Goal: Task Accomplishment & Management: Manage account settings

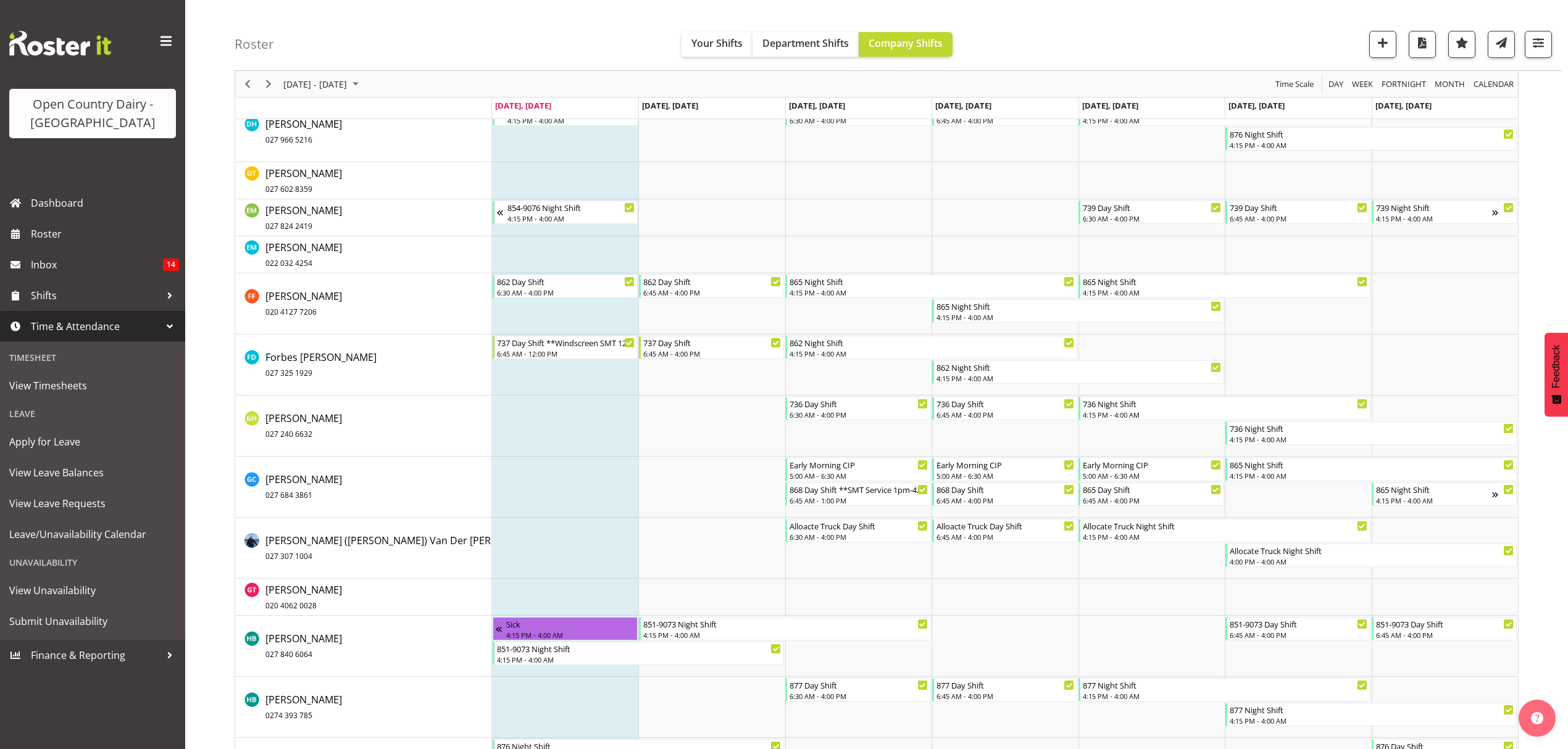
scroll to position [2962, 0]
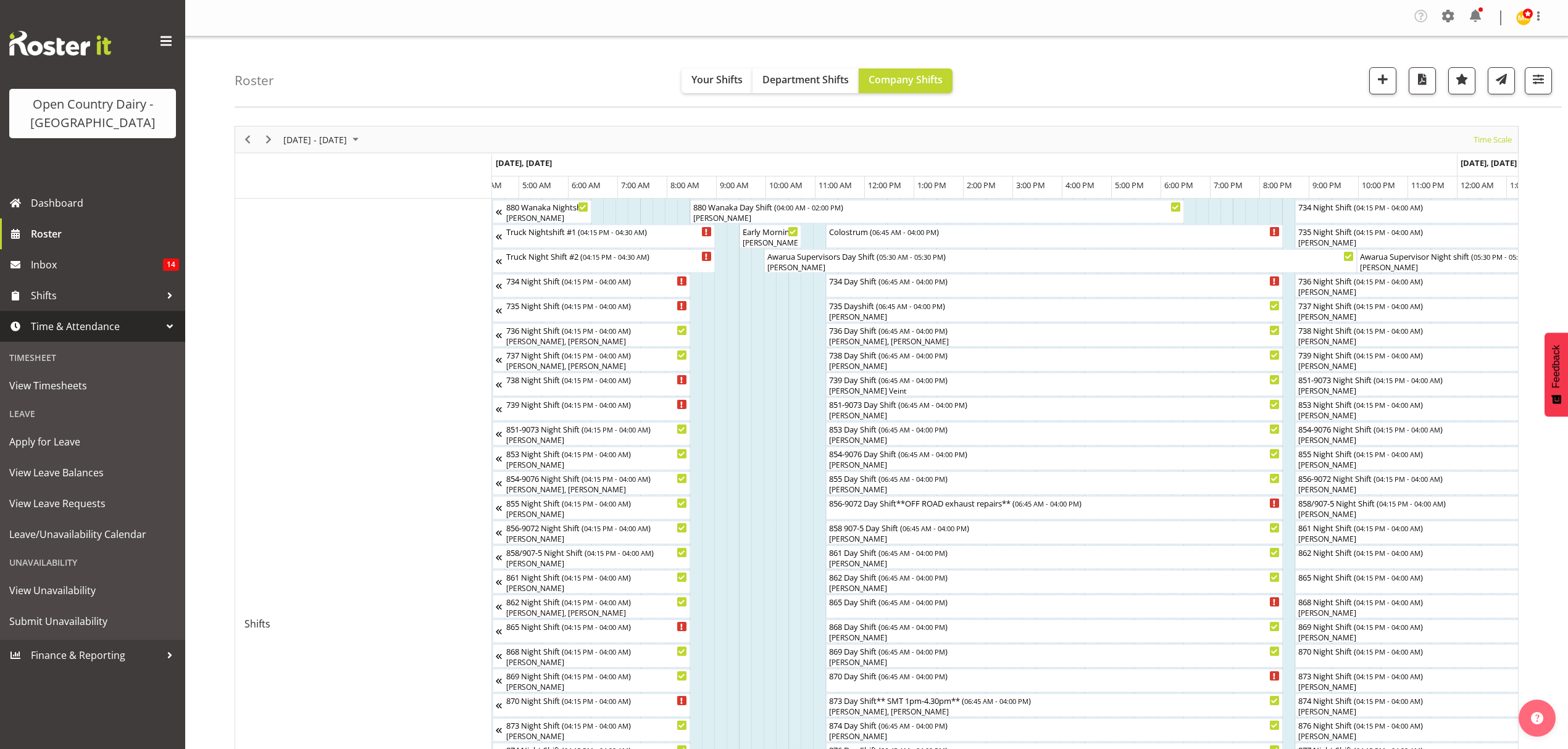
scroll to position [0, 1406]
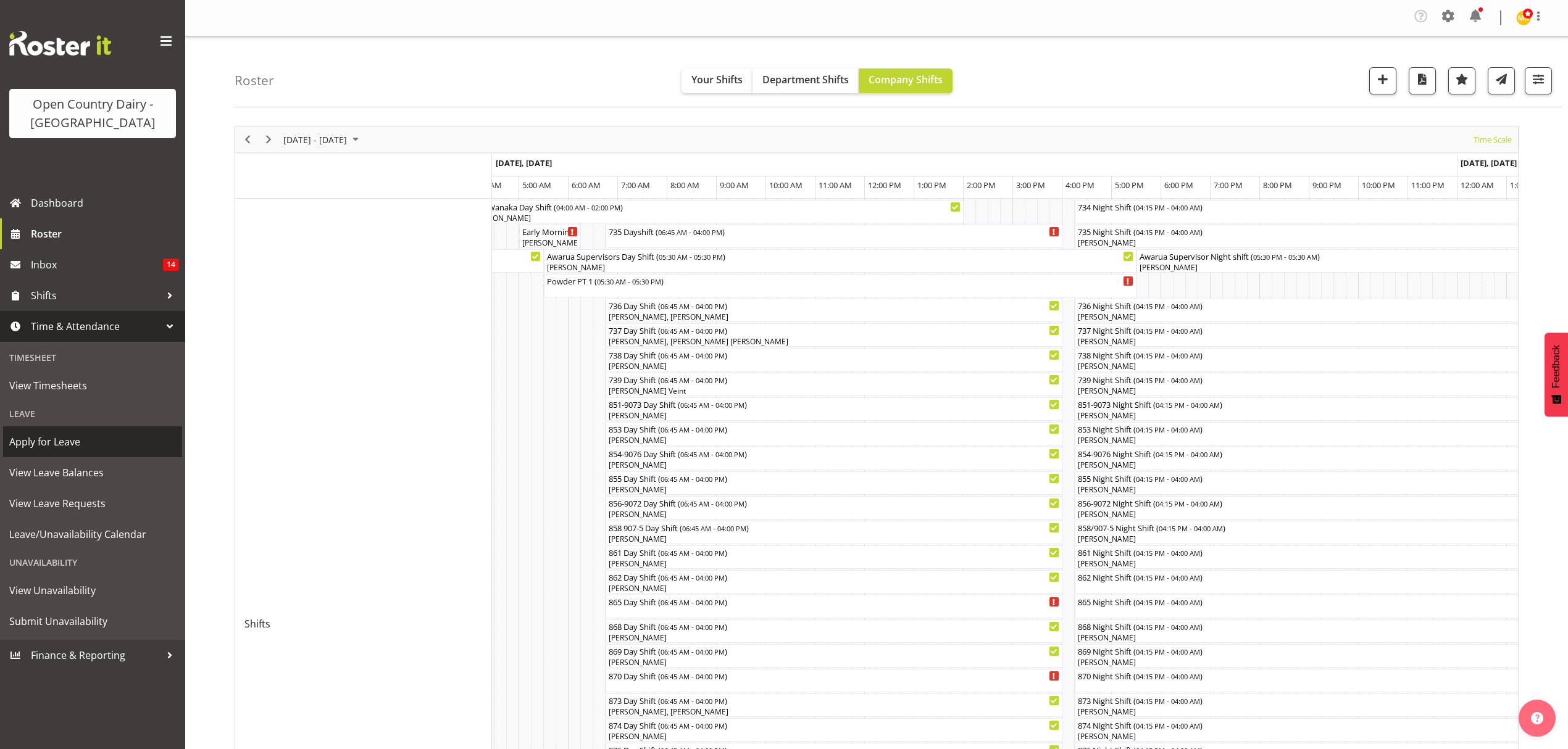
click at [56, 452] on link "Apply for Leave" at bounding box center [93, 441] width 179 height 31
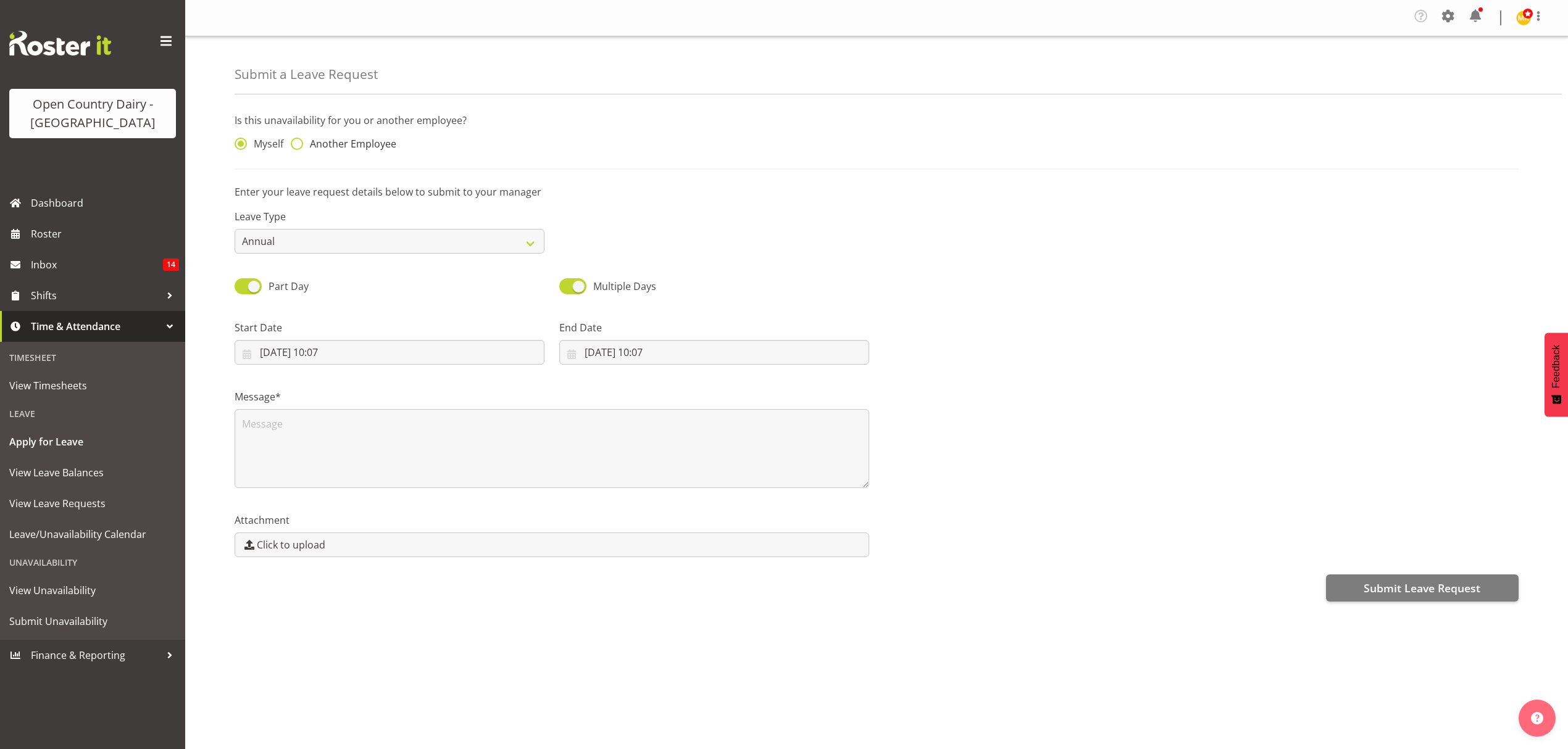
click at [333, 142] on span "Another Employee" at bounding box center [349, 143] width 93 height 12
click at [299, 142] on input "Another Employee" at bounding box center [295, 144] width 8 height 8
radio input "true"
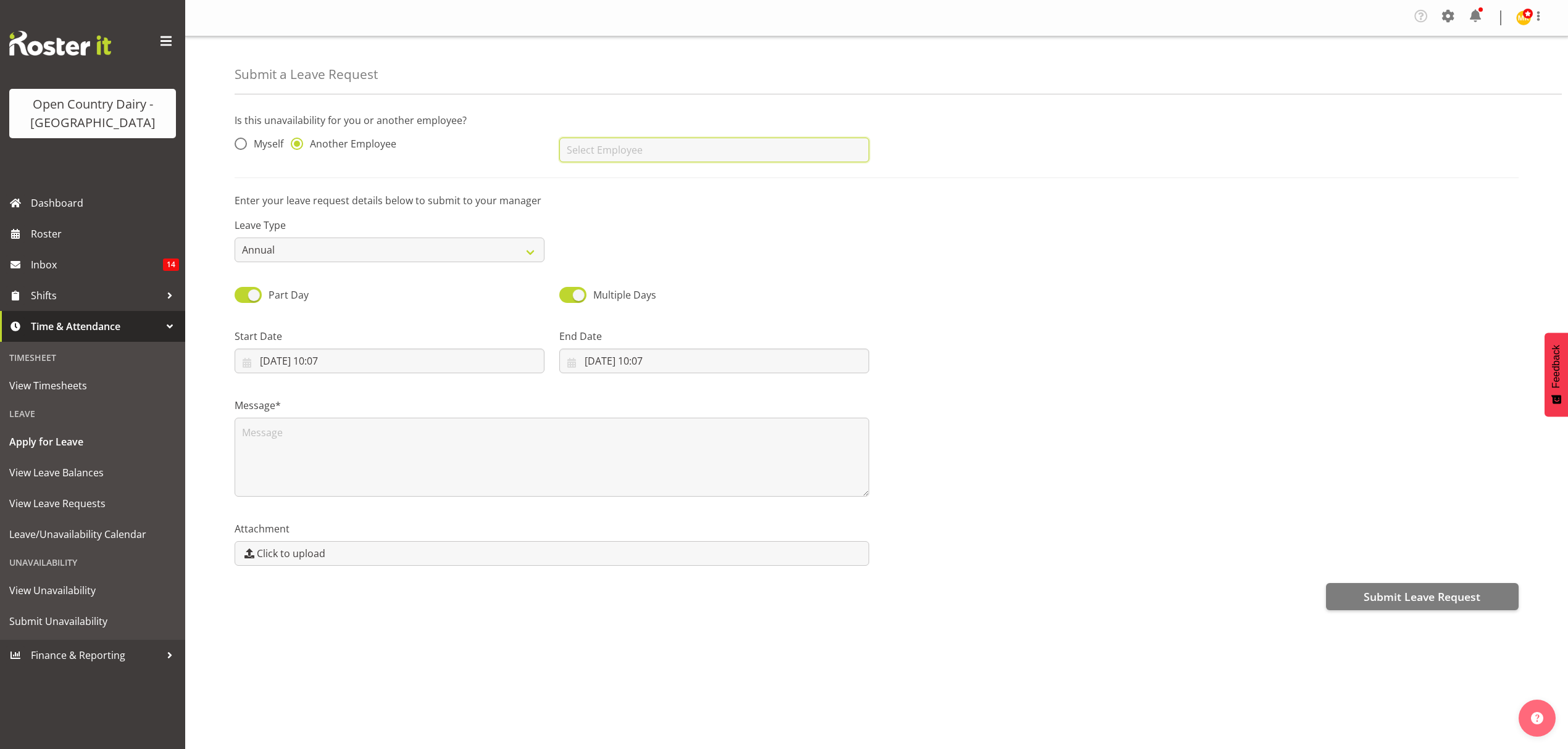
click at [611, 159] on input "text" at bounding box center [714, 149] width 310 height 25
click at [629, 183] on span "Andy Haywood" at bounding box center [607, 181] width 76 height 13
type input "Andy Haywood"
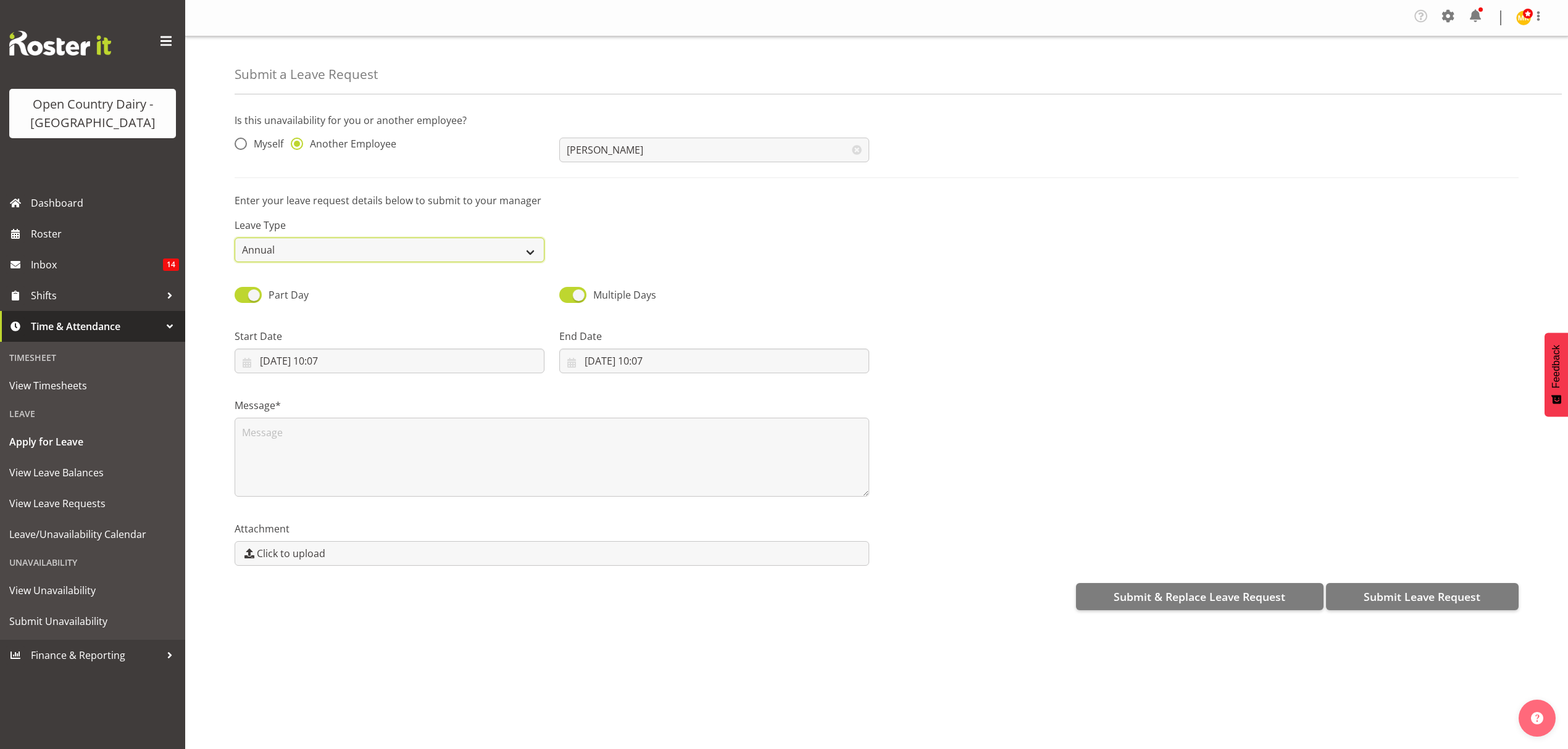
click at [487, 247] on select "Annual Sick Leave Without Pay Bereavement Domestic Violence Parental Jury Servi…" at bounding box center [389, 250] width 310 height 25
select select "Sick"
click at [235, 239] on select "Annual Sick Leave Without Pay Bereavement Domestic Violence Parental Jury Servi…" at bounding box center [389, 250] width 310 height 25
click at [341, 363] on input "01/09/2025, 10:07" at bounding box center [389, 360] width 310 height 25
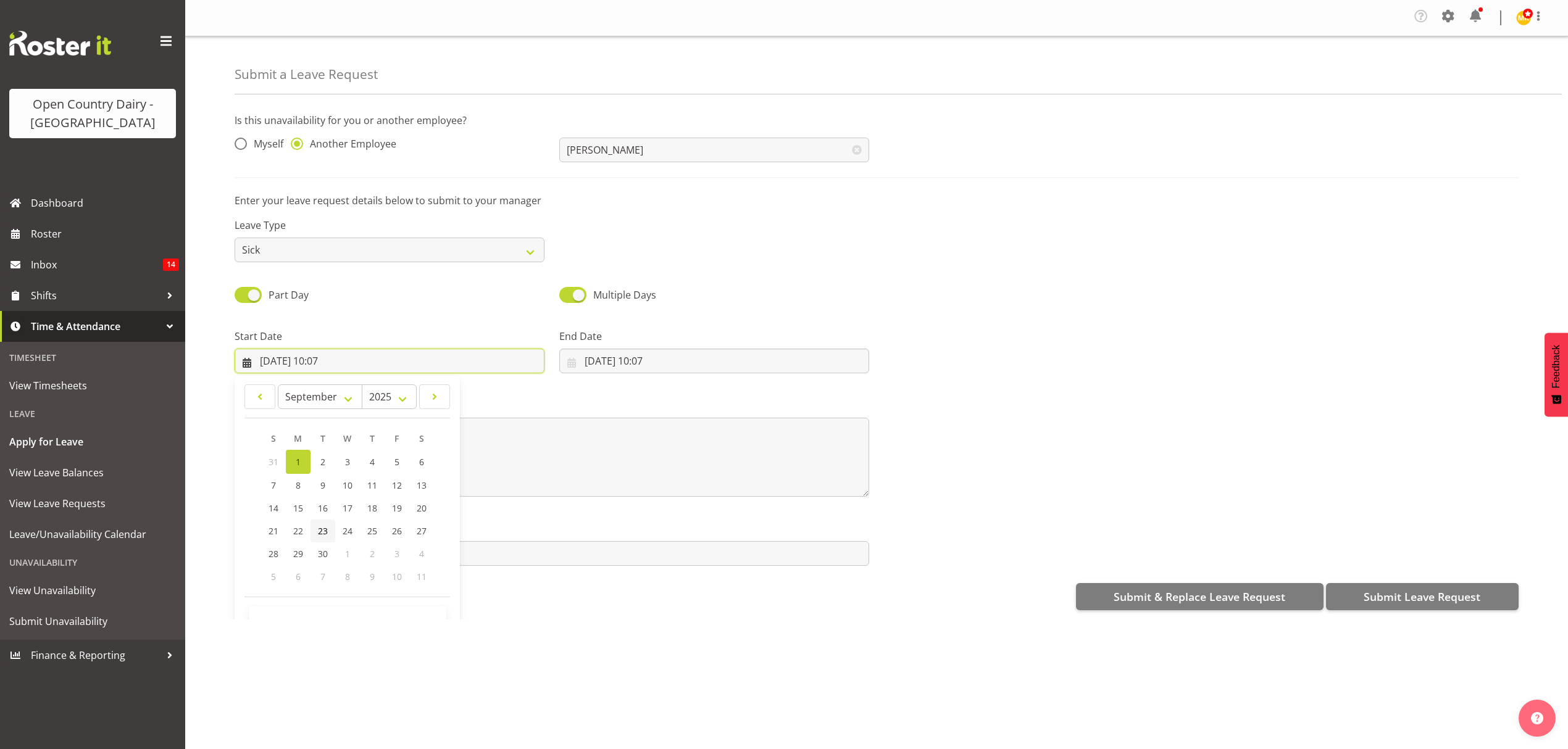
scroll to position [36, 0]
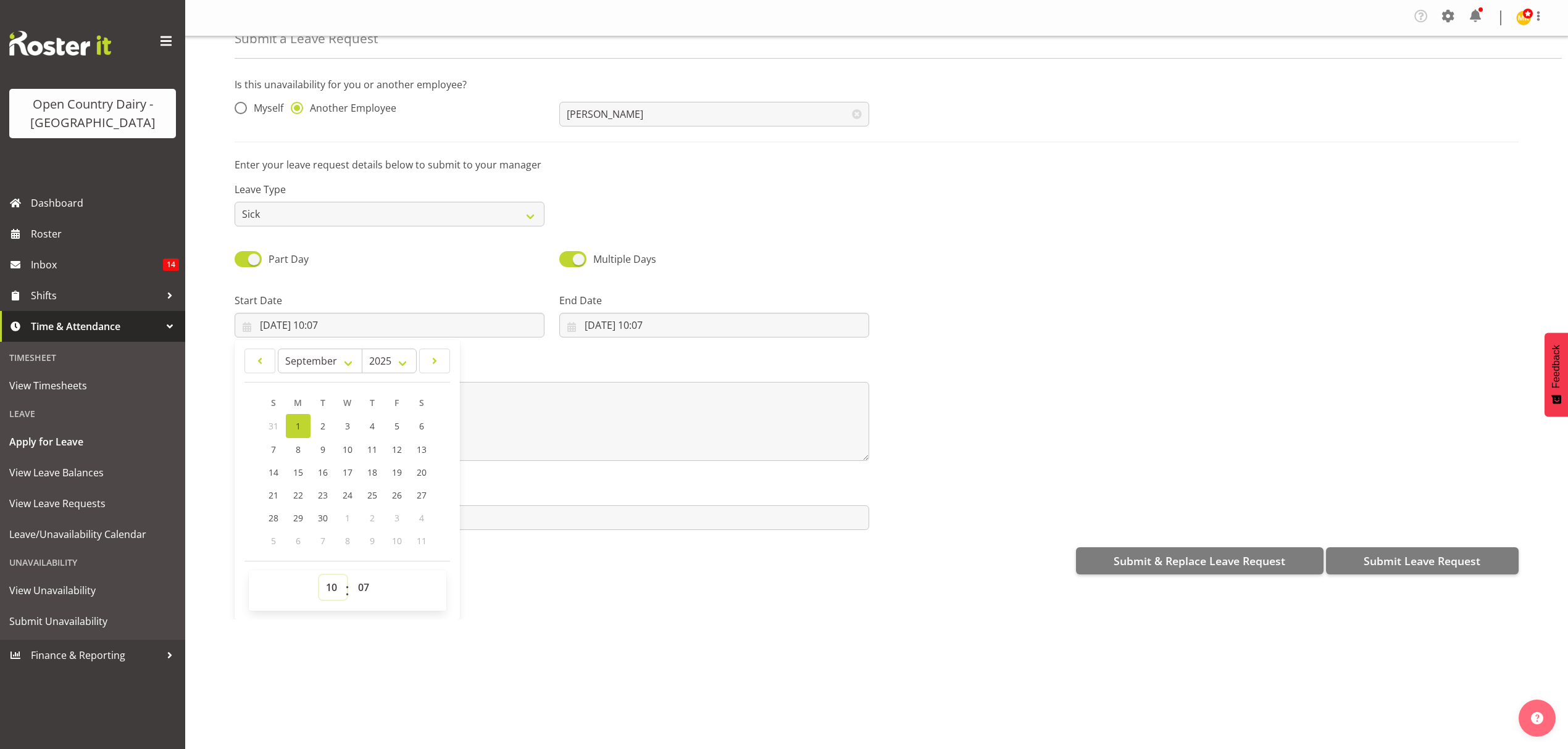
click at [329, 591] on select "00 01 02 03 04 05 06 07 08 09 10 11 12 13 14 15 16 17 18 19 20 21 22 23" at bounding box center [333, 587] width 27 height 25
select select "16"
click at [319, 577] on select "00 01 02 03 04 05 06 07 08 09 10 11 12 13 14 15 16 17 18 19 20 21 22 23" at bounding box center [333, 587] width 27 height 25
type input "01/09/2025, 16:07"
click at [365, 592] on select "00 01 02 03 04 05 06 07 08 09 10 11 12 13 14 15 16 17 18 19 20 21 22 23 24 25 2…" at bounding box center [365, 587] width 27 height 25
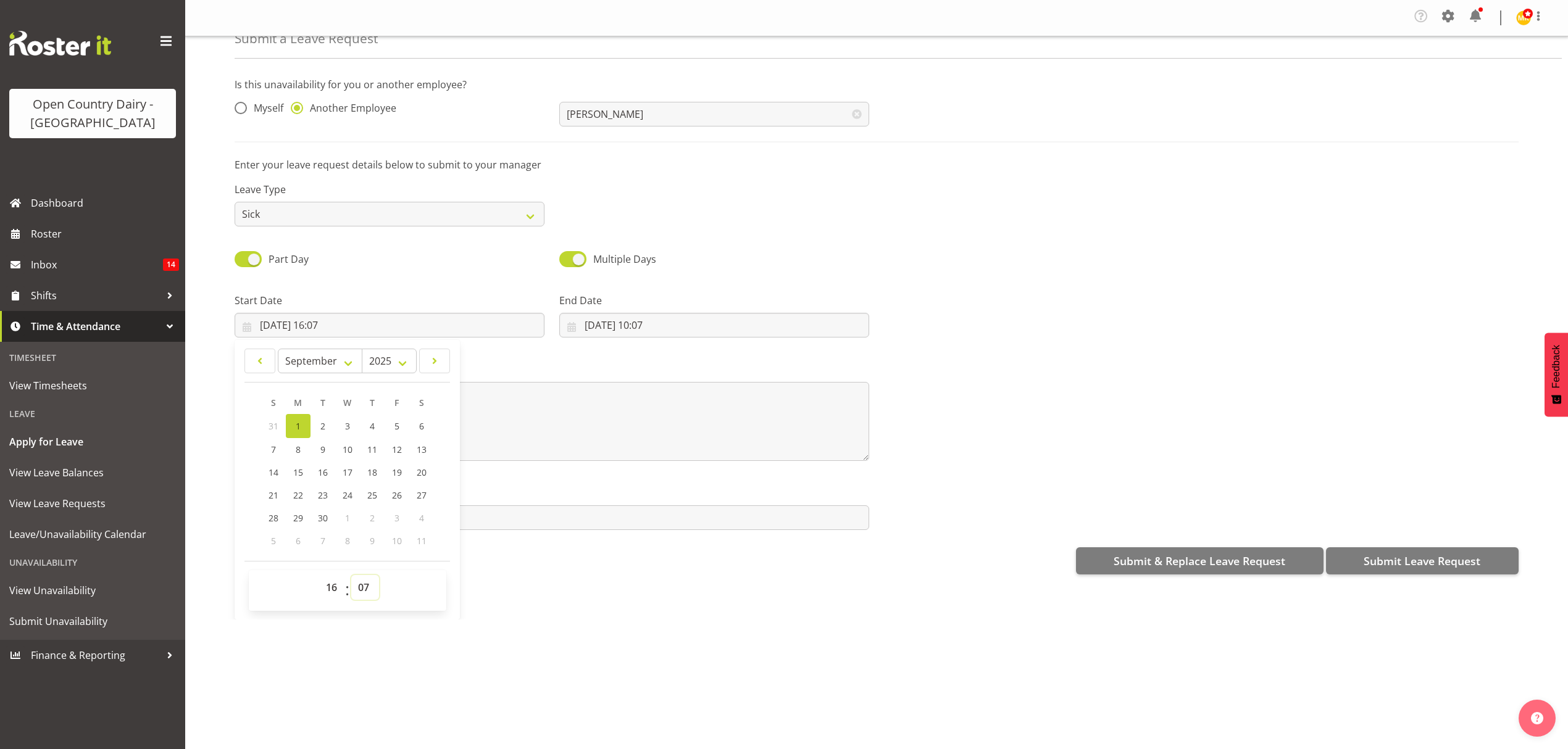
select select "15"
click at [351, 577] on select "00 01 02 03 04 05 06 07 08 09 10 11 12 13 14 15 16 17 18 19 20 21 22 23 24 25 2…" at bounding box center [365, 587] width 27 height 25
type input "[DATE] 16:15"
click at [611, 315] on input "01/09/2025, 10:07" at bounding box center [714, 325] width 310 height 25
click at [640, 427] on link "2" at bounding box center [648, 426] width 25 height 24
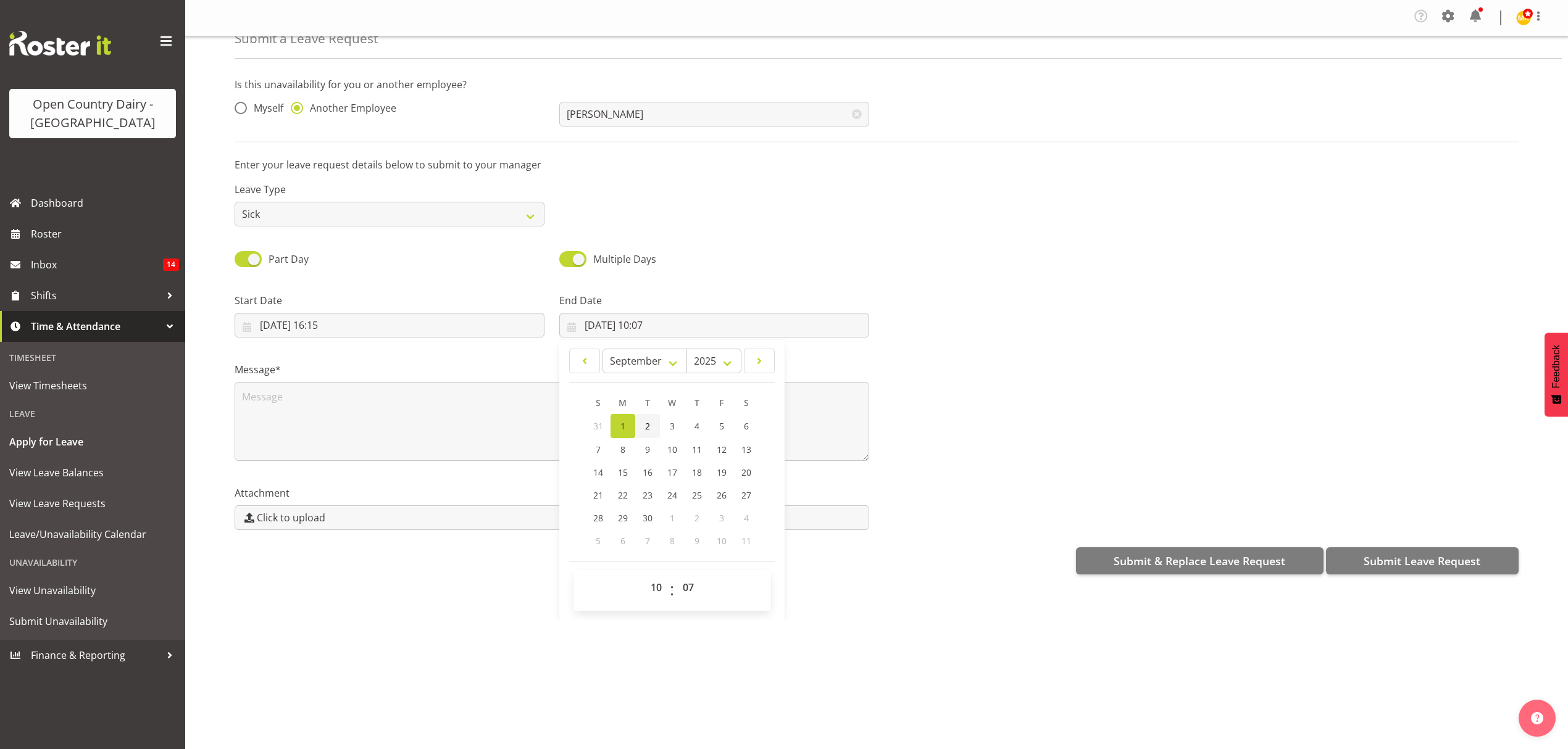
type input "02/09/2025, 10:07"
drag, startPoint x: 641, startPoint y: 598, endPoint x: 650, endPoint y: 598, distance: 9.0
click at [644, 598] on select "00 01 02 03 04 05 06 07 08 09 10 11 12 13 14 15 16 17 18 19 20 21 22 23" at bounding box center [658, 587] width 27 height 25
select select "4"
click at [644, 577] on select "00 01 02 03 04 05 06 07 08 09 10 11 12 13 14 15 16 17 18 19 20 21 22 23" at bounding box center [658, 587] width 27 height 25
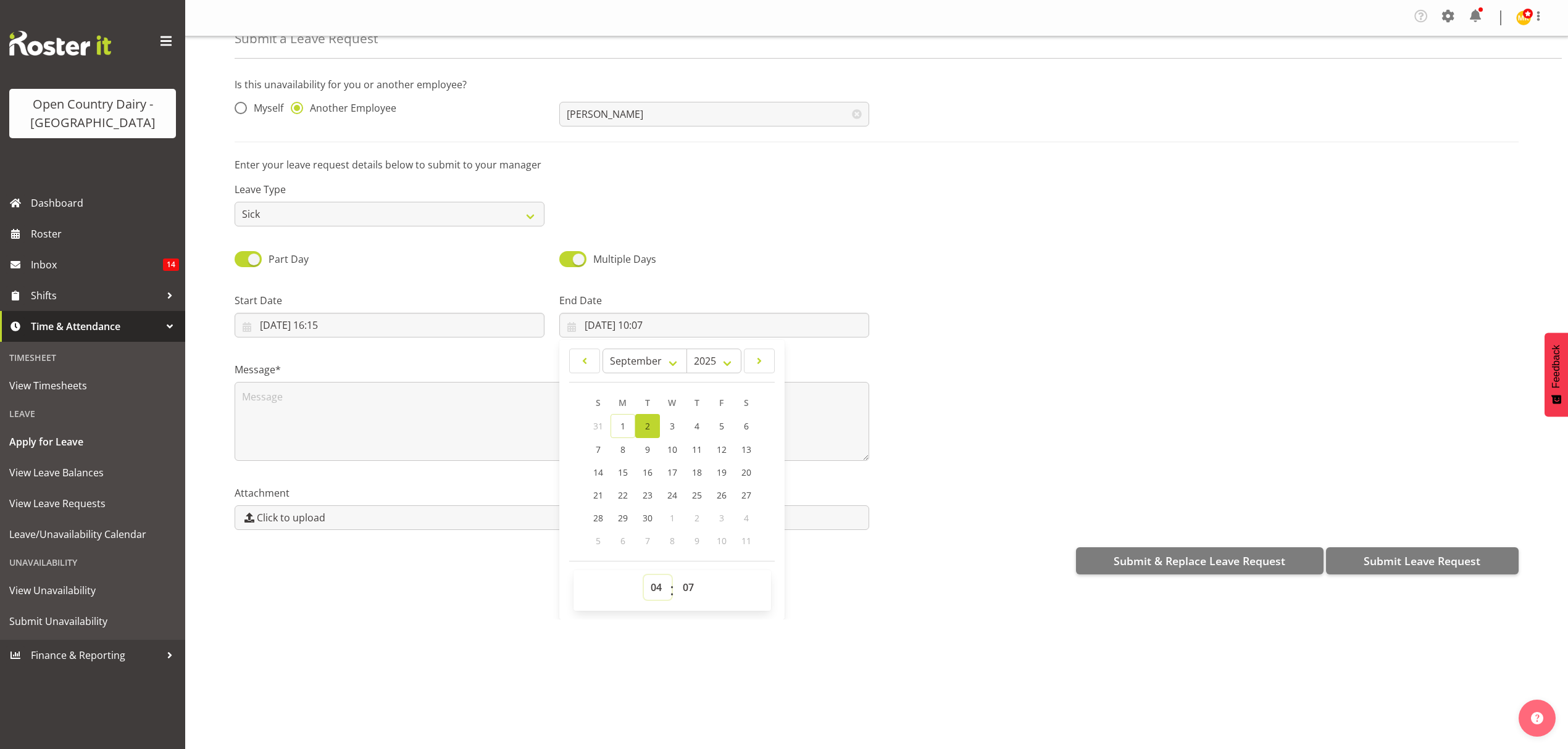
type input "02/09/2025, 04:07"
drag, startPoint x: 690, startPoint y: 590, endPoint x: 690, endPoint y: 577, distance: 13.0
click at [690, 590] on select "00 01 02 03 04 05 06 07 08 09 10 11 12 13 14 15 16 17 18 19 20 21 22 23 24 25 2…" at bounding box center [690, 587] width 27 height 25
select select "0"
click at [676, 577] on select "00 01 02 03 04 05 06 07 08 09 10 11 12 13 14 15 16 17 18 19 20 21 22 23 24 25 2…" at bounding box center [690, 587] width 27 height 25
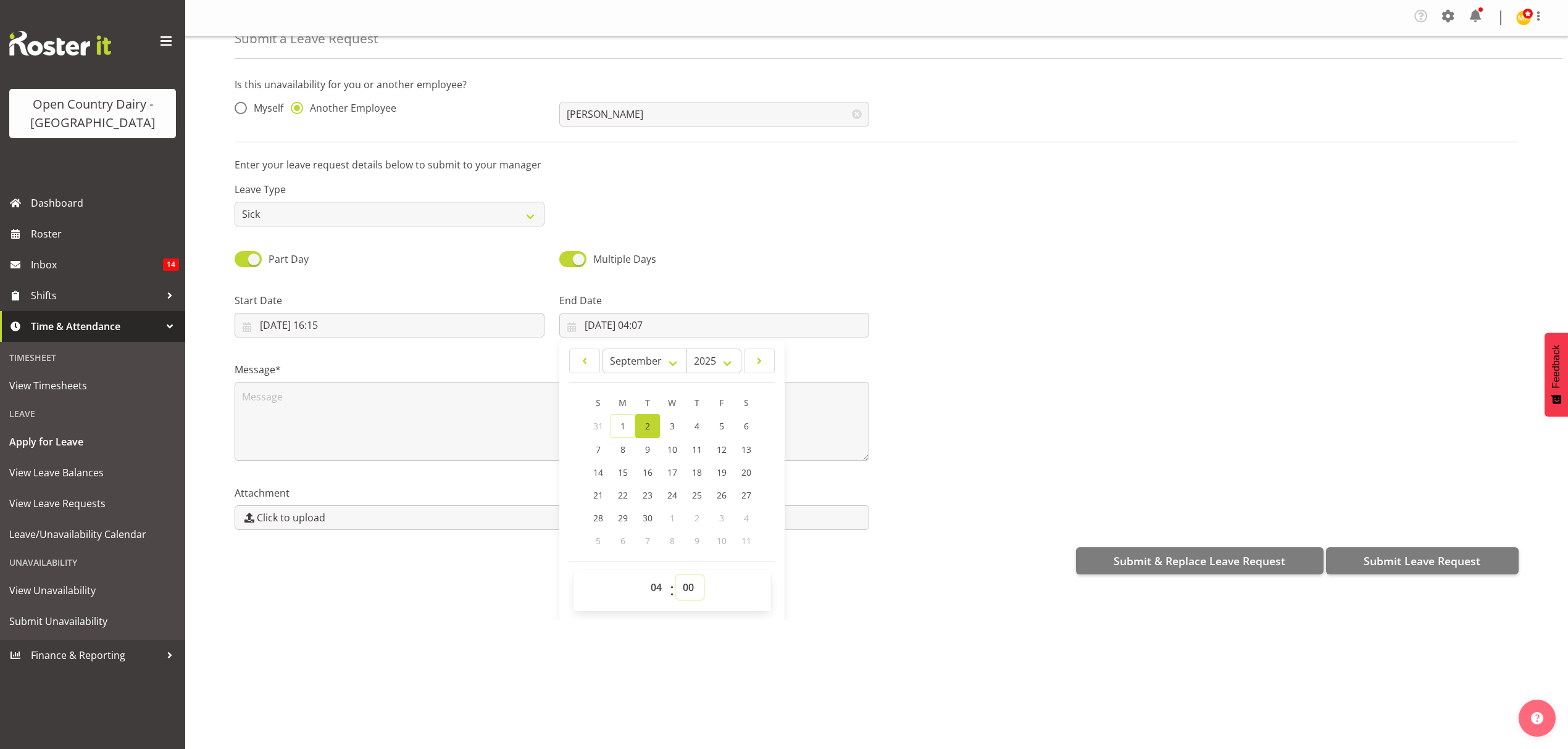
type input "02/09/2025, 04:00"
click at [754, 198] on div "Leave Type Annual Sick Leave Without Pay Bereavement Domestic Violence Parental…" at bounding box center [877, 199] width 1299 height 69
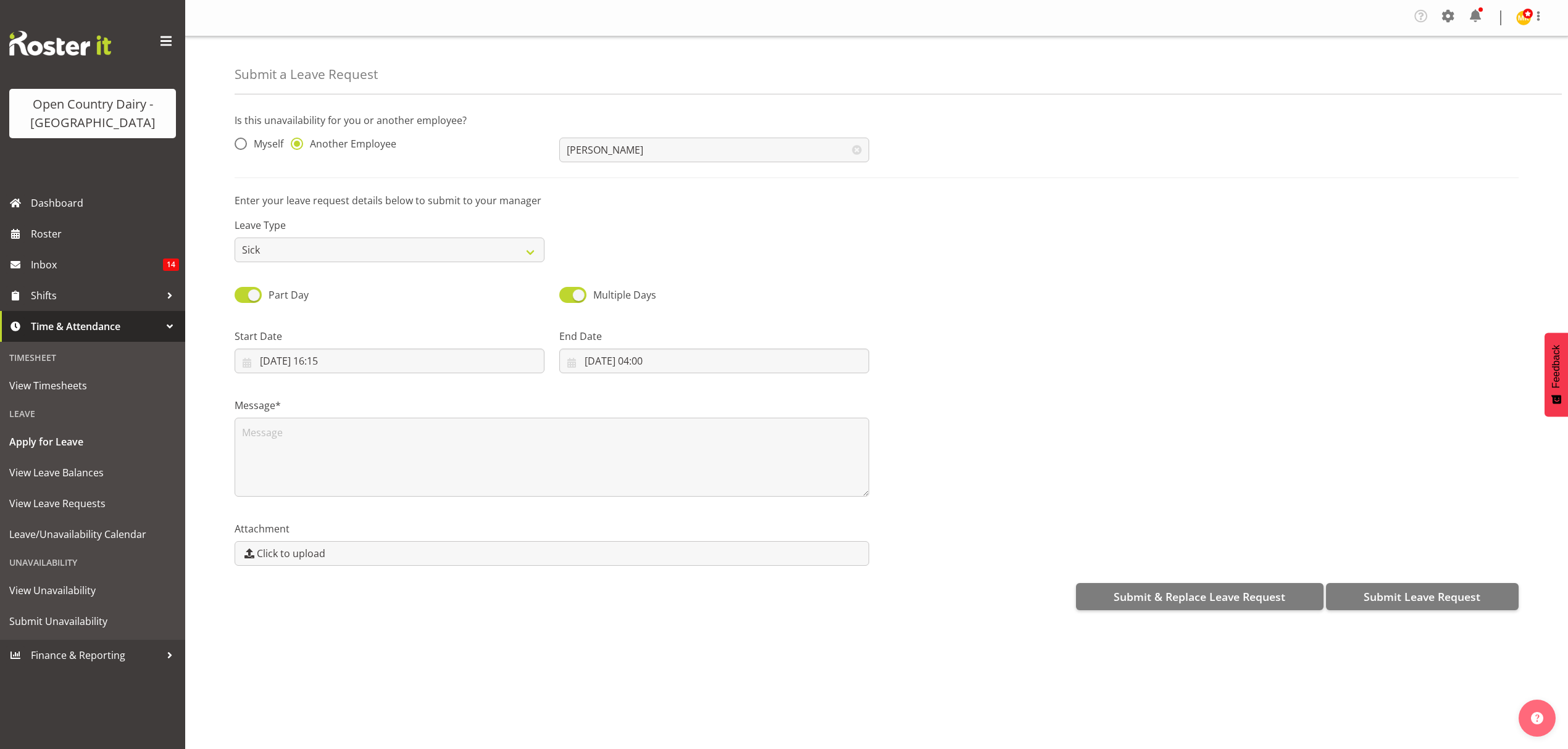
scroll to position [0, 0]
click at [453, 435] on textarea at bounding box center [552, 458] width 635 height 79
type textarea "hayden has called in sick"
click at [1435, 596] on span "Submit Leave Request" at bounding box center [1423, 597] width 117 height 16
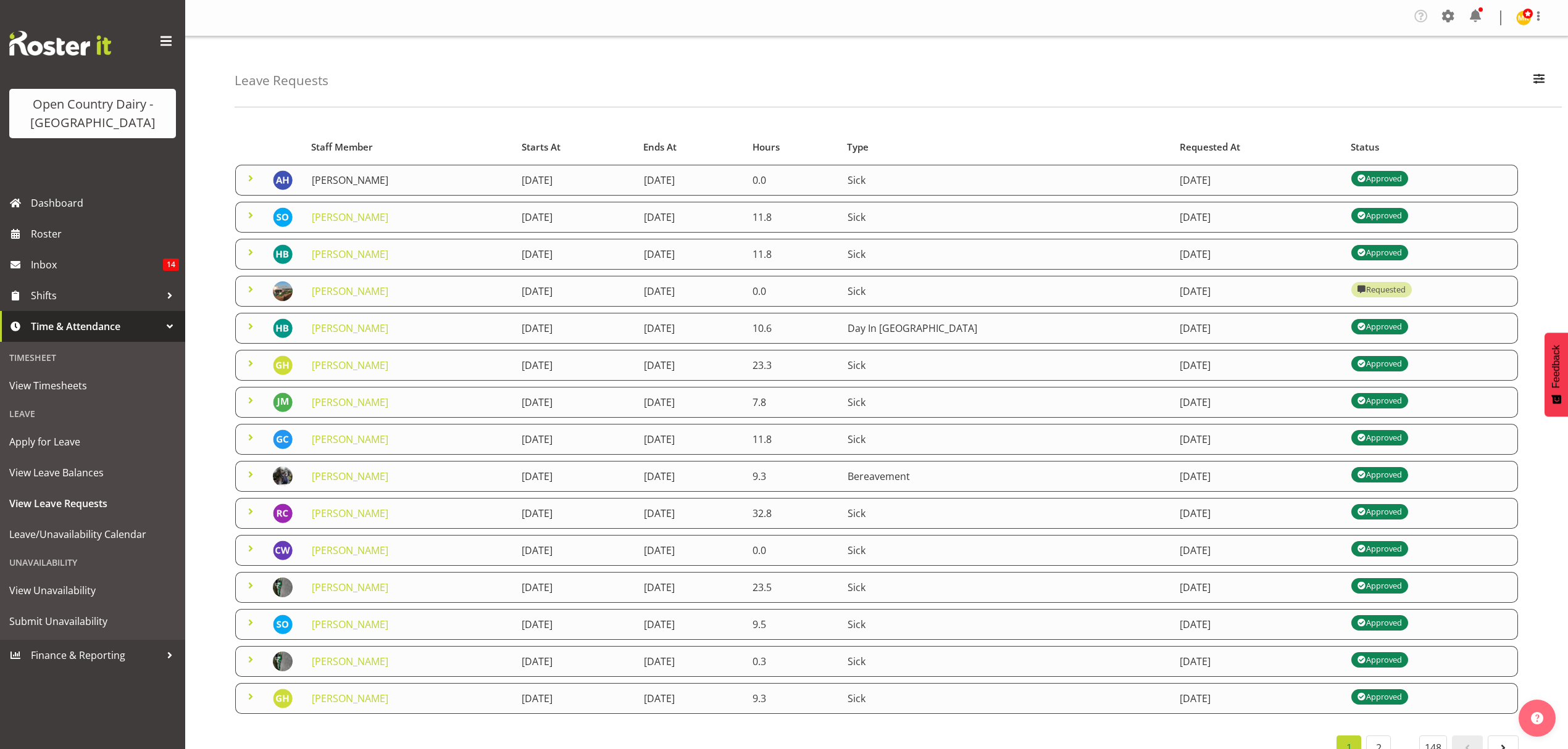
click at [357, 174] on link "Andy Haywood" at bounding box center [350, 180] width 76 height 13
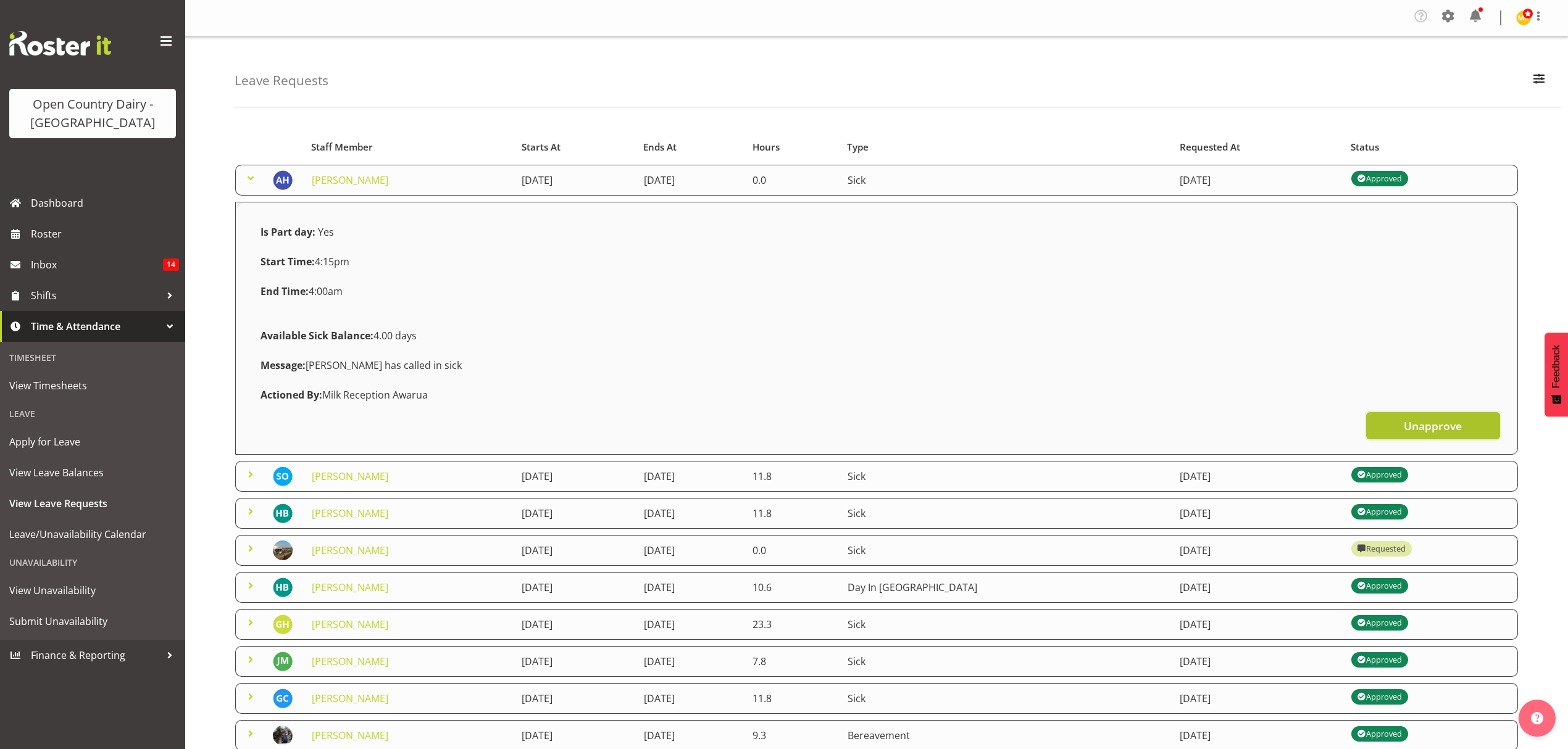
click at [1429, 428] on span "Unapprove" at bounding box center [1433, 426] width 58 height 16
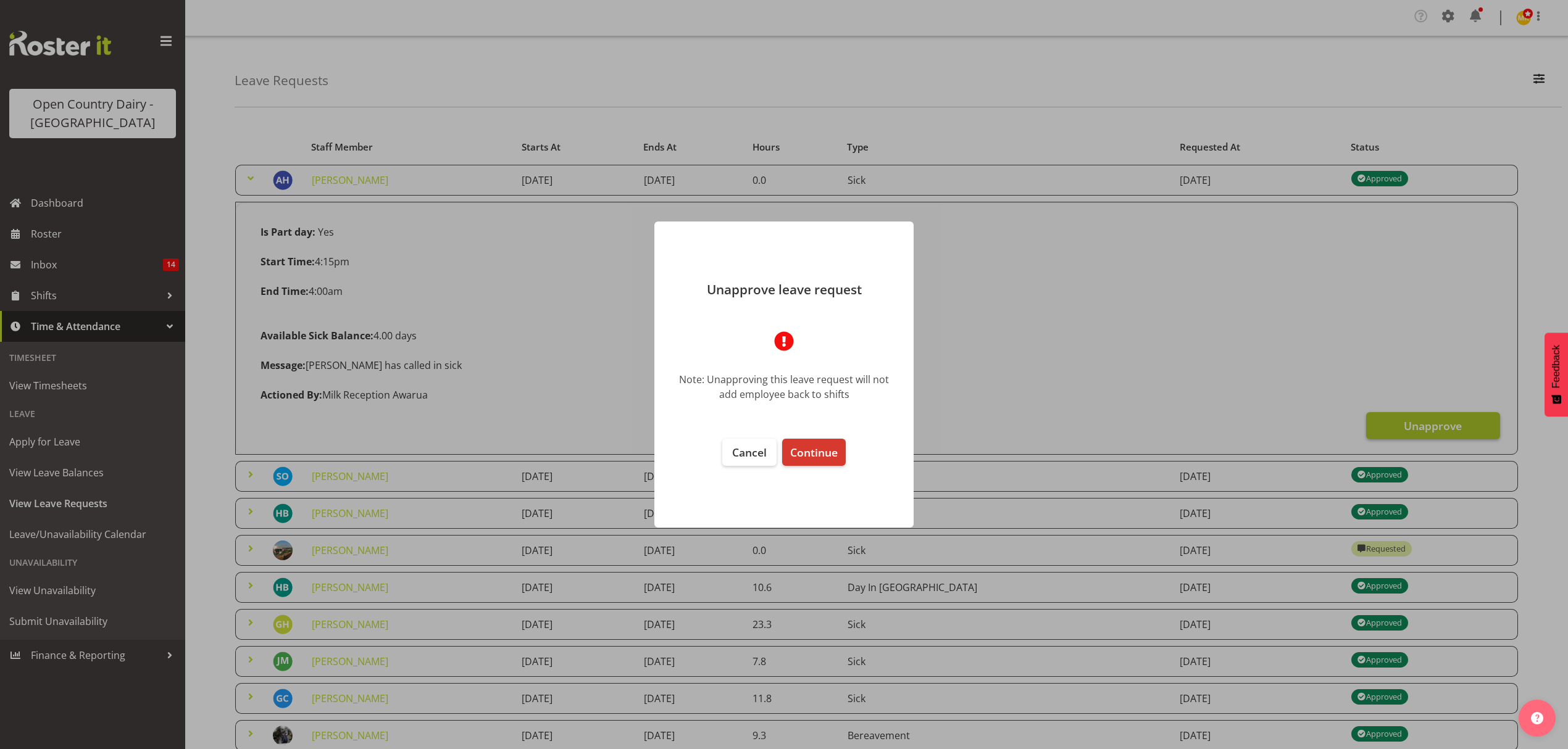
click at [1429, 428] on div at bounding box center [784, 374] width 1568 height 749
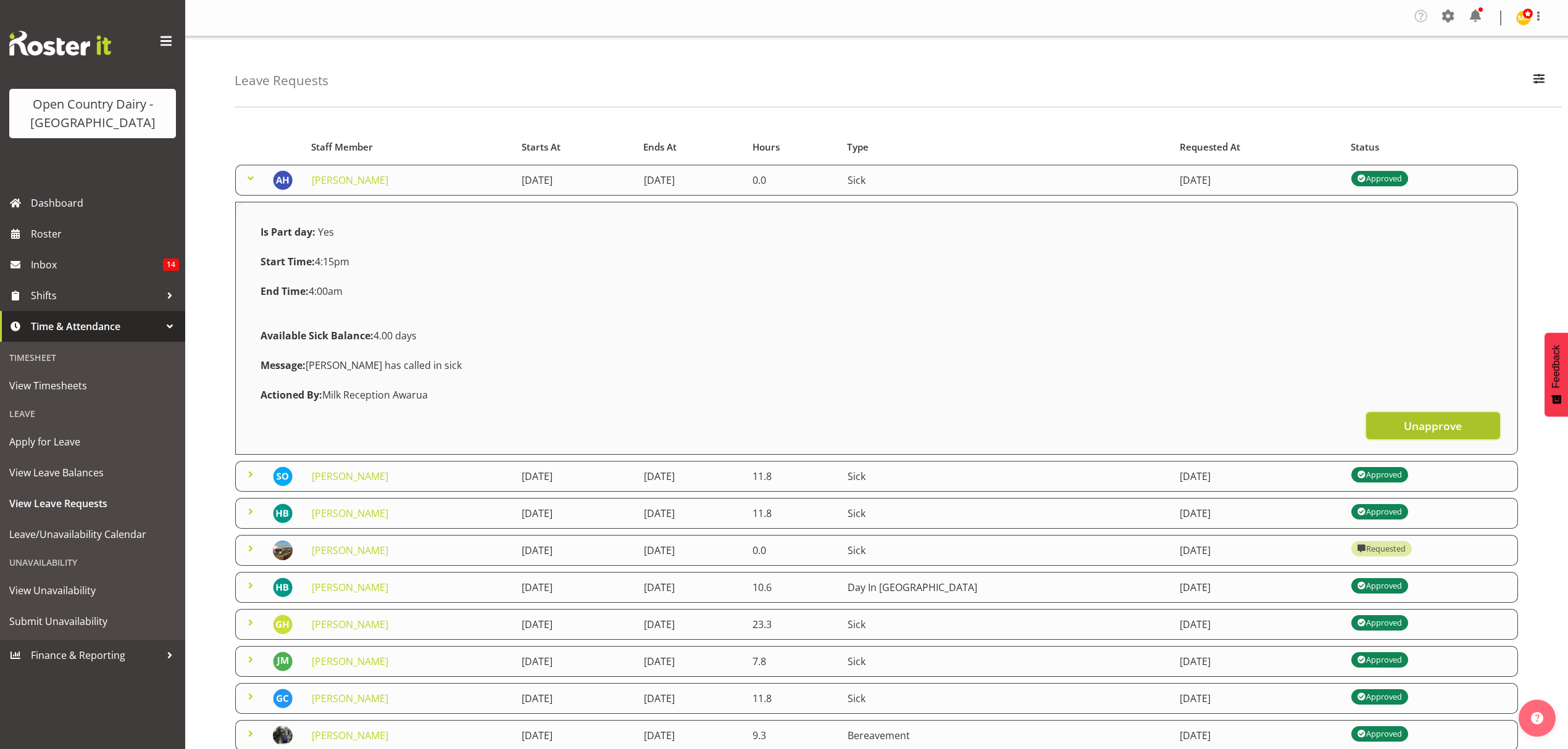
click at [1433, 418] on span "Unapprove" at bounding box center [1433, 426] width 58 height 16
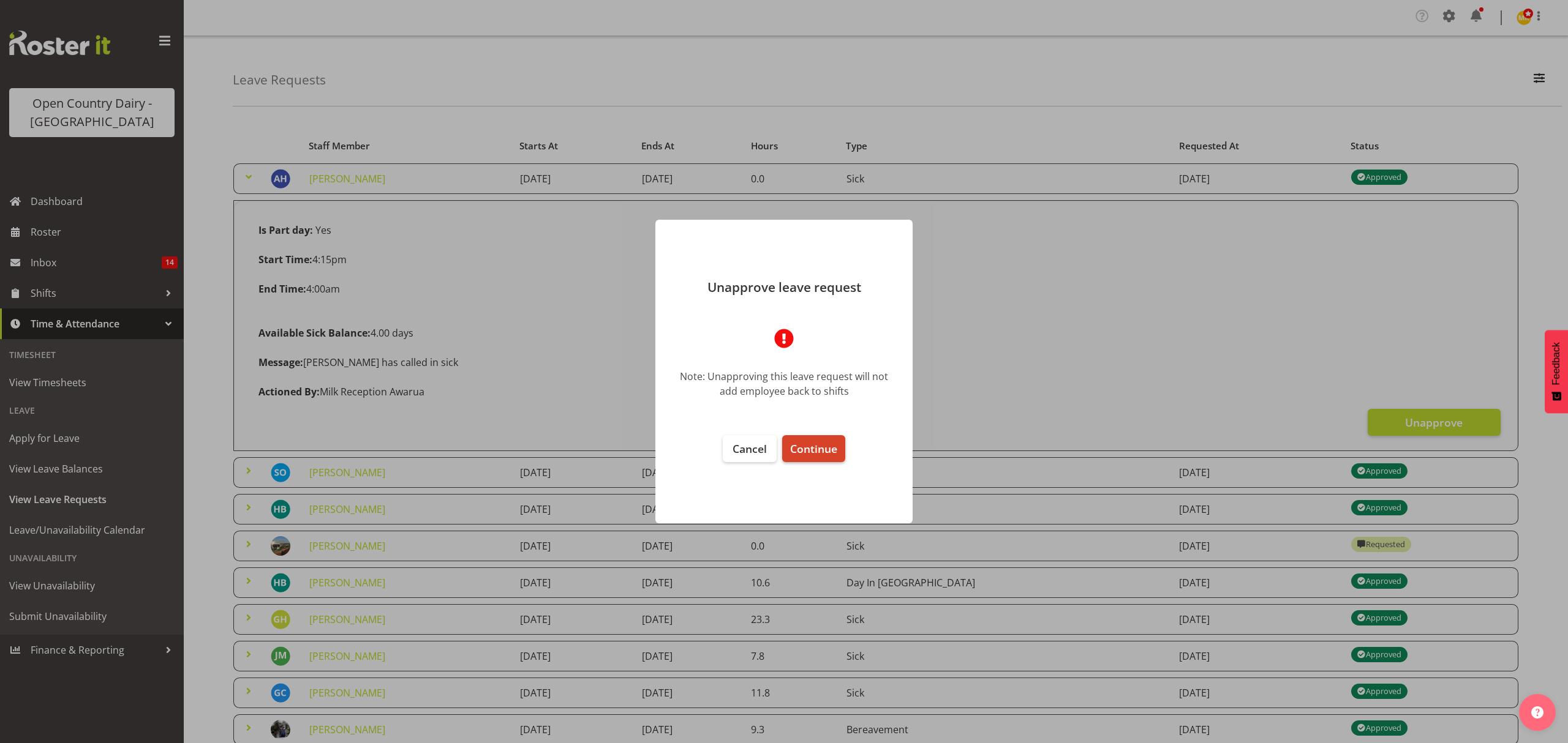
click at [809, 446] on span "Continue" at bounding box center [813, 449] width 47 height 15
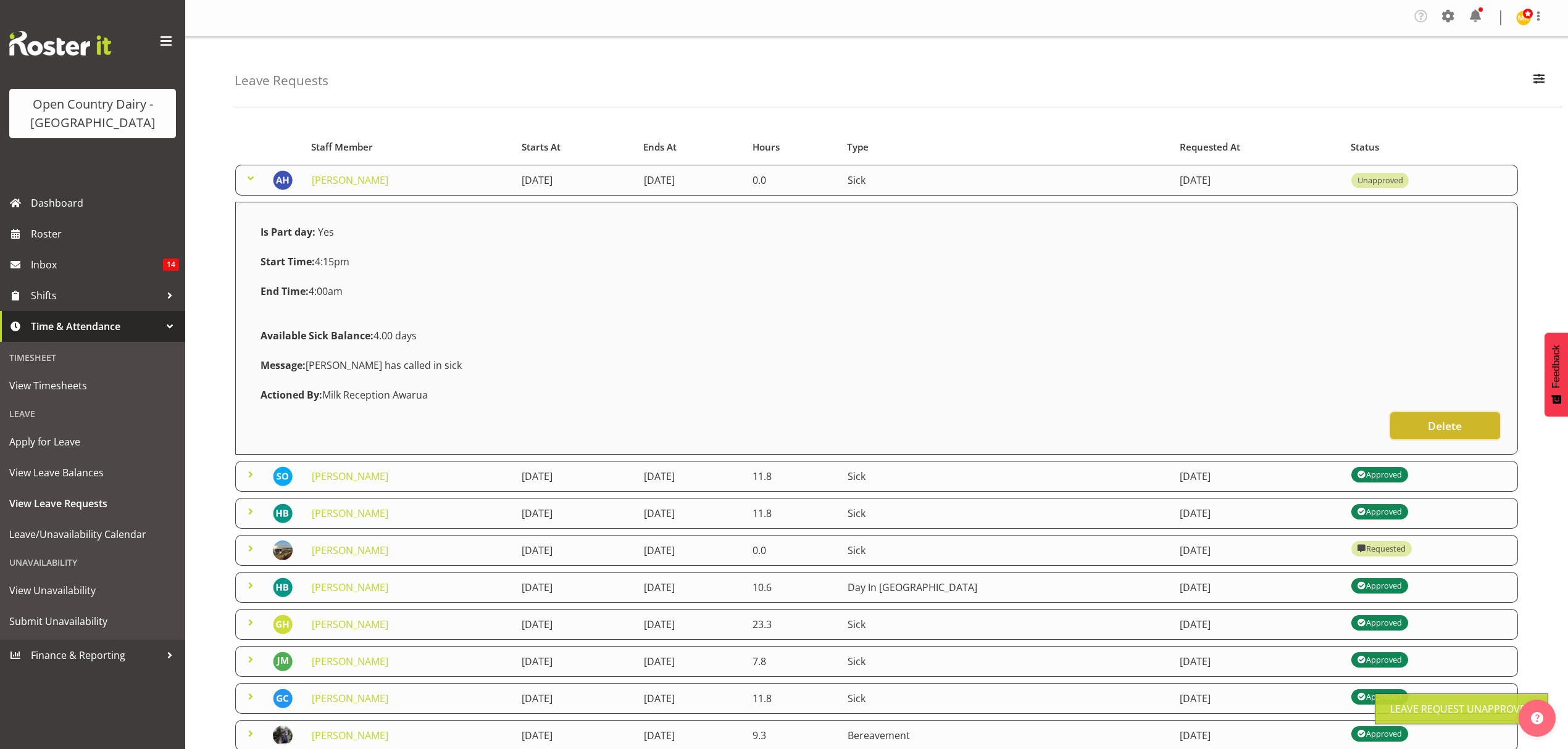
click at [1438, 419] on span "Delete" at bounding box center [1445, 426] width 34 height 16
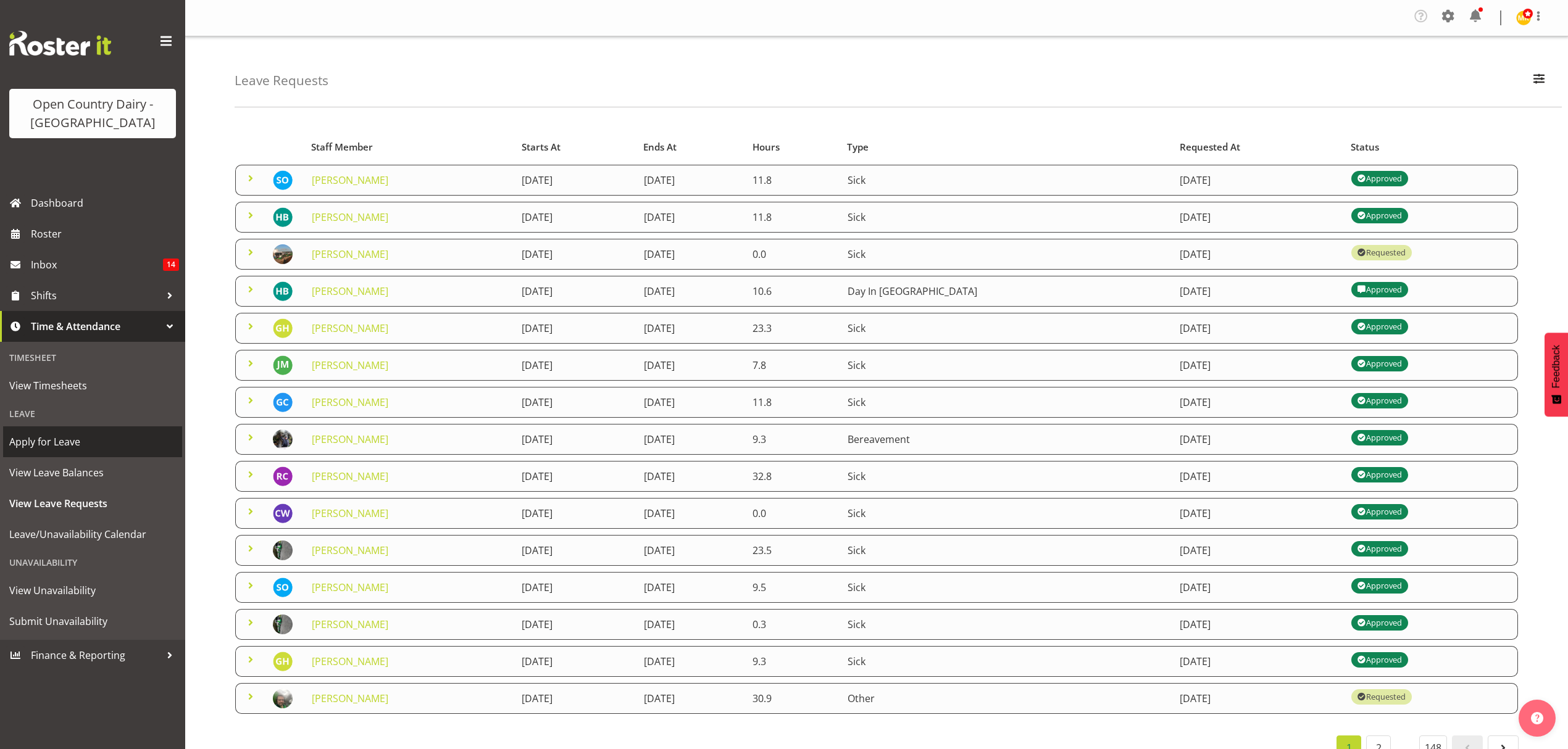
click at [45, 433] on span "Apply for Leave" at bounding box center [93, 442] width 167 height 19
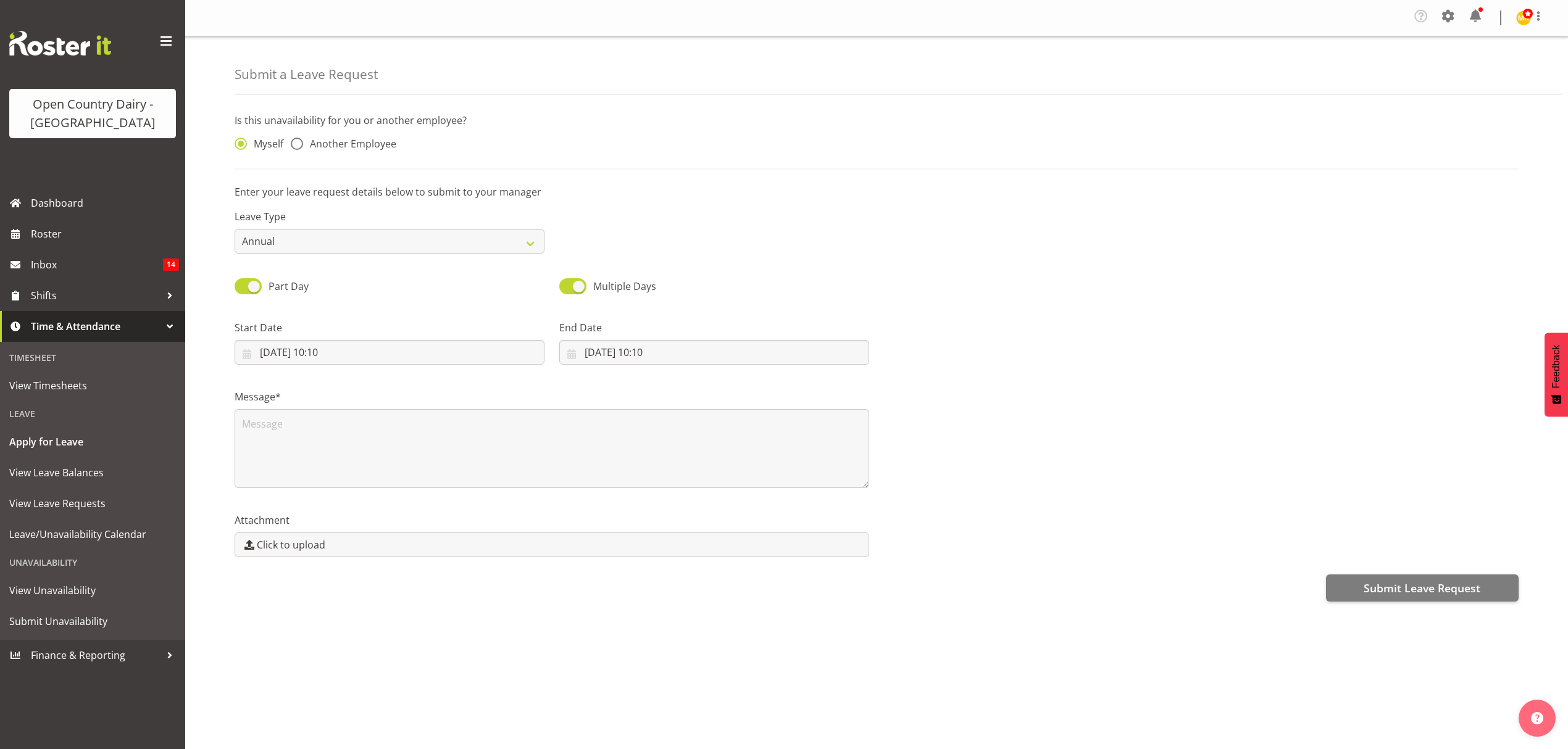
click at [346, 137] on div "Myself Another Employee" at bounding box center [389, 141] width 324 height 41
click at [337, 145] on span "Another Employee" at bounding box center [349, 143] width 93 height 12
click at [299, 145] on input "Another Employee" at bounding box center [295, 144] width 8 height 8
radio input "true"
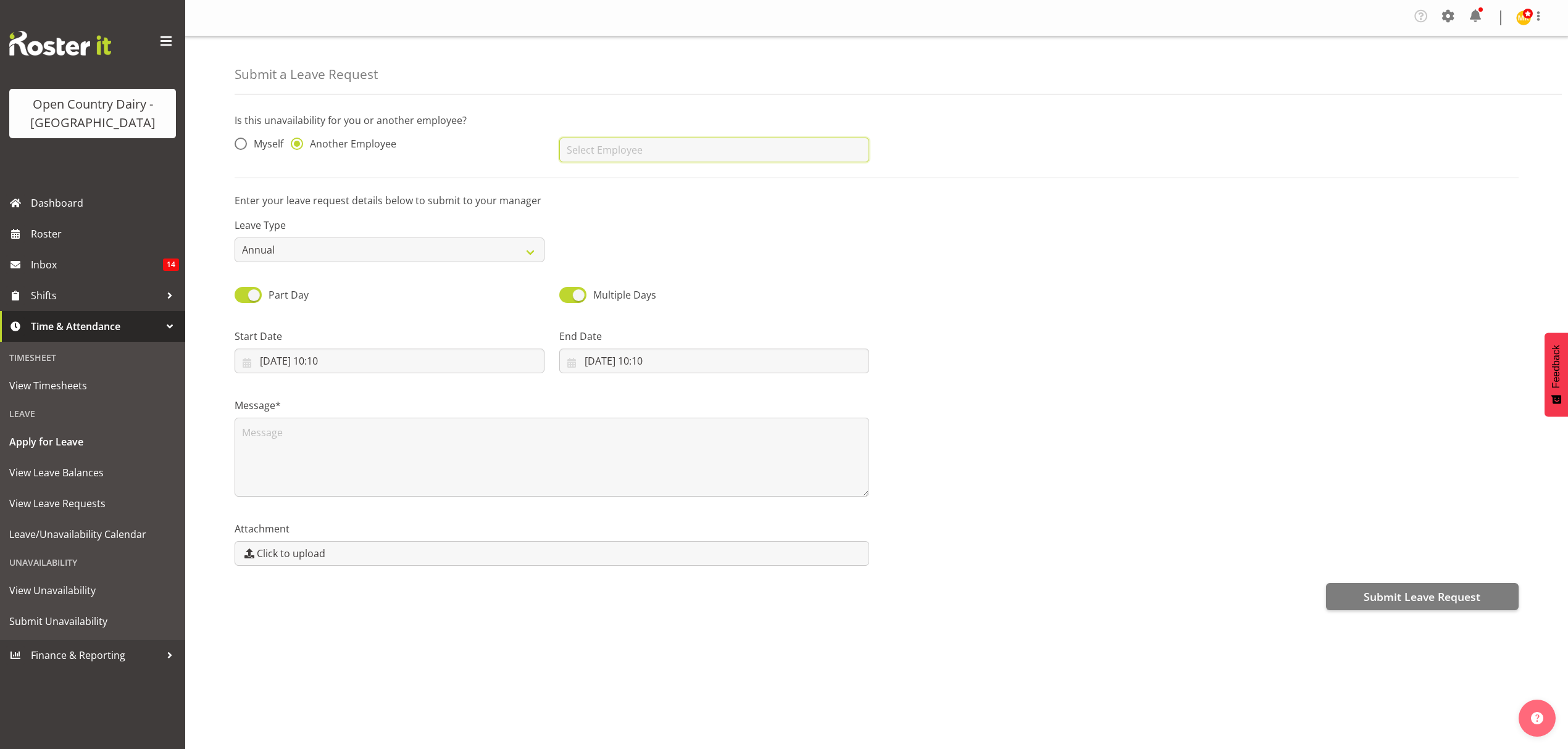
drag, startPoint x: 626, startPoint y: 153, endPoint x: 662, endPoint y: 148, distance: 36.3
click at [634, 152] on input "text" at bounding box center [714, 149] width 310 height 25
click at [747, 192] on link "[PERSON_NAME]" at bounding box center [714, 180] width 310 height 22
type input "[PERSON_NAME]"
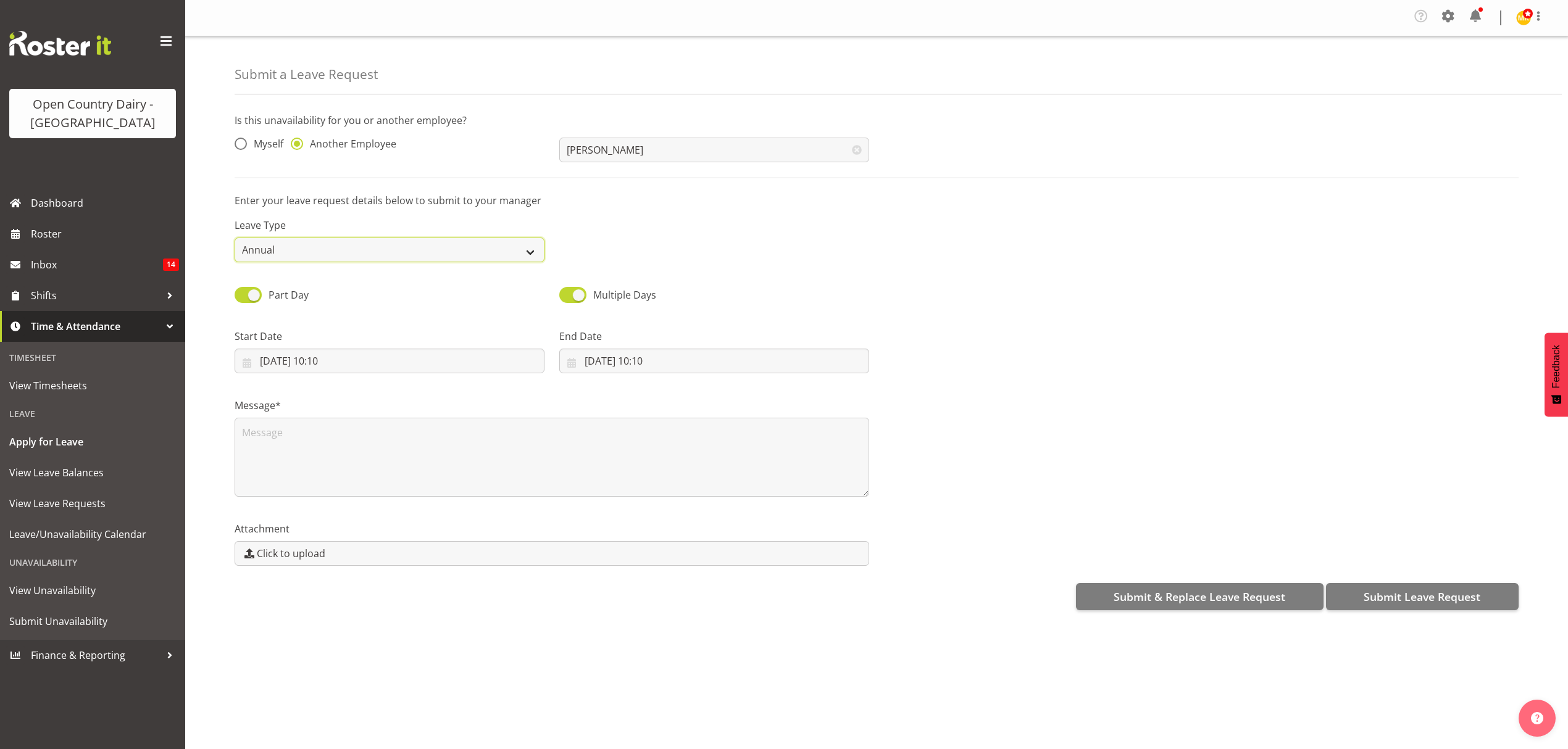
drag, startPoint x: 497, startPoint y: 245, endPoint x: 481, endPoint y: 254, distance: 18.4
click at [497, 245] on select "Annual Sick Leave Without Pay Bereavement Domestic Violence Parental Jury Servi…" at bounding box center [389, 250] width 310 height 25
select select "Sick"
click at [235, 239] on select "Annual Sick Leave Without Pay Bereavement Domestic Violence Parental Jury Servi…" at bounding box center [389, 250] width 310 height 25
click at [278, 353] on input "[DATE] 10:10" at bounding box center [389, 360] width 310 height 25
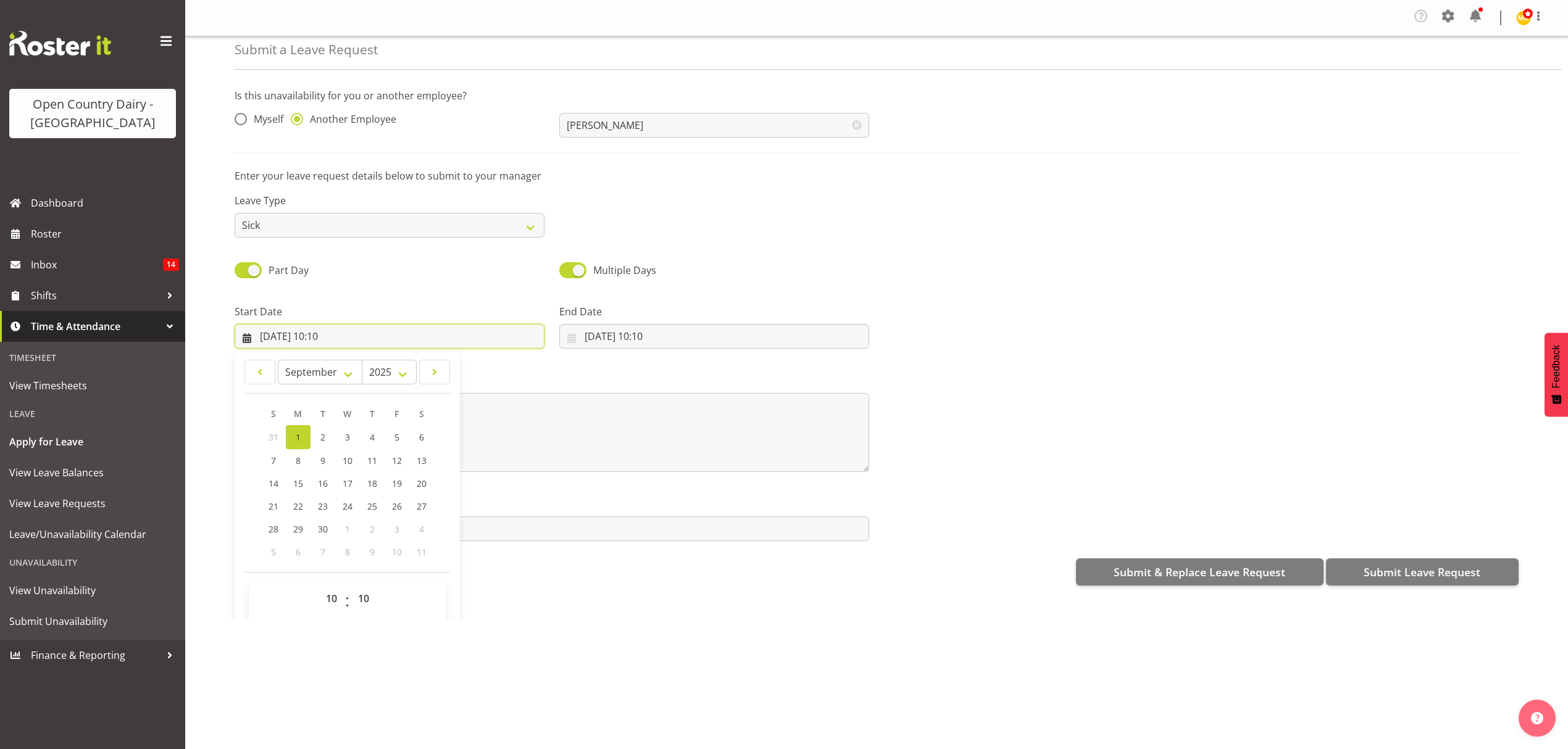
scroll to position [36, 0]
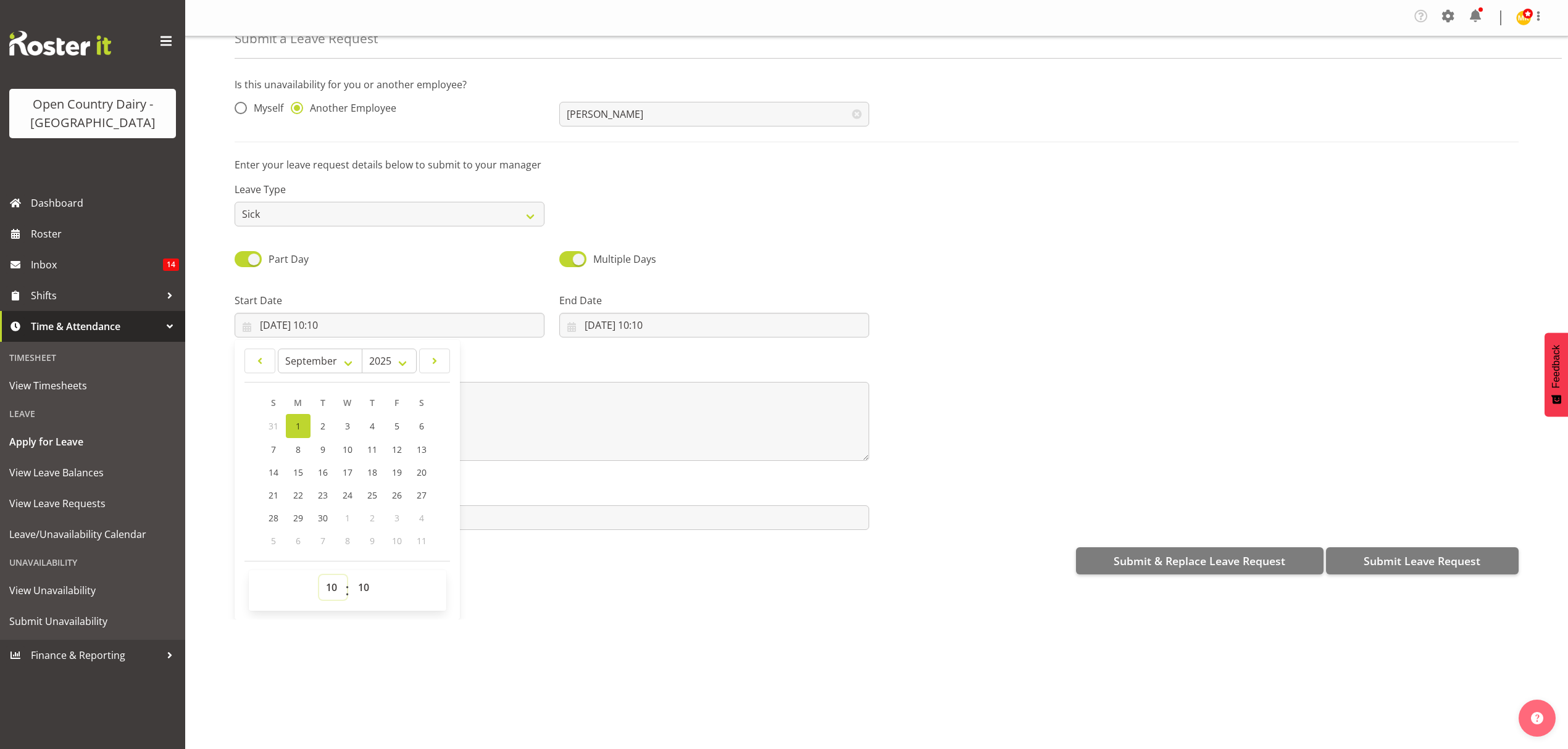
click at [337, 596] on select "00 01 02 03 04 05 06 07 08 09 10 11 12 13 14 15 16 17 18 19 20 21 22 23" at bounding box center [333, 587] width 27 height 25
select select "16"
click at [319, 577] on select "00 01 02 03 04 05 06 07 08 09 10 11 12 13 14 15 16 17 18 19 20 21 22 23" at bounding box center [333, 587] width 27 height 25
type input "[DATE] 16:10"
click at [363, 586] on select "00 01 02 03 04 05 06 07 08 09 10 11 12 13 14 15 16 17 18 19 20 21 22 23 24 25 2…" at bounding box center [365, 587] width 27 height 25
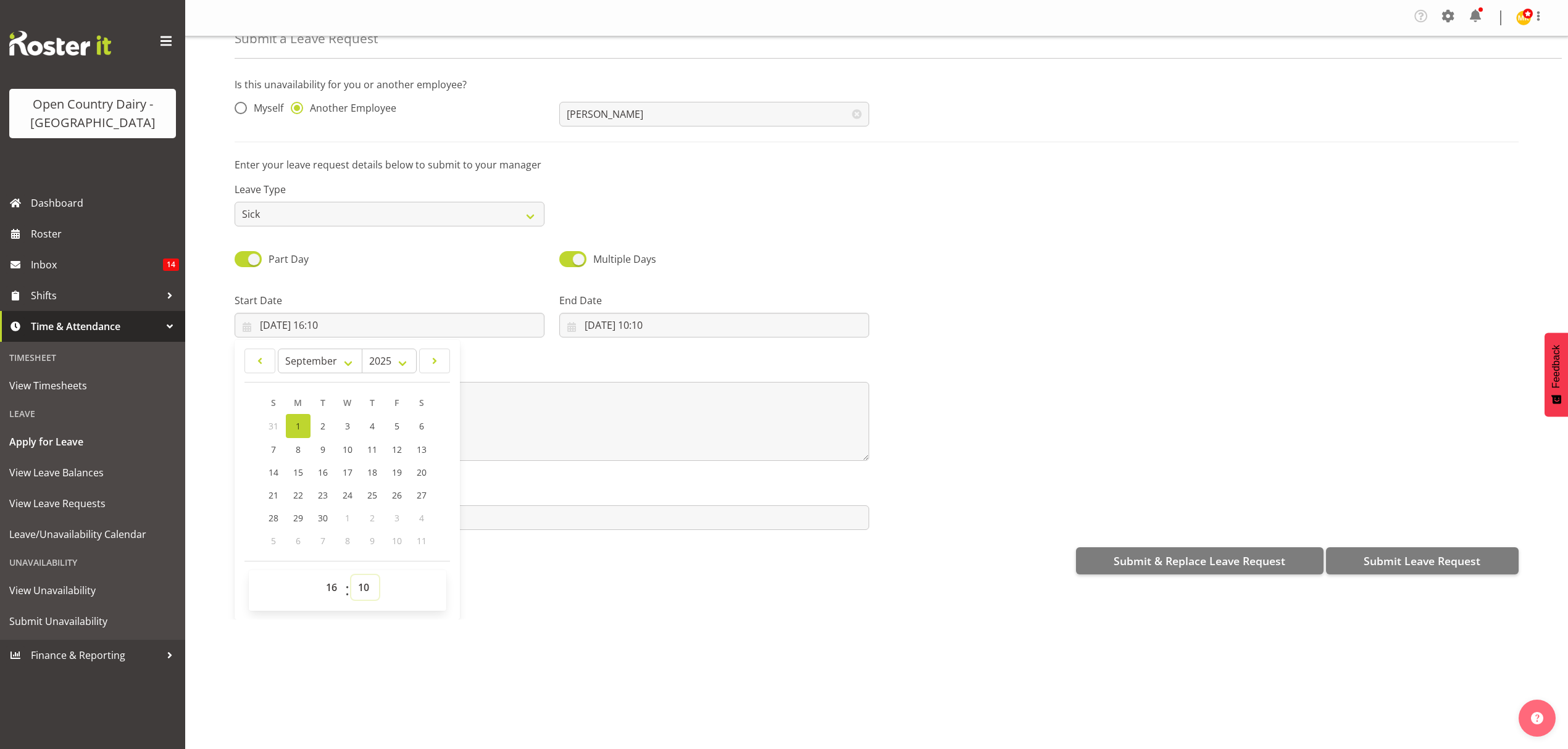
select select "15"
click at [351, 577] on select "00 01 02 03 04 05 06 07 08 09 10 11 12 13 14 15 16 17 18 19 20 21 22 23 24 25 2…" at bounding box center [365, 587] width 27 height 25
type input "01/09/2025, 16:15"
click at [606, 332] on input "01/09/2025, 10:10" at bounding box center [714, 325] width 310 height 25
click at [640, 417] on link "2" at bounding box center [648, 426] width 25 height 24
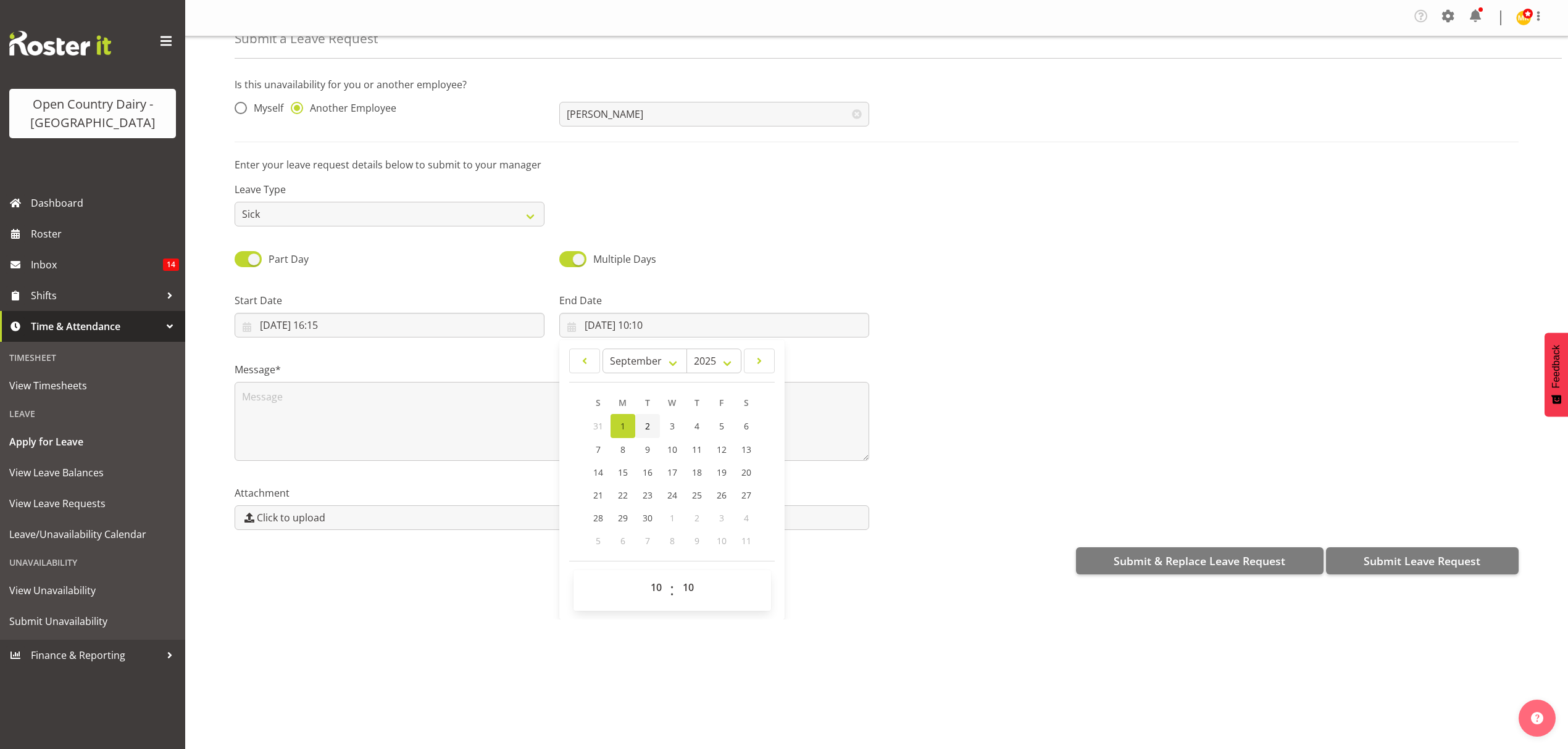
type input "02/09/2025, 10:10"
click at [651, 590] on select "00 01 02 03 04 05 06 07 08 09 10 11 12 13 14 15 16 17 18 19 20 21 22 23" at bounding box center [658, 587] width 27 height 25
select select "4"
click at [644, 577] on select "00 01 02 03 04 05 06 07 08 09 10 11 12 13 14 15 16 17 18 19 20 21 22 23" at bounding box center [658, 587] width 27 height 25
type input "02/09/2025, 04:10"
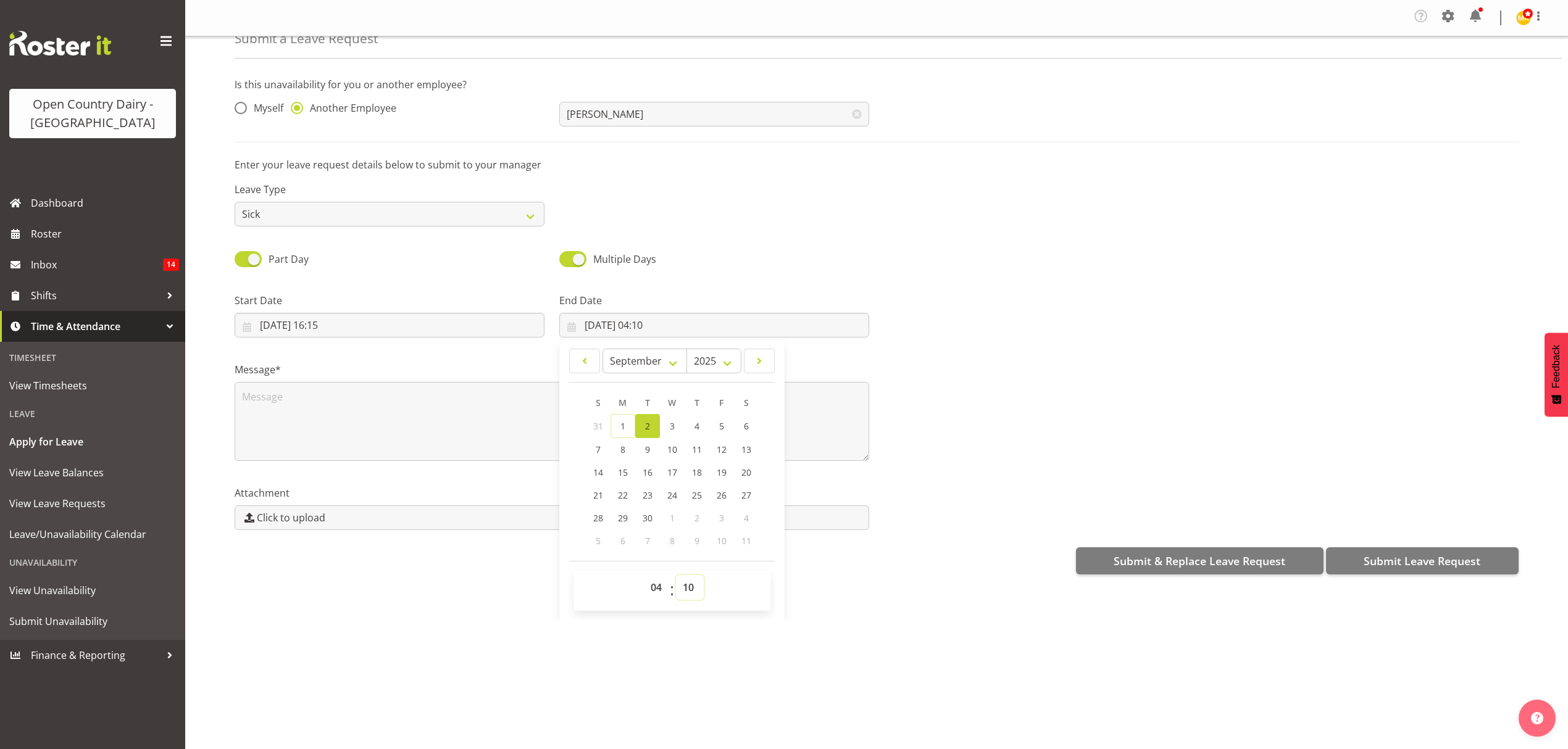
click at [688, 596] on select "00 01 02 03 04 05 06 07 08 09 10 11 12 13 14 15 16 17 18 19 20 21 22 23 24 25 2…" at bounding box center [690, 587] width 27 height 25
select select "0"
click at [676, 577] on select "00 01 02 03 04 05 06 07 08 09 10 11 12 13 14 15 16 17 18 19 20 21 22 23 24 25 2…" at bounding box center [690, 587] width 27 height 25
type input "02/09/2025, 04:00"
click at [503, 423] on textarea at bounding box center [552, 421] width 635 height 79
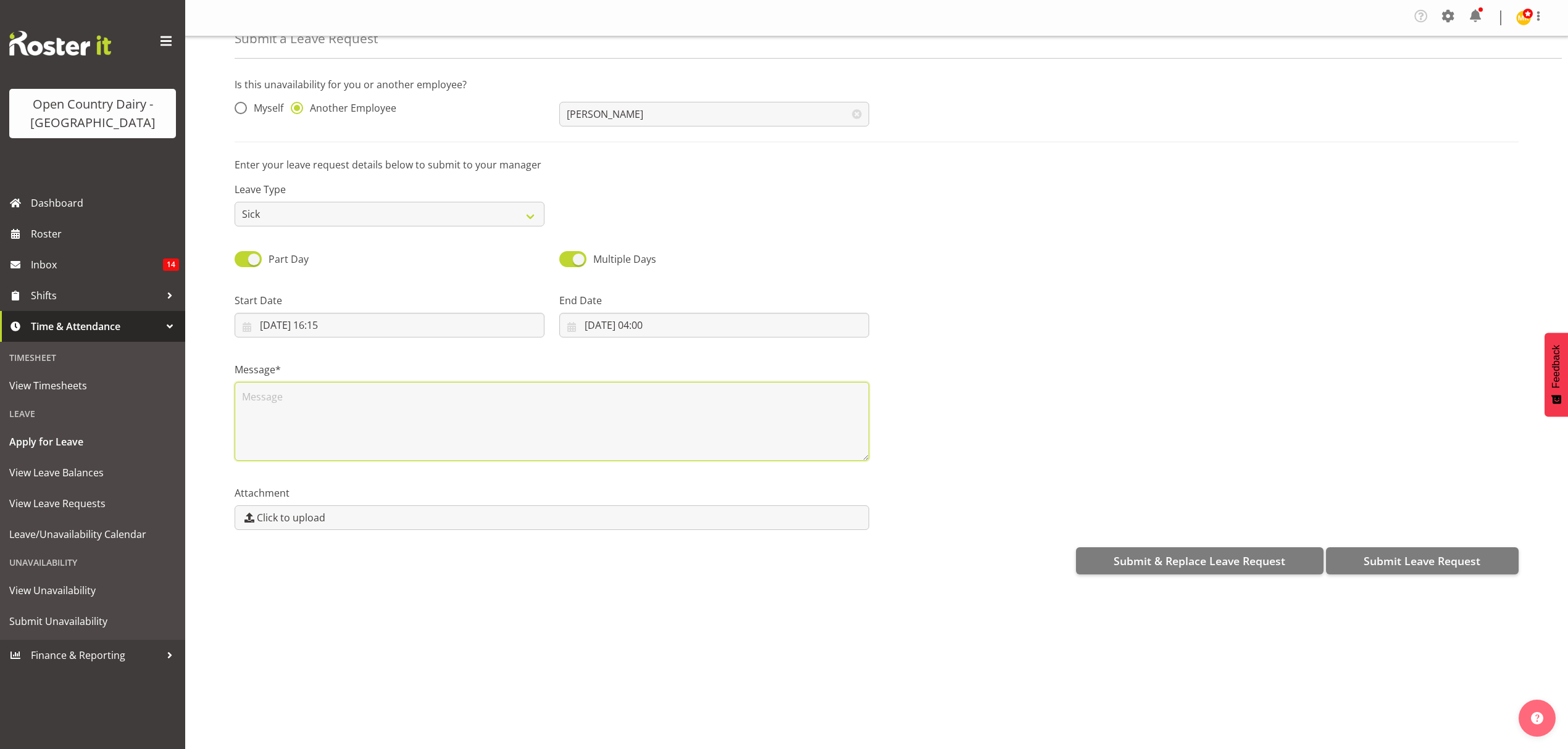
scroll to position [0, 0]
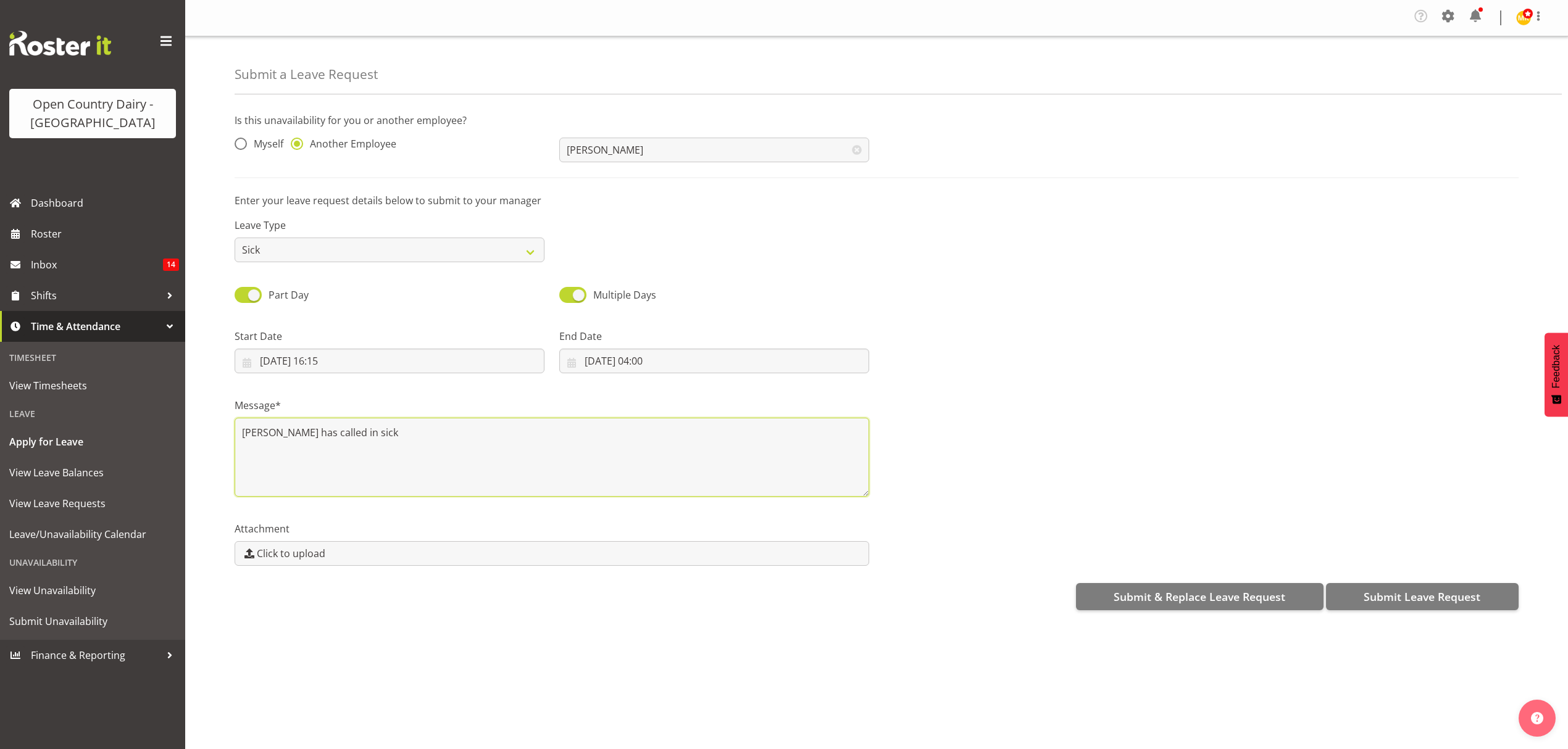
type textarea "hayden has called in sick"
click at [1373, 613] on div "Is this unavailability for you or another employee? Myself Another Employee Hay…" at bounding box center [901, 362] width 1333 height 516
click at [1377, 598] on span "Submit Leave Request" at bounding box center [1423, 597] width 117 height 16
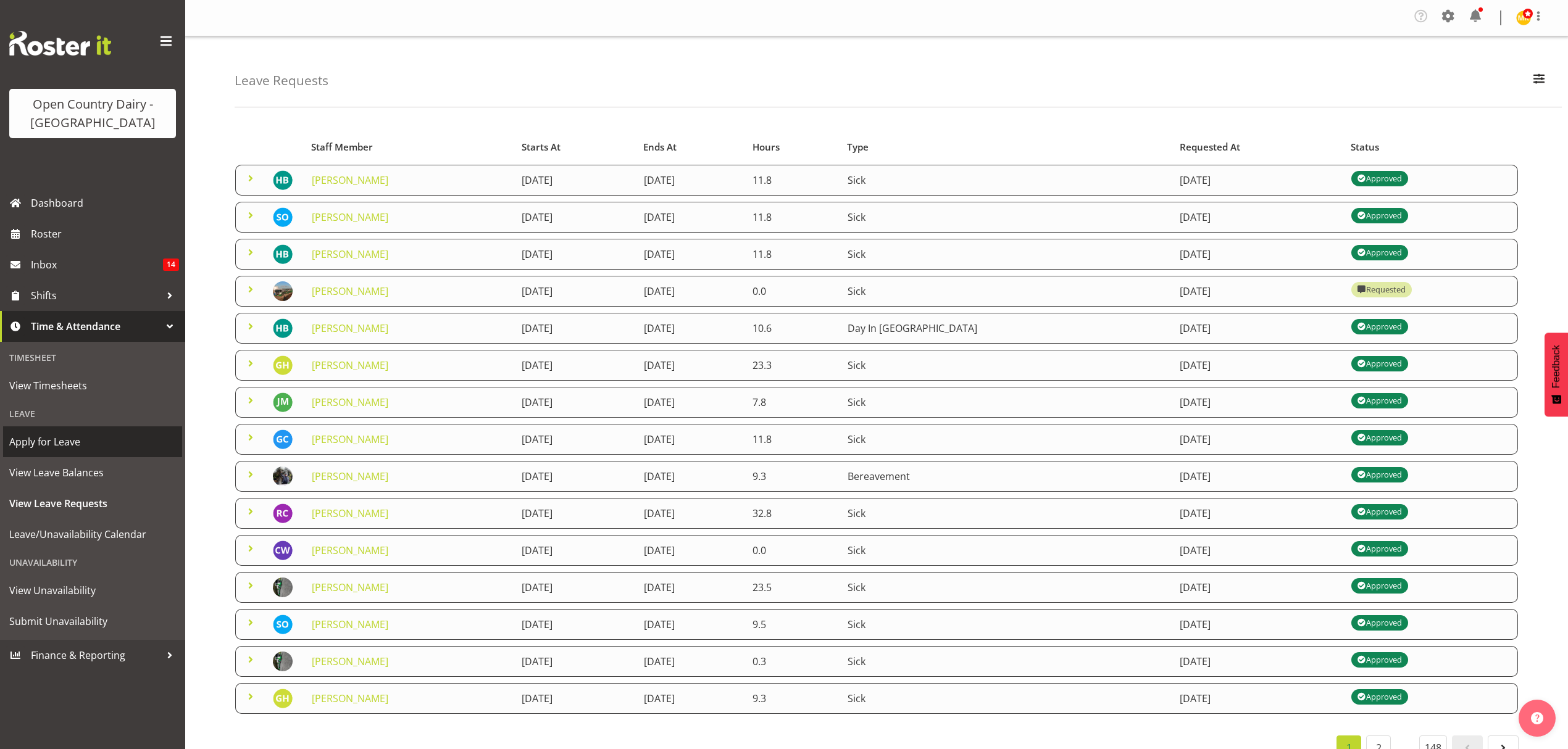
click at [54, 449] on span "Apply for Leave" at bounding box center [93, 442] width 167 height 19
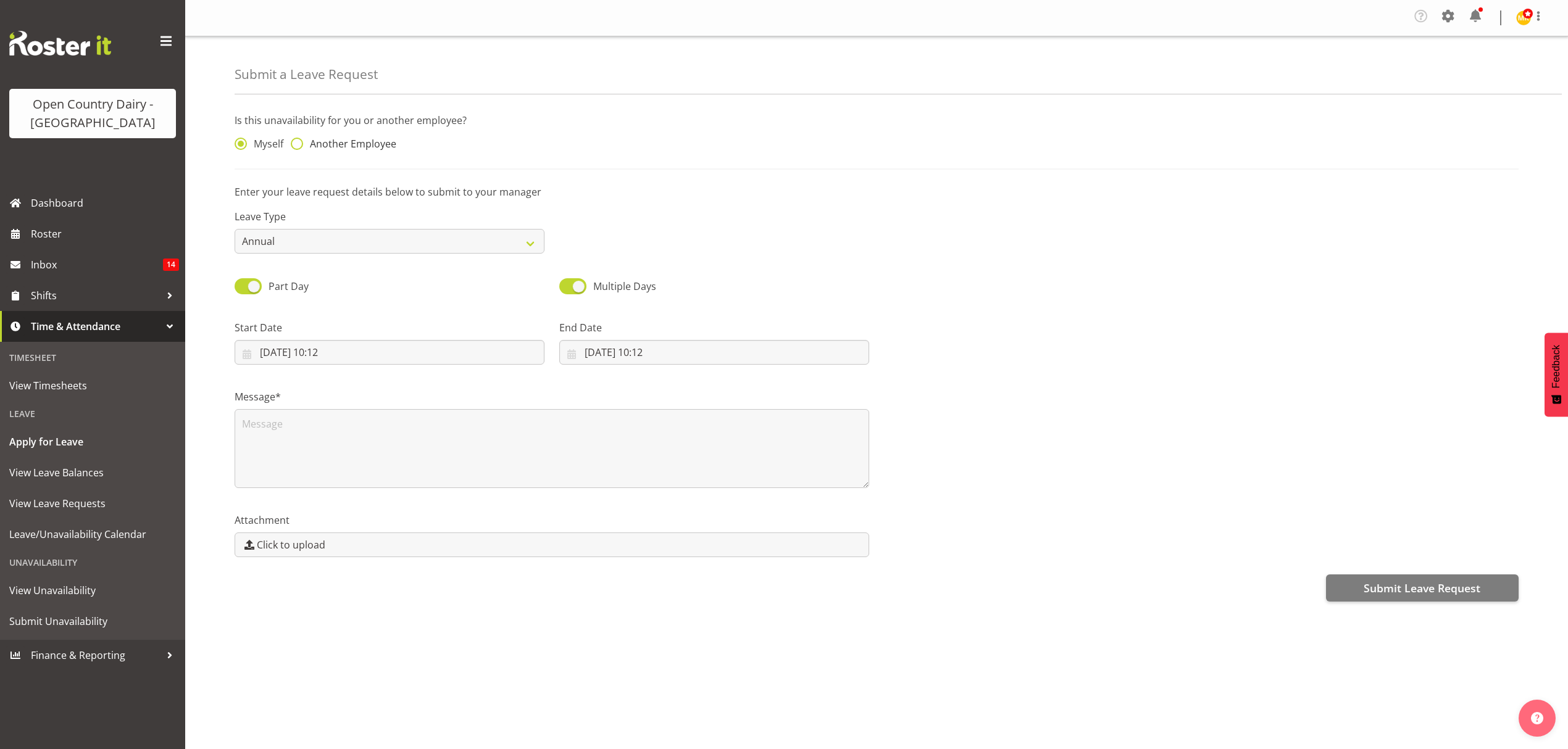
click at [341, 143] on span "Another Employee" at bounding box center [349, 143] width 93 height 12
click at [299, 143] on input "Another Employee" at bounding box center [295, 144] width 8 height 8
radio input "true"
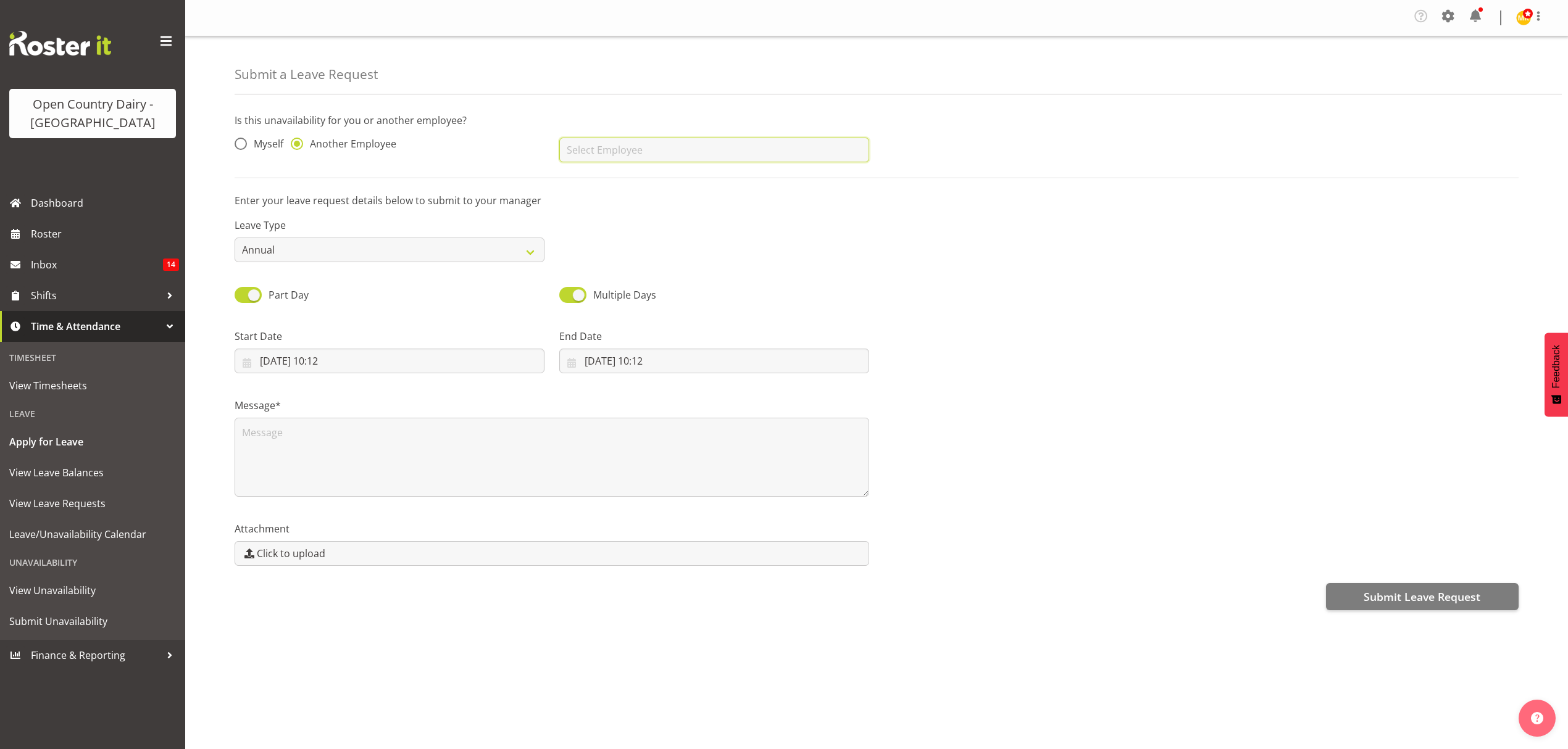
click at [583, 158] on input "text" at bounding box center [714, 149] width 310 height 25
click at [604, 180] on span "[PERSON_NAME]" at bounding box center [607, 181] width 76 height 13
type input "[PERSON_NAME]"
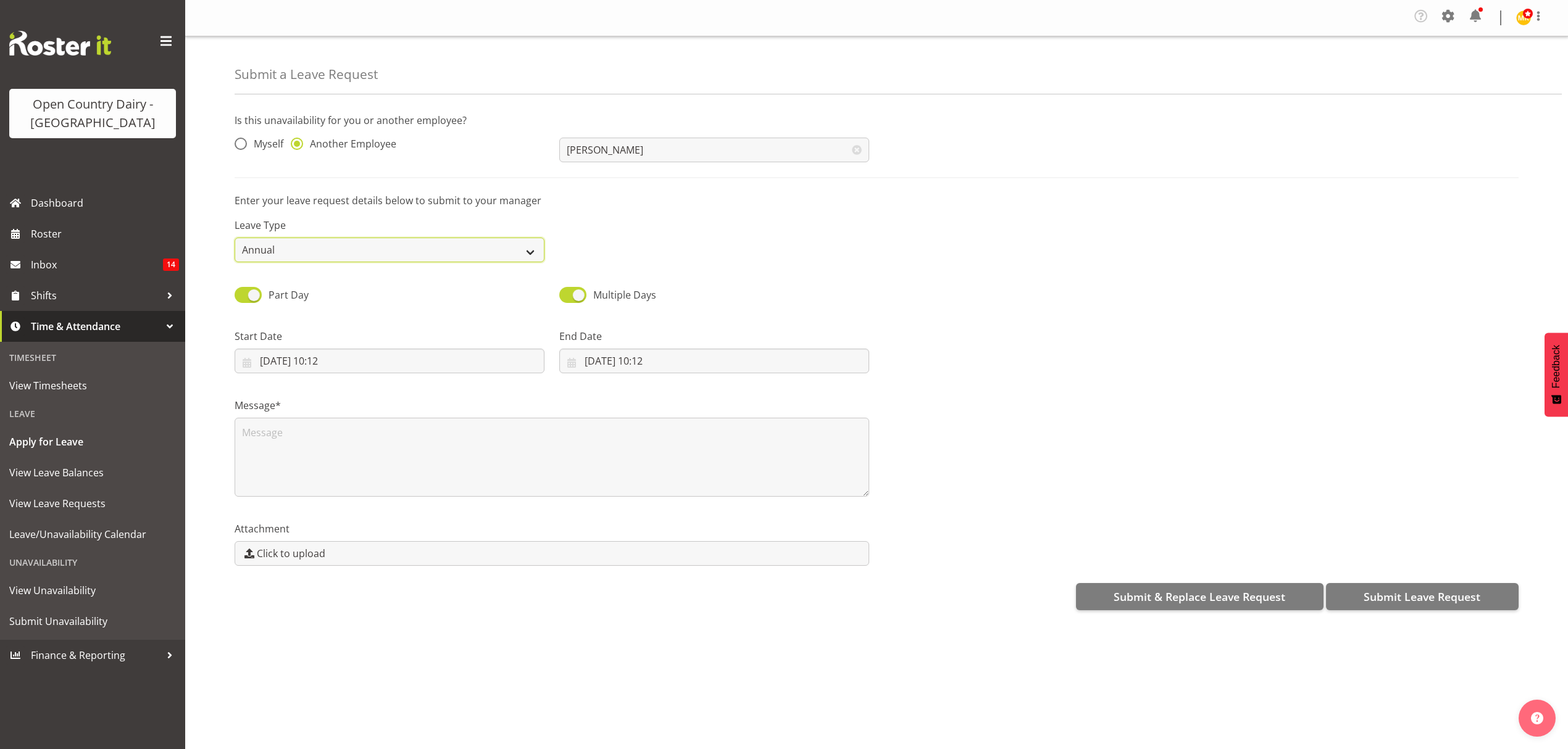
drag, startPoint x: 334, startPoint y: 255, endPoint x: 327, endPoint y: 259, distance: 8.1
click at [334, 255] on select "Annual Sick Leave Without Pay Bereavement Domestic Violence Parental Jury Servi…" at bounding box center [389, 250] width 310 height 25
select select "Sick"
click at [235, 239] on select "Annual Sick Leave Without Pay Bereavement Domestic Violence Parental Jury Servi…" at bounding box center [389, 250] width 310 height 25
click at [310, 359] on input "01/09/2025, 10:12" at bounding box center [389, 360] width 310 height 25
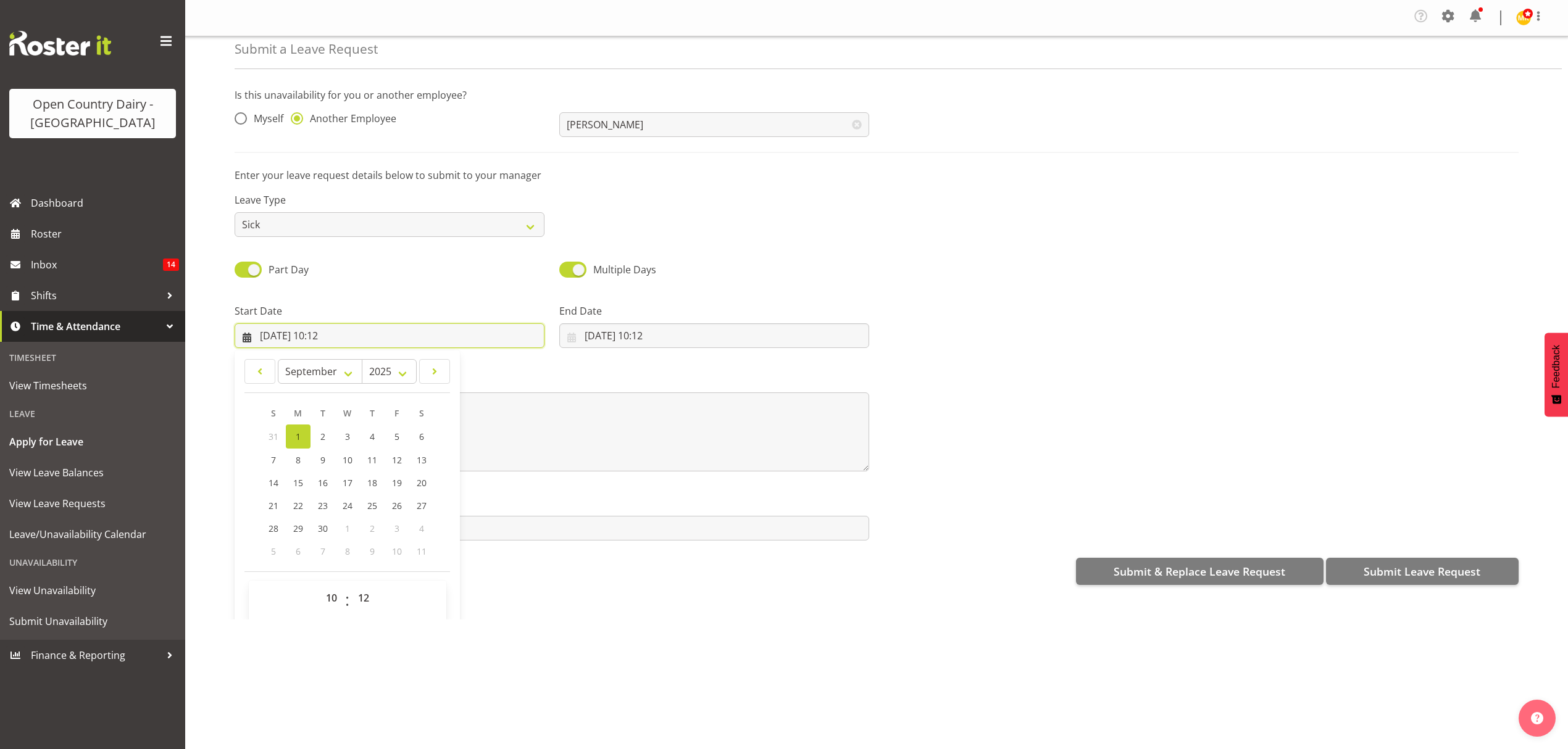
scroll to position [36, 0]
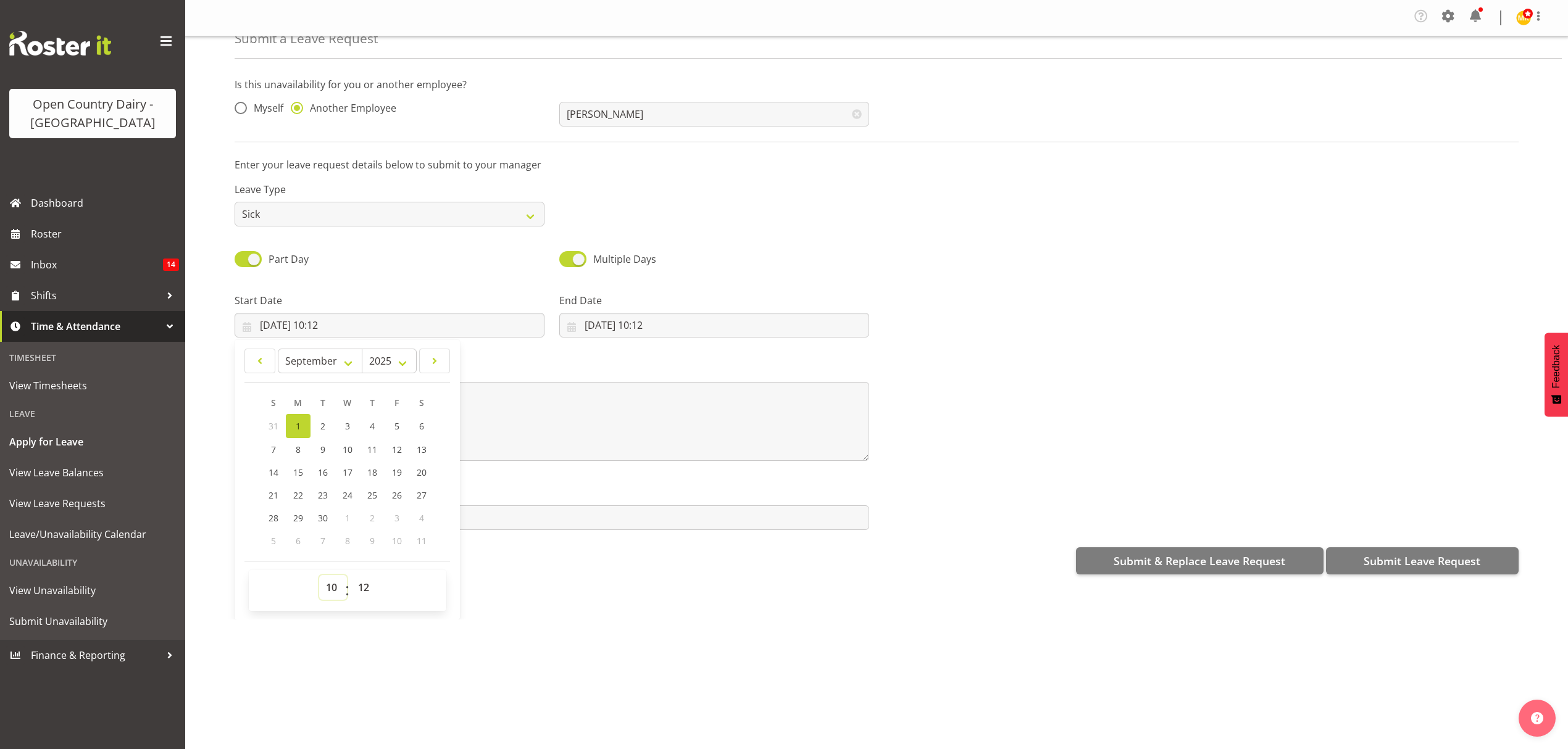
click at [341, 590] on select "00 01 02 03 04 05 06 07 08 09 10 11 12 13 14 15 16 17 18 19 20 21 22 23" at bounding box center [333, 587] width 27 height 25
select select "6"
click at [319, 577] on select "00 01 02 03 04 05 06 07 08 09 10 11 12 13 14 15 16 17 18 19 20 21 22 23" at bounding box center [333, 587] width 27 height 25
type input "01/09/2025, 06:12"
click at [359, 582] on select "00 01 02 03 04 05 06 07 08 09 10 11 12 13 14 15 16 17 18 19 20 21 22 23 24 25 2…" at bounding box center [365, 587] width 27 height 25
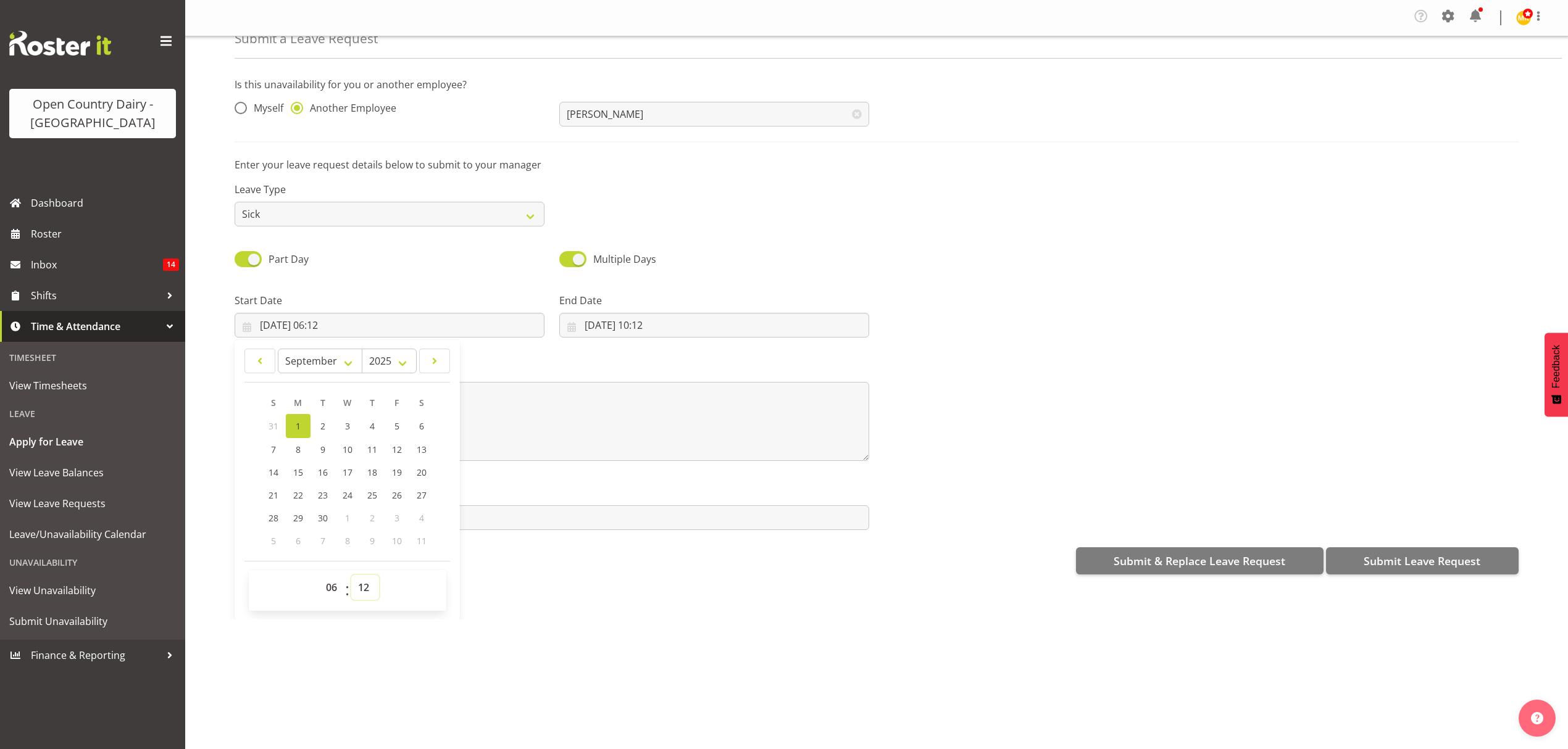
select select "45"
click at [351, 577] on select "00 01 02 03 04 05 06 07 08 09 10 11 12 13 14 15 16 17 18 19 20 21 22 23 24 25 2…" at bounding box center [365, 587] width 27 height 25
type input "01/09/2025, 06:45"
drag, startPoint x: 597, startPoint y: 349, endPoint x: 630, endPoint y: 341, distance: 34.0
click at [598, 349] on div "Message*" at bounding box center [552, 407] width 650 height 123
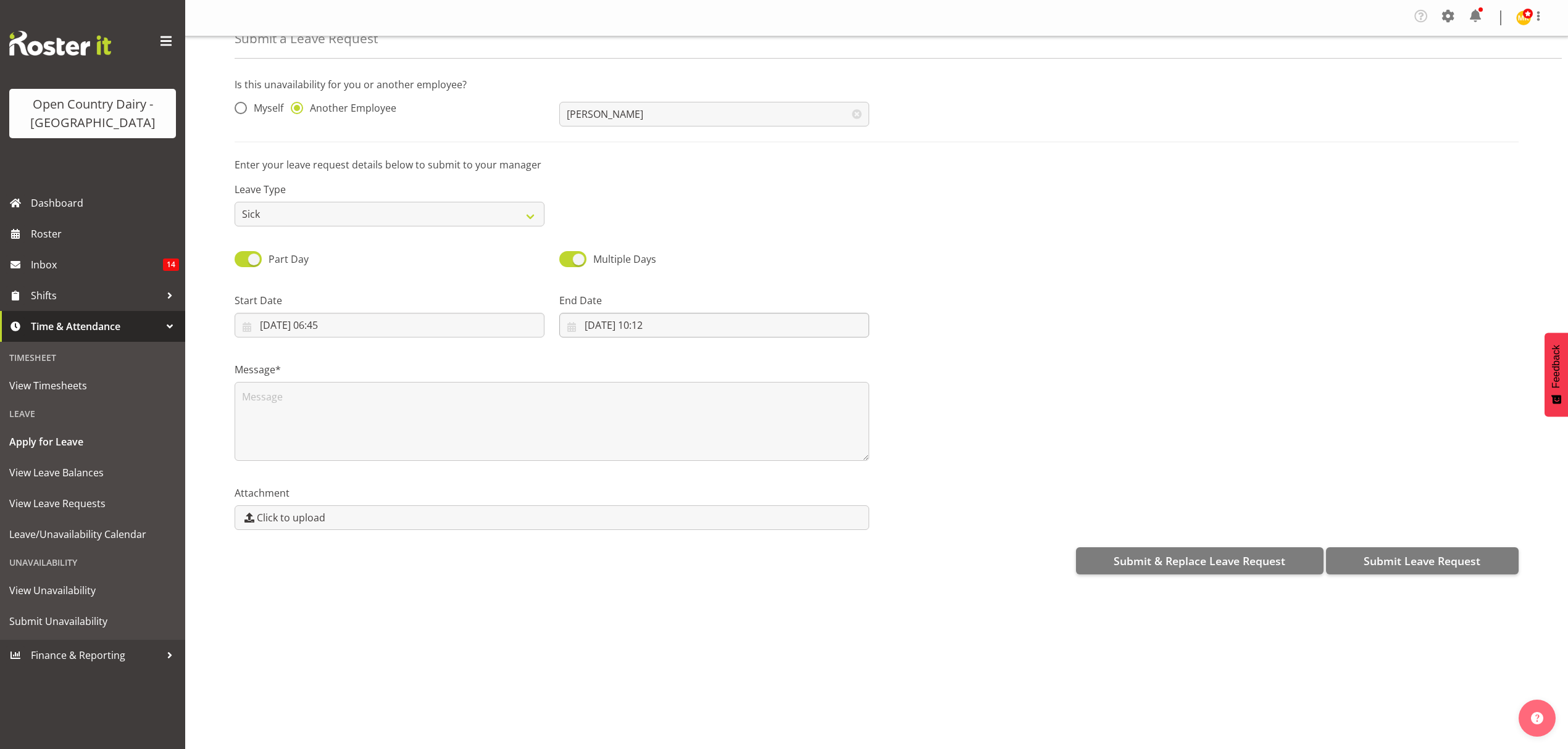
scroll to position [0, 0]
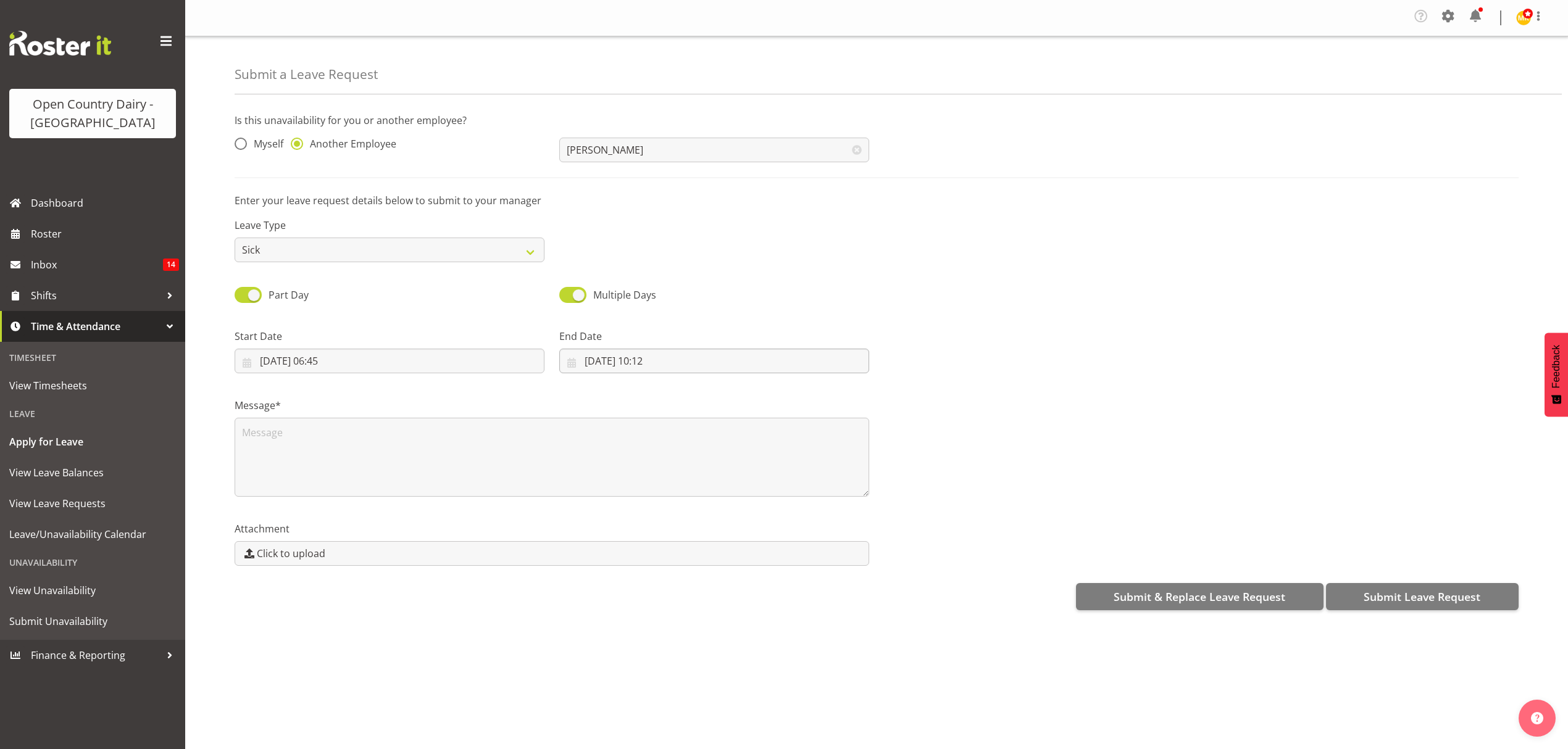
click at [655, 326] on div "End Date 01/09/2025, 10:12 January February March April May June July August Se…" at bounding box center [714, 346] width 324 height 69
click at [650, 358] on input "01/09/2025, 10:12" at bounding box center [714, 360] width 310 height 25
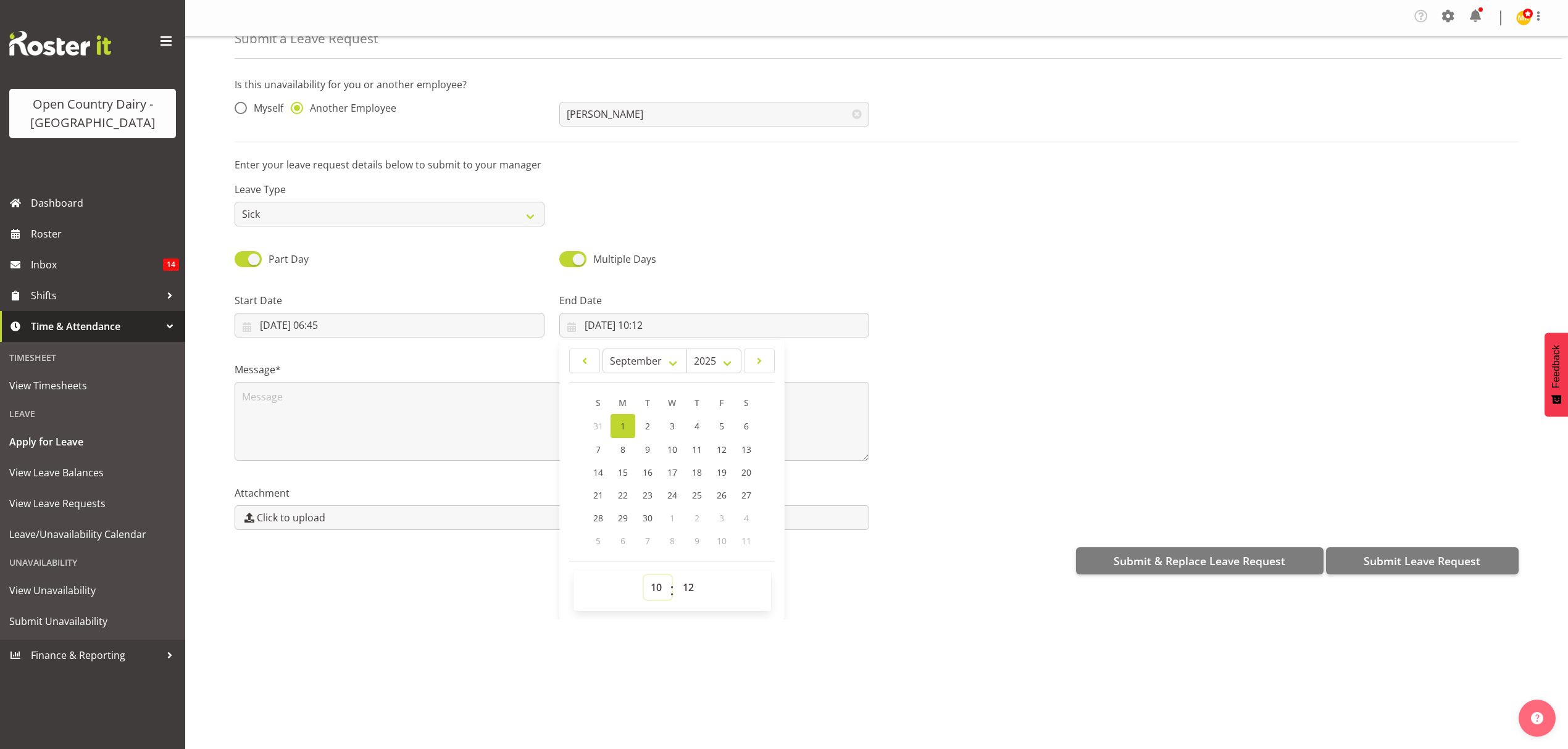
click at [665, 592] on select "00 01 02 03 04 05 06 07 08 09 10 11 12 13 14 15 16 17 18 19 20 21 22 23" at bounding box center [658, 587] width 27 height 25
select select "16"
click at [644, 577] on select "00 01 02 03 04 05 06 07 08 09 10 11 12 13 14 15 16 17 18 19 20 21 22 23" at bounding box center [658, 587] width 27 height 25
type input "01/09/2025, 16:12"
click at [684, 583] on select "00 01 02 03 04 05 06 07 08 09 10 11 12 13 14 15 16 17 18 19 20 21 22 23 24 25 2…" at bounding box center [690, 587] width 27 height 25
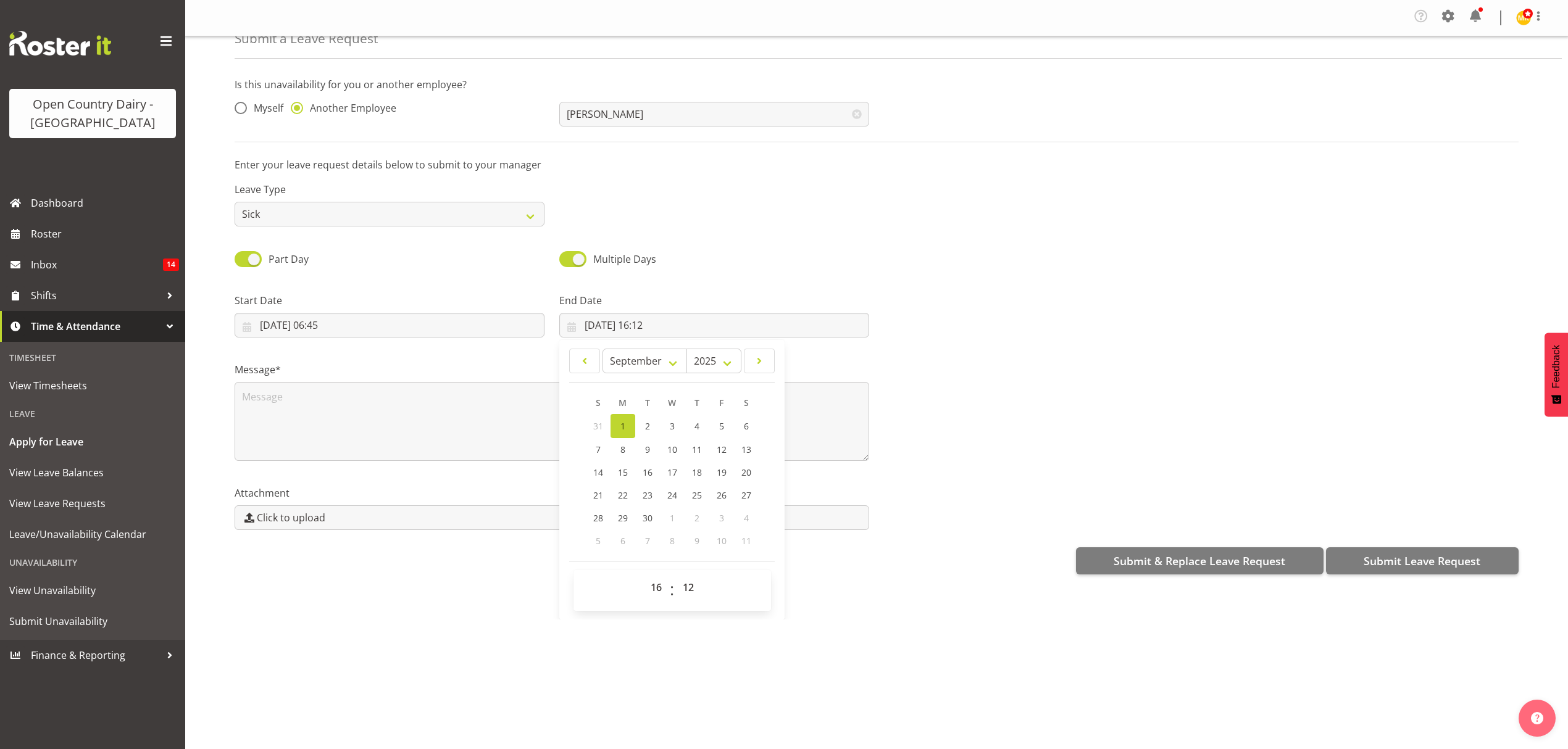
click at [685, 602] on span "00 01 02 03 04 05 06 07 08 09 10 11 12 13 14 15 16 17 18 19 20 21 22 23 24 25 2…" at bounding box center [690, 590] width 27 height 31
click at [685, 593] on select "00 01 02 03 04 05 06 07 08 09 10 11 12 13 14 15 16 17 18 19 20 21 22 23 24 25 2…" at bounding box center [690, 587] width 27 height 25
select select "0"
click at [676, 577] on select "00 01 02 03 04 05 06 07 08 09 10 11 12 13 14 15 16 17 18 19 20 21 22 23 24 25 2…" at bounding box center [690, 587] width 27 height 25
type input "01/09/2025, 16:00"
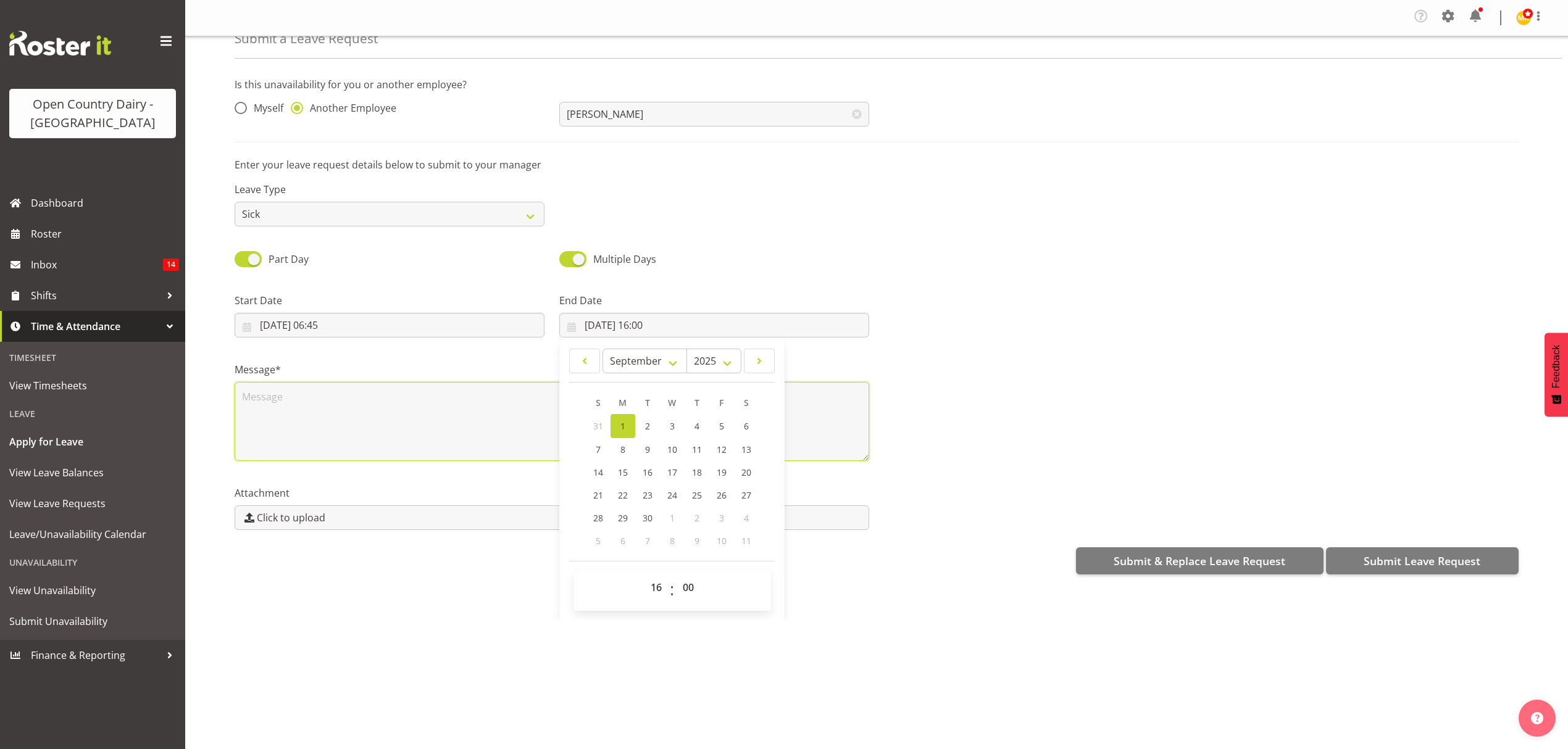
click at [463, 401] on textarea at bounding box center [552, 421] width 635 height 79
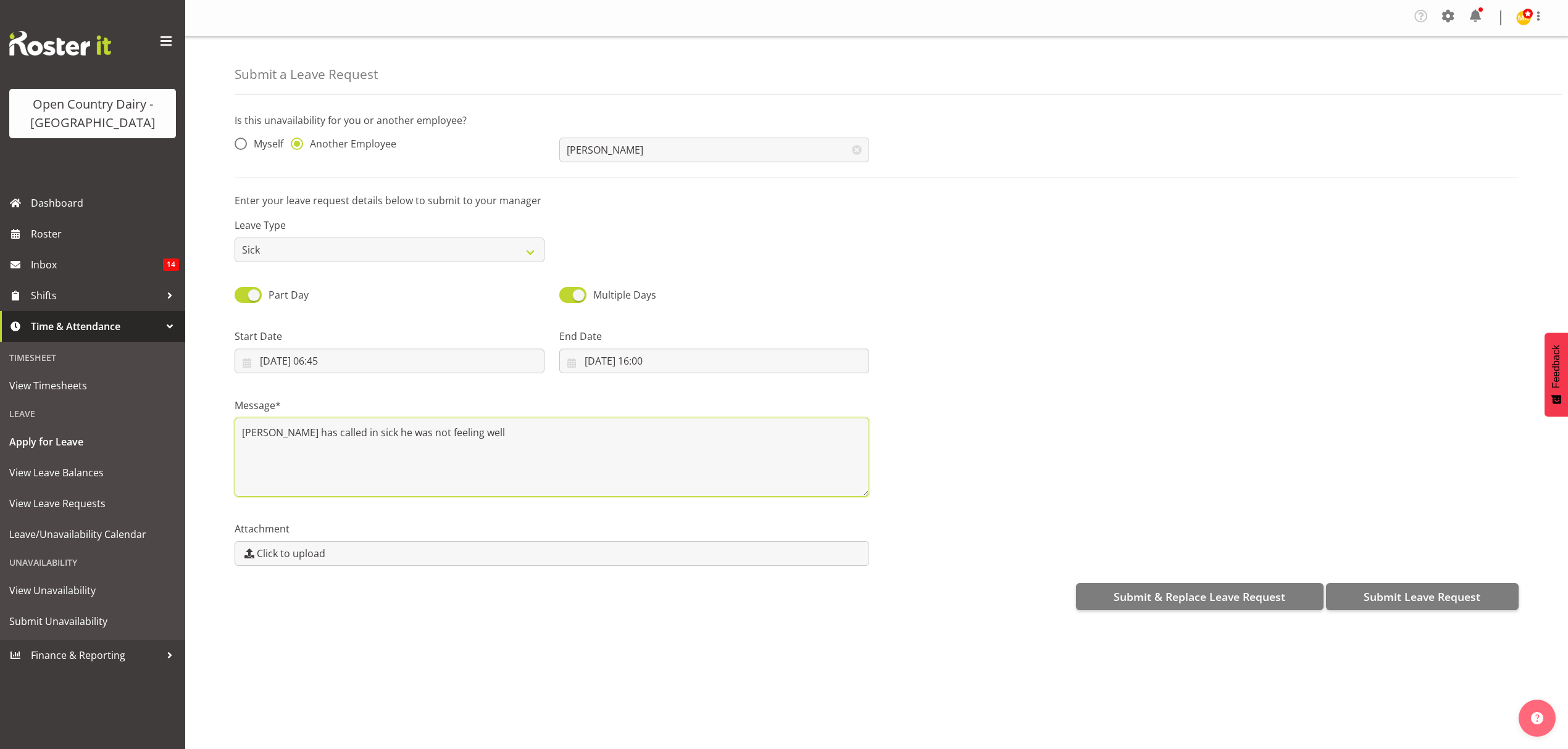
type textarea "tom has called in sick he was not feeling well"
click at [1435, 591] on span "Submit Leave Request" at bounding box center [1423, 597] width 117 height 16
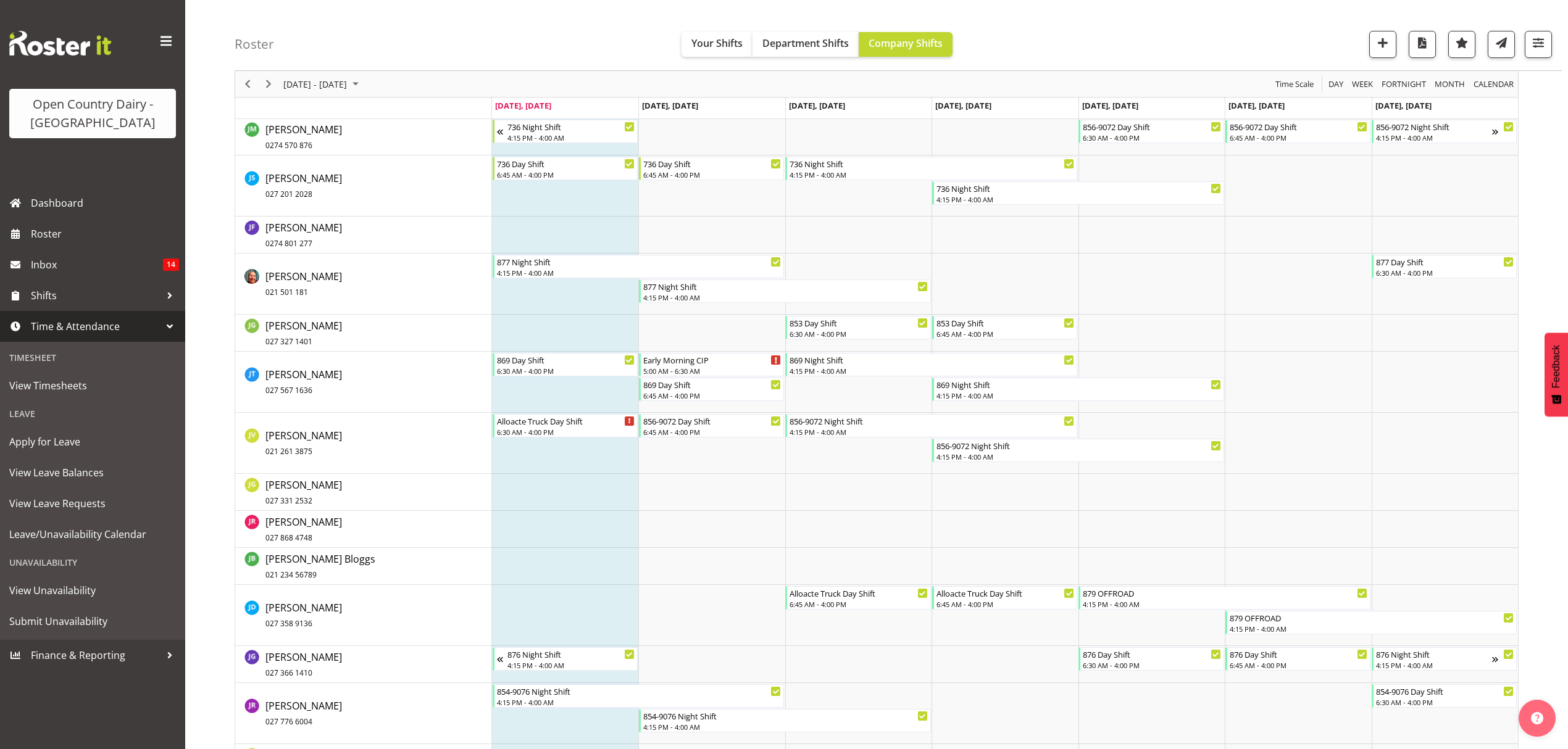
scroll to position [3785, 0]
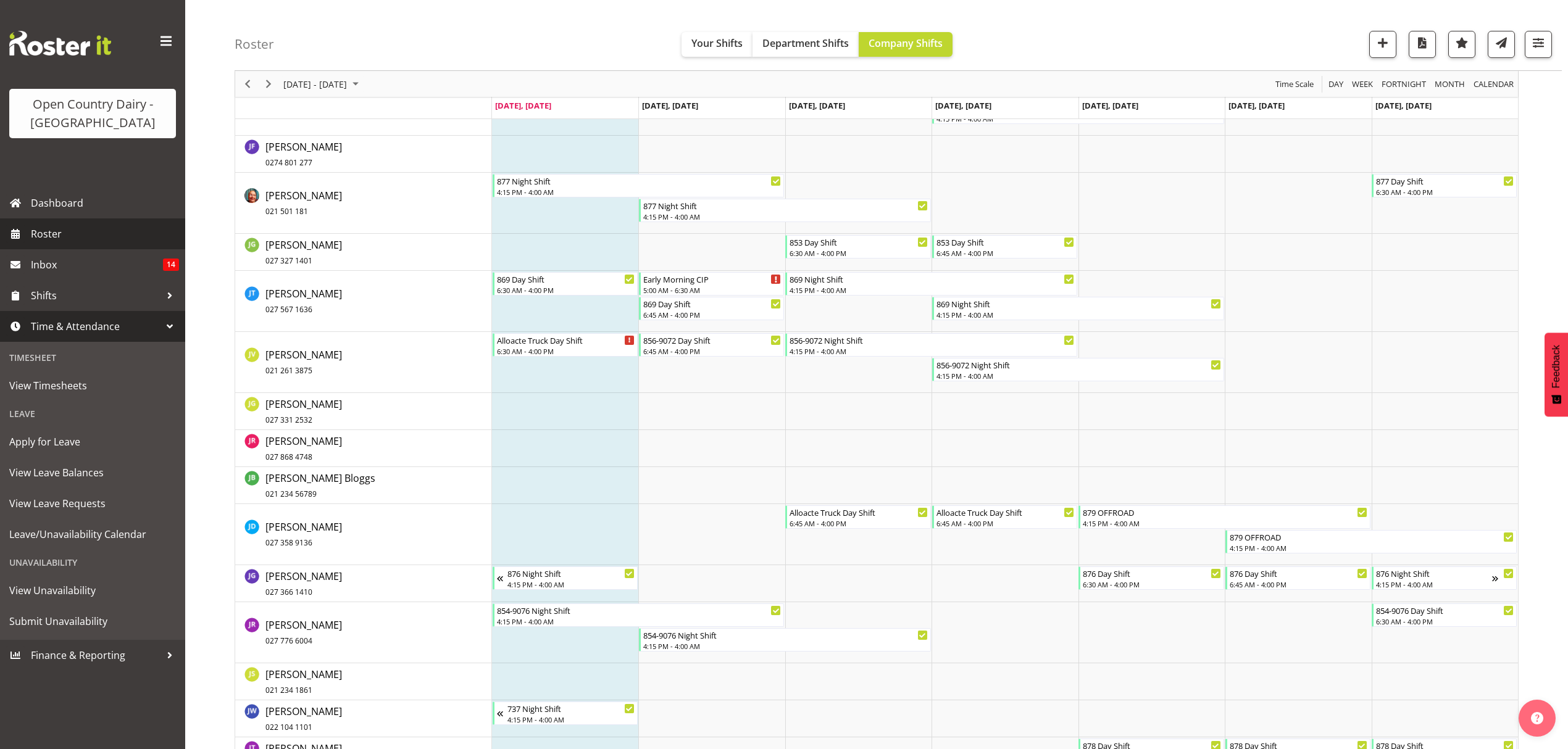
click at [66, 230] on span "Roster" at bounding box center [105, 234] width 148 height 19
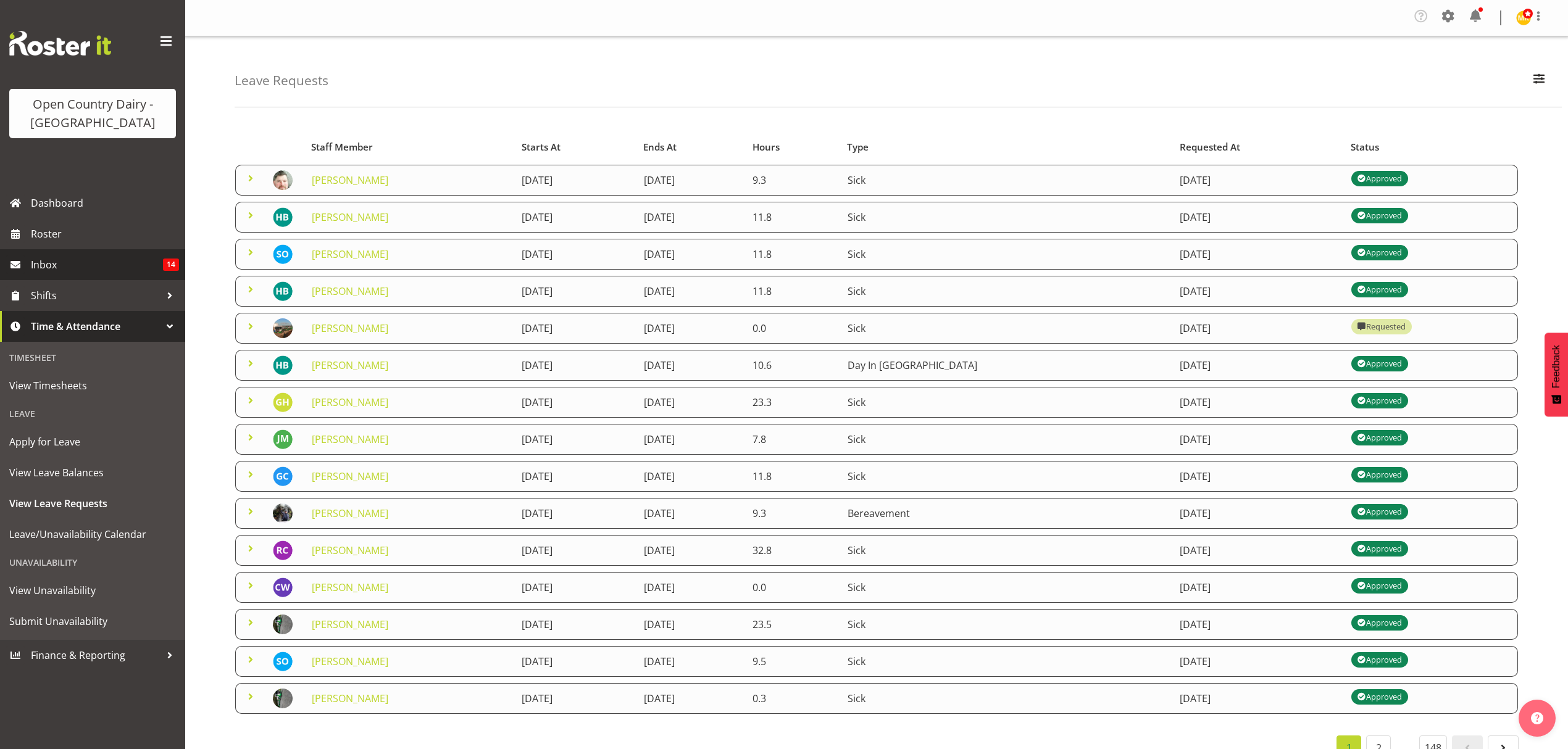
click at [33, 228] on span "Roster" at bounding box center [105, 234] width 148 height 19
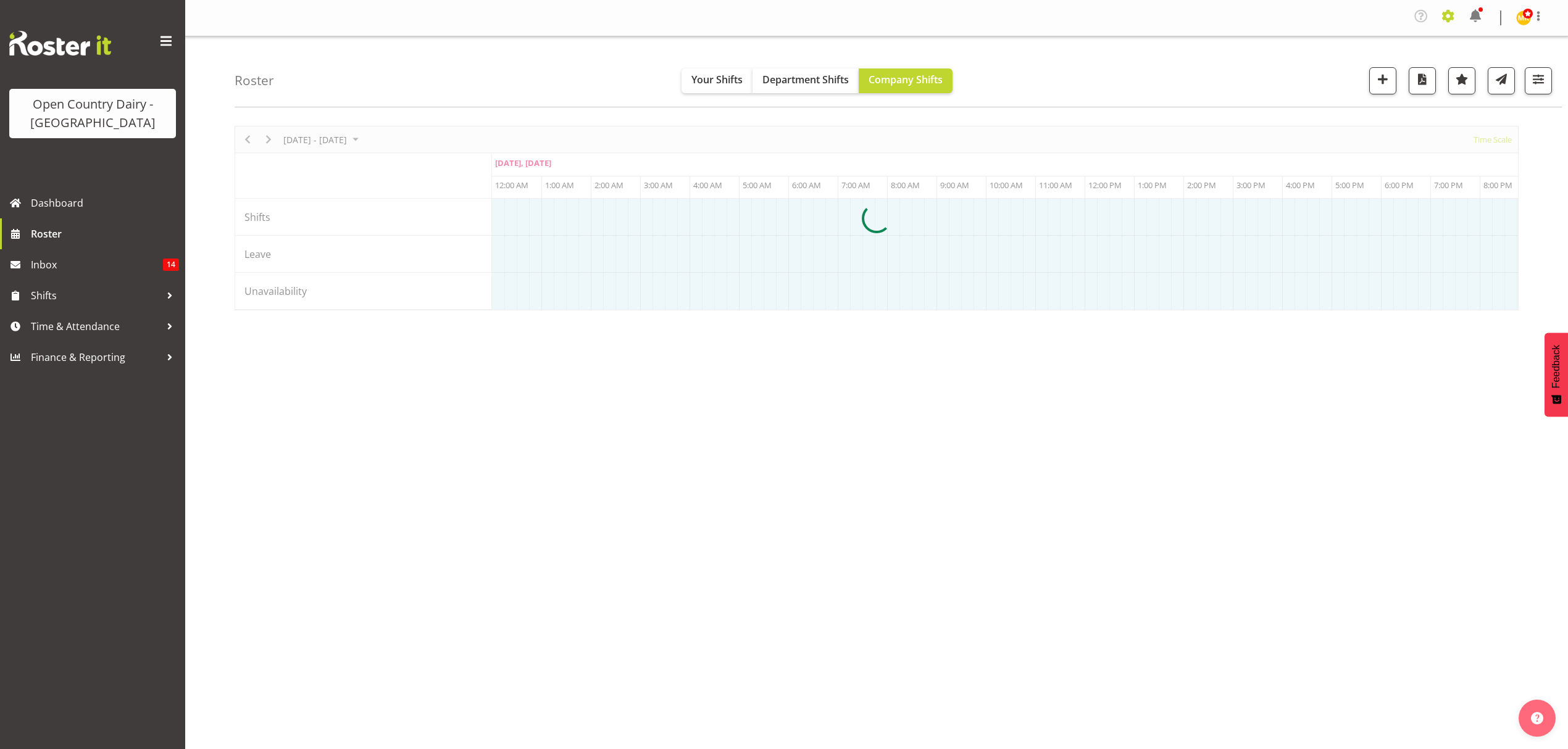
click at [1452, 20] on span at bounding box center [1448, 15] width 19 height 19
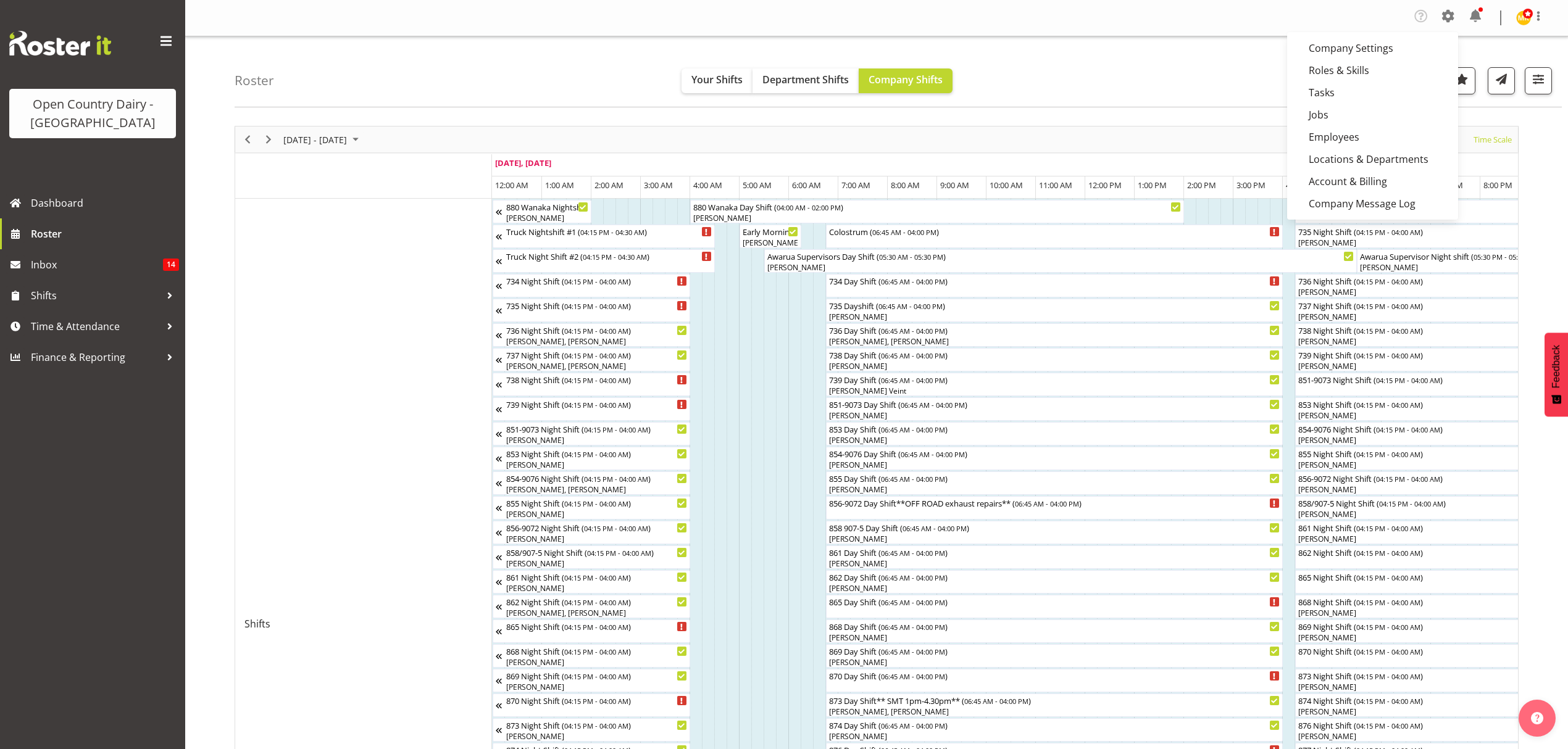
click at [1341, 135] on div at bounding box center [877, 662] width 1284 height 1072
click at [1243, 82] on div "Roster Your Shifts Department Shifts Company Shifts 1 Locations Clear Awarua Mi…" at bounding box center [898, 72] width 1327 height 71
click at [1447, 17] on span at bounding box center [1448, 15] width 19 height 19
click at [1356, 132] on link "Employees" at bounding box center [1372, 137] width 171 height 22
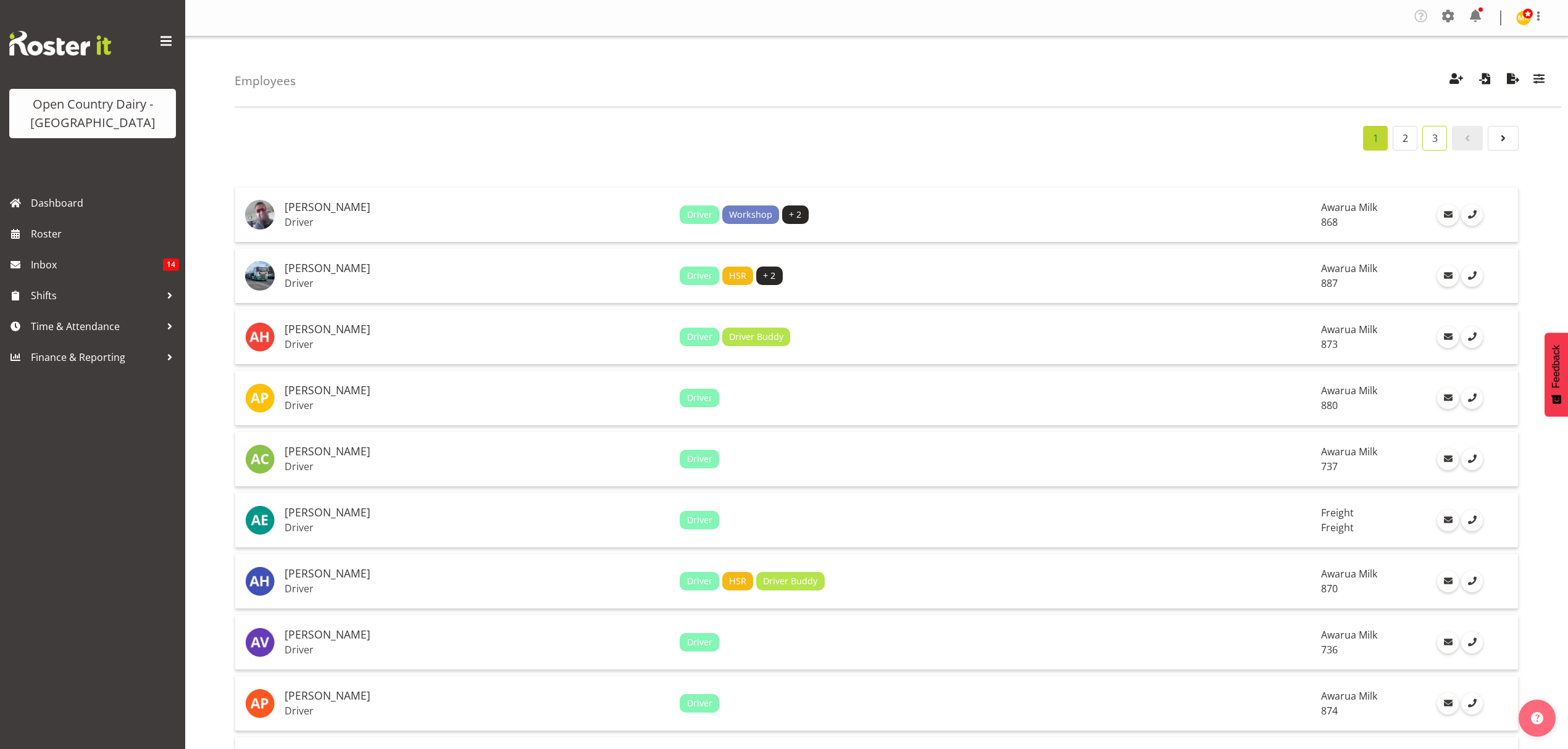
click at [1425, 141] on link "3" at bounding box center [1435, 138] width 25 height 25
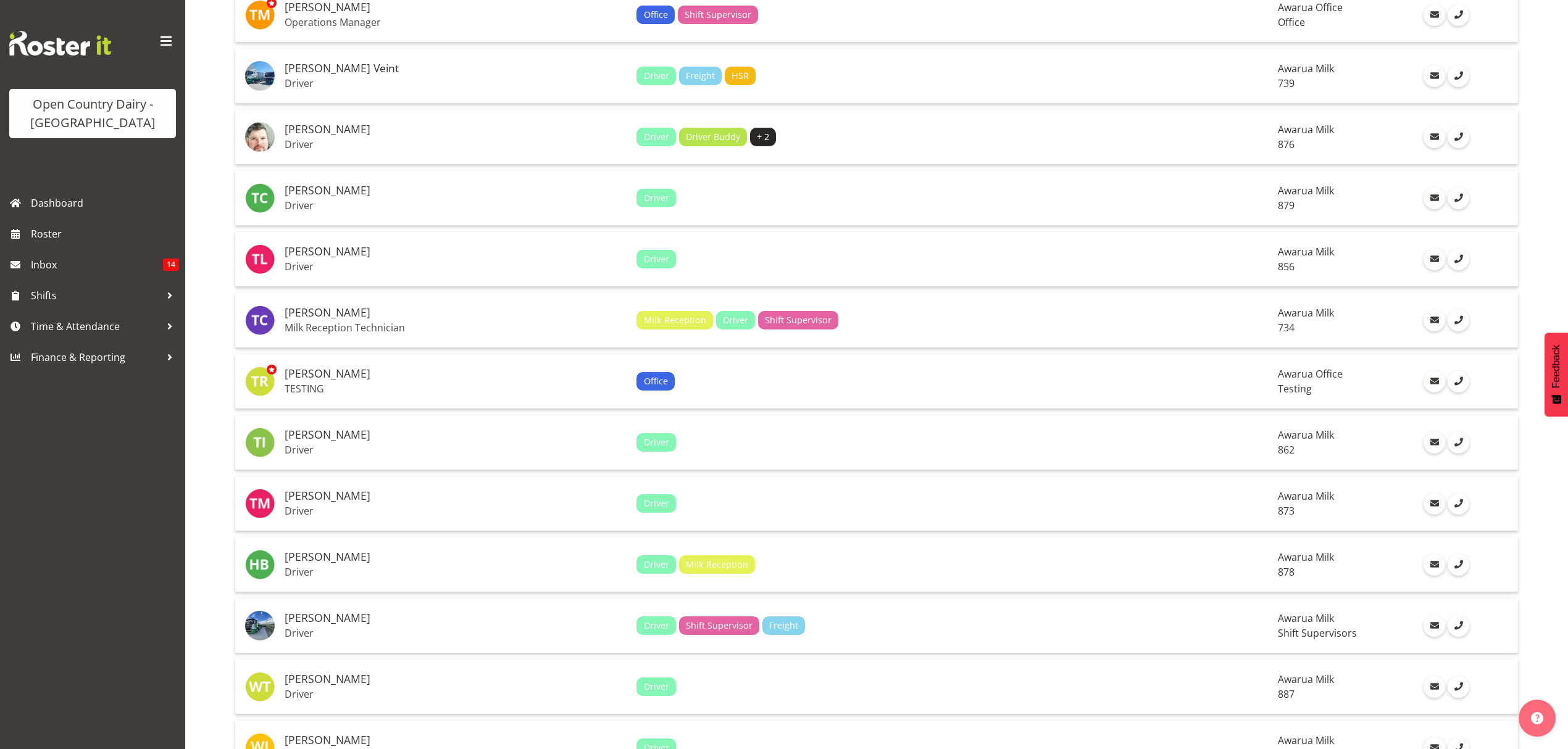
scroll to position [2437, 0]
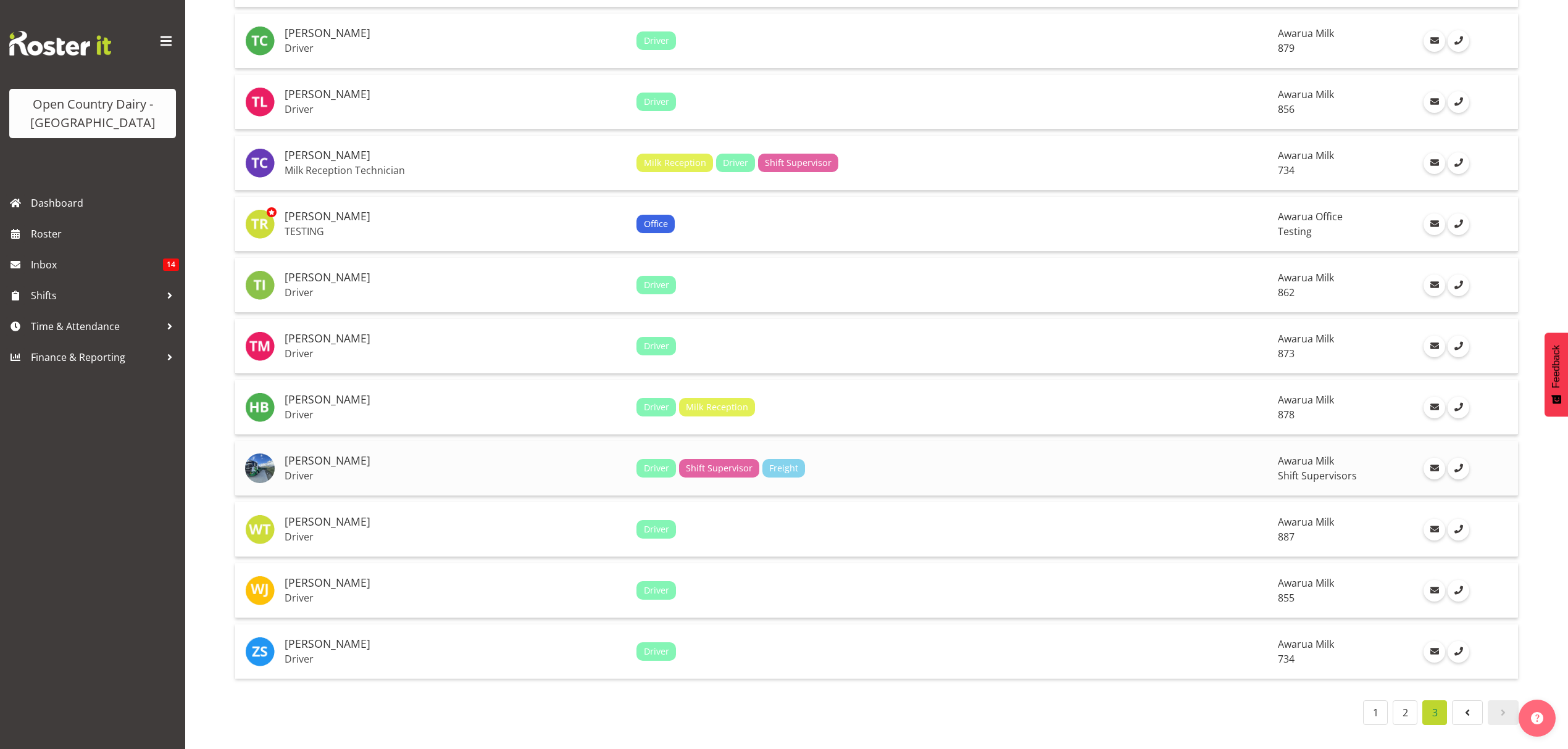
click at [387, 455] on h5 "[PERSON_NAME]" at bounding box center [456, 461] width 342 height 12
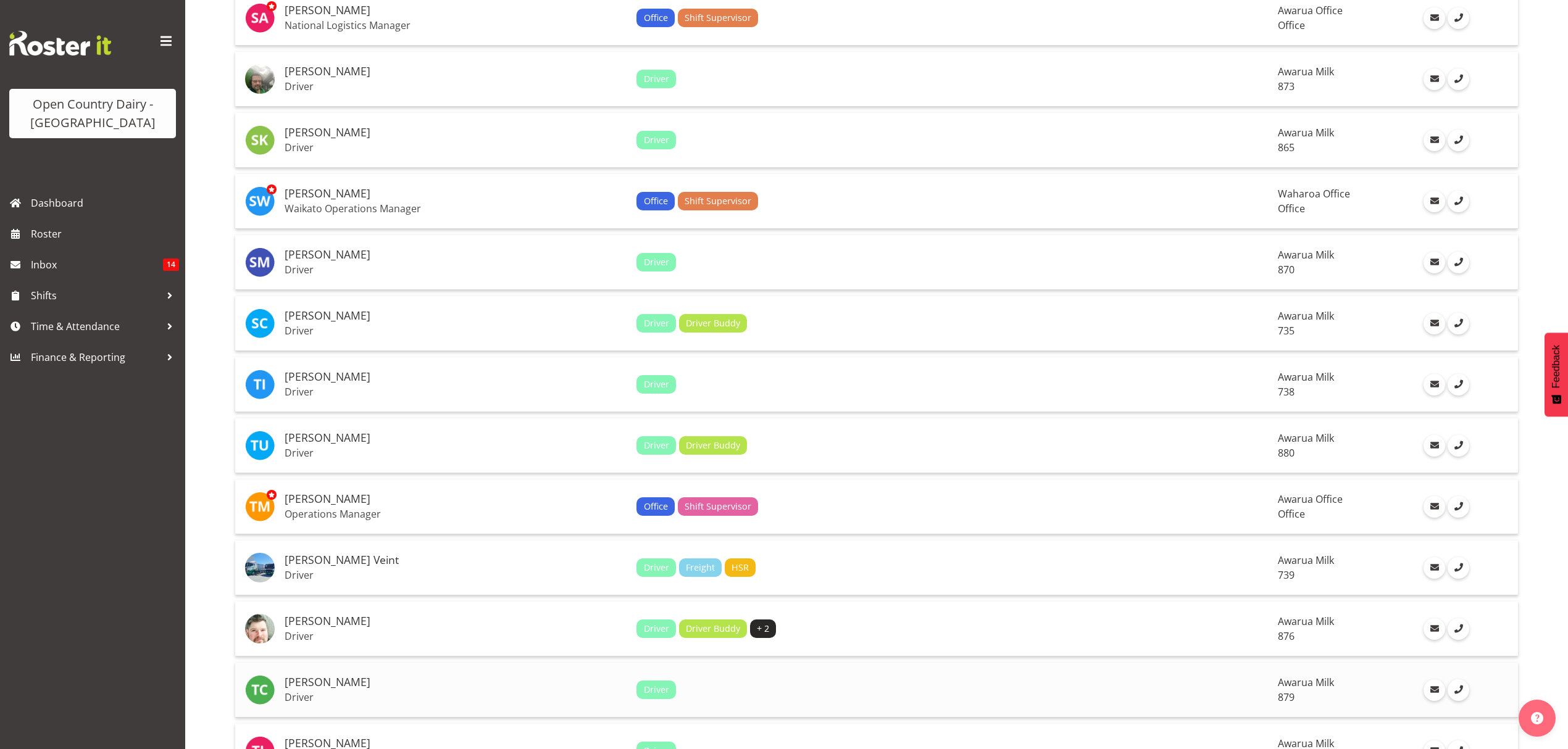
scroll to position [1810, 0]
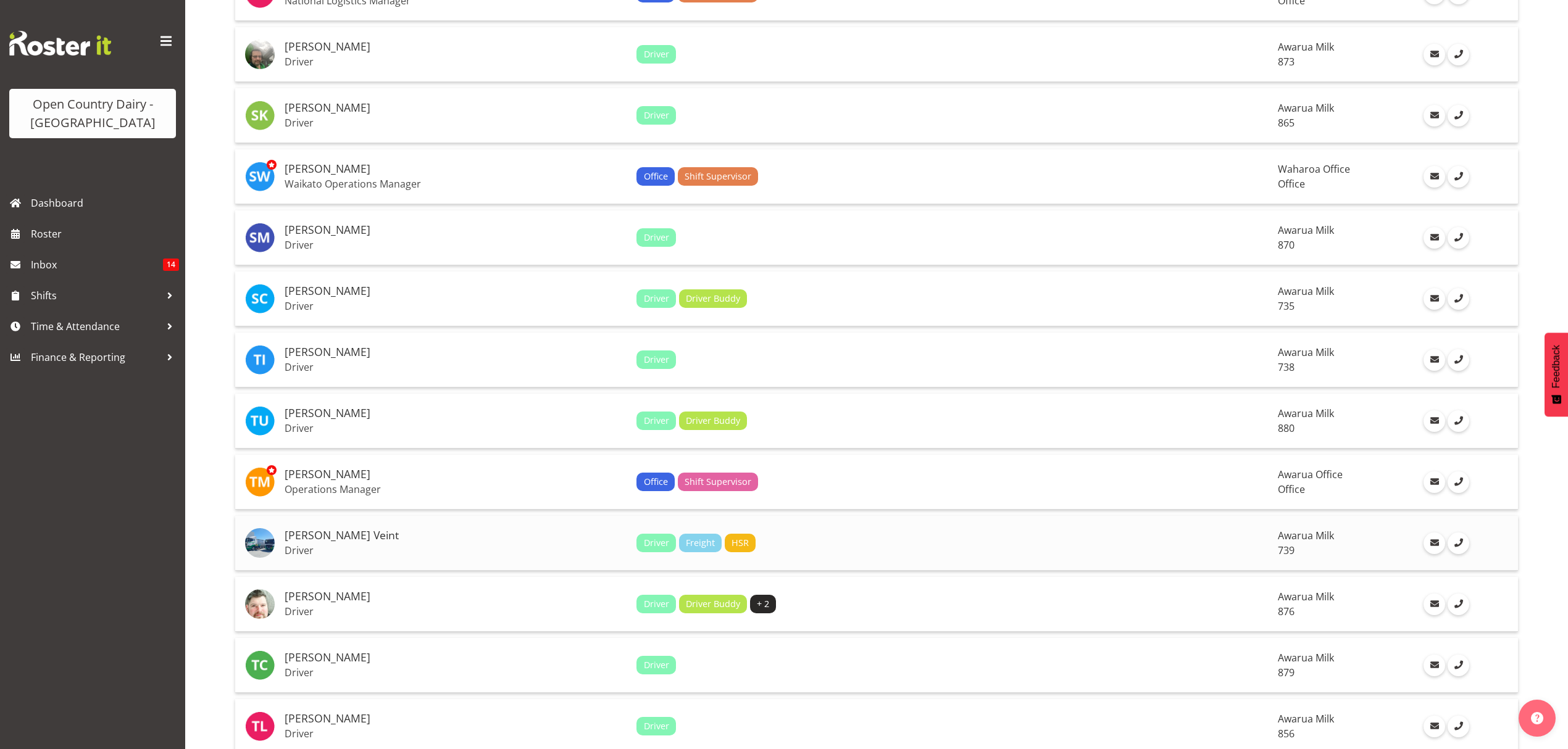
click at [428, 519] on td "[PERSON_NAME] Veint Driver" at bounding box center [455, 543] width 352 height 55
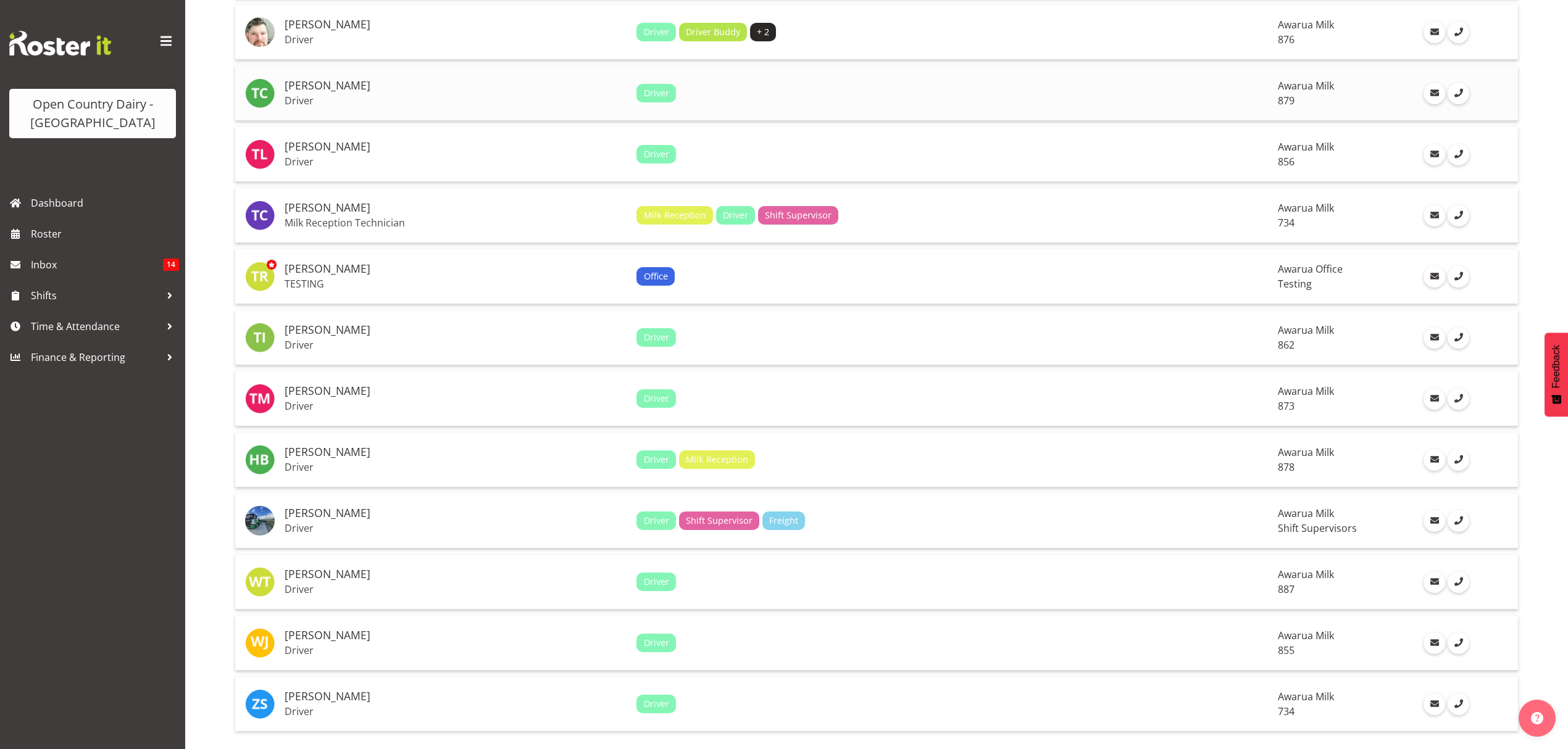
scroll to position [2437, 0]
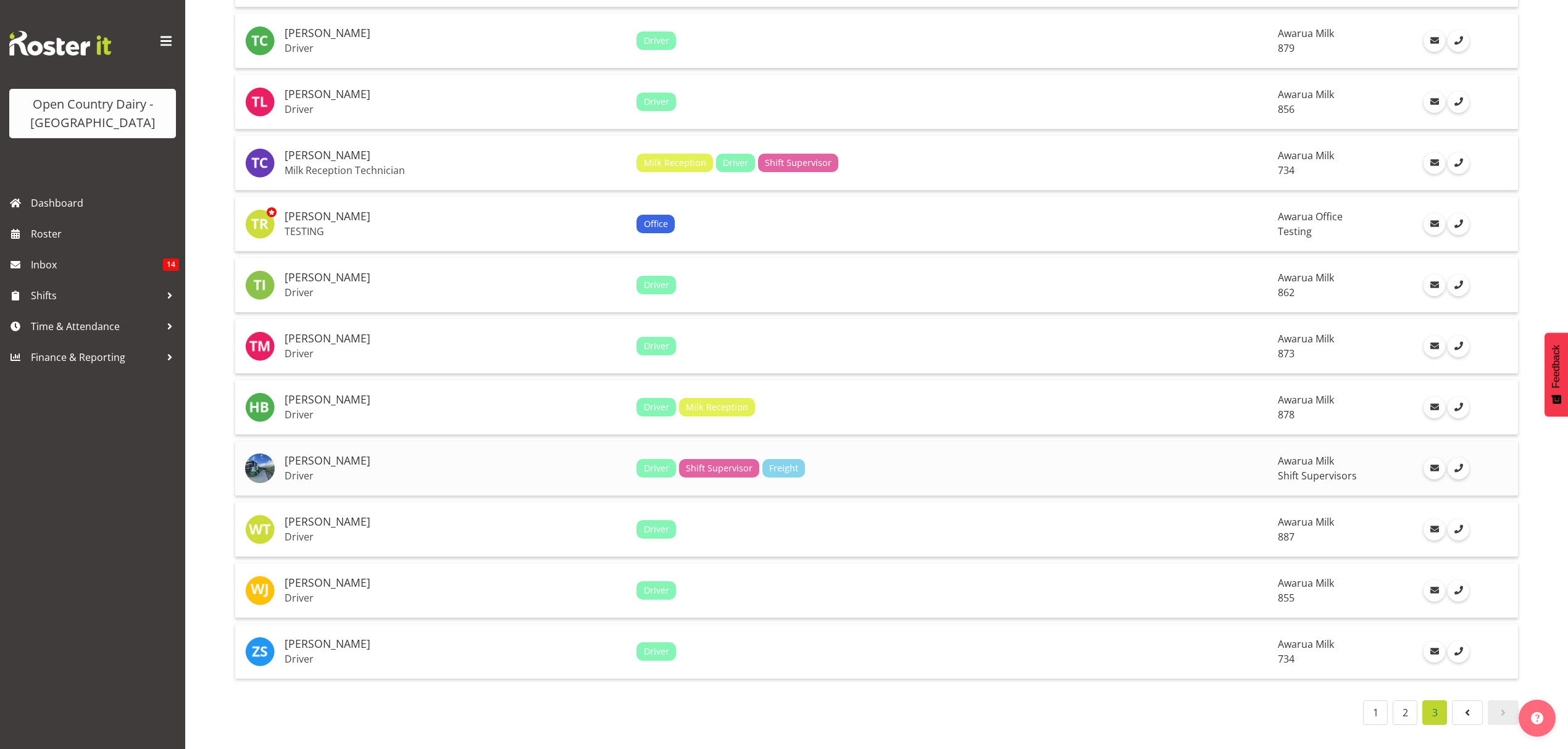
click at [441, 470] on td "[PERSON_NAME] Driver" at bounding box center [455, 469] width 352 height 55
click at [1402, 700] on link "2" at bounding box center [1405, 712] width 25 height 25
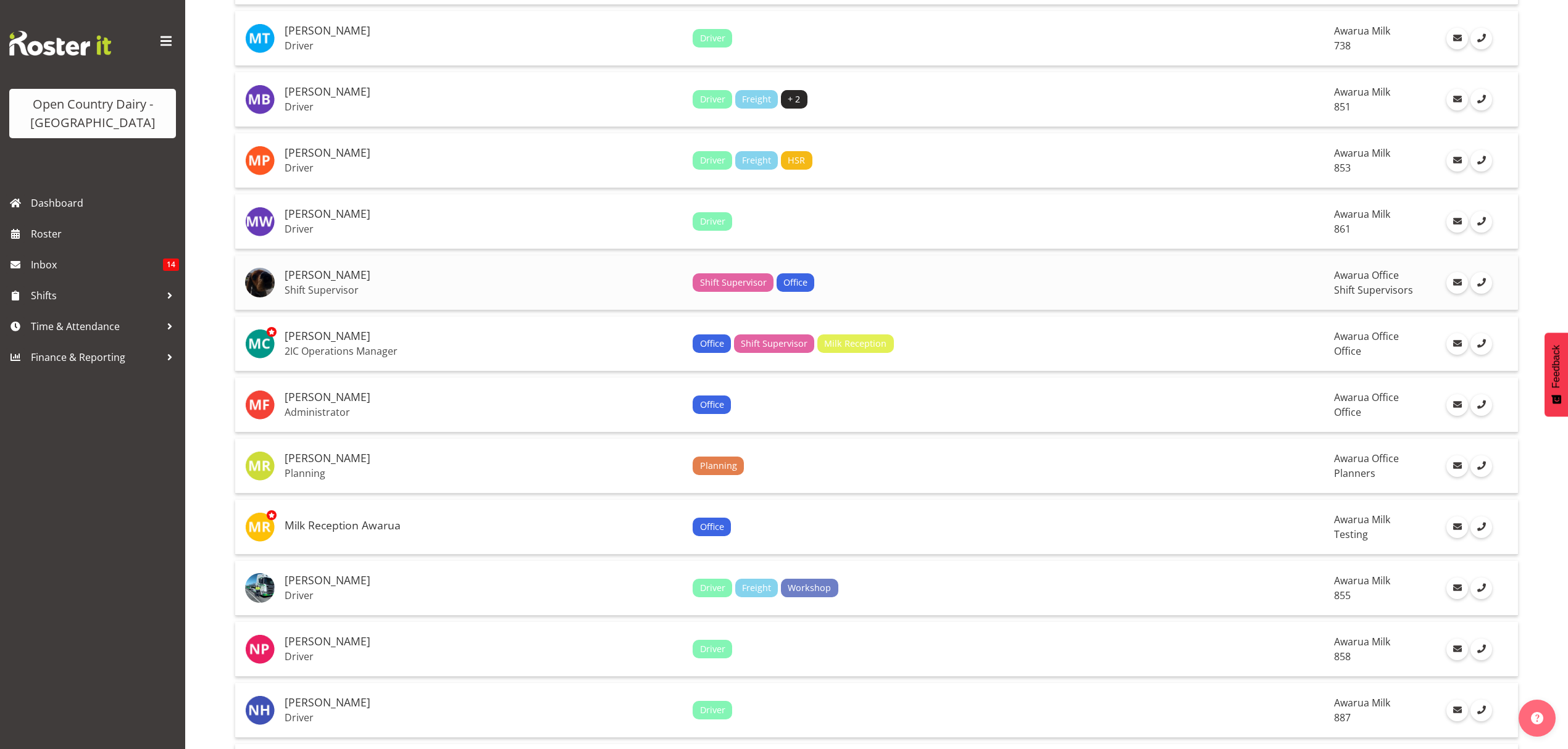
click at [426, 284] on p "Shift Supervisor" at bounding box center [484, 290] width 398 height 12
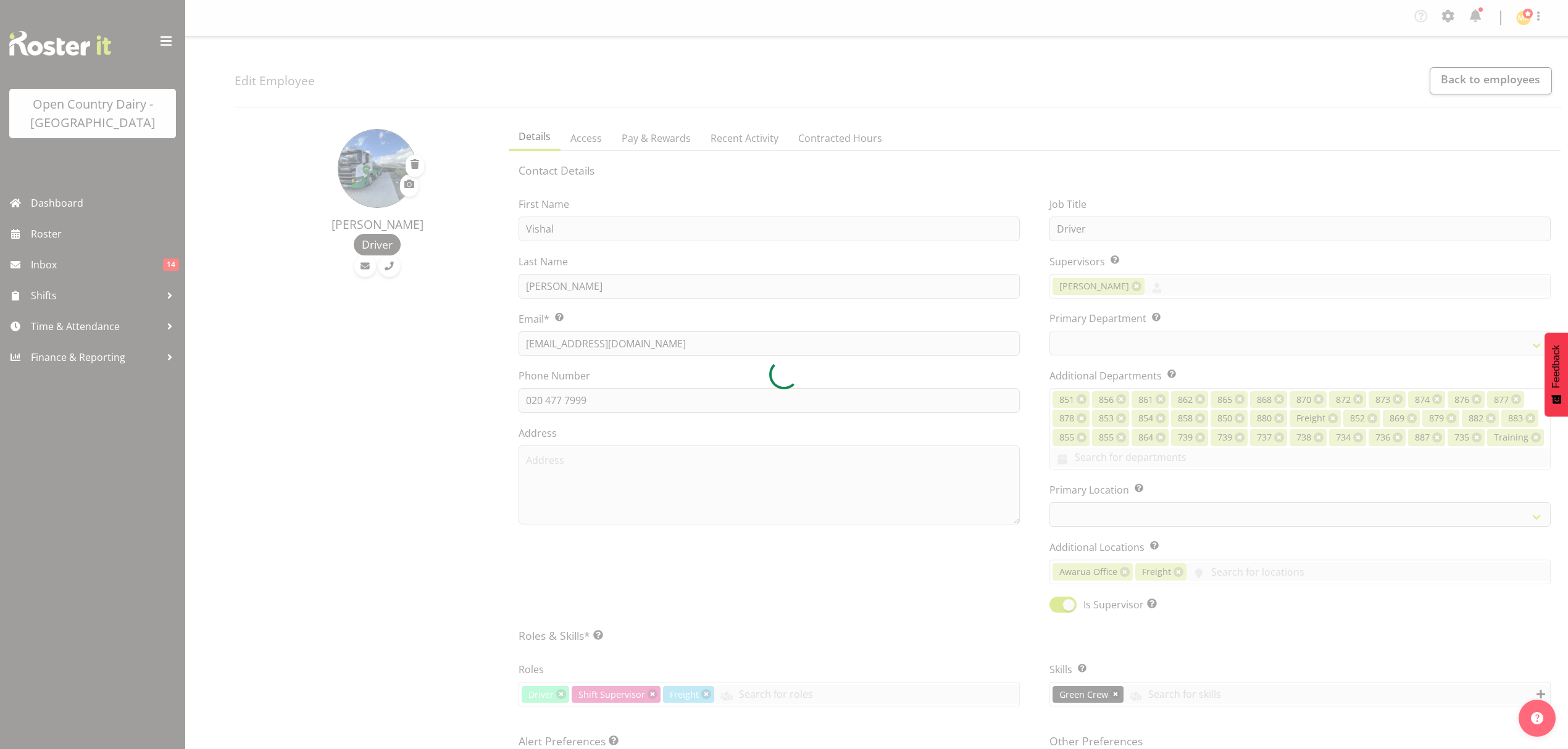
select select "TimelineWeek"
select select
select select "696"
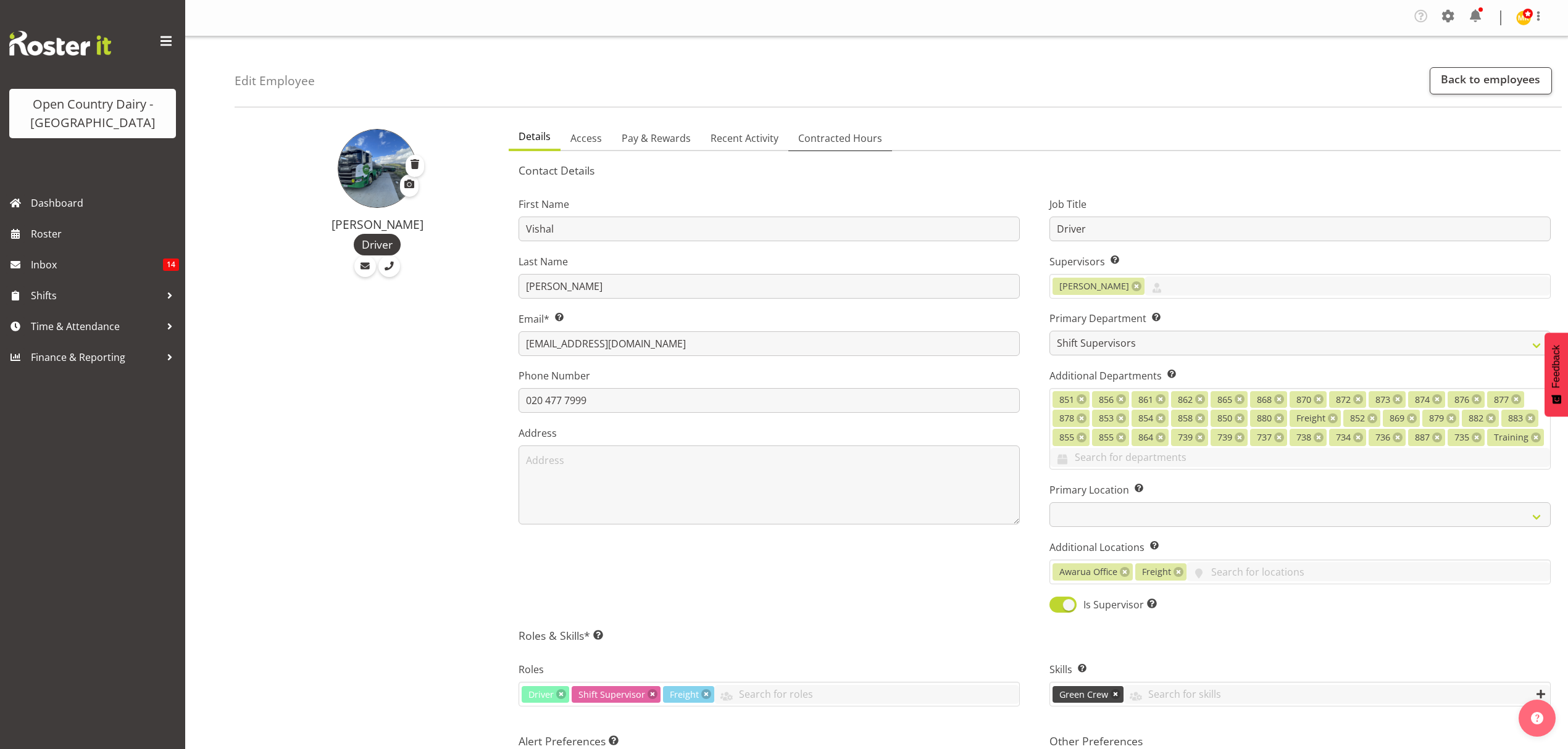
click at [842, 138] on span "Contracted Hours" at bounding box center [840, 138] width 84 height 15
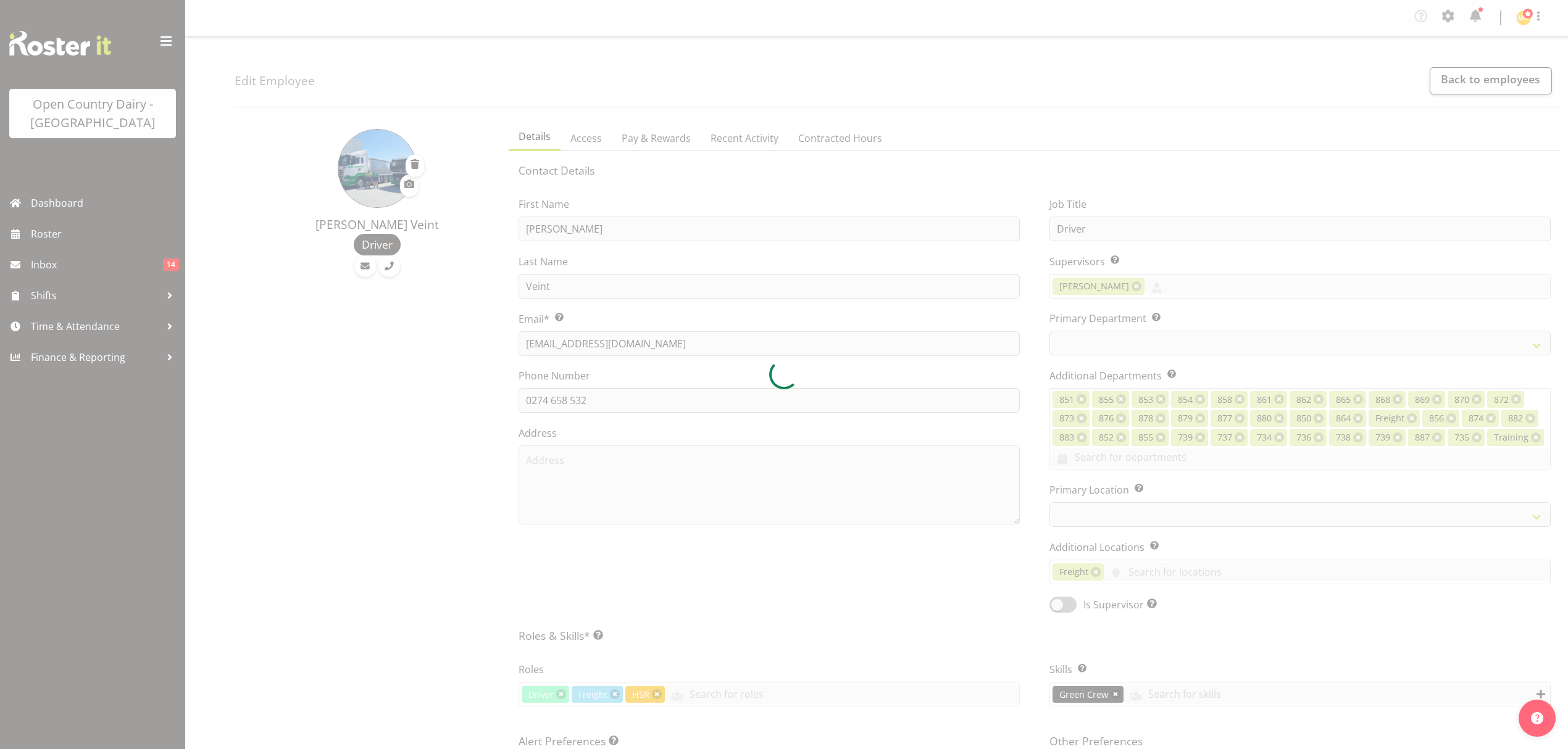
select select "TimelineWeek"
select select
select select "988"
select select "902"
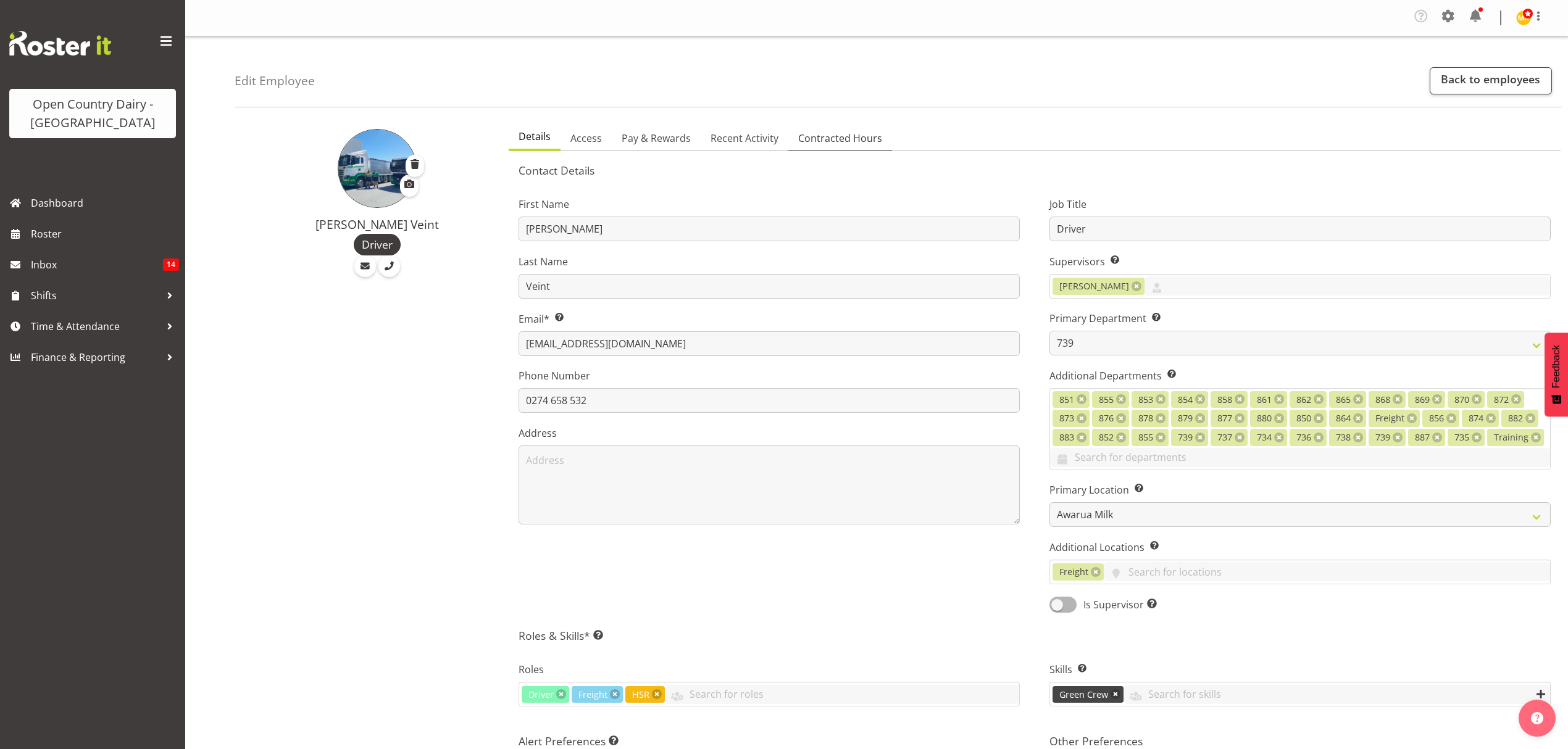
click at [857, 139] on span "Contracted Hours" at bounding box center [840, 138] width 84 height 15
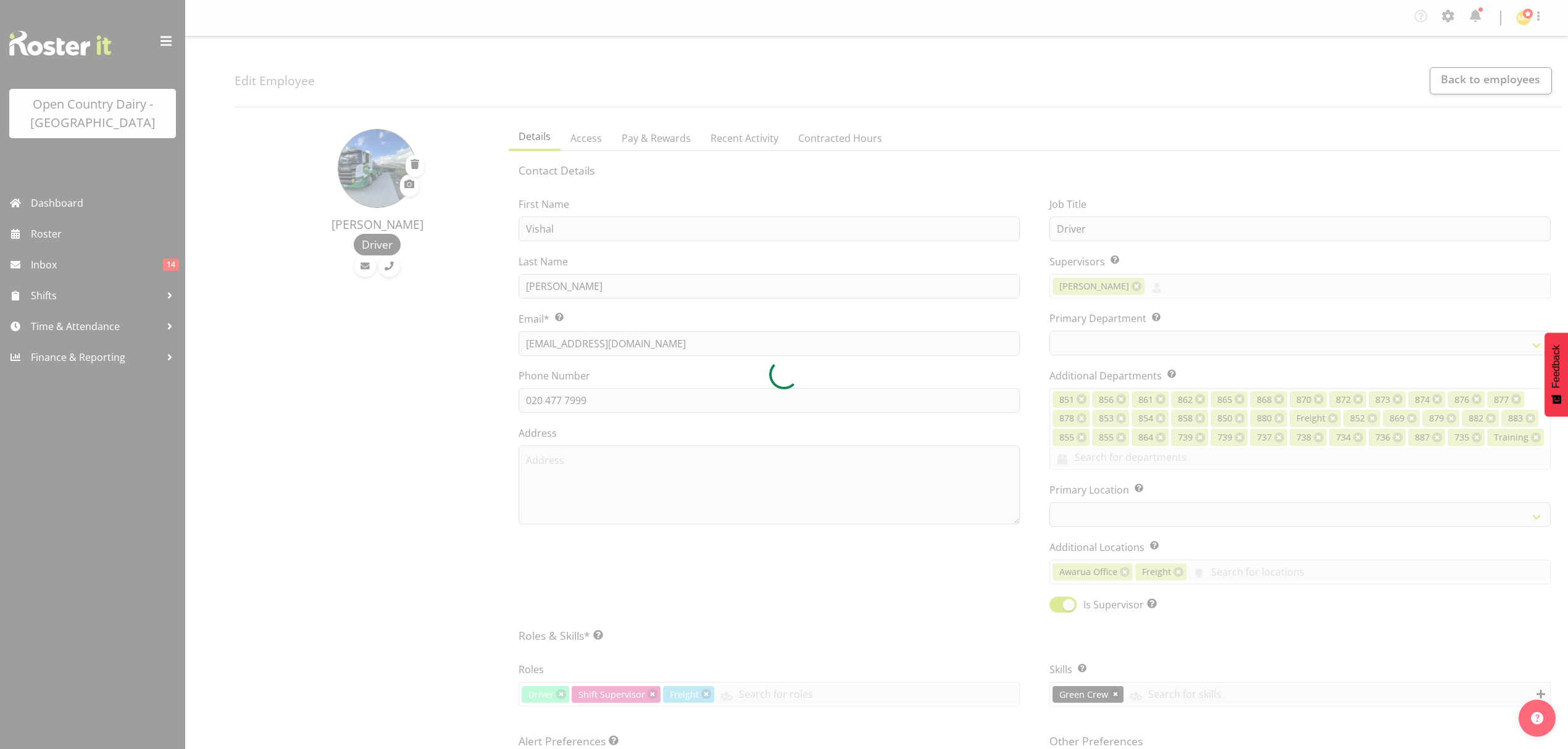
select select "TimelineWeek"
select select
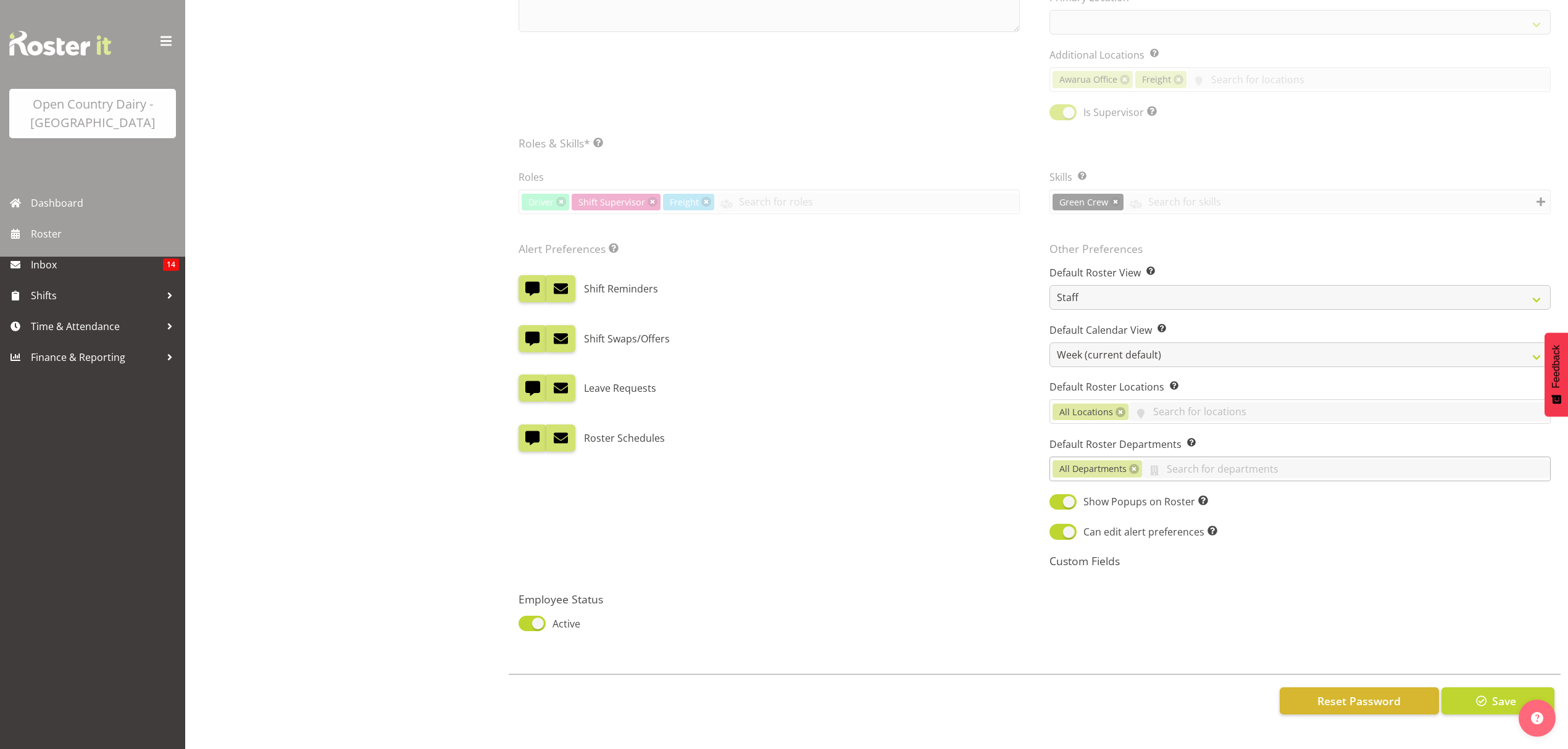
scroll to position [508, 0]
select select "696"
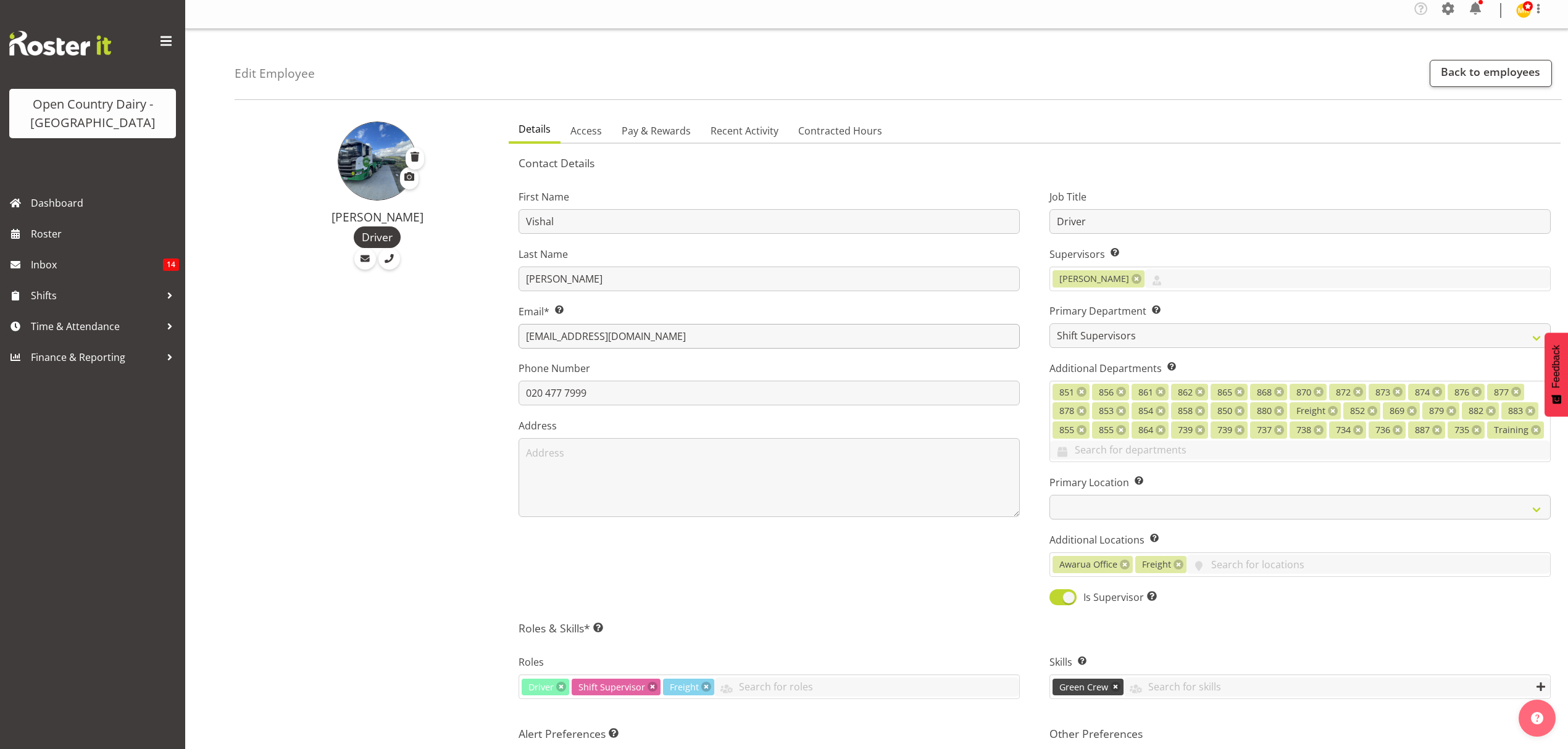
scroll to position [0, 0]
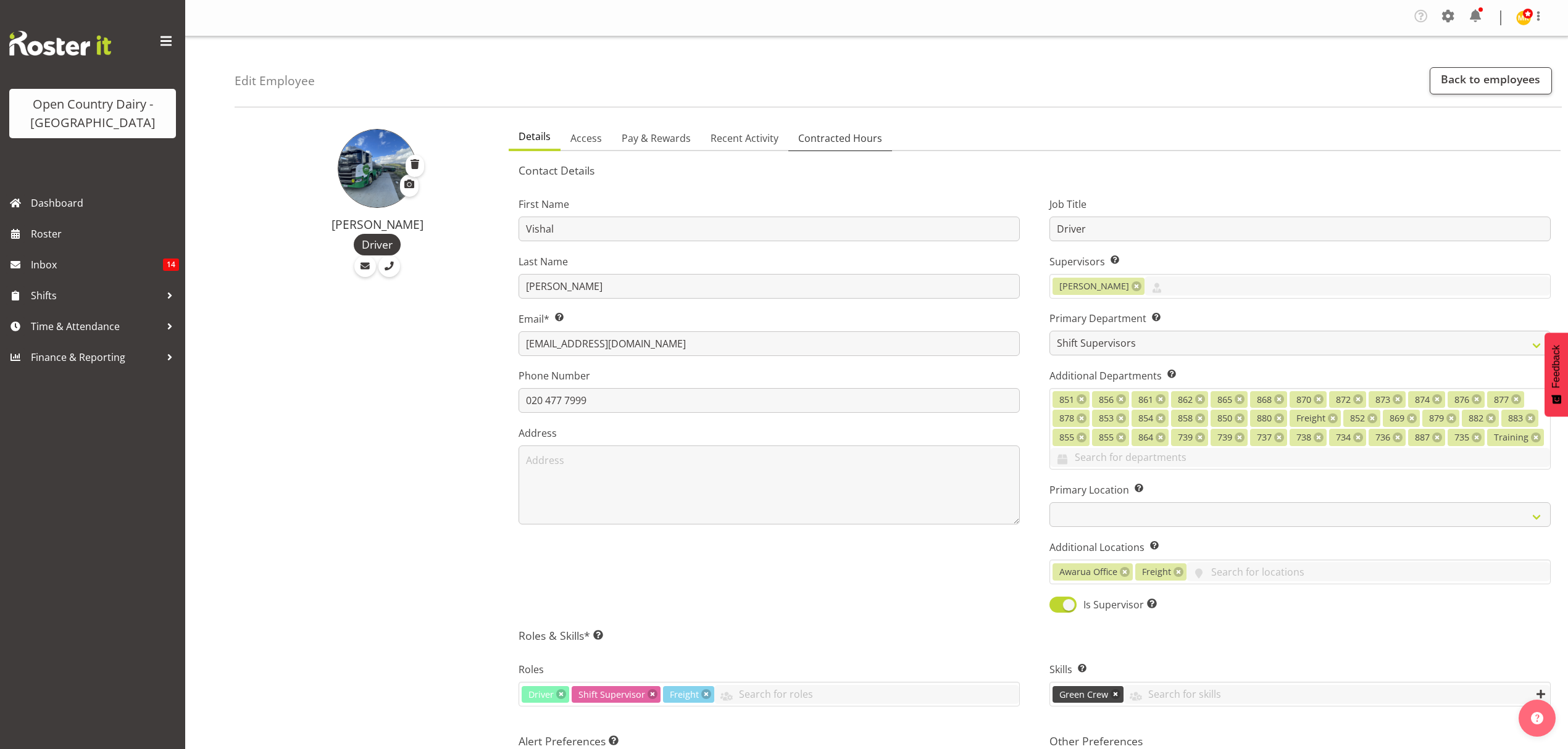
click at [829, 138] on span "Contracted Hours" at bounding box center [840, 138] width 84 height 15
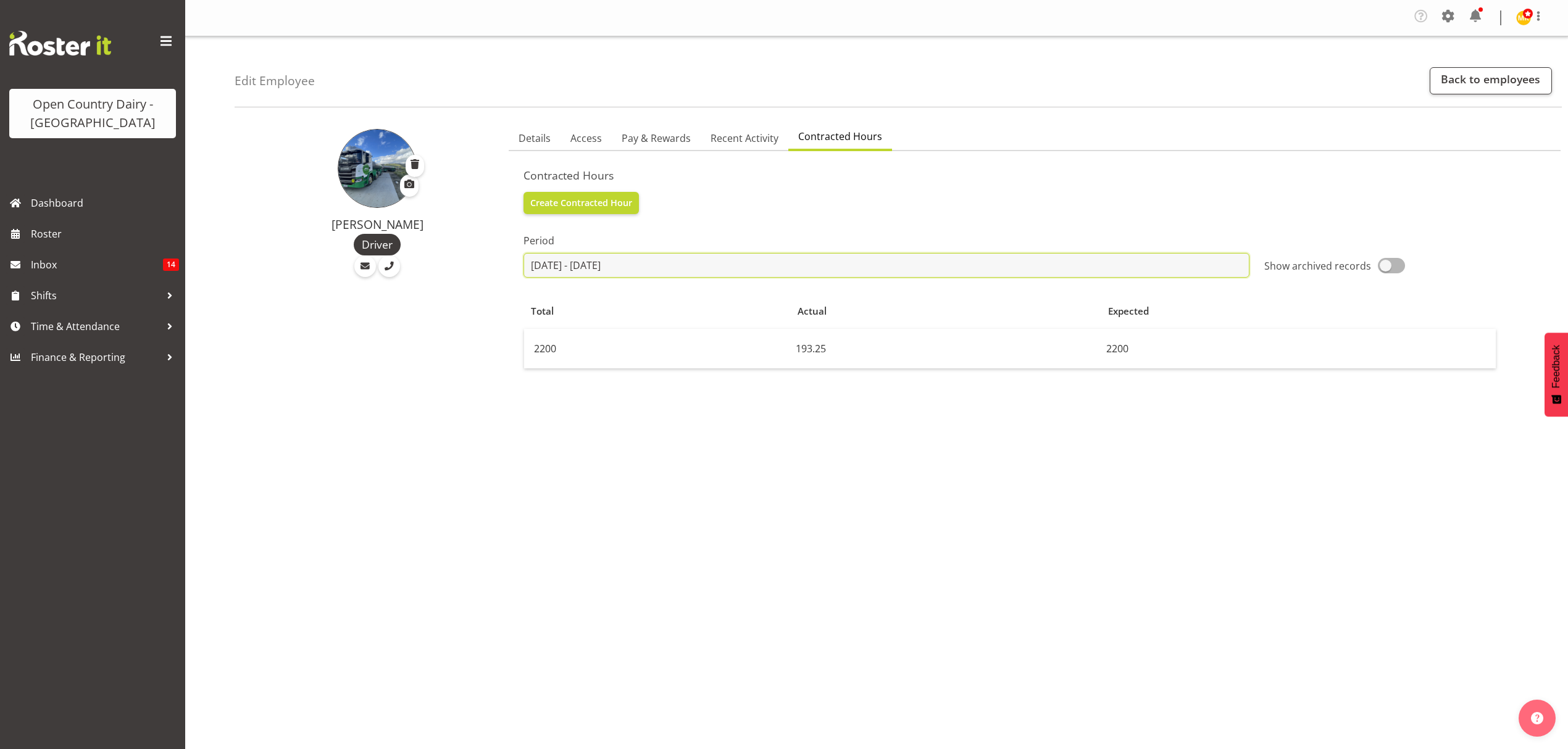
click at [638, 261] on input "[DATE] - [DATE]" at bounding box center [886, 265] width 726 height 25
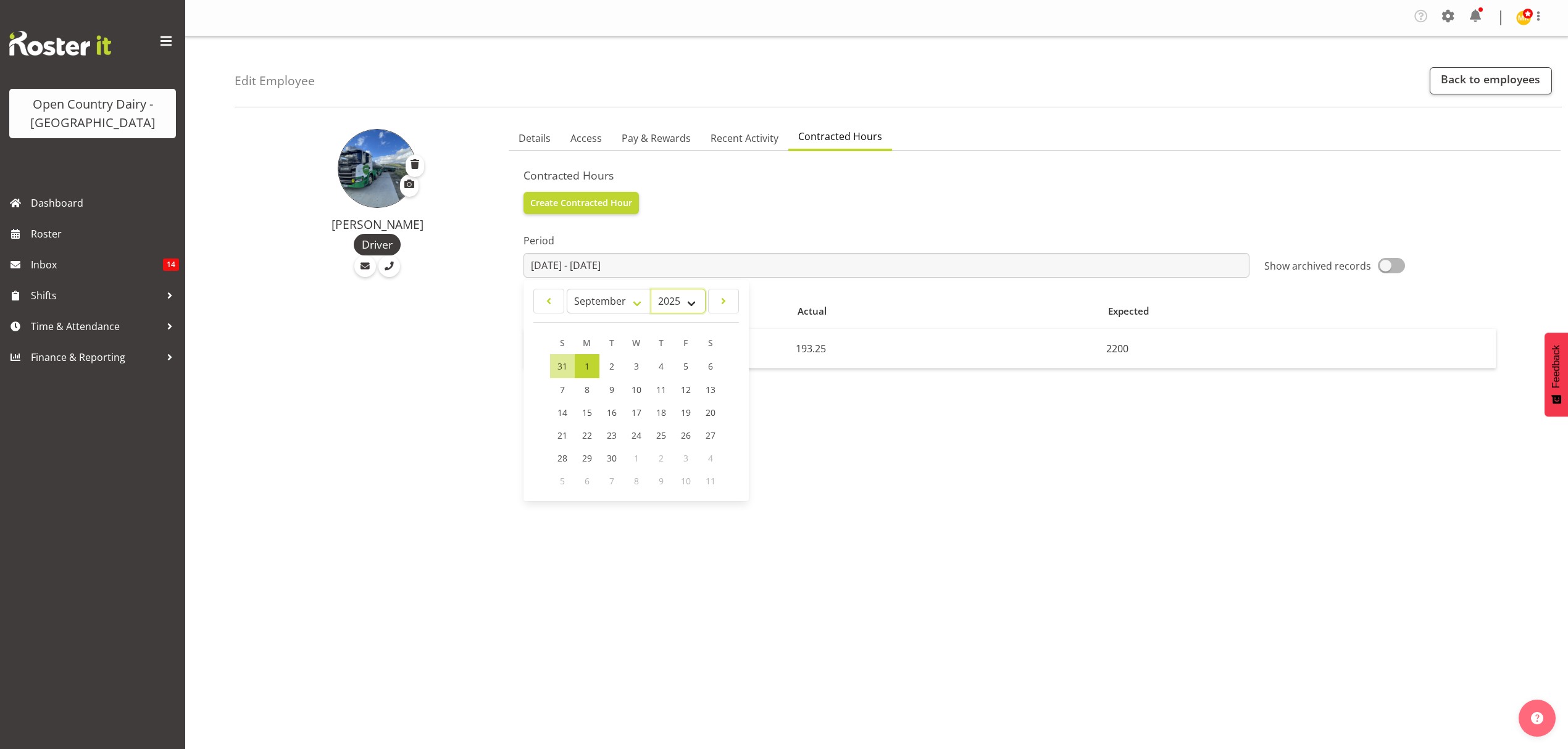
click at [676, 306] on select "2026 2025" at bounding box center [678, 301] width 55 height 25
click at [677, 301] on select "2026 2025" at bounding box center [678, 301] width 55 height 25
click at [796, 258] on input "[DATE] - [DATE]" at bounding box center [886, 265] width 726 height 25
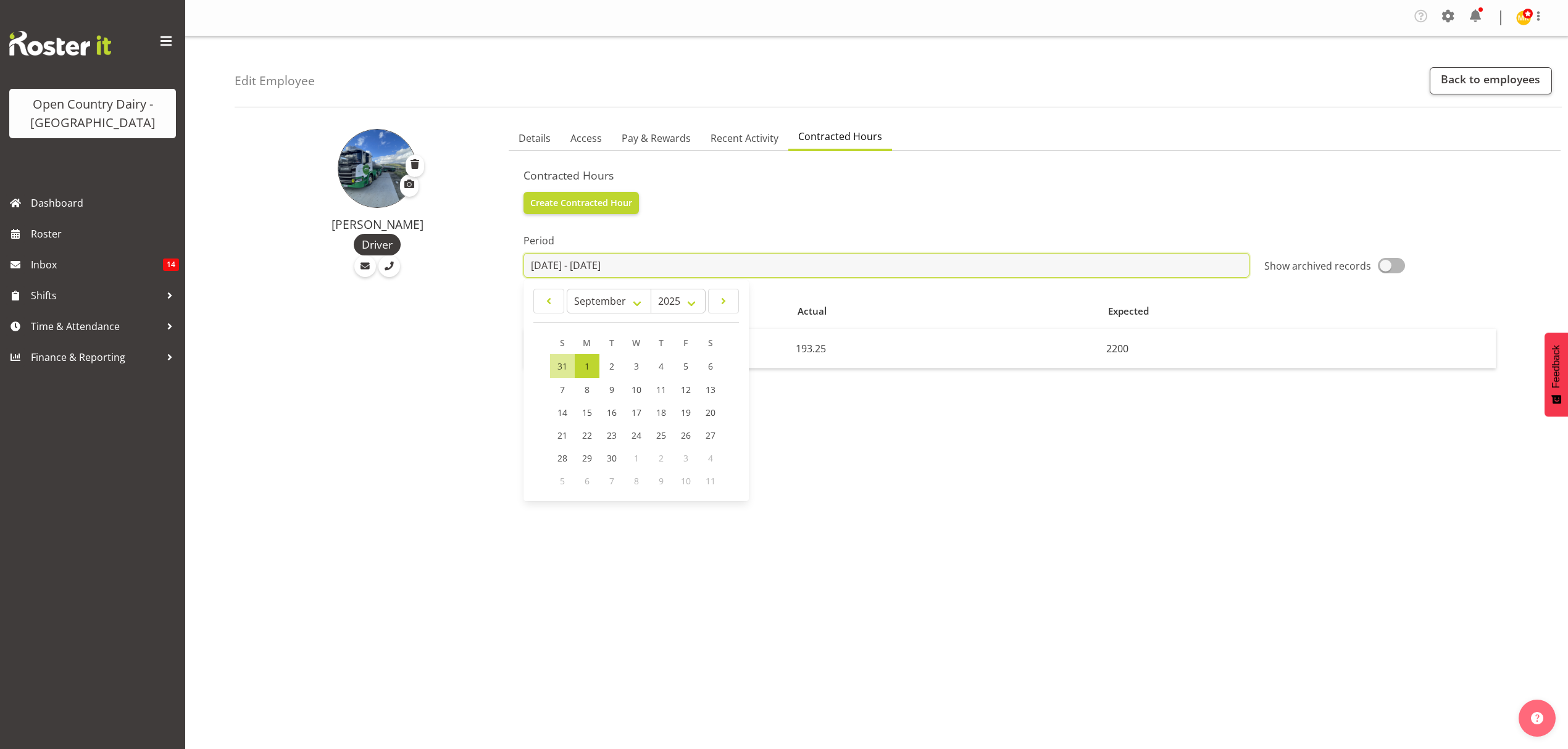
click at [796, 258] on input "[DATE] - [DATE]" at bounding box center [886, 265] width 726 height 25
click at [833, 198] on div "Contracted Hours Create Contracted Hour Period 2025-07-21 - 2025-09-01 January …" at bounding box center [1034, 437] width 1022 height 539
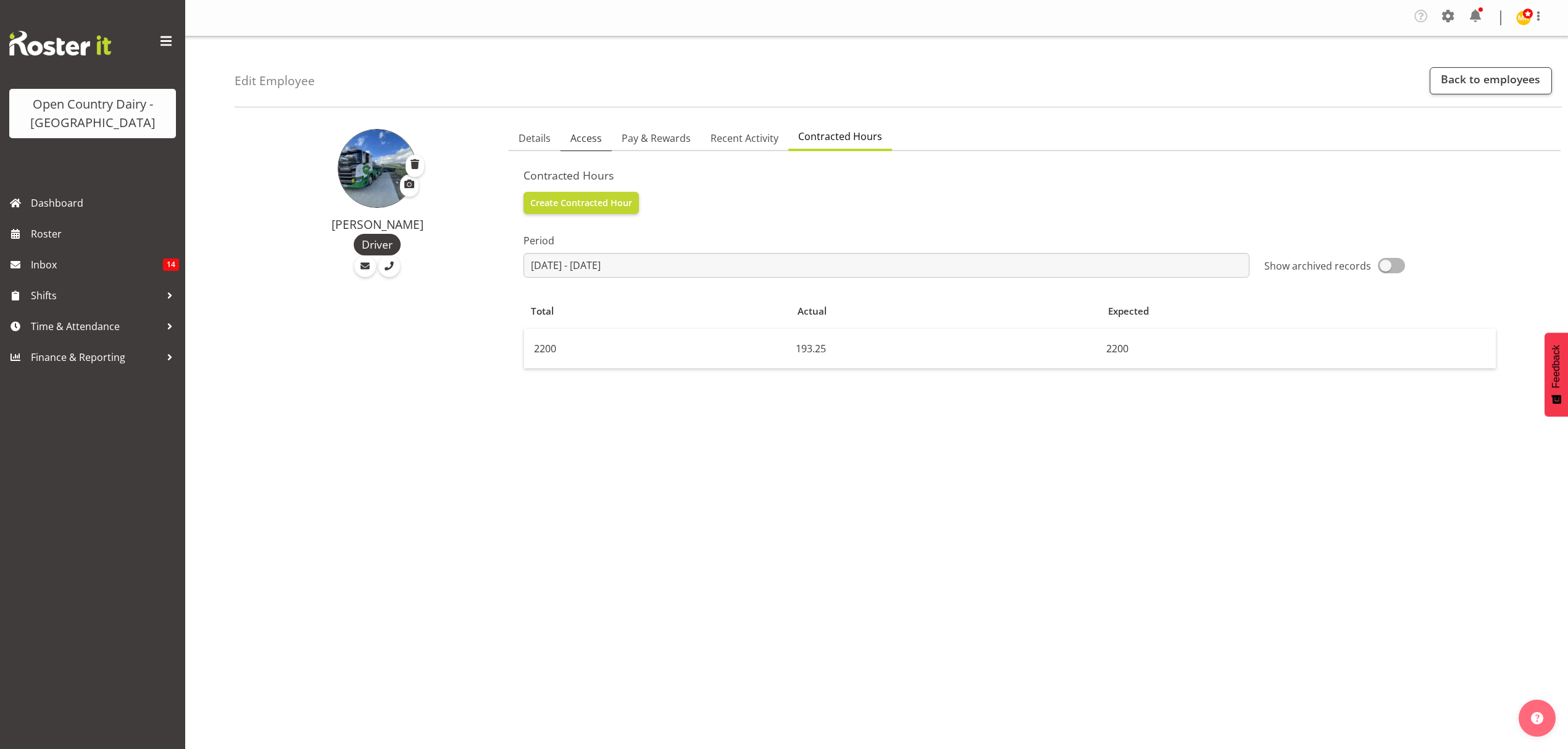
click at [572, 141] on span "Access" at bounding box center [586, 138] width 32 height 15
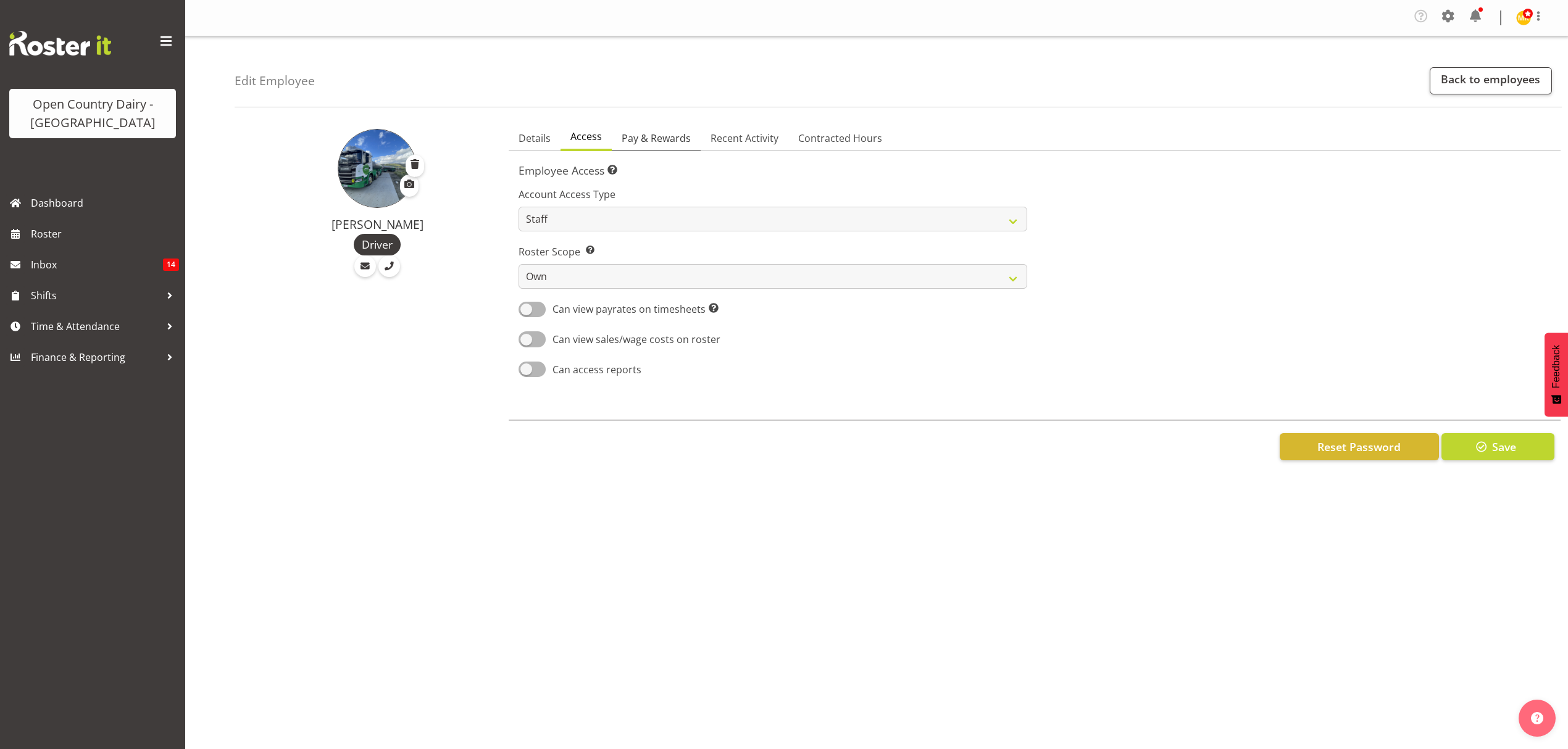
click at [650, 144] on span "Pay & Rewards" at bounding box center [656, 138] width 69 height 15
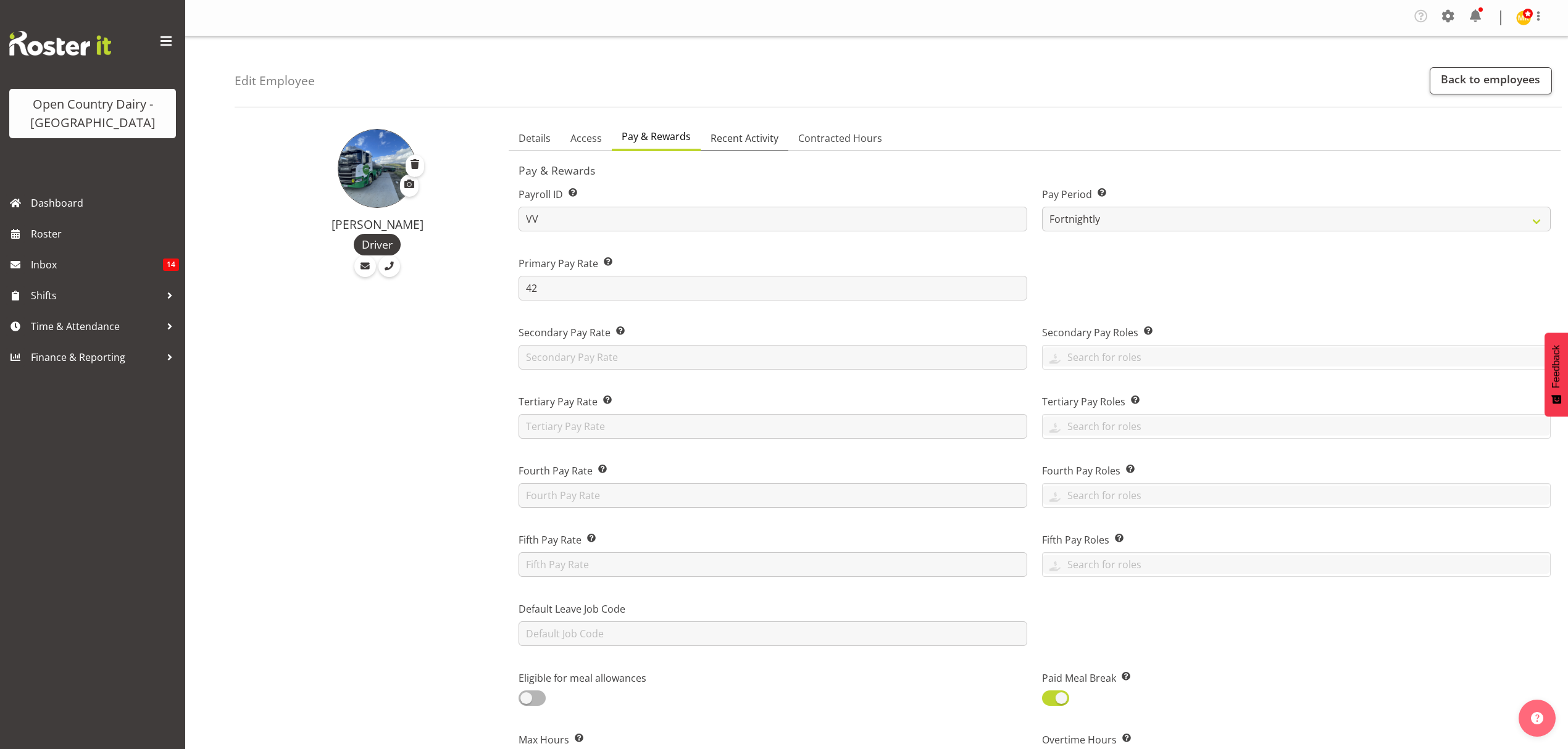
click at [763, 148] on link "Recent Activity" at bounding box center [744, 139] width 88 height 26
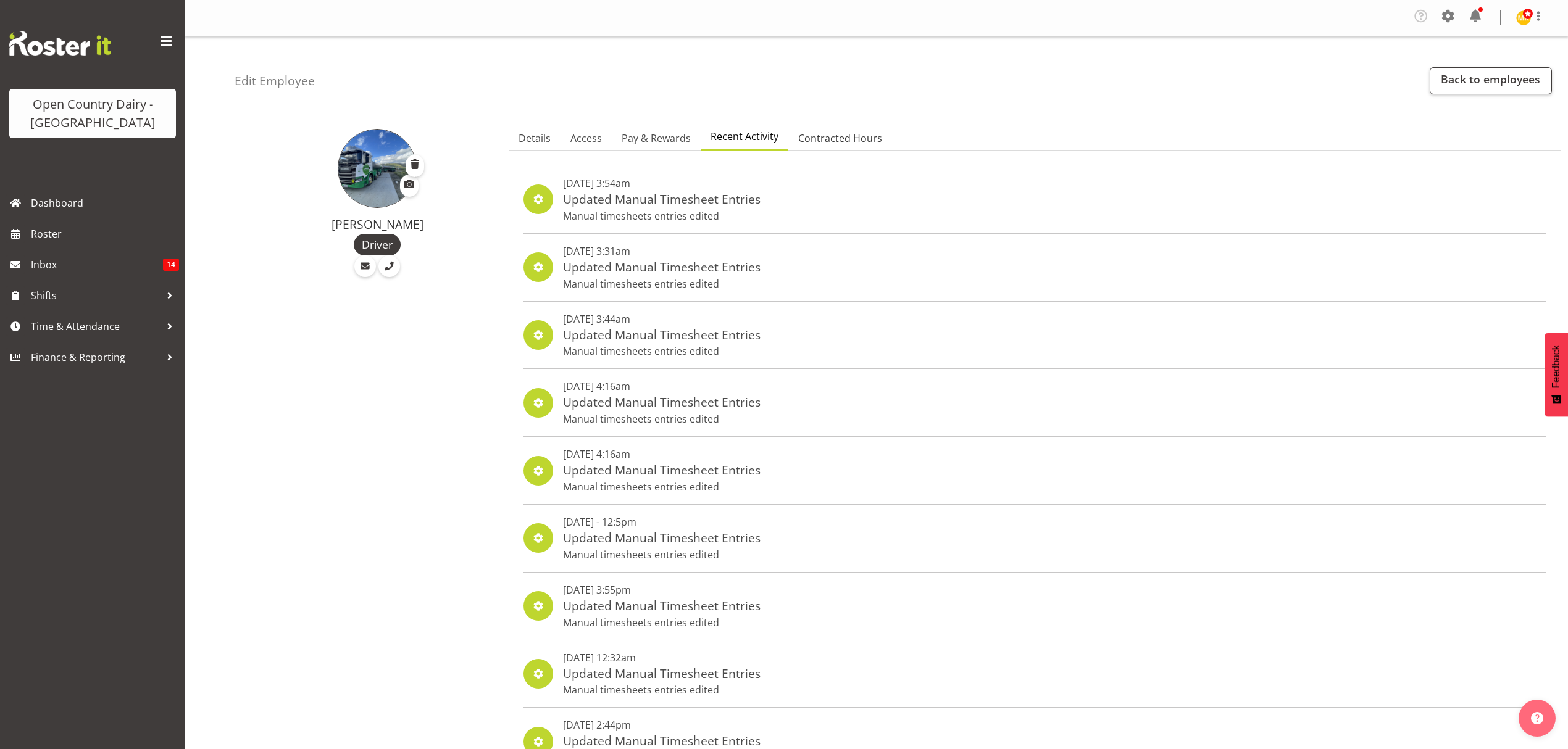
click at [841, 137] on span "Contracted Hours" at bounding box center [840, 138] width 84 height 15
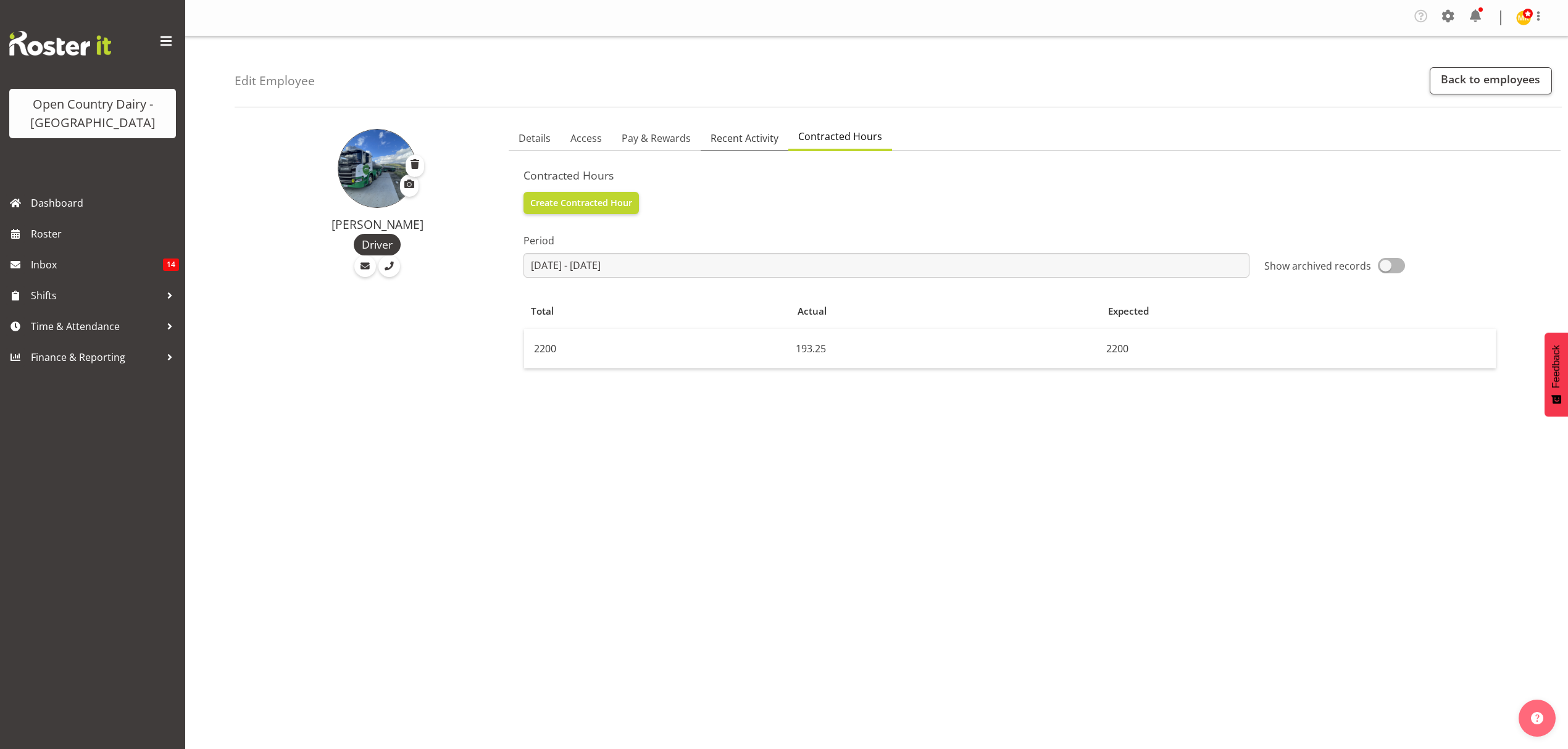
click at [761, 138] on span "Recent Activity" at bounding box center [744, 138] width 68 height 15
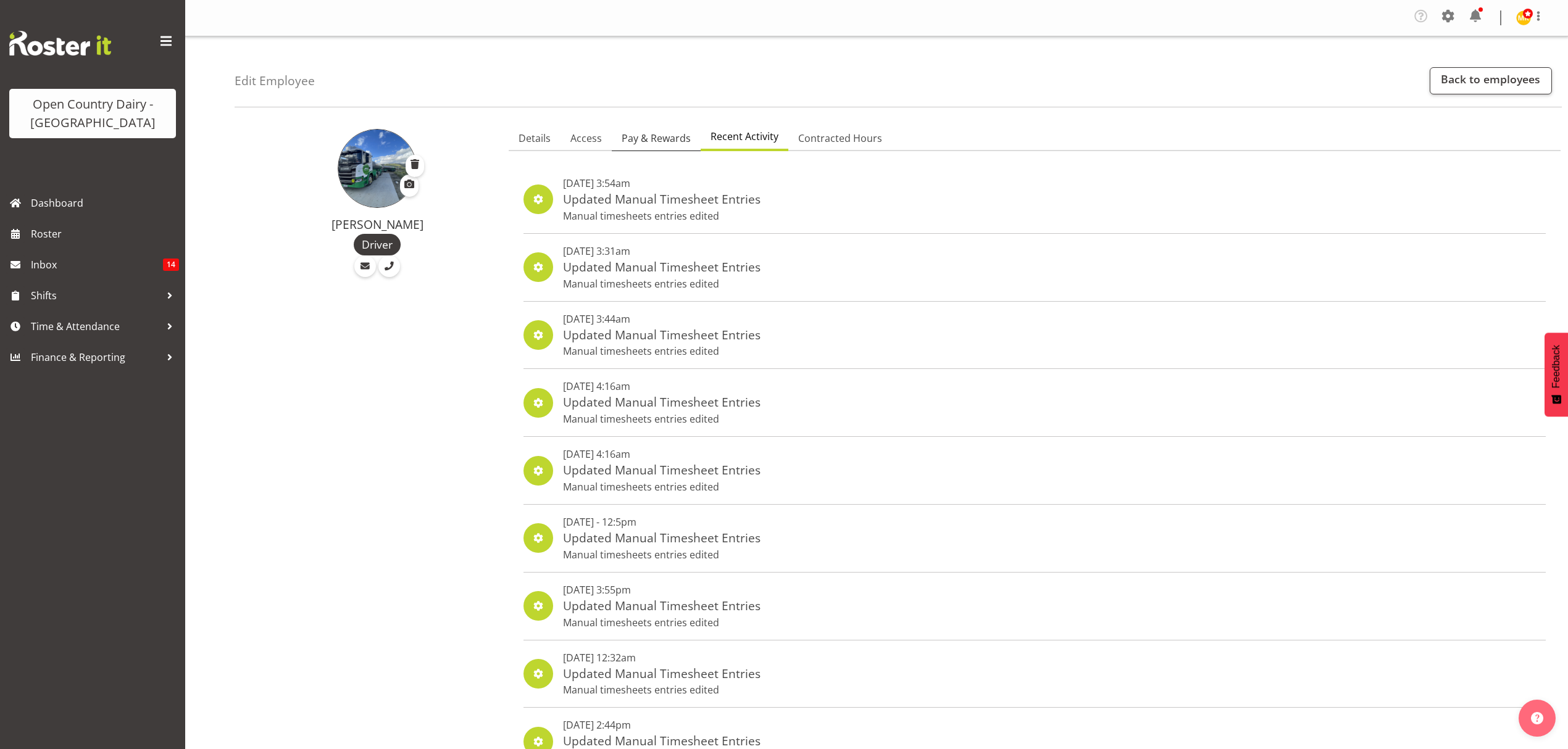
click at [680, 138] on span "Pay & Rewards" at bounding box center [656, 138] width 69 height 15
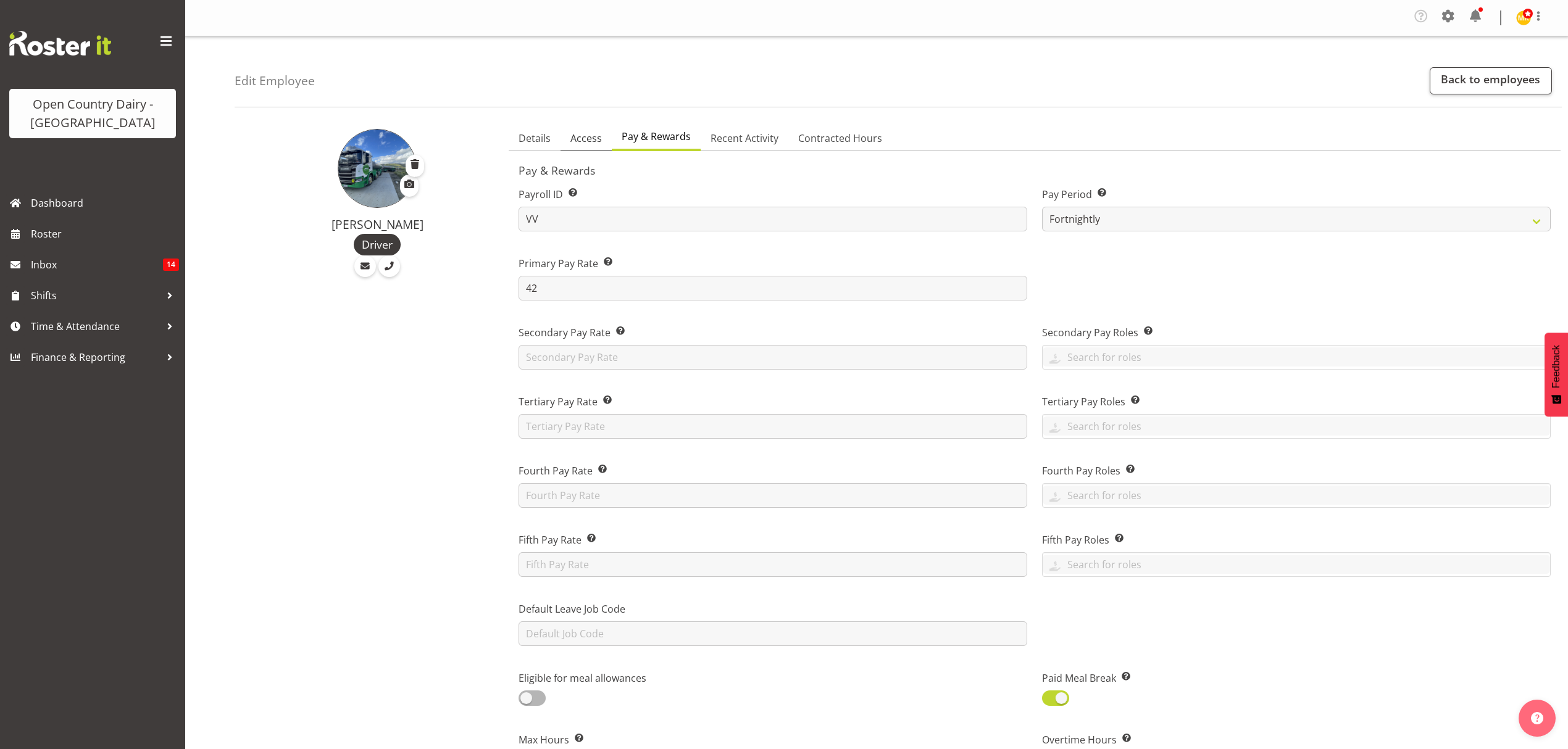
click at [598, 139] on span "Access" at bounding box center [586, 138] width 32 height 15
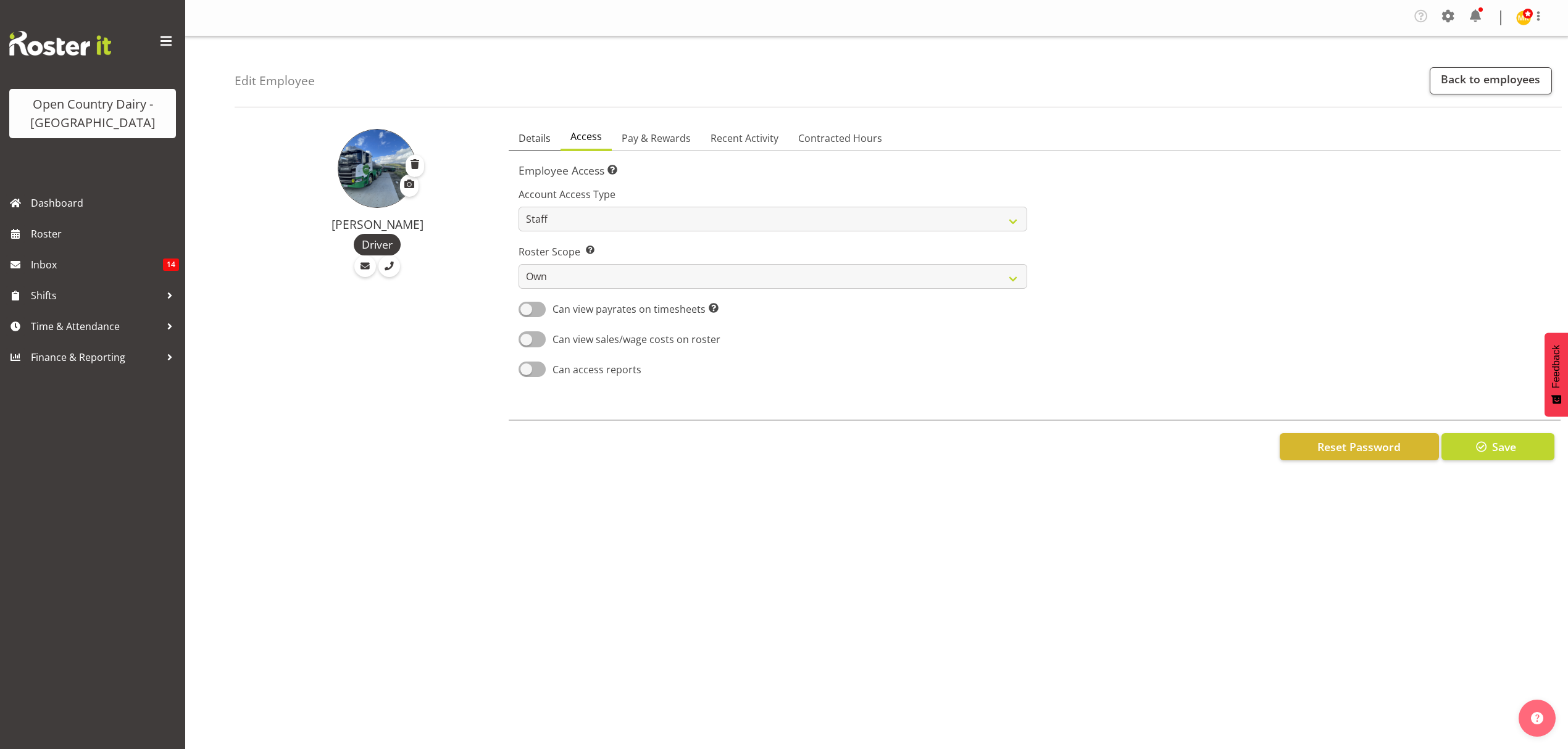
drag, startPoint x: 527, startPoint y: 144, endPoint x: 537, endPoint y: 145, distance: 10.0
click at [528, 144] on span "Details" at bounding box center [535, 138] width 32 height 15
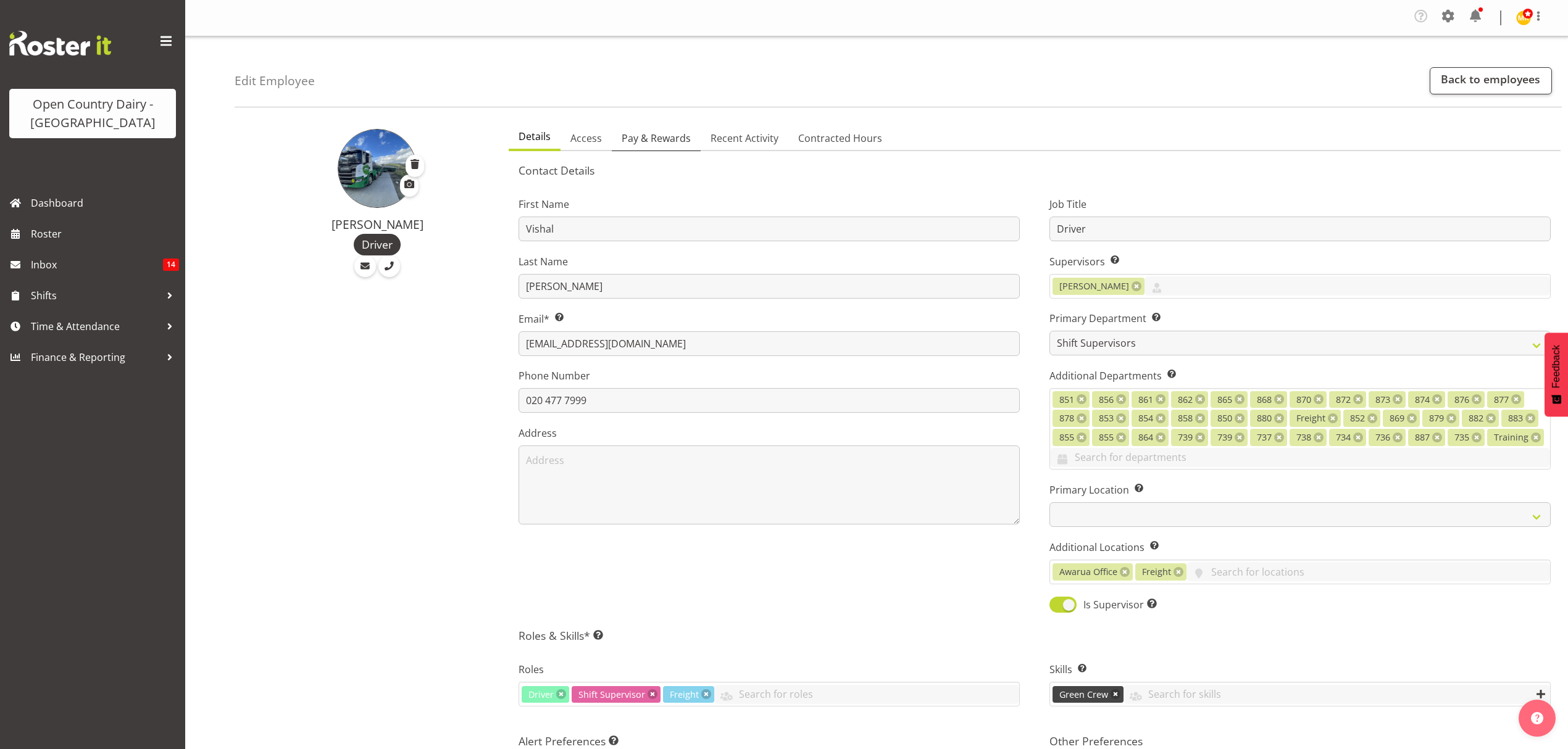
click at [677, 137] on span "Pay & Rewards" at bounding box center [656, 138] width 69 height 15
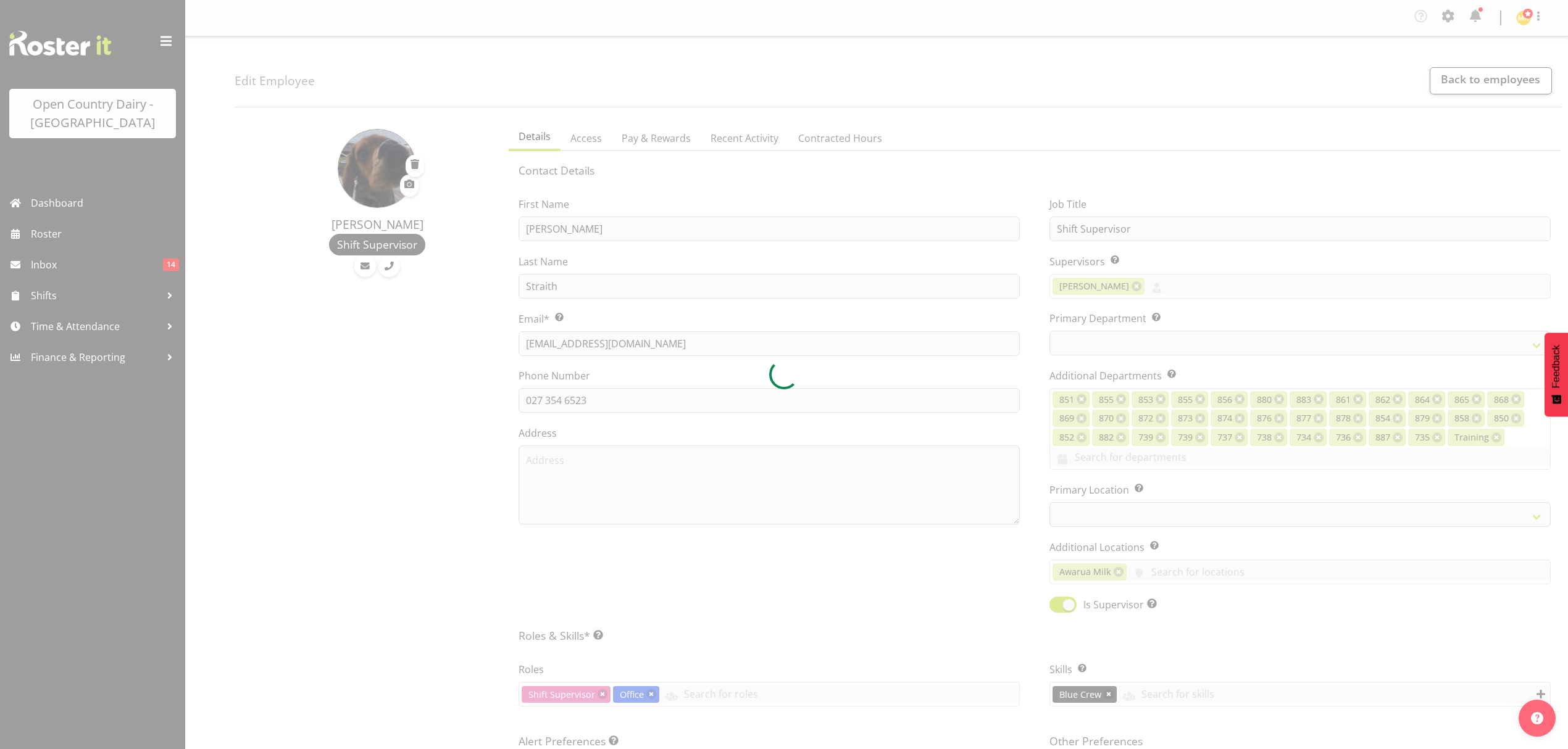
select select "TimelineWeek"
select select
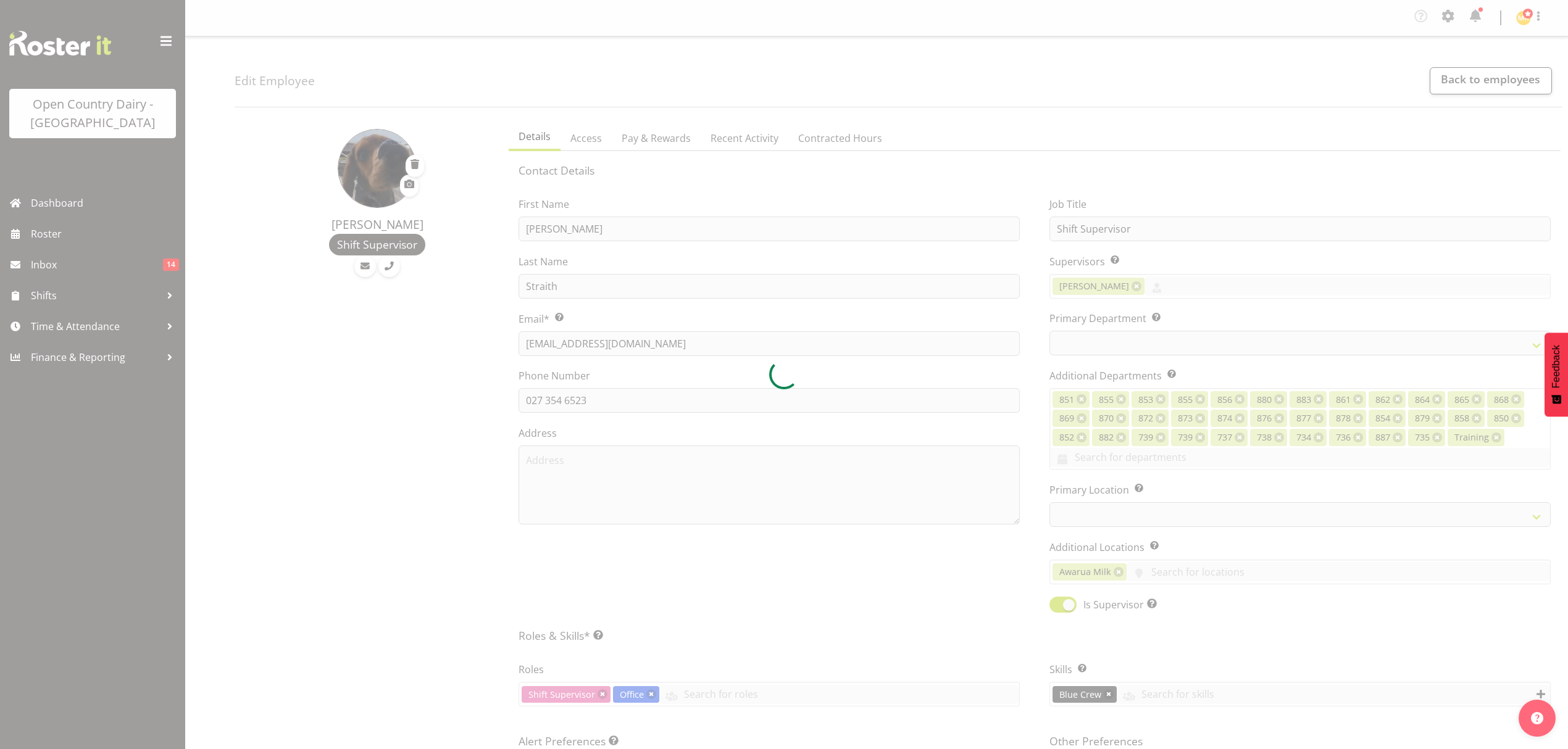
select select
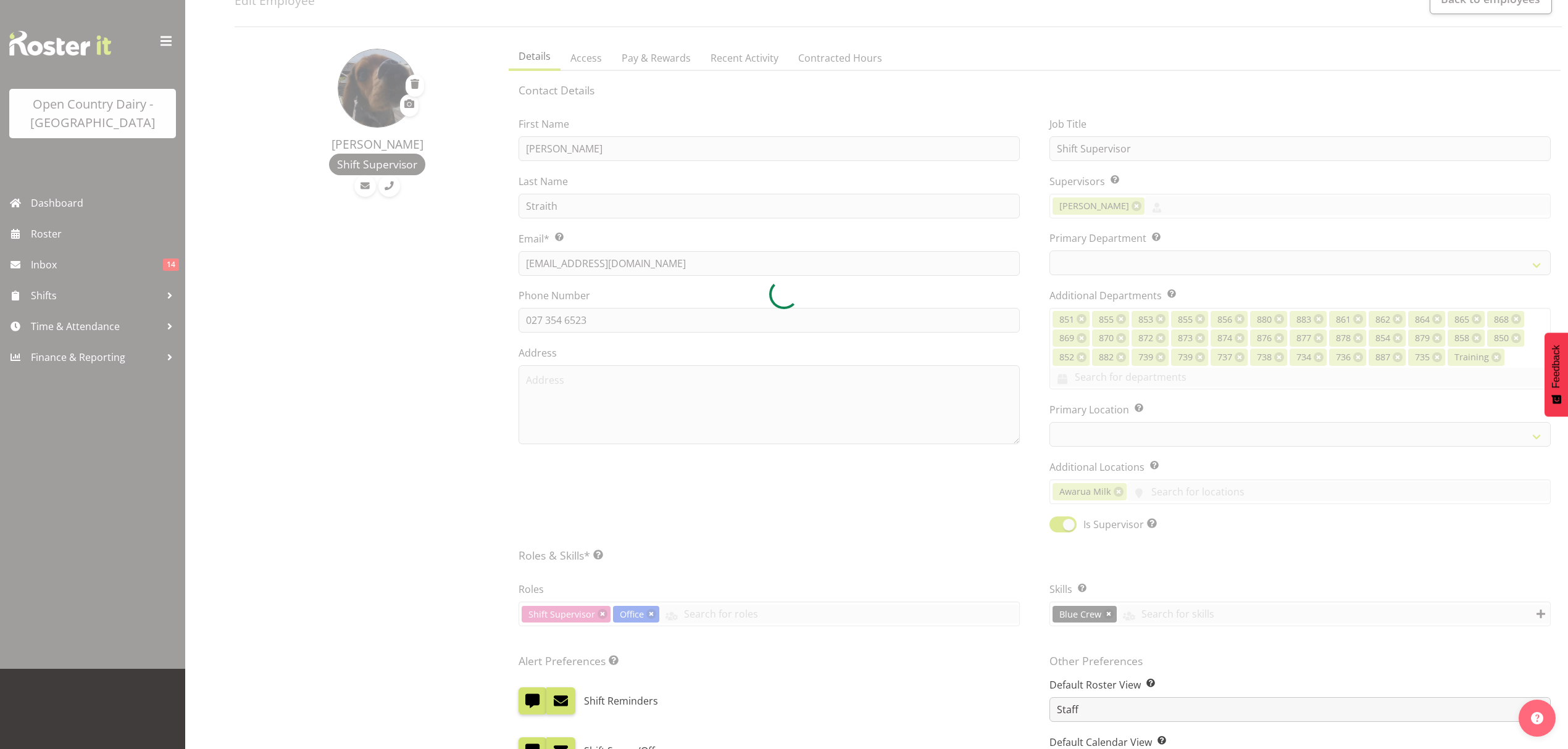
scroll to position [329, 0]
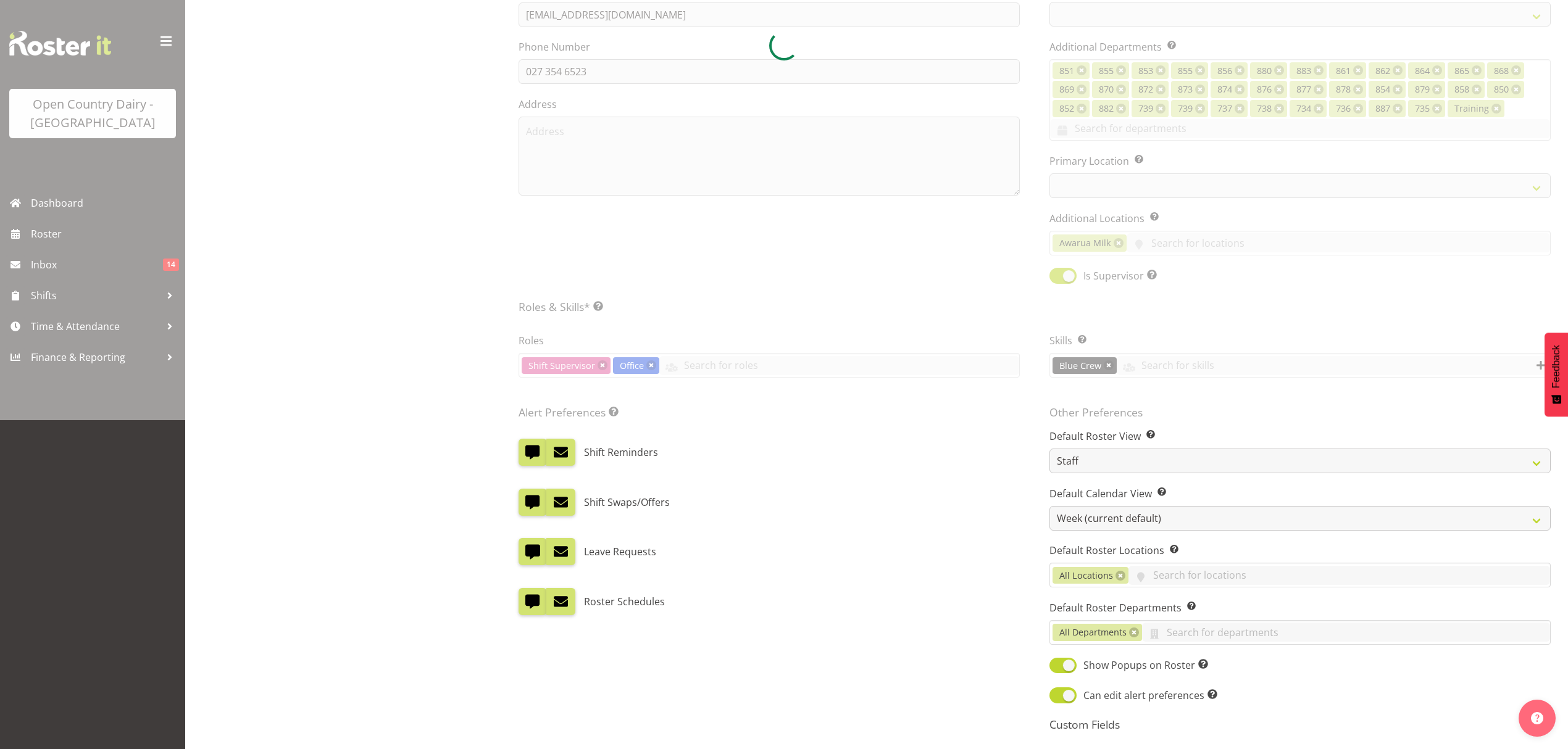
select select
select select "990"
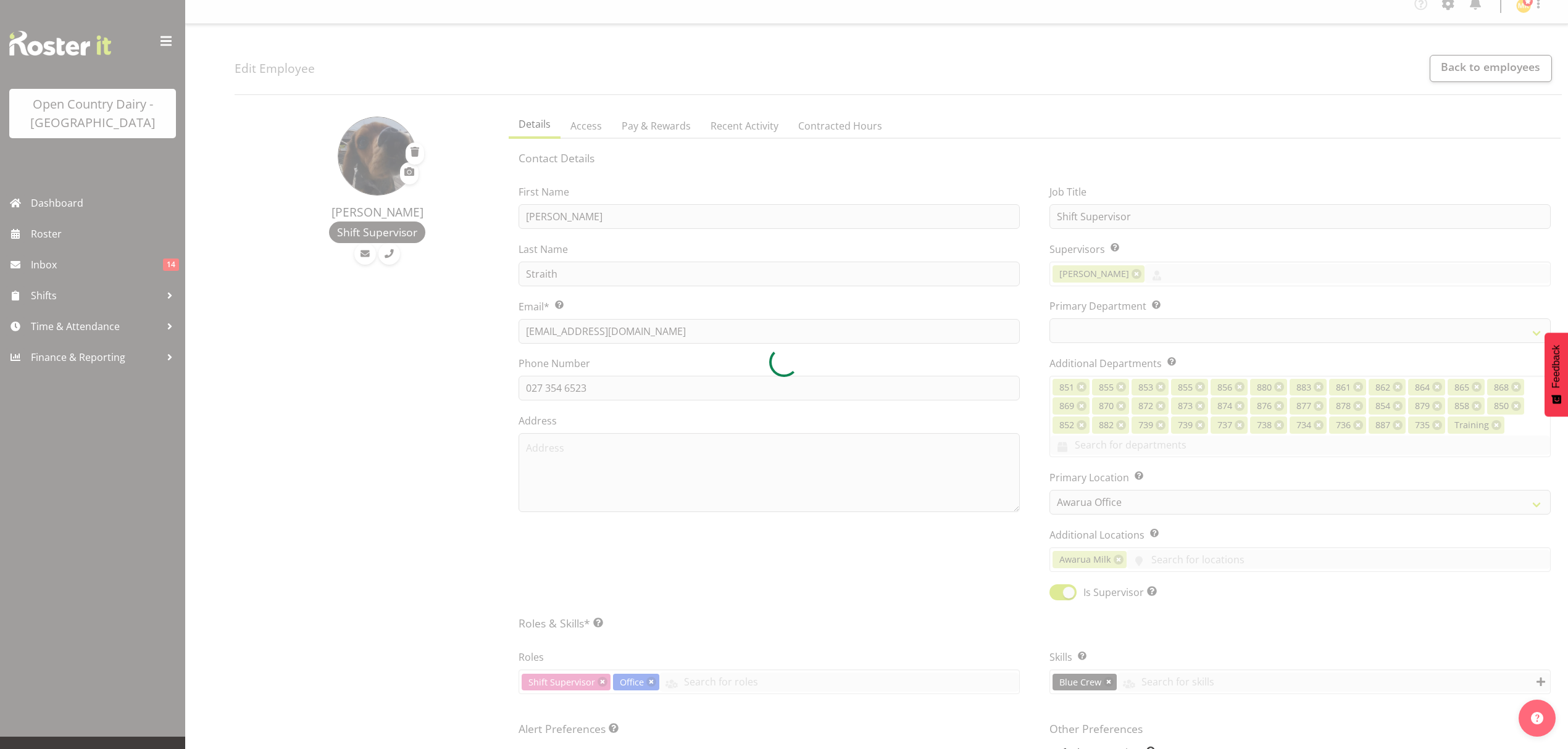
scroll to position [0, 0]
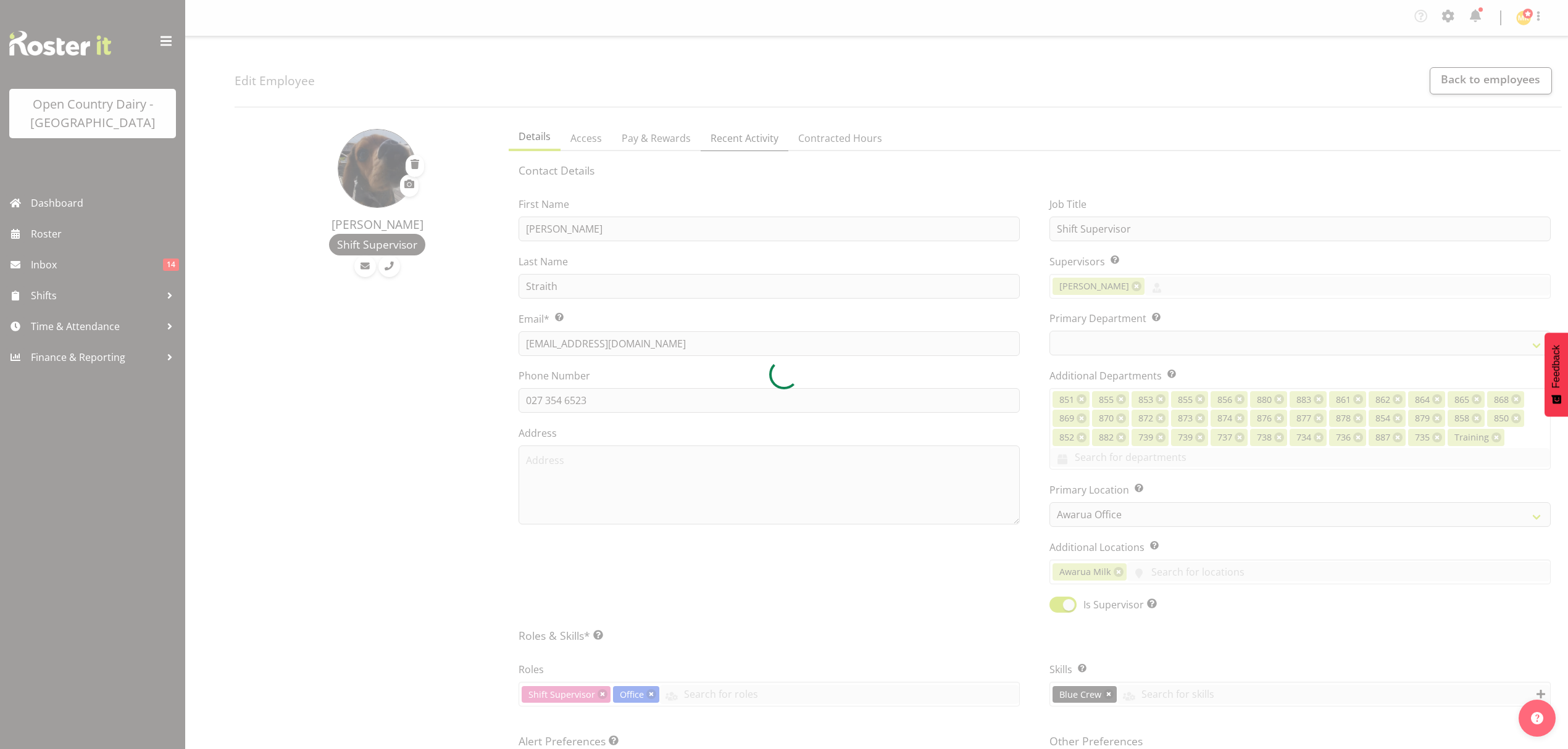
select select "696"
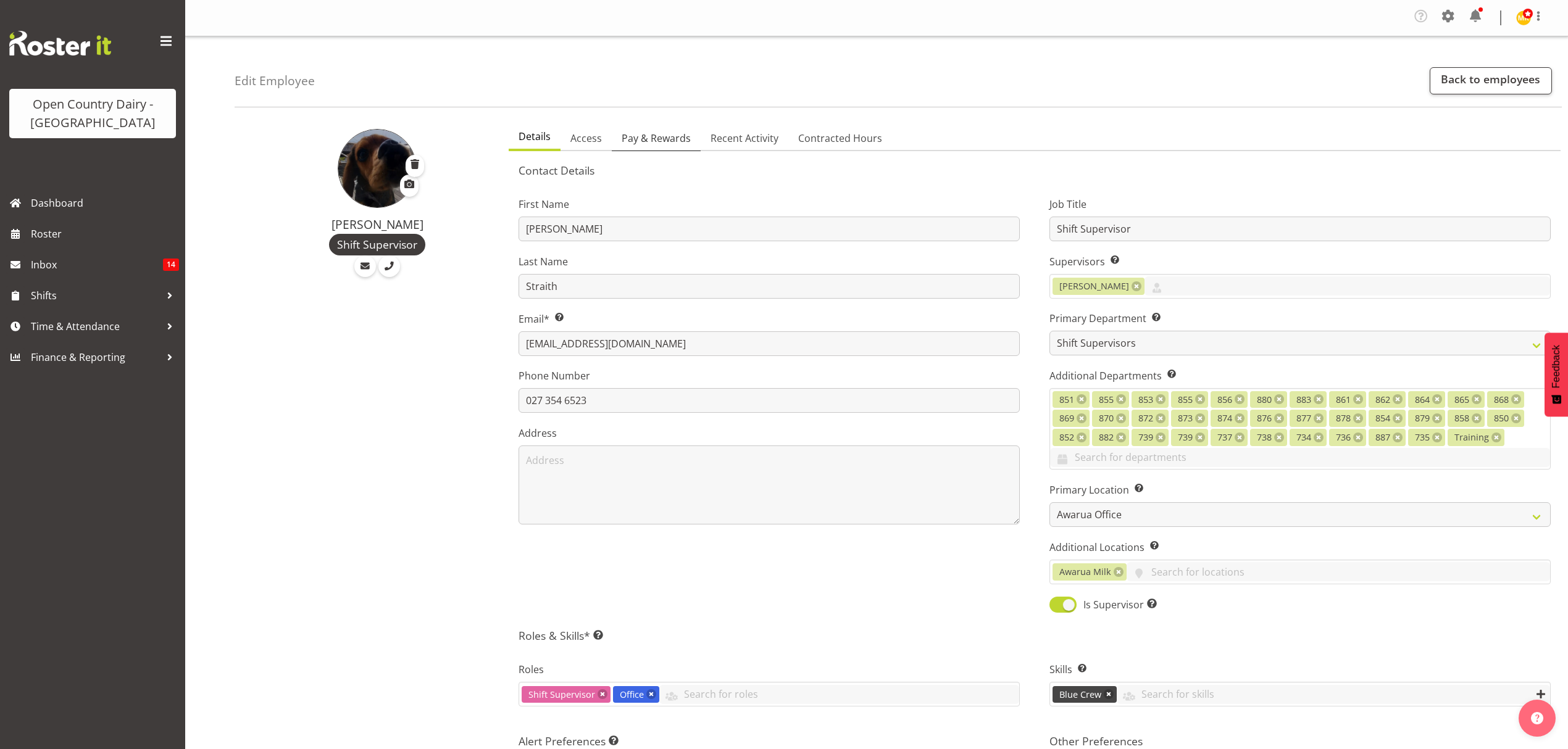
click at [682, 141] on span "Pay & Rewards" at bounding box center [656, 138] width 69 height 15
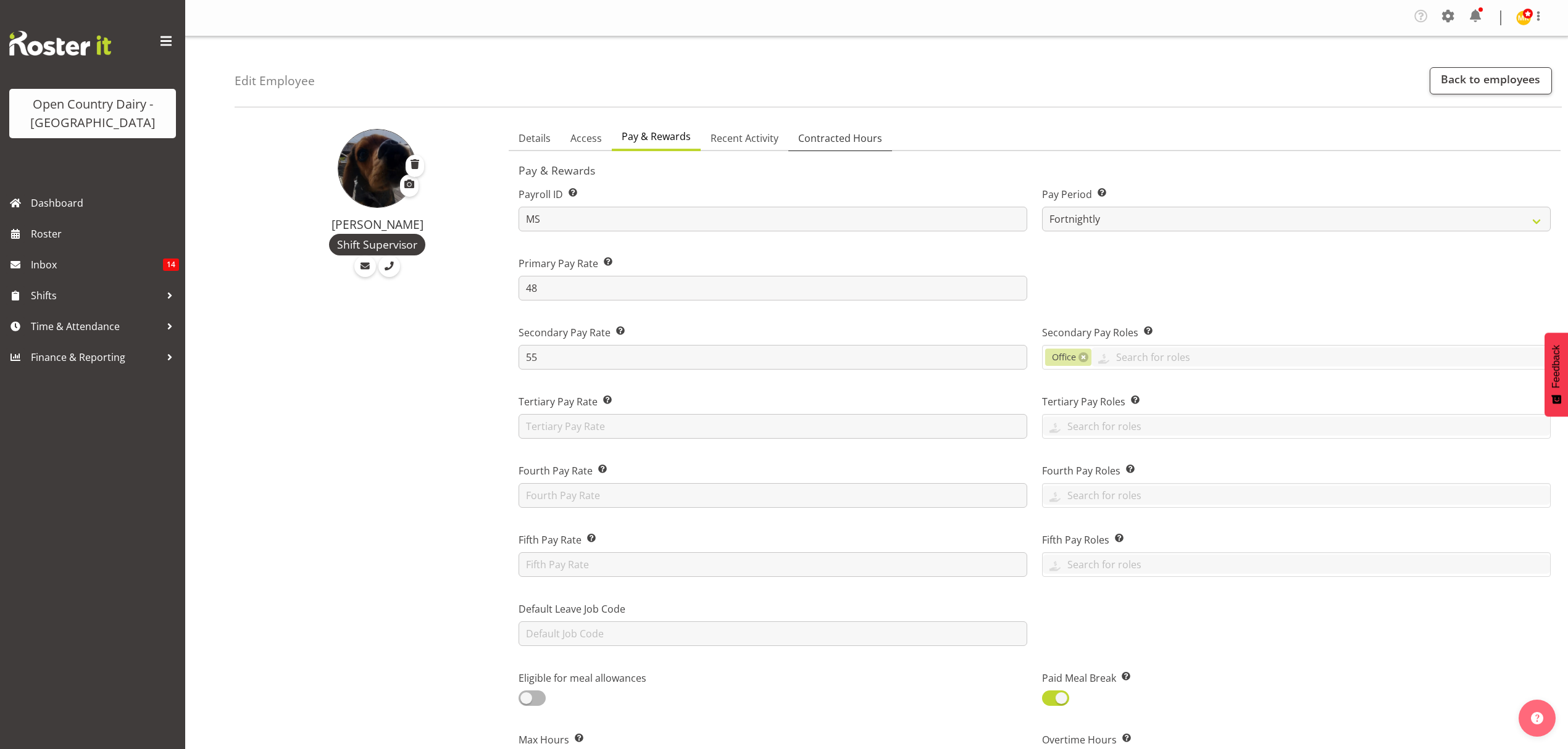
click at [798, 139] on span "Contracted Hours" at bounding box center [840, 138] width 84 height 15
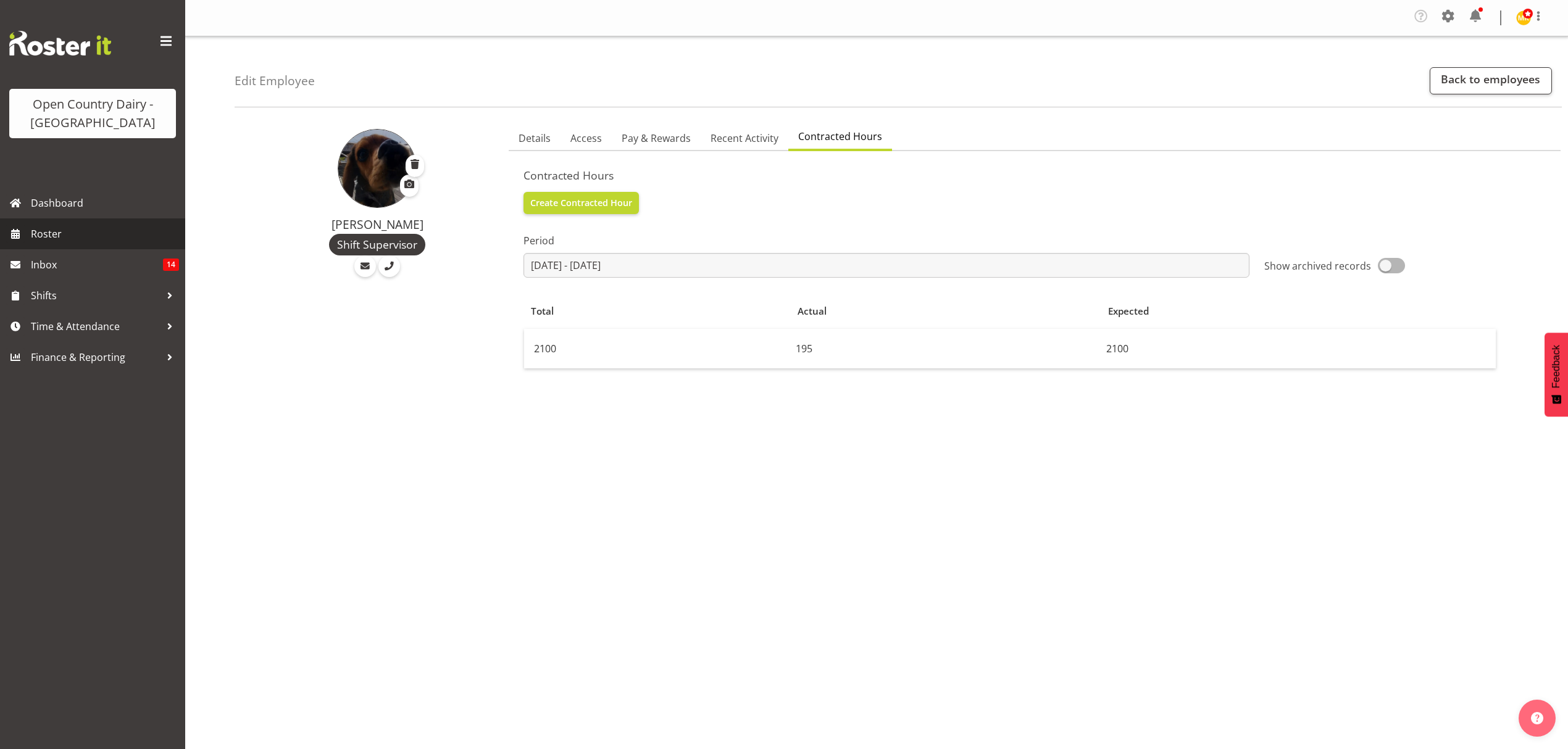
click at [62, 230] on span "Roster" at bounding box center [105, 234] width 148 height 19
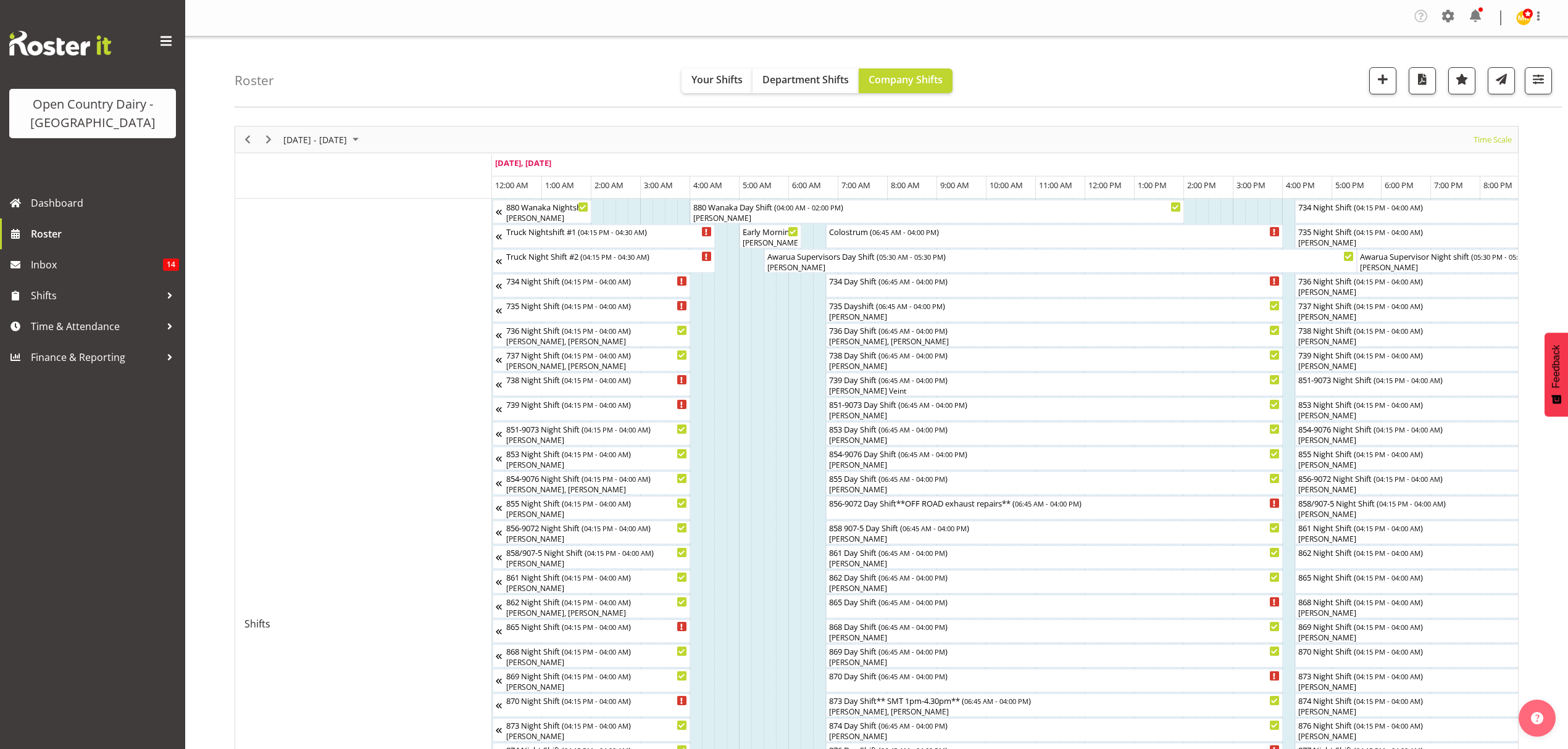
drag, startPoint x: 1447, startPoint y: 16, endPoint x: 1372, endPoint y: 102, distance: 114.1
click at [1447, 16] on span at bounding box center [1448, 15] width 19 height 19
click at [1364, 133] on link "Employees" at bounding box center [1372, 137] width 171 height 22
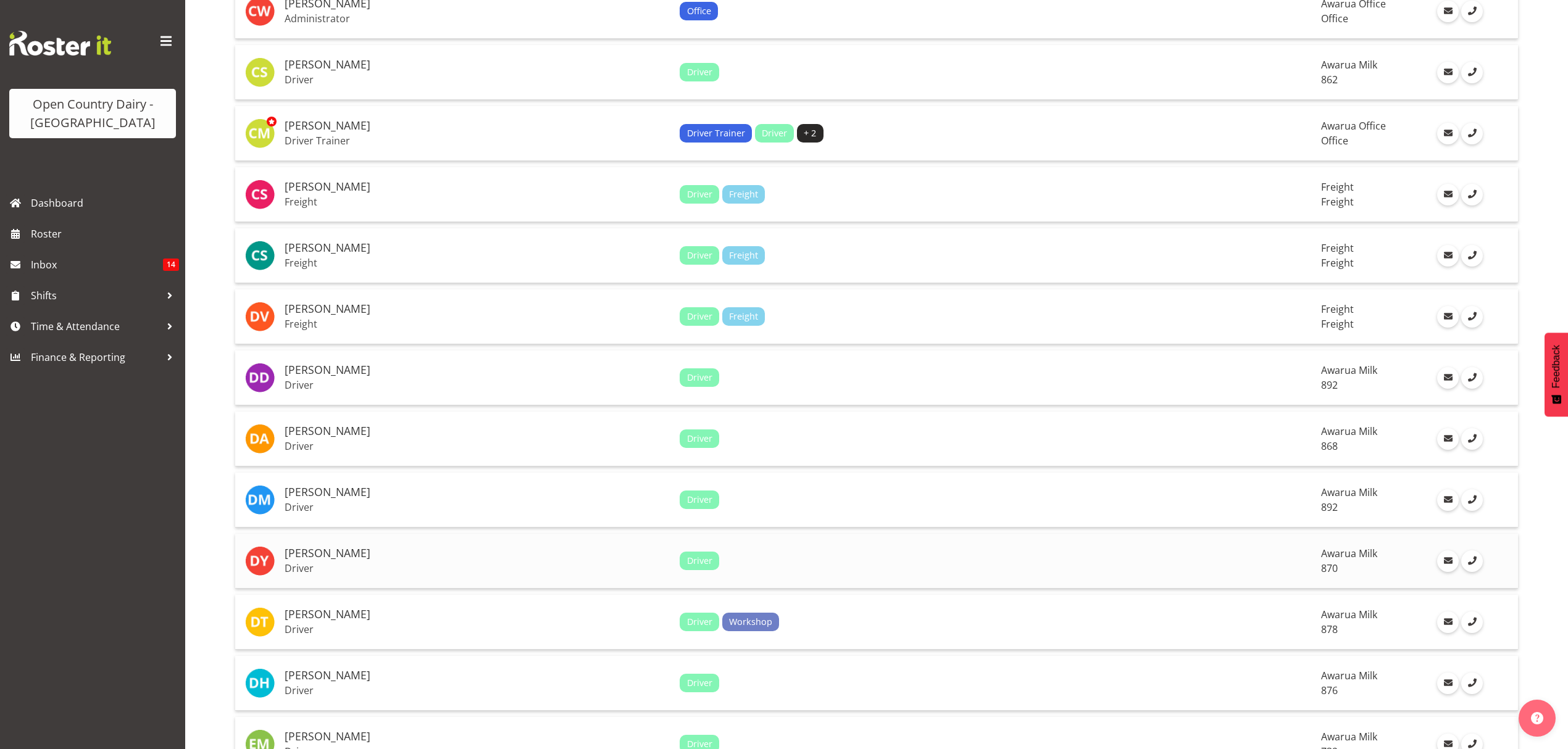
scroll to position [2559, 0]
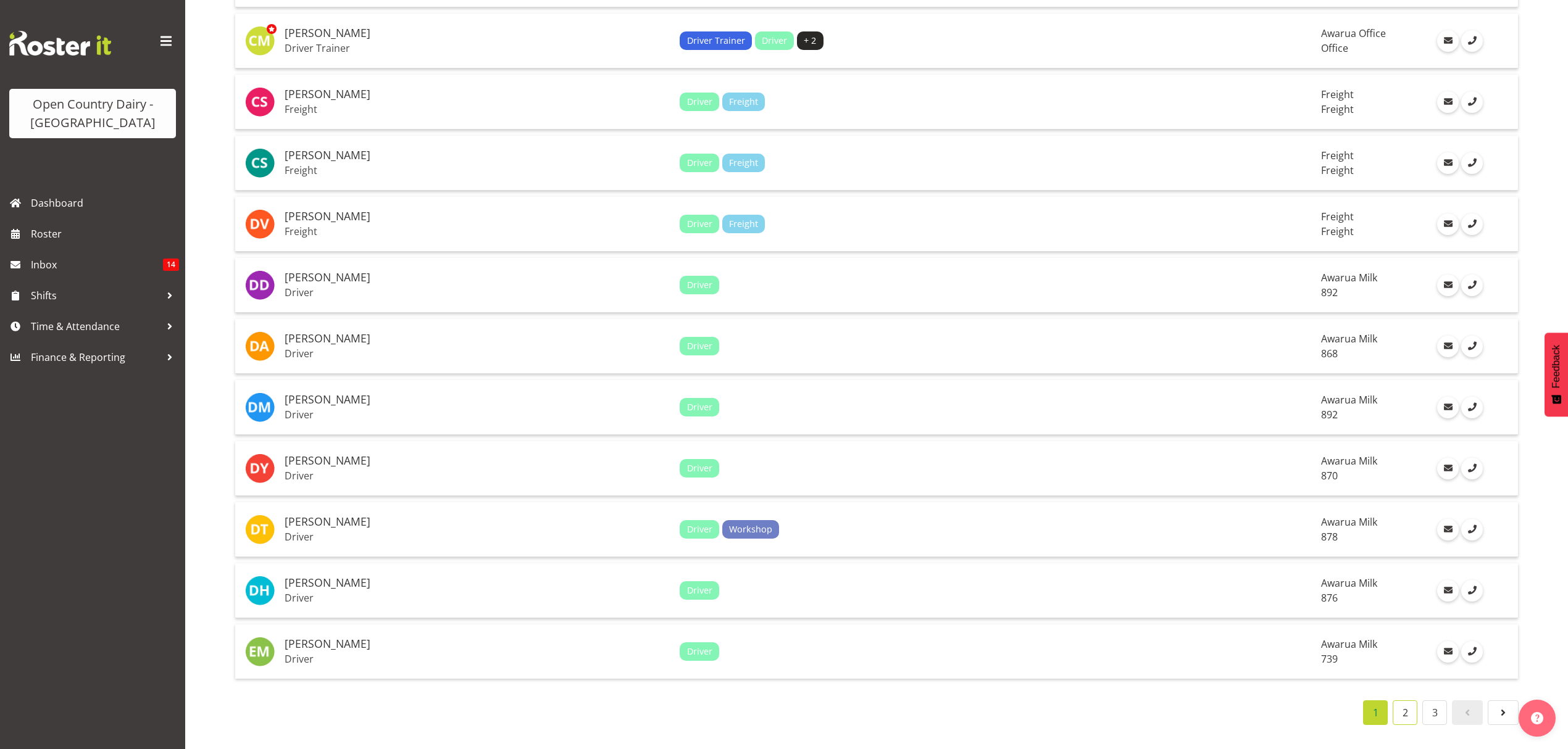
click at [1401, 703] on link "2" at bounding box center [1405, 712] width 25 height 25
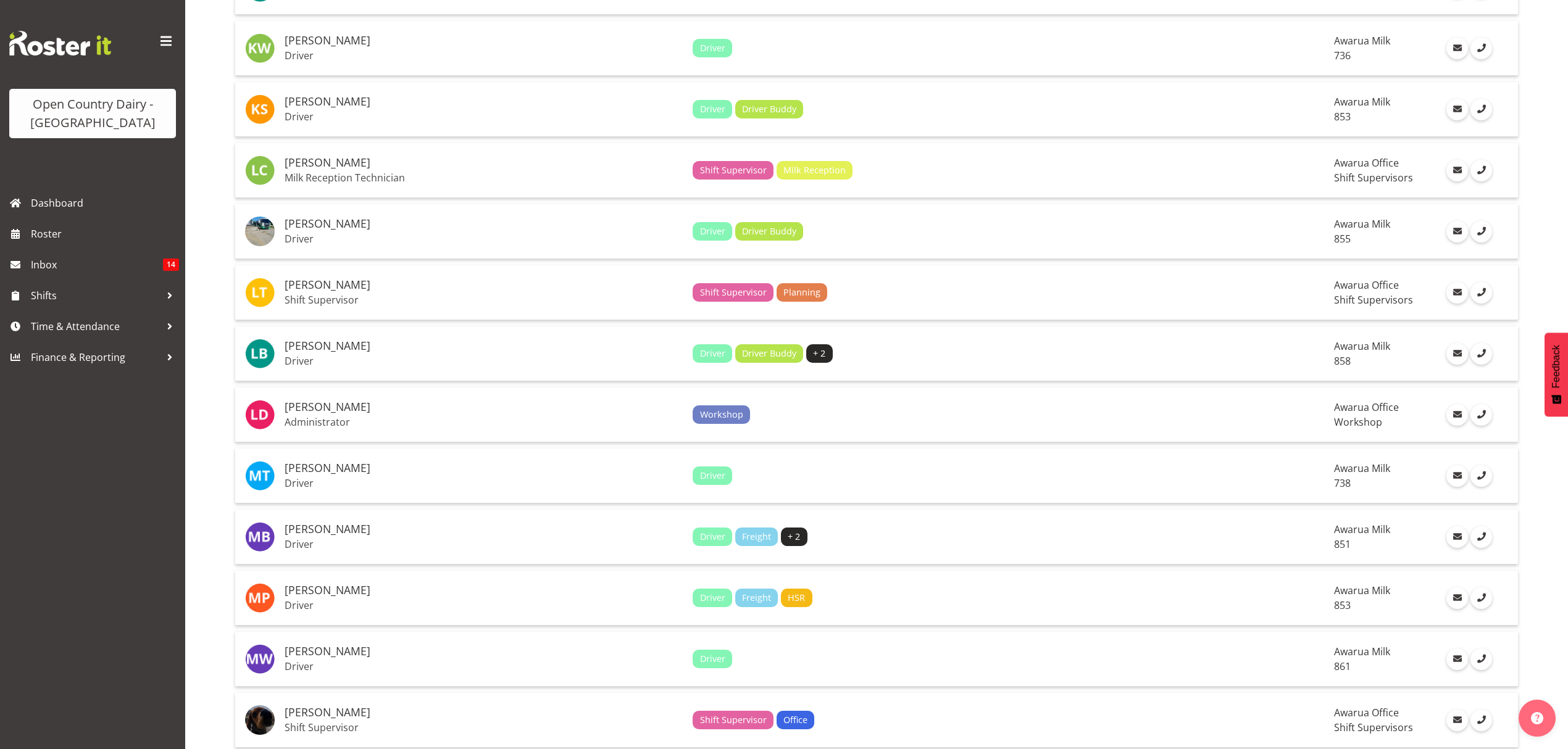
scroll to position [1982, 0]
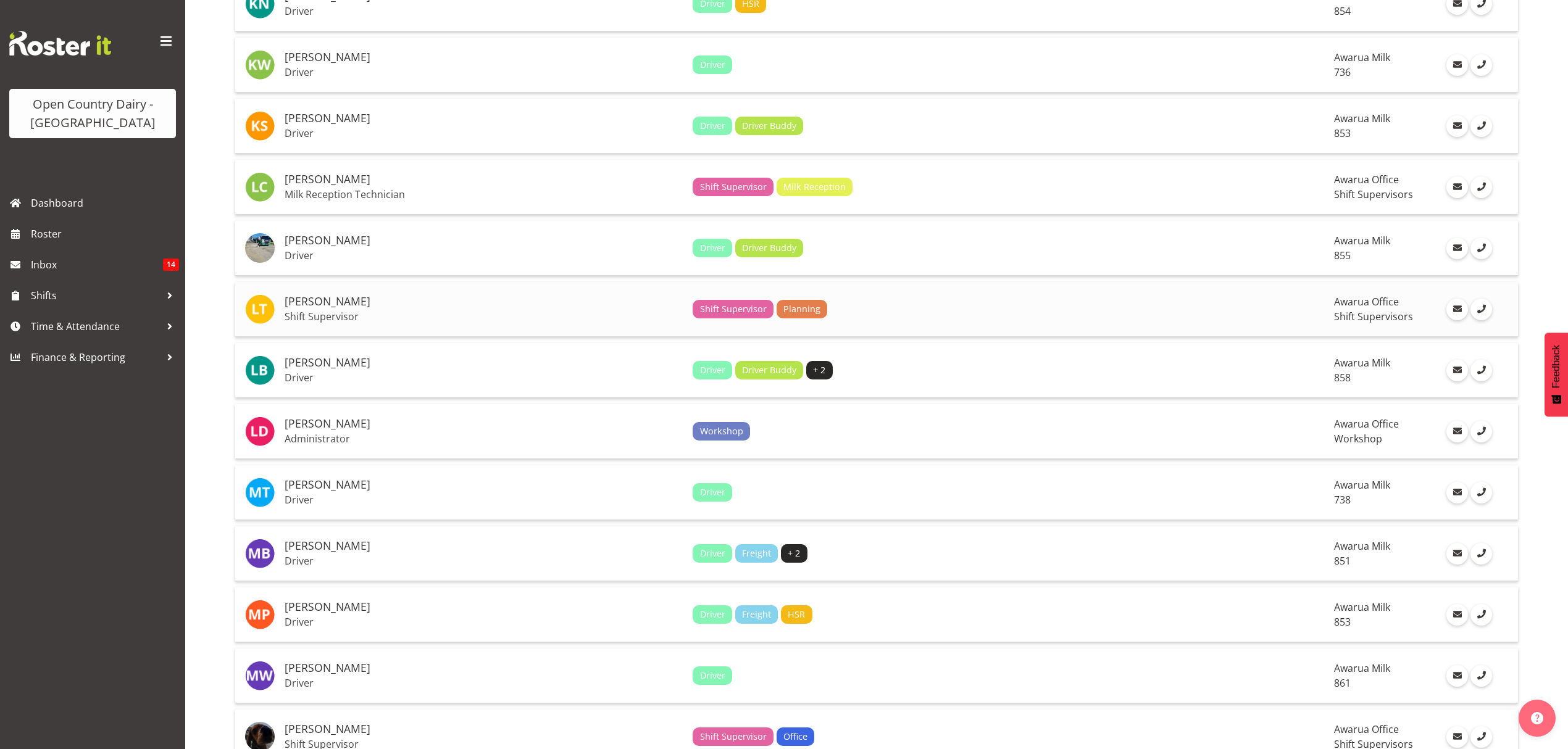
click at [395, 286] on td "Leonna Turner Shift Supervisor" at bounding box center [483, 310] width 408 height 55
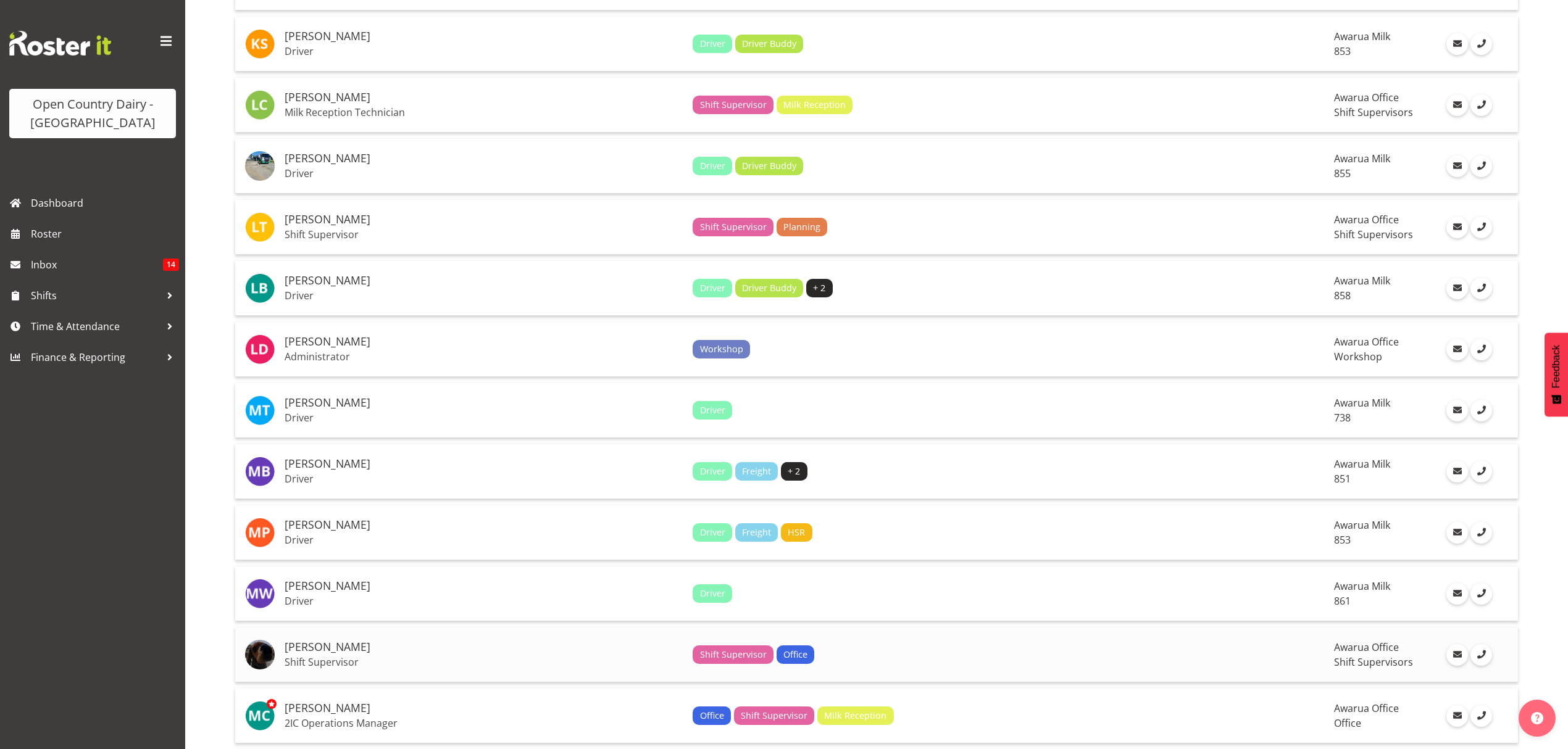
click at [422, 659] on p "Shift Supervisor" at bounding box center [484, 662] width 398 height 12
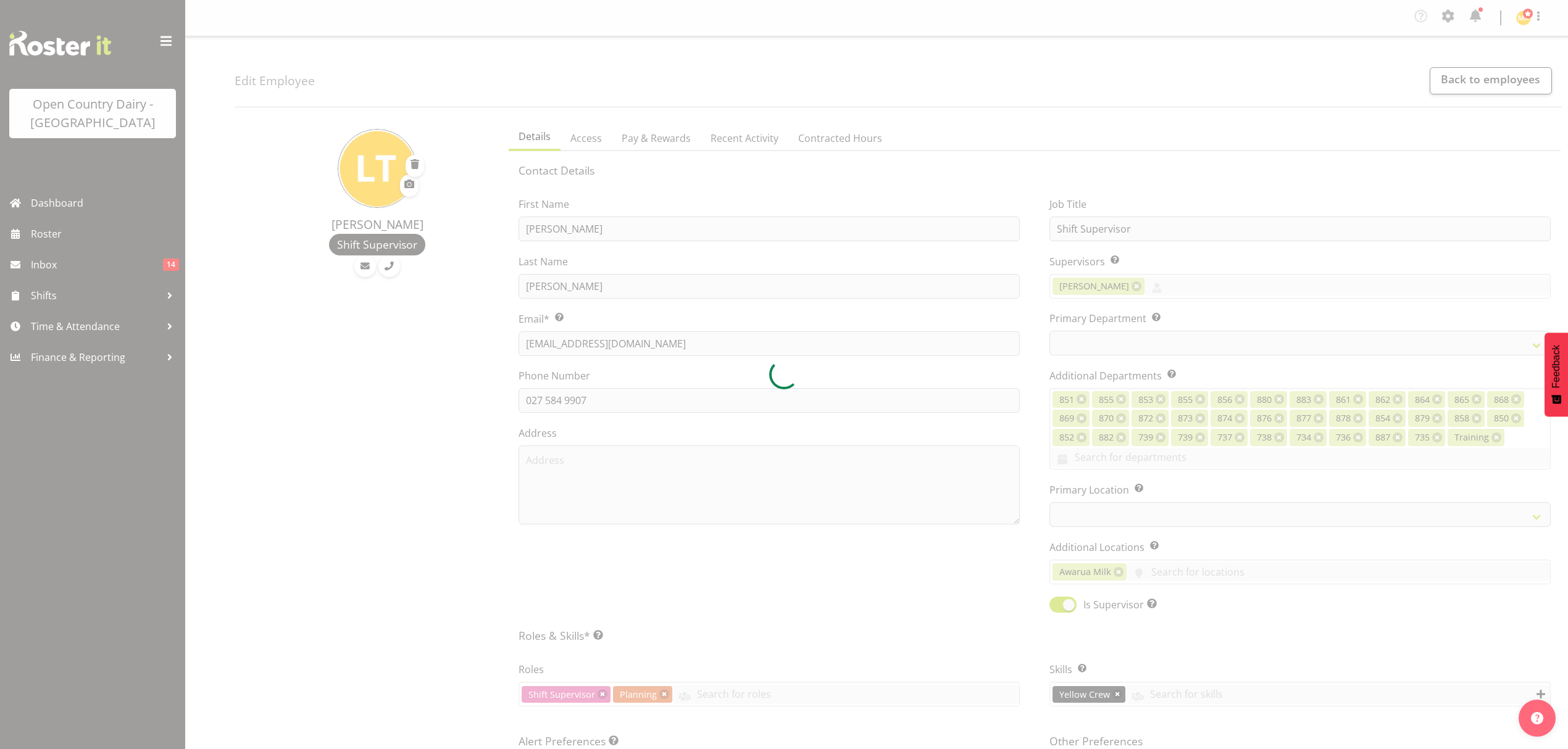
select select "TimelineWeek"
select select
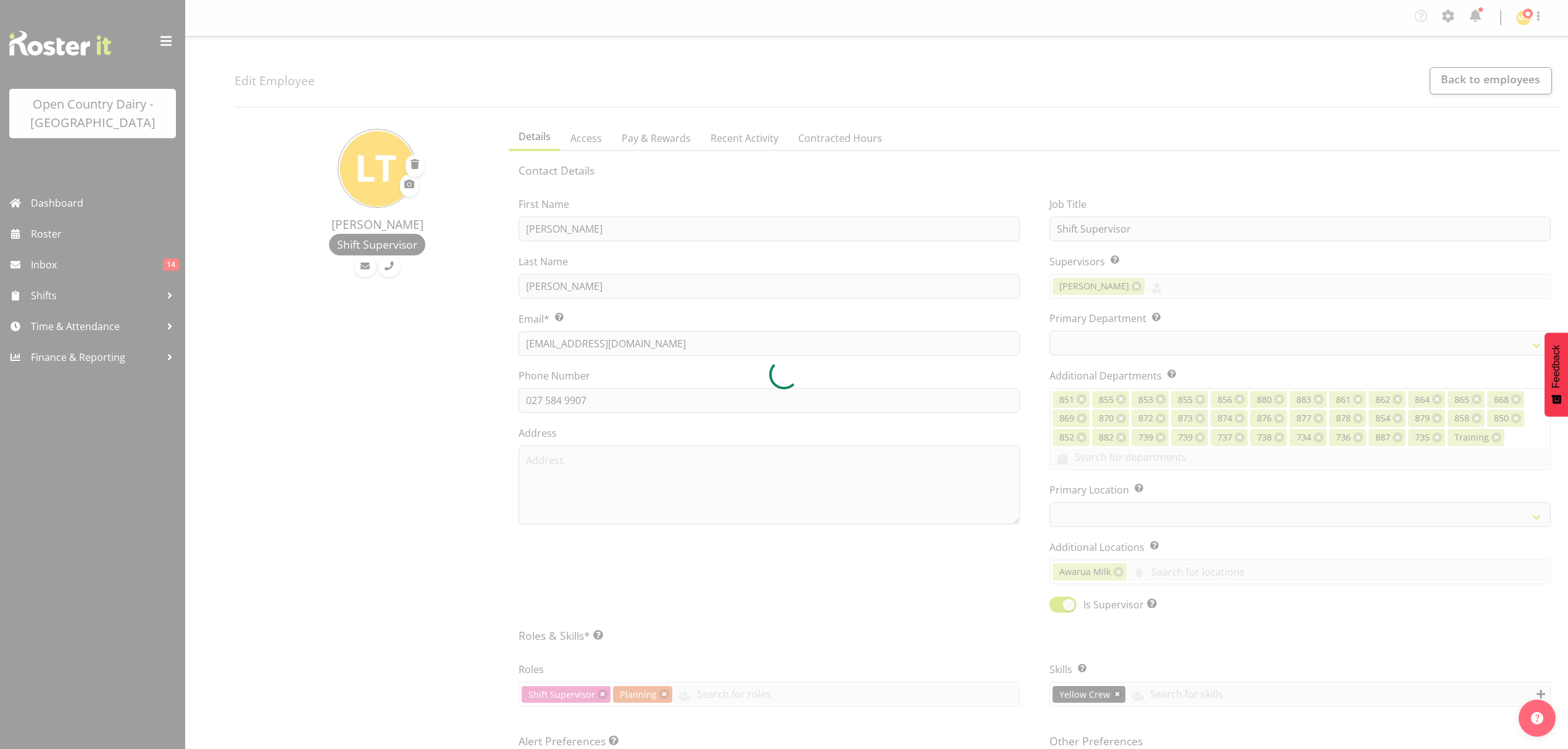
select select
select select "990"
select select "696"
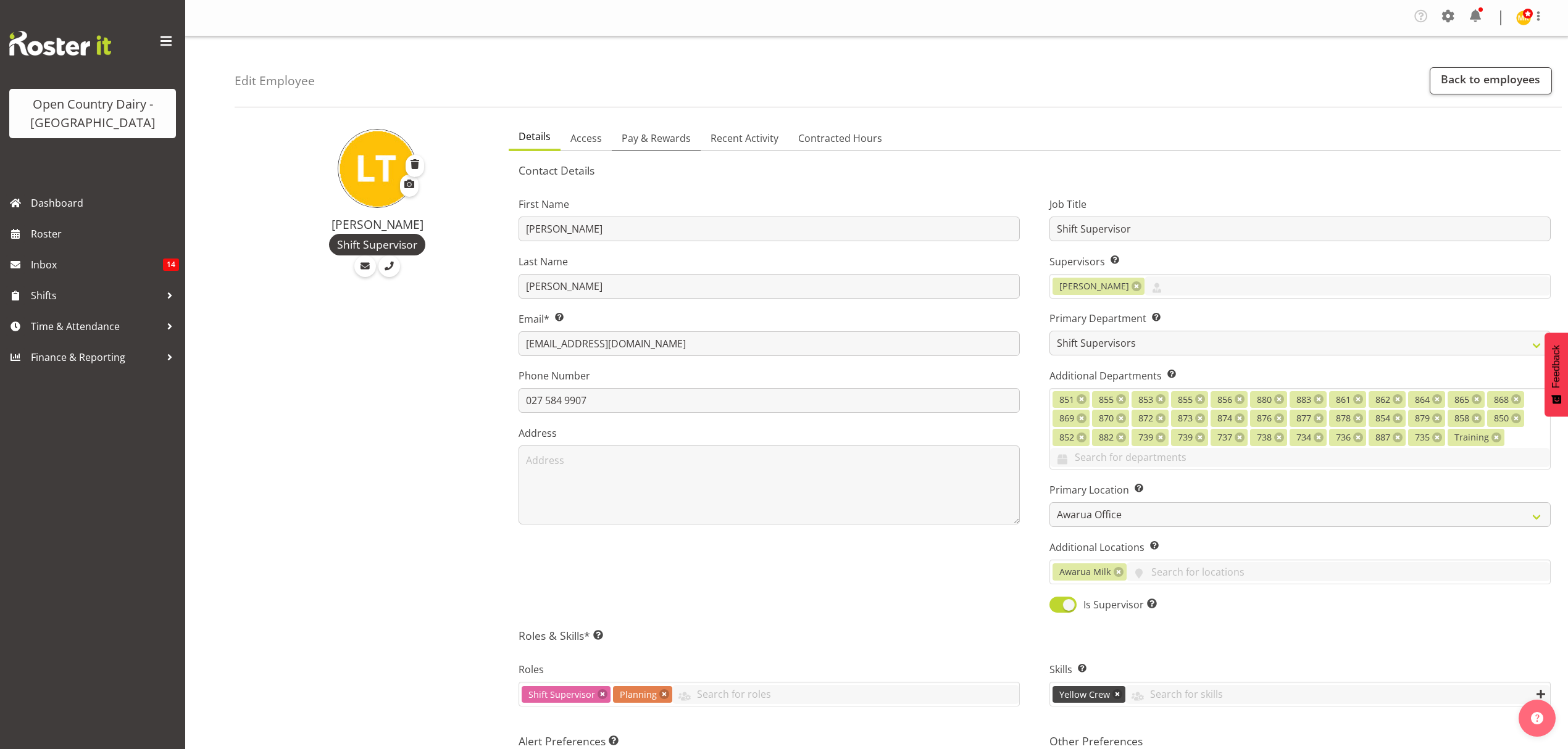
click at [678, 138] on span "Pay & Rewards" at bounding box center [656, 138] width 69 height 15
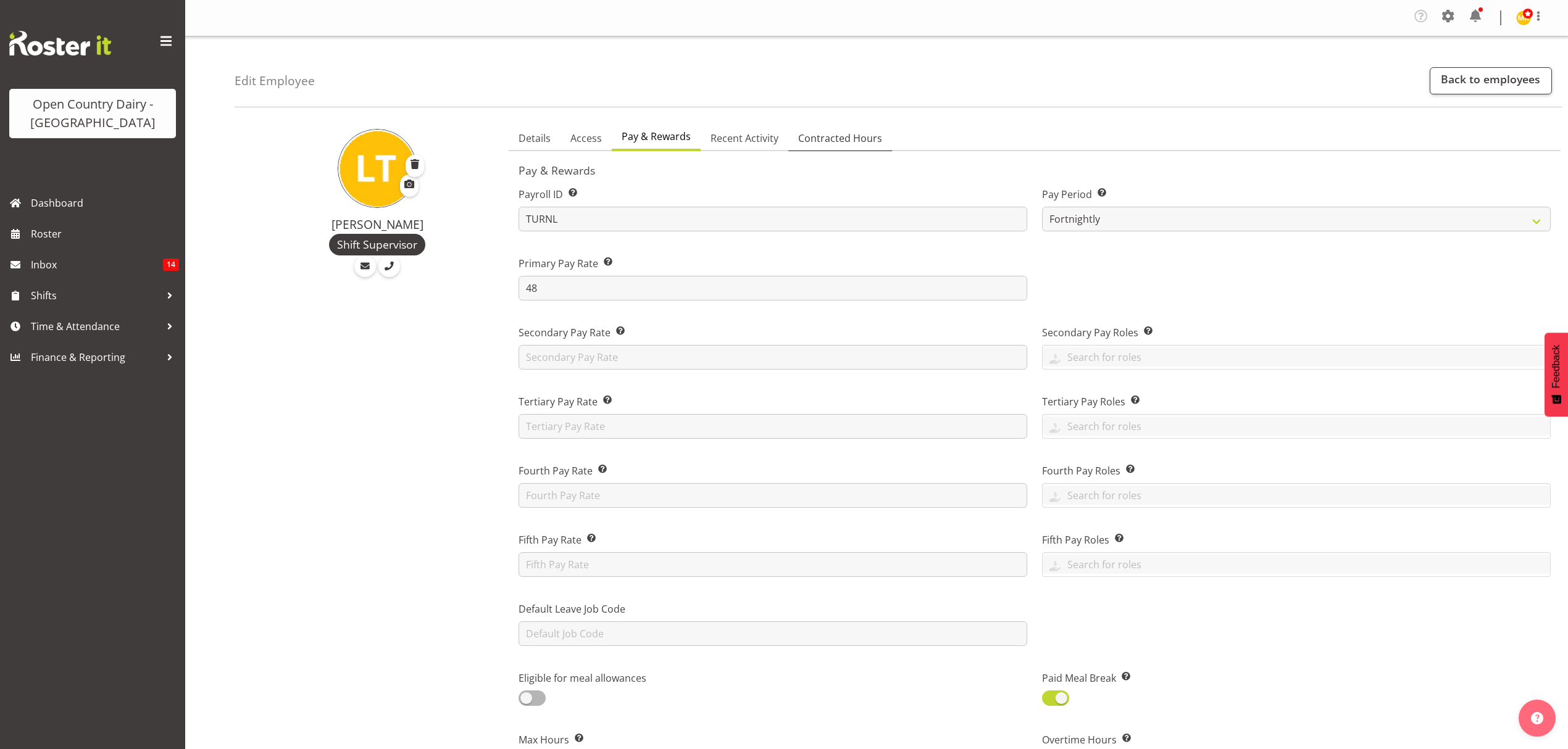
click at [845, 141] on span "Contracted Hours" at bounding box center [840, 138] width 84 height 15
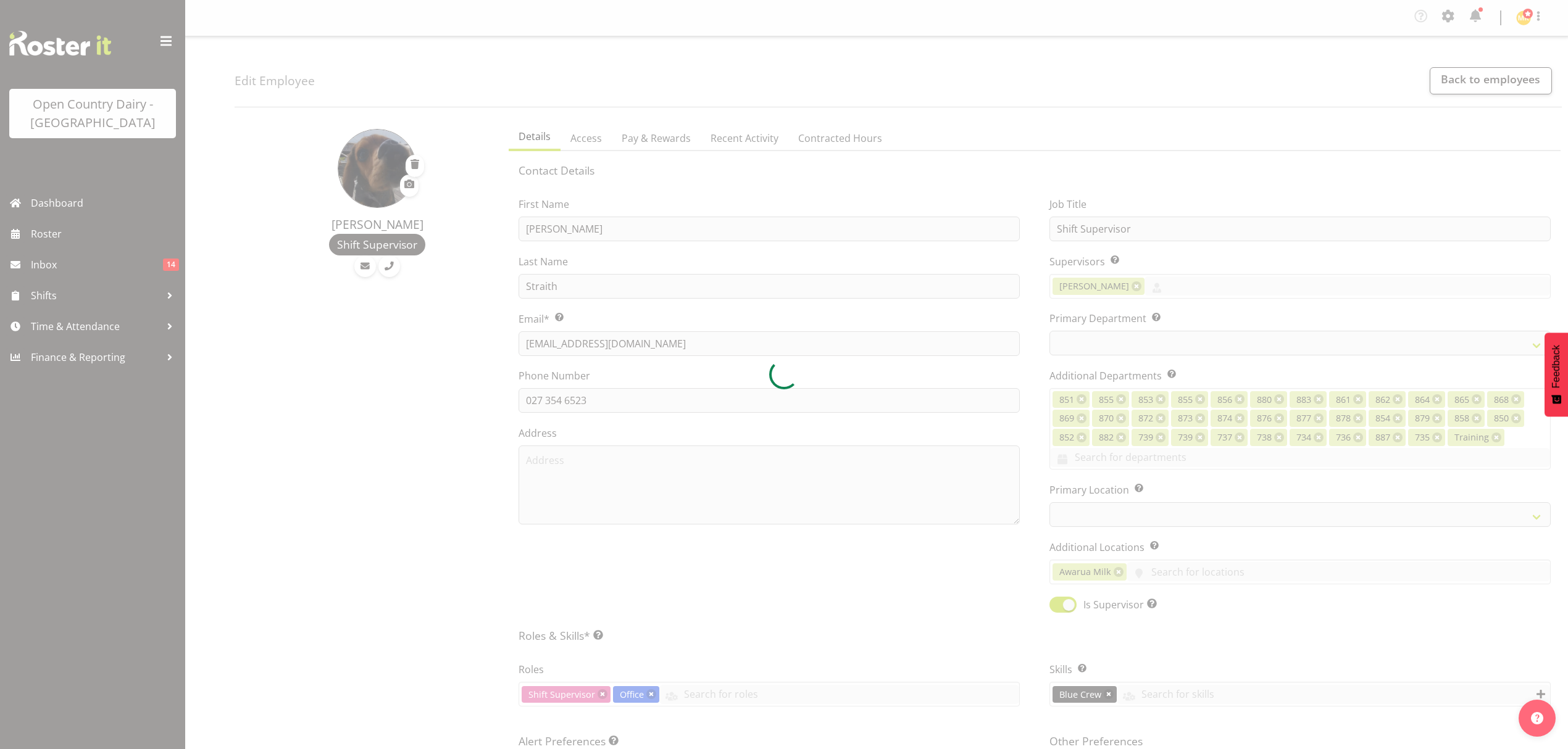
select select "TimelineWeek"
select select
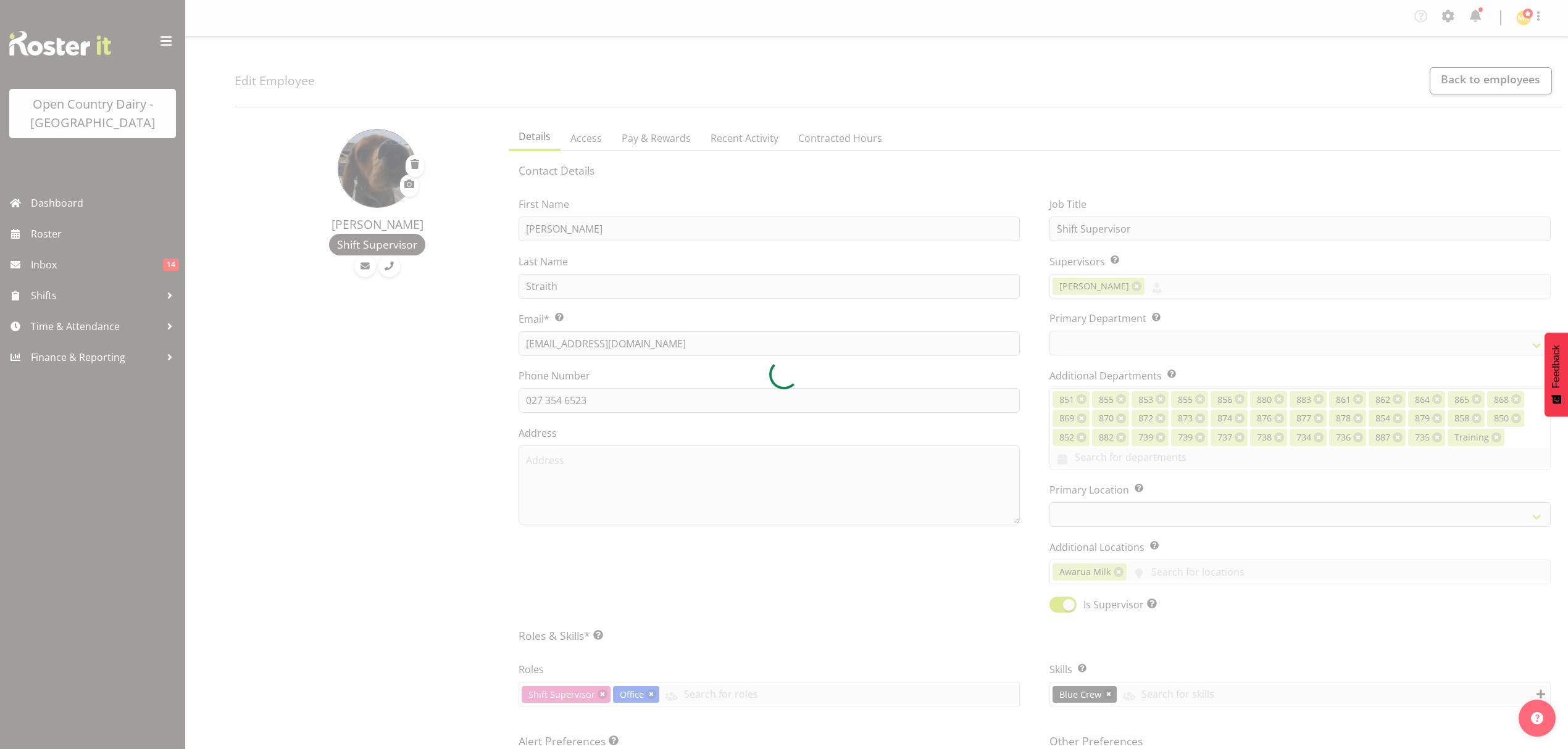
select select
select select "990"
select select "696"
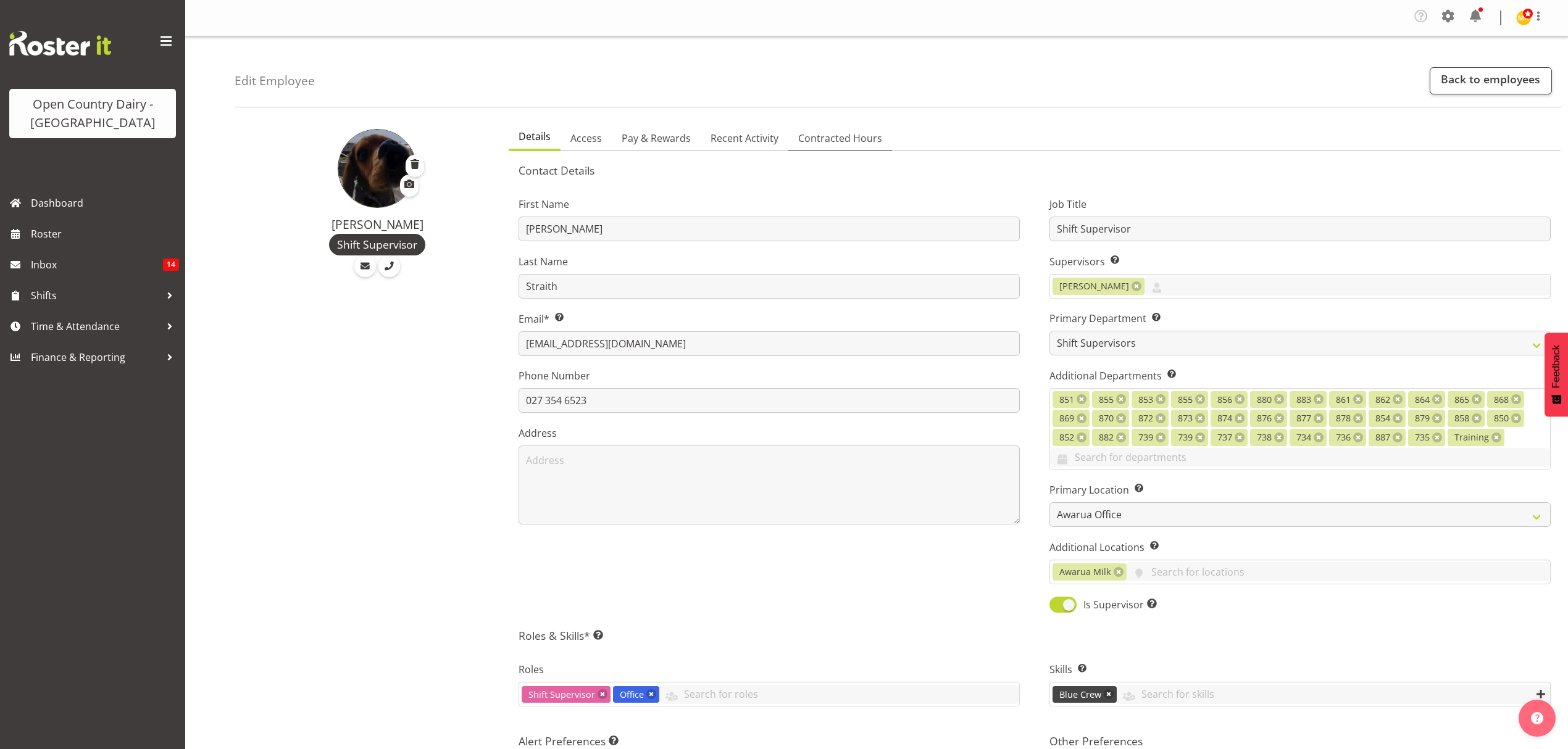
click at [817, 141] on span "Contracted Hours" at bounding box center [840, 138] width 84 height 15
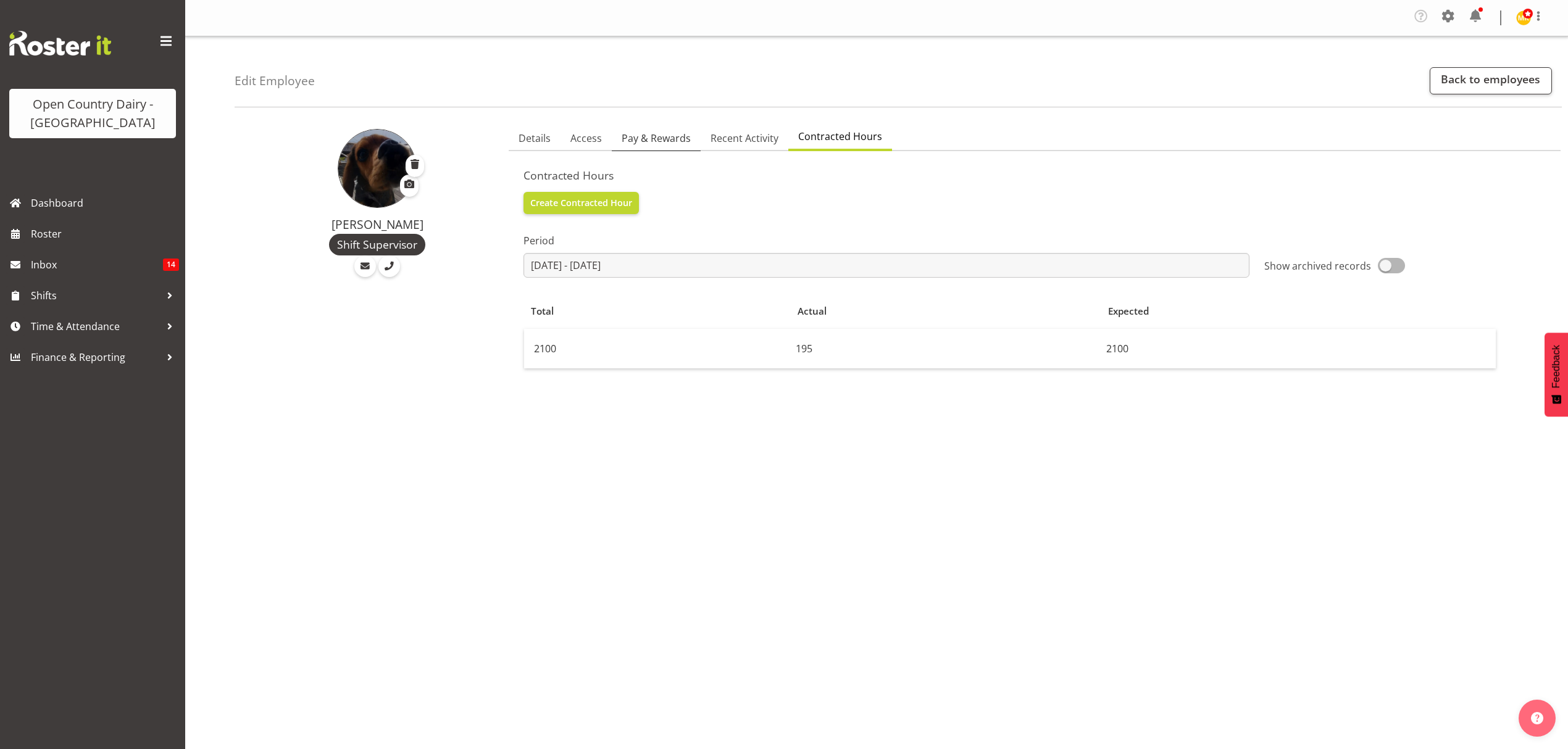
click at [668, 141] on span "Pay & Rewards" at bounding box center [656, 138] width 69 height 15
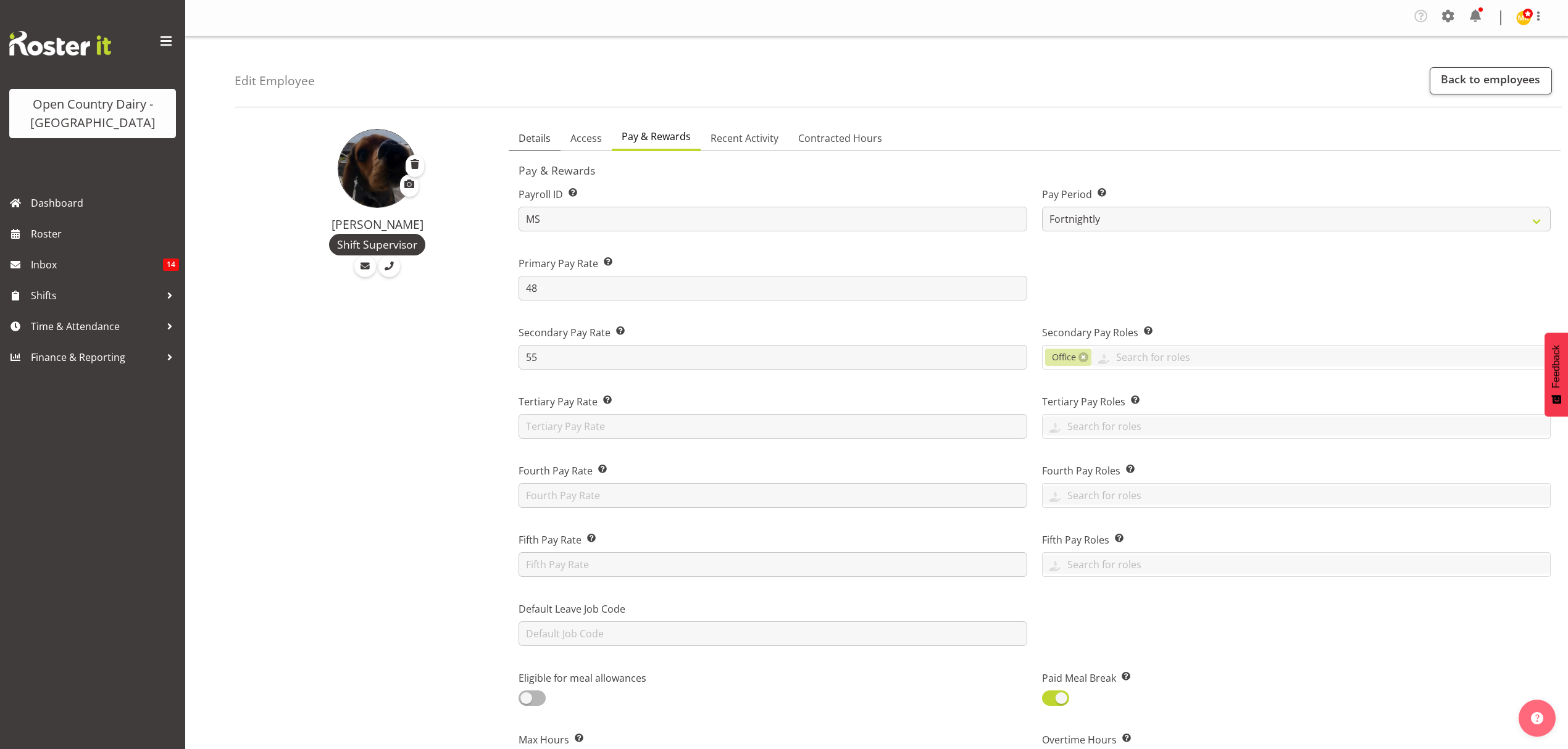
click at [531, 133] on span "Details" at bounding box center [535, 138] width 32 height 15
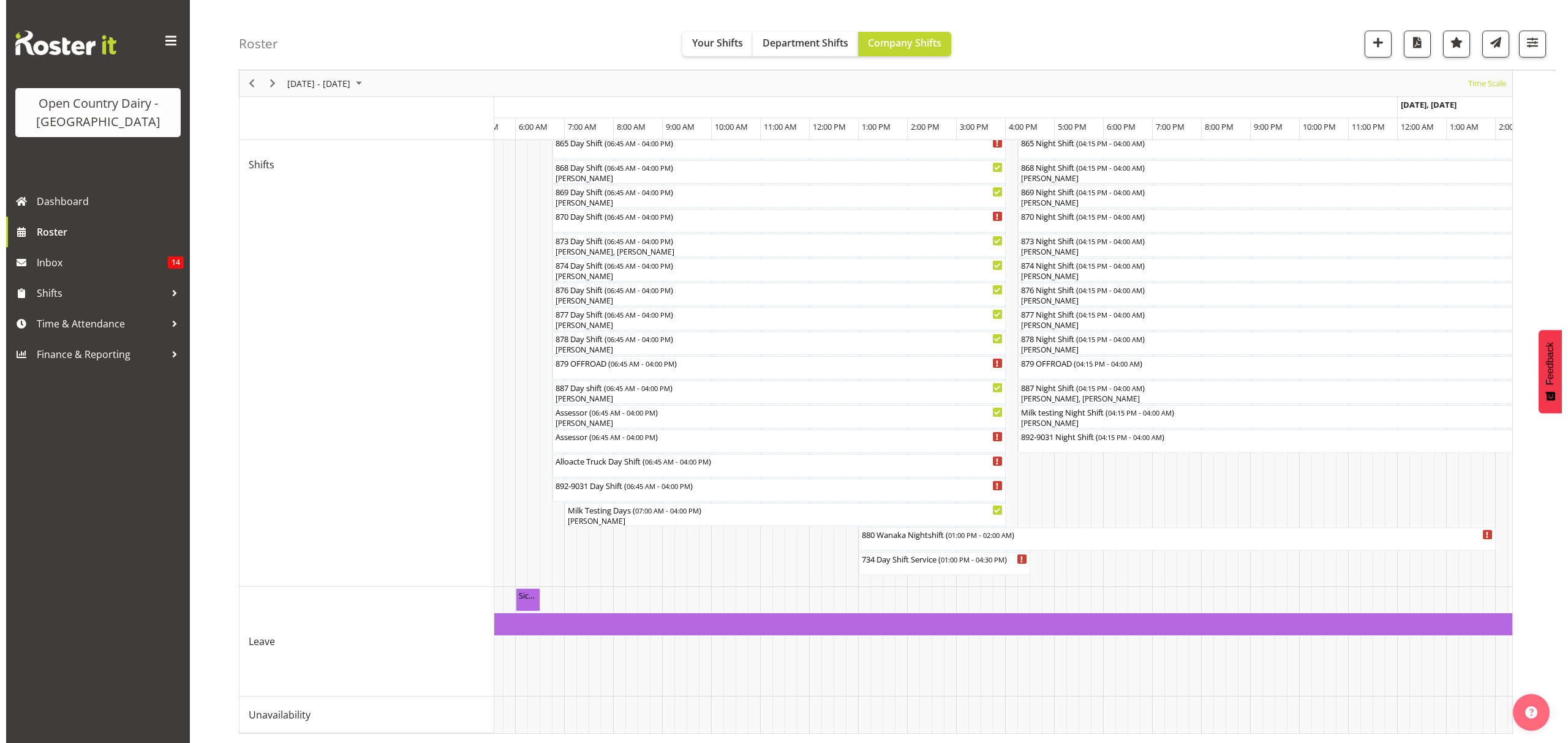
scroll to position [0, 1382]
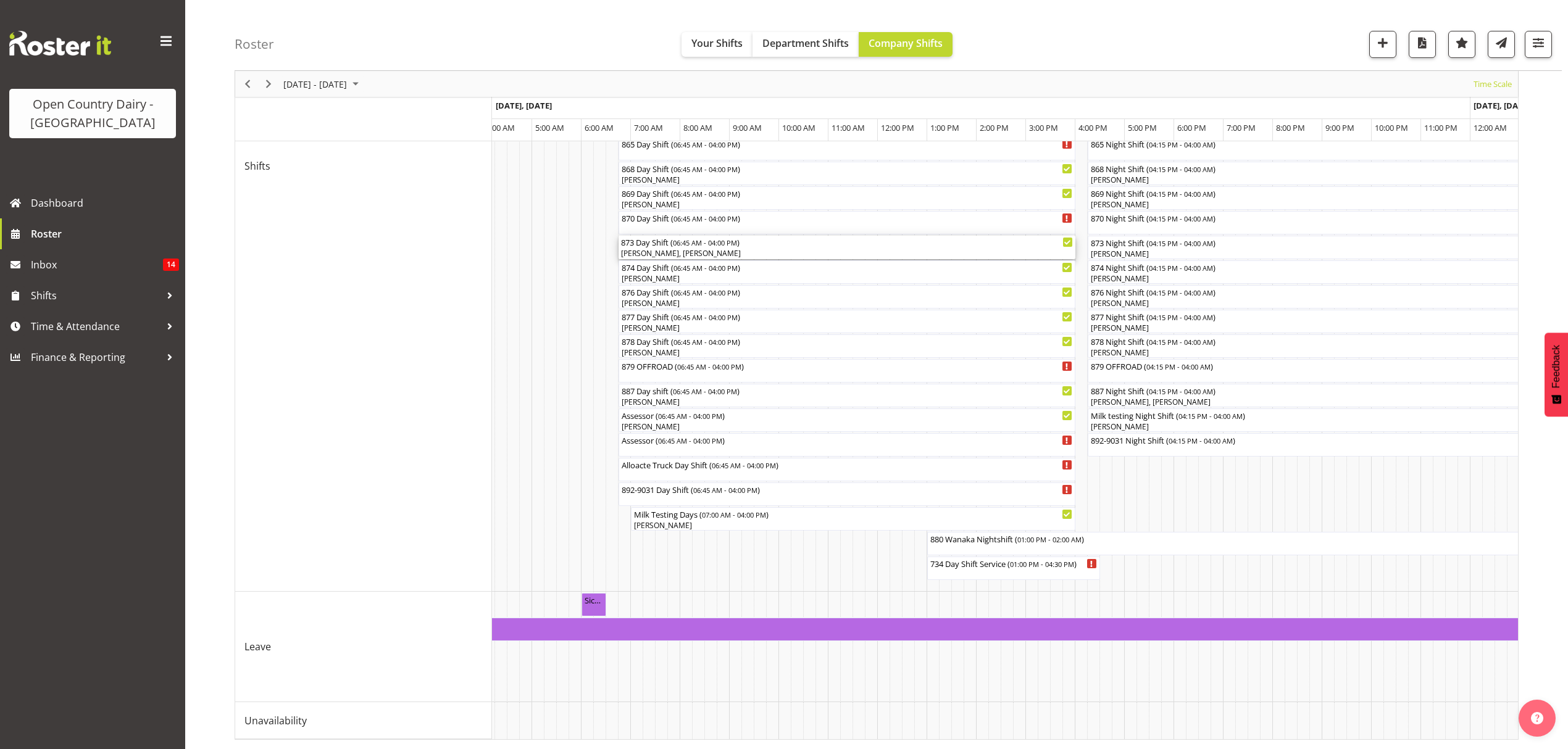
click at [716, 248] on div "[PERSON_NAME], [PERSON_NAME]" at bounding box center [847, 253] width 452 height 11
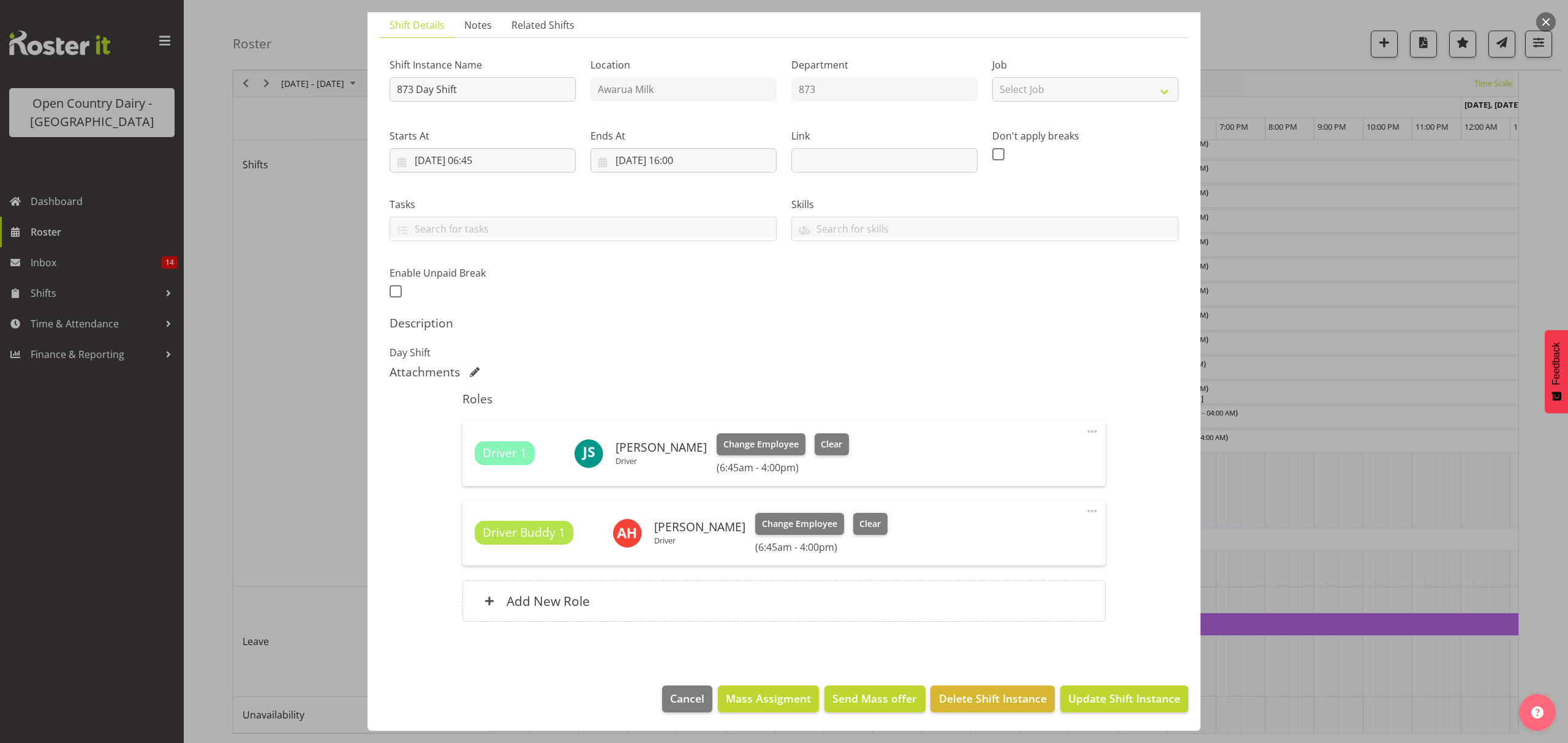
scroll to position [86, 0]
click at [870, 534] on button "Clear" at bounding box center [870, 524] width 35 height 22
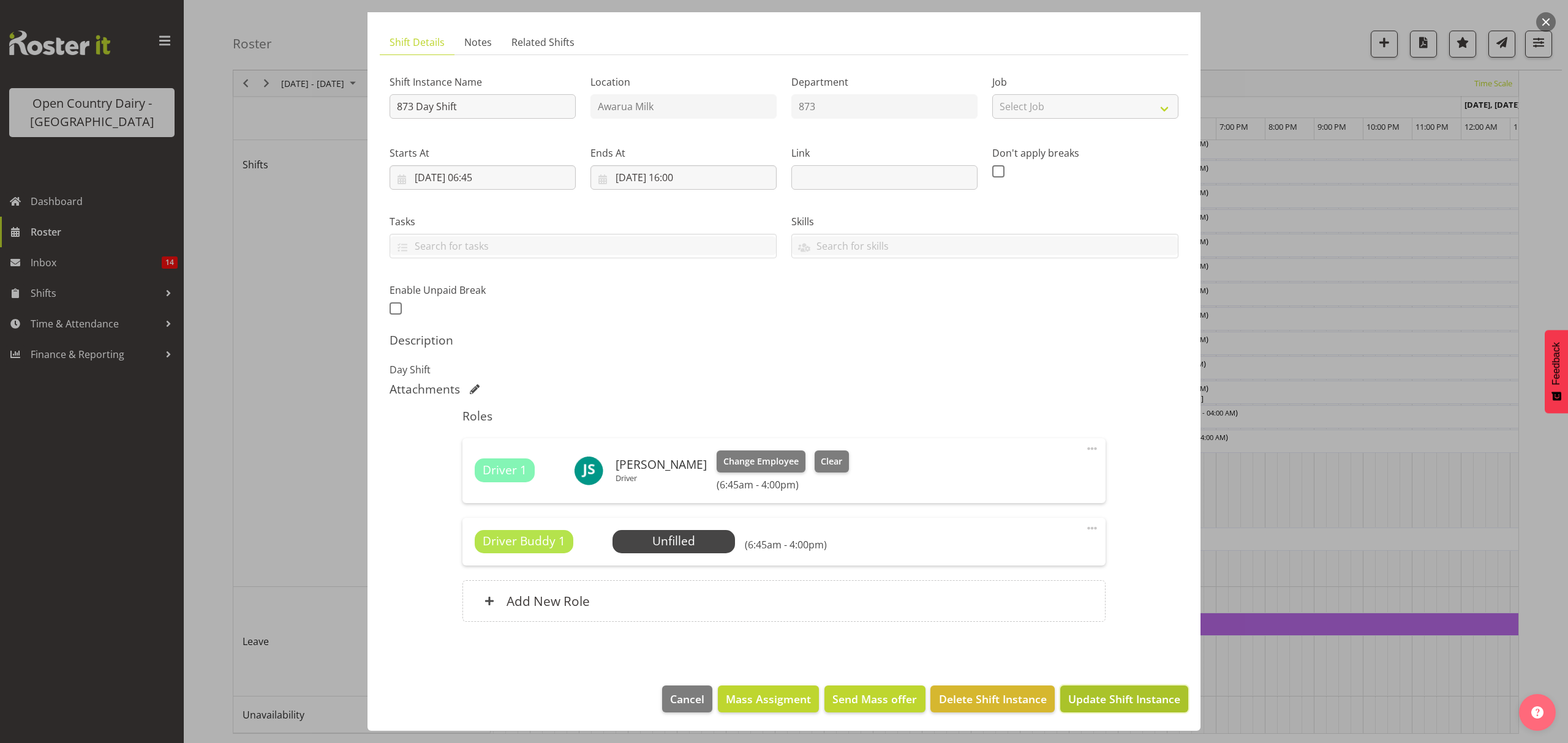
click at [1095, 701] on span "Update Shift Instance" at bounding box center [1124, 699] width 112 height 16
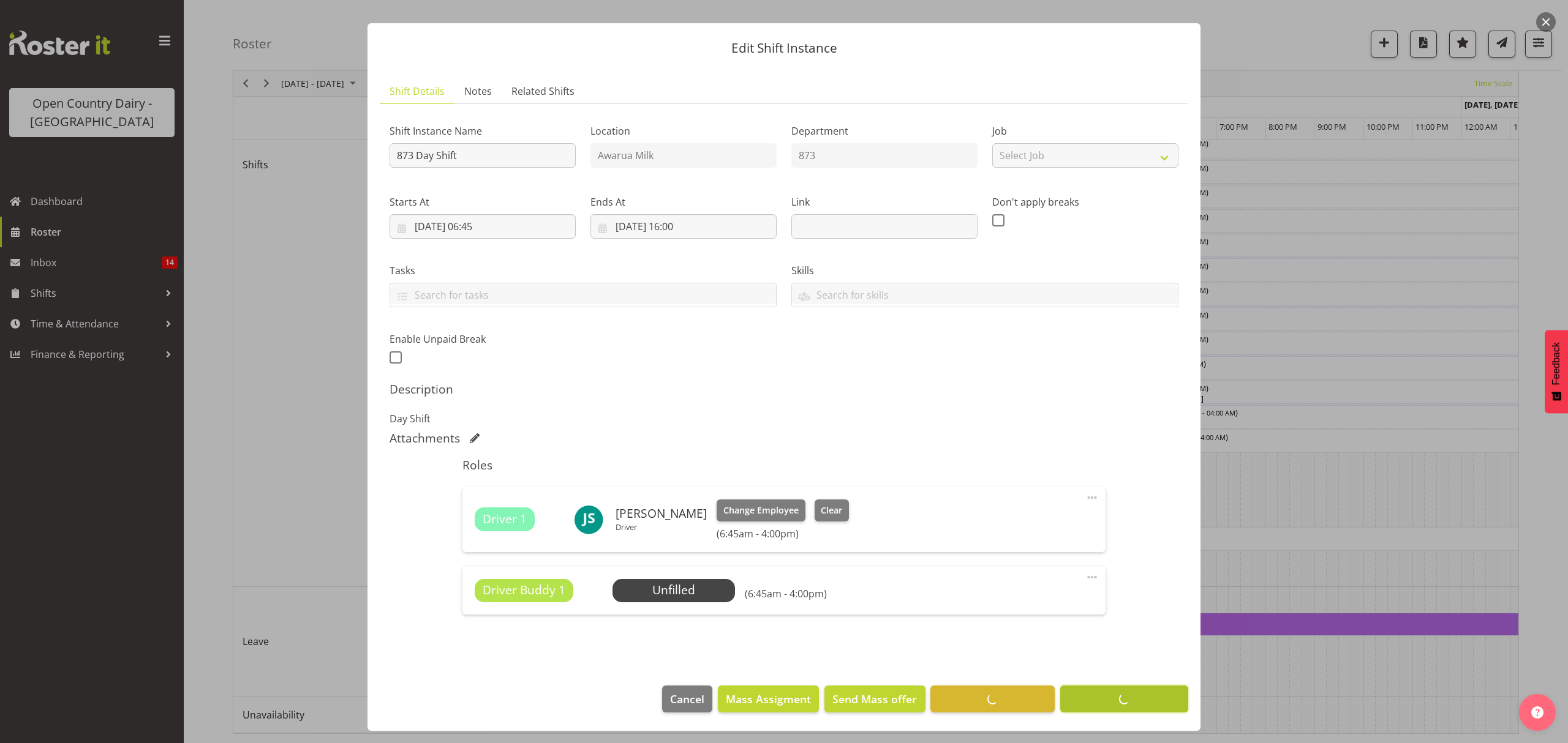
scroll to position [0, 0]
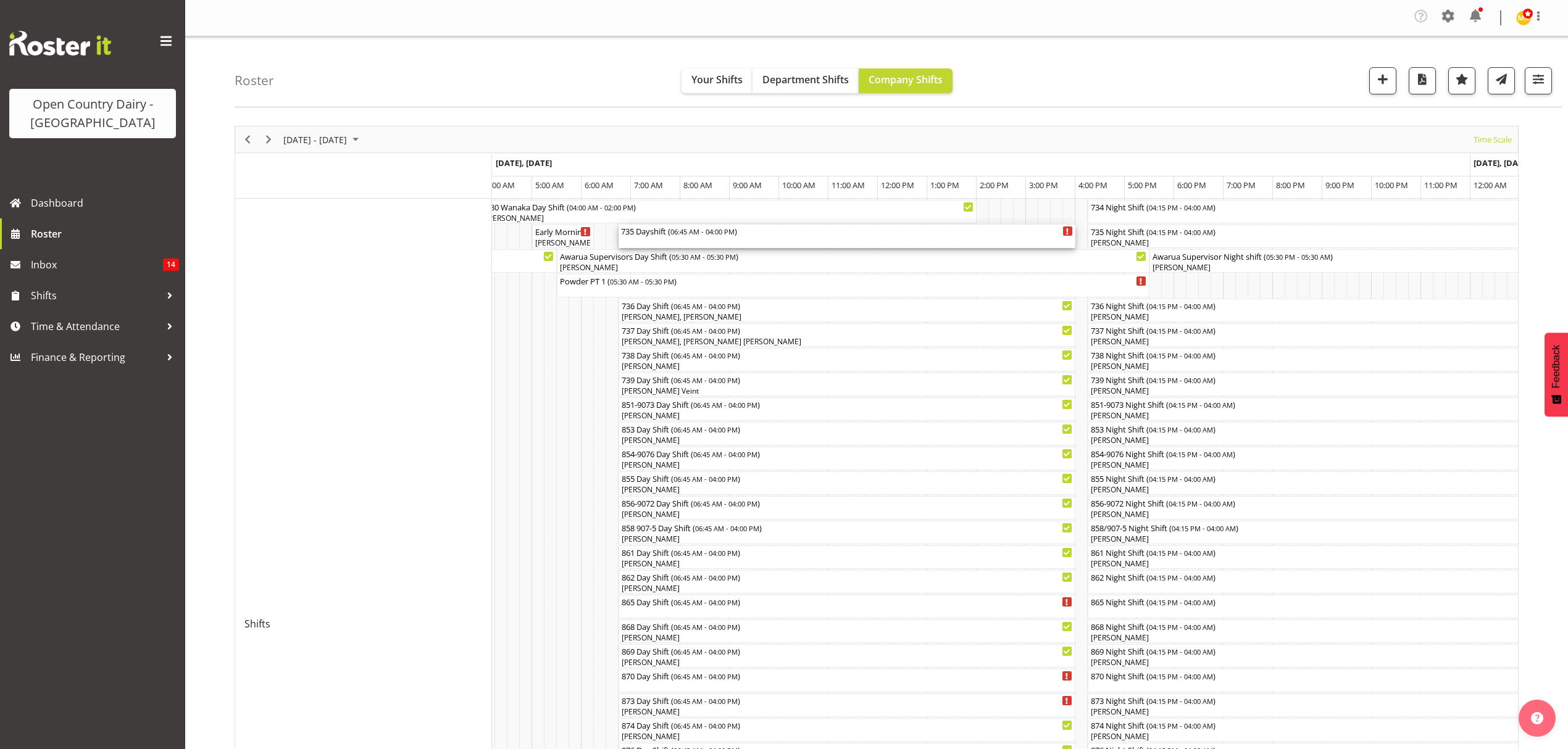
click at [677, 232] on span "06:45 AM - 04:00 PM" at bounding box center [703, 231] width 64 height 10
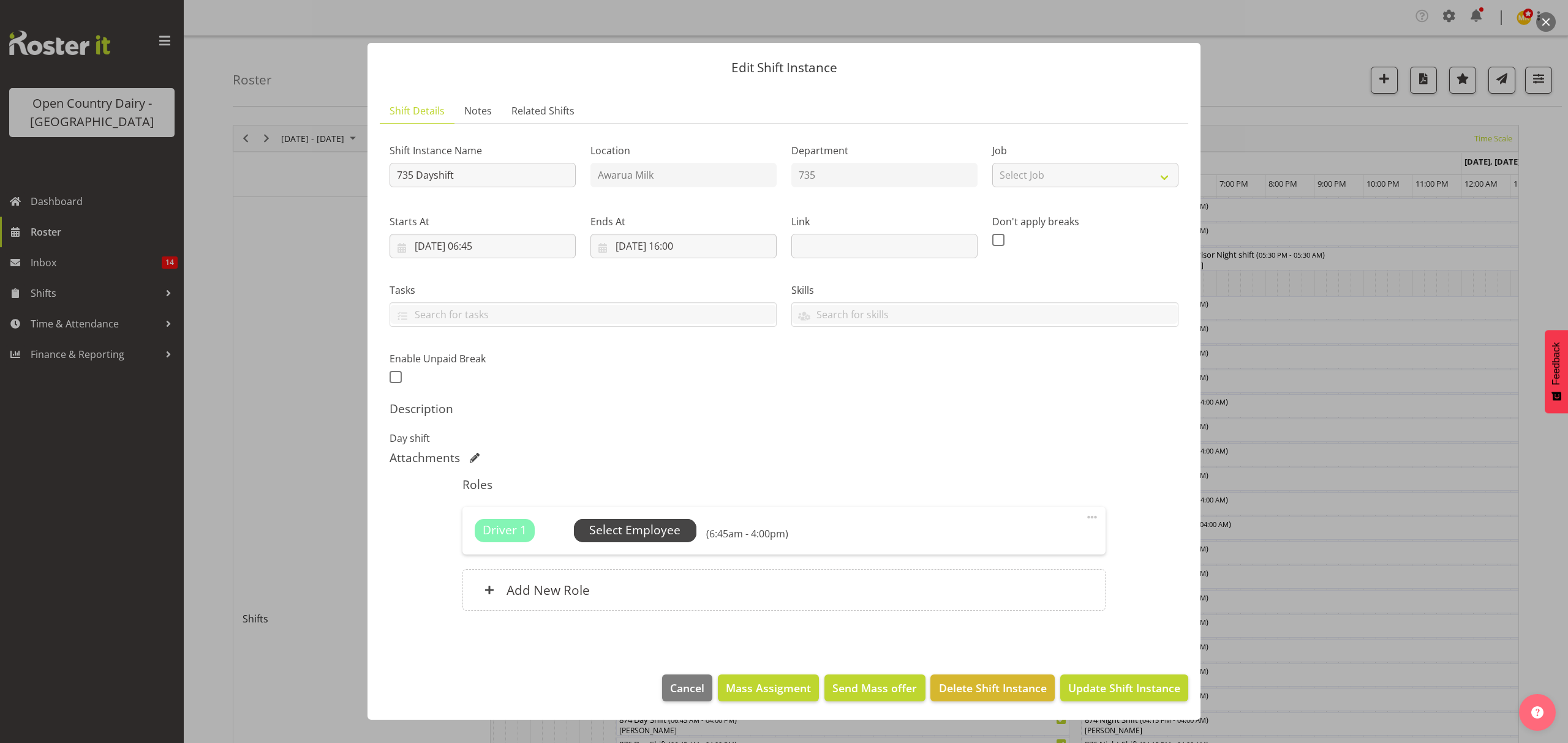
click at [623, 530] on span "Select Employee" at bounding box center [634, 530] width 91 height 18
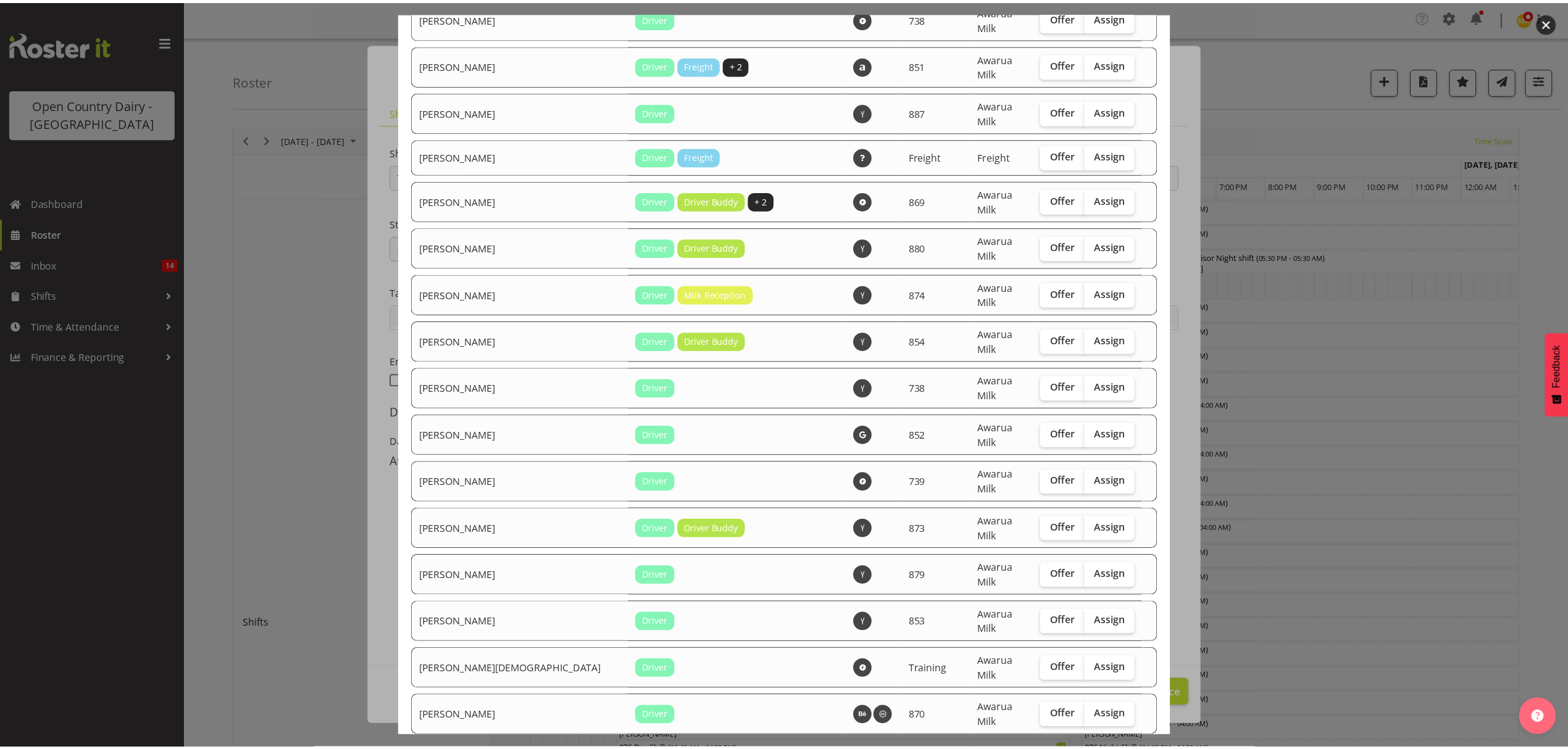
scroll to position [1962, 0]
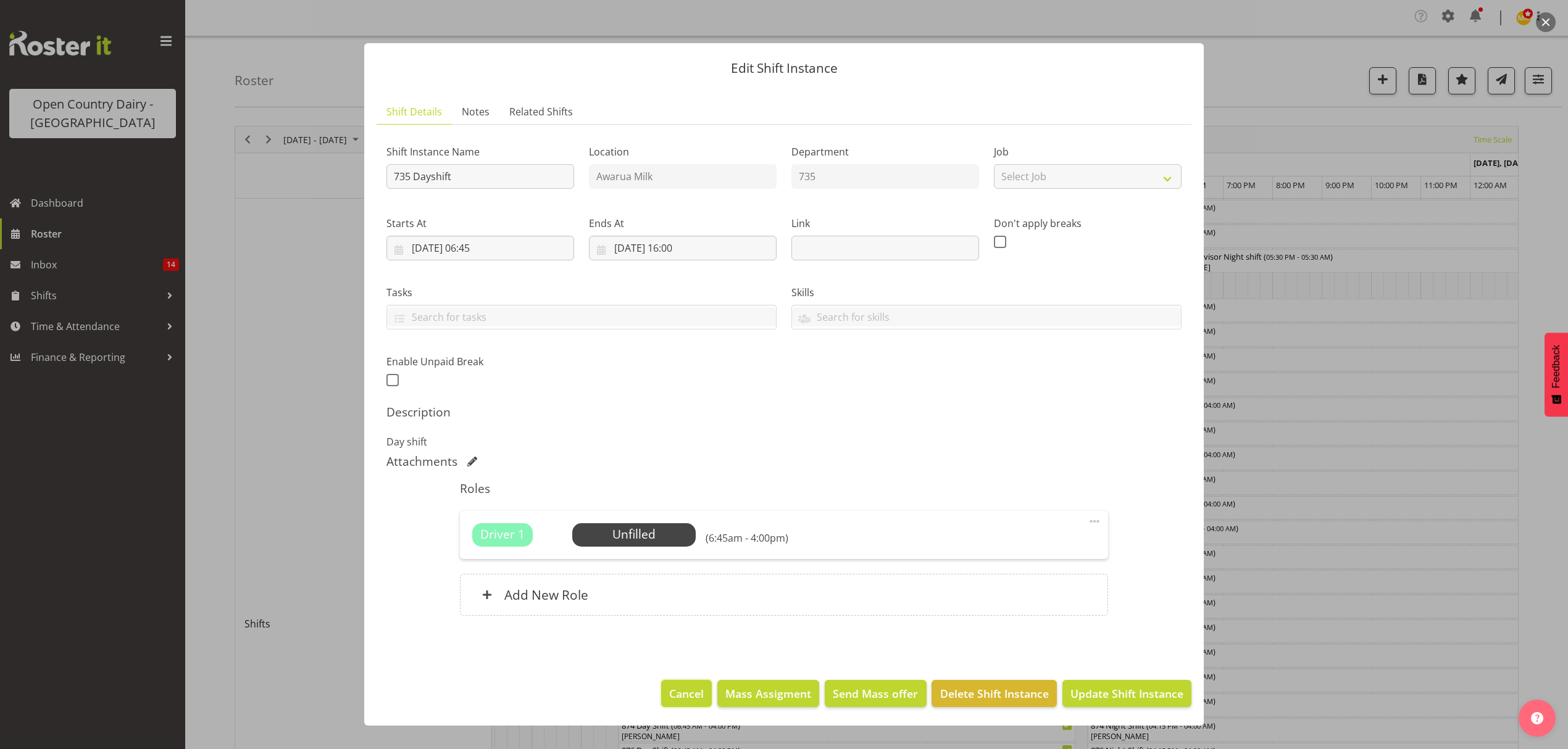
click at [704, 701] on span "Cancel" at bounding box center [686, 693] width 35 height 16
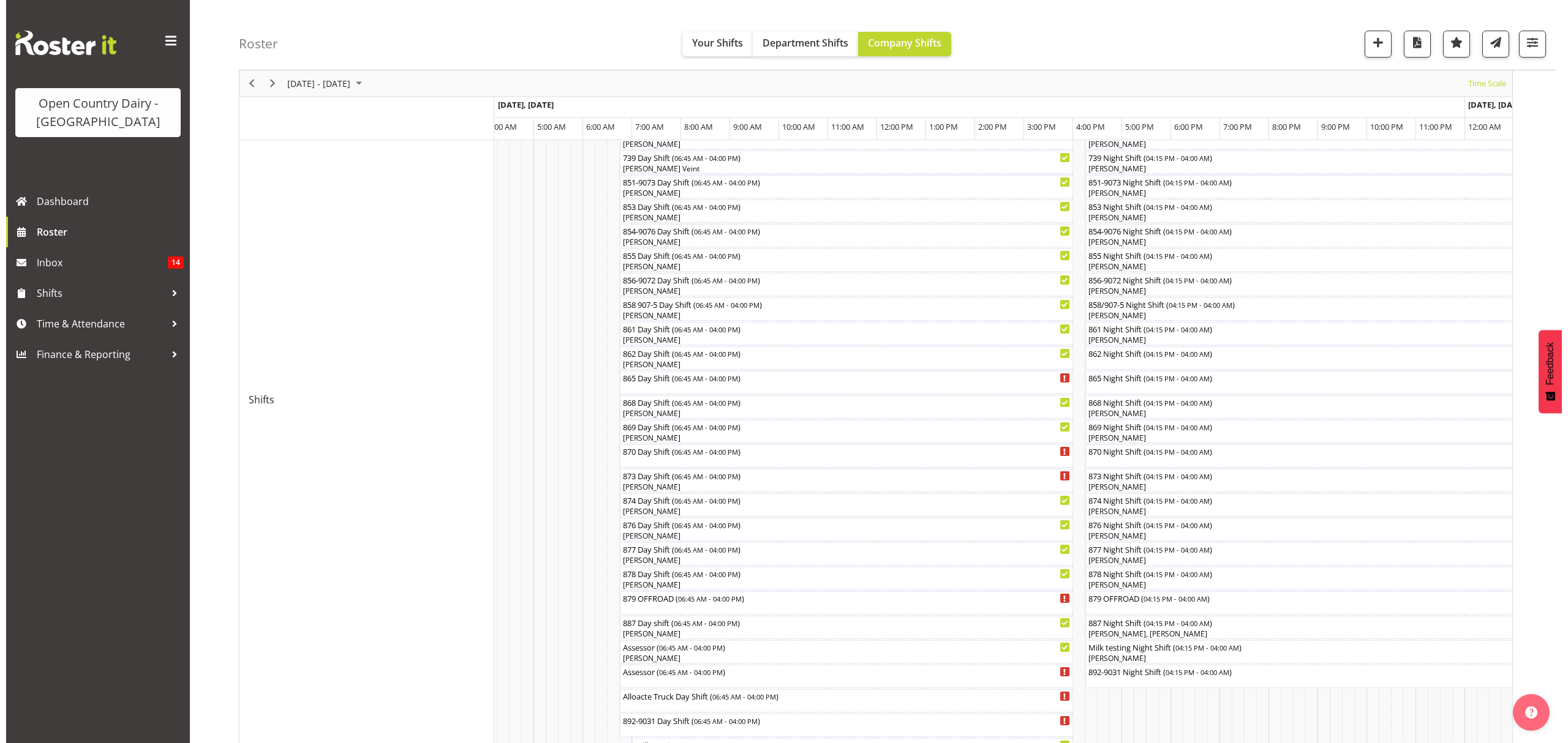
scroll to position [245, 0]
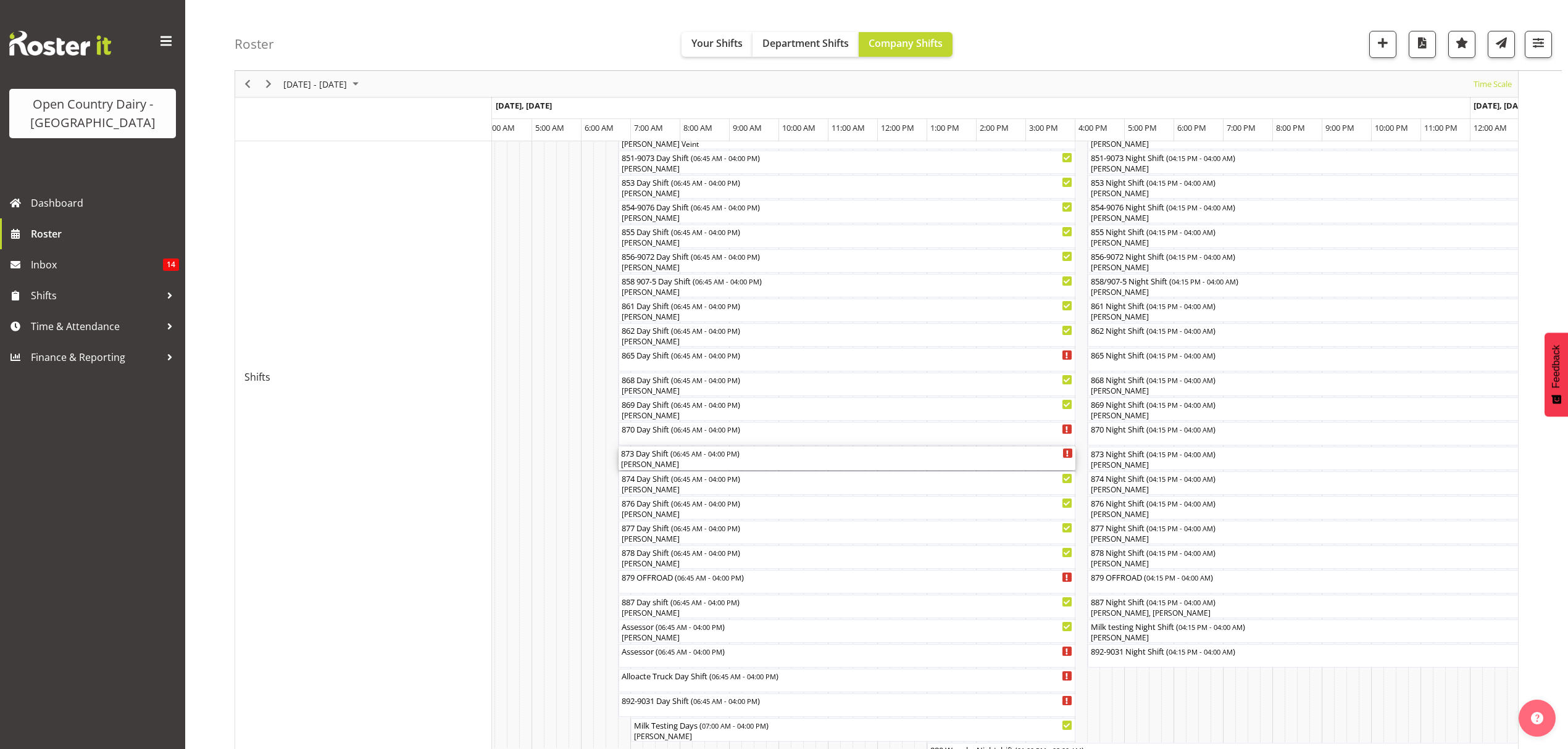
click at [699, 465] on div "[PERSON_NAME]" at bounding box center [847, 464] width 452 height 11
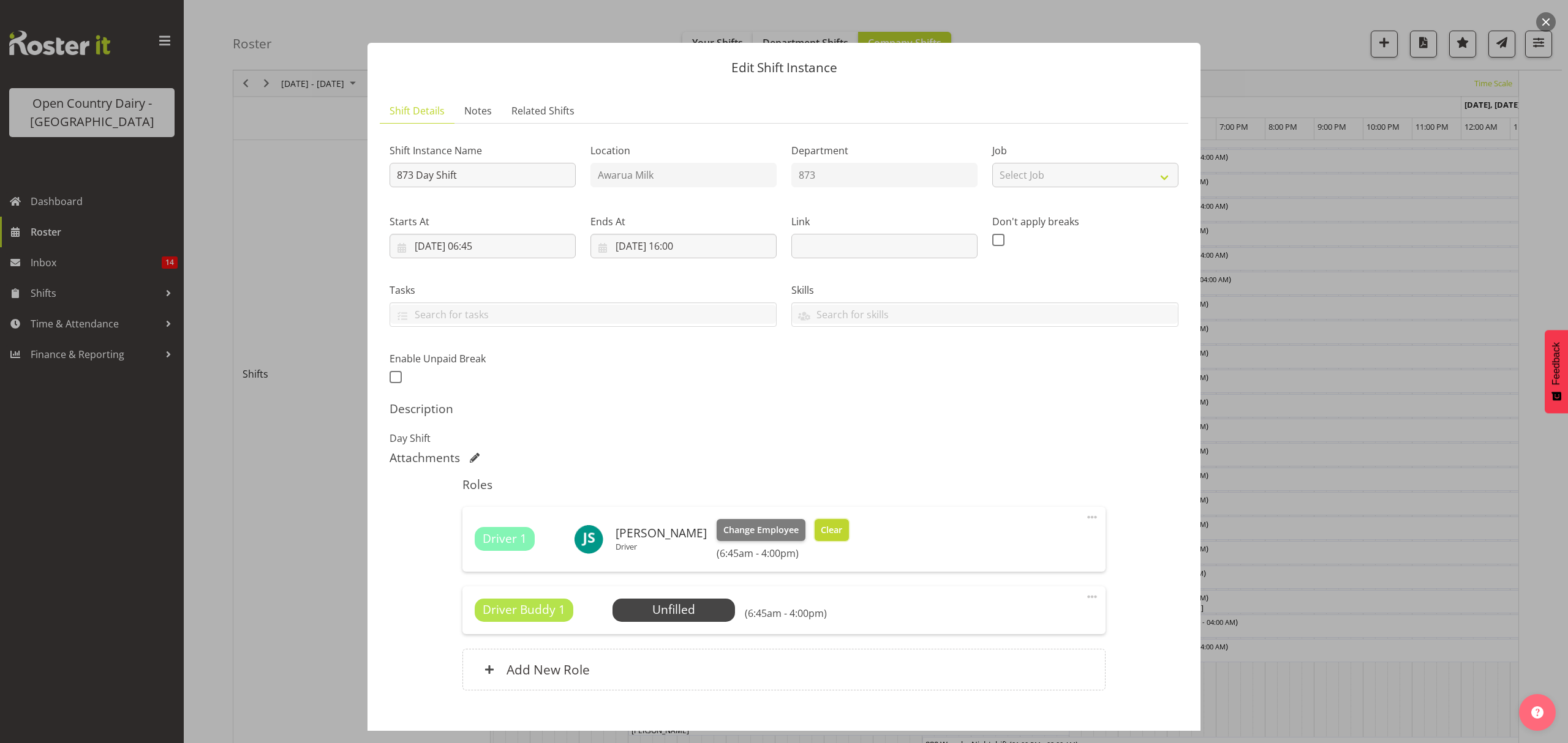
click at [826, 534] on span "Clear" at bounding box center [831, 530] width 21 height 13
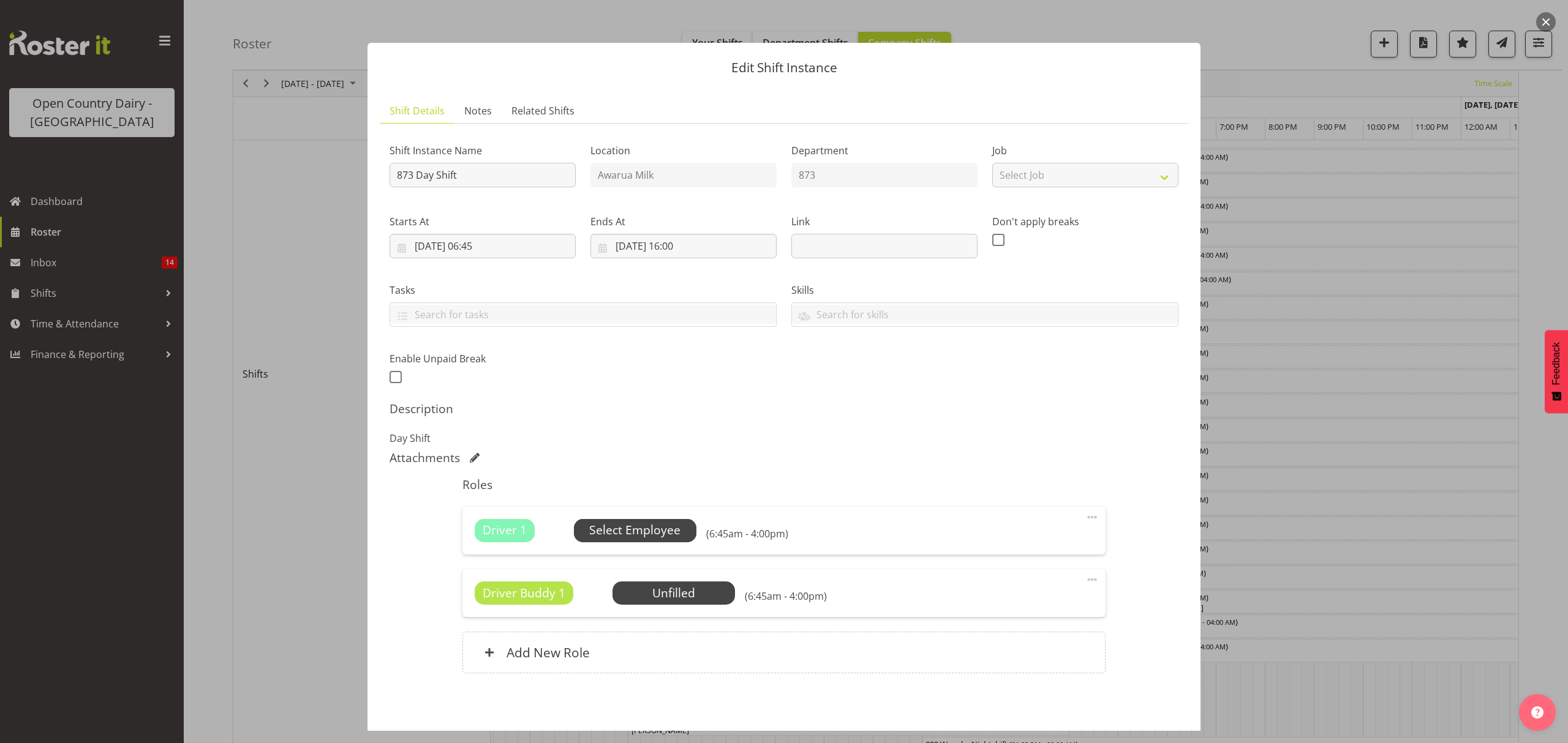
click at [650, 535] on span "Select Employee" at bounding box center [634, 530] width 91 height 18
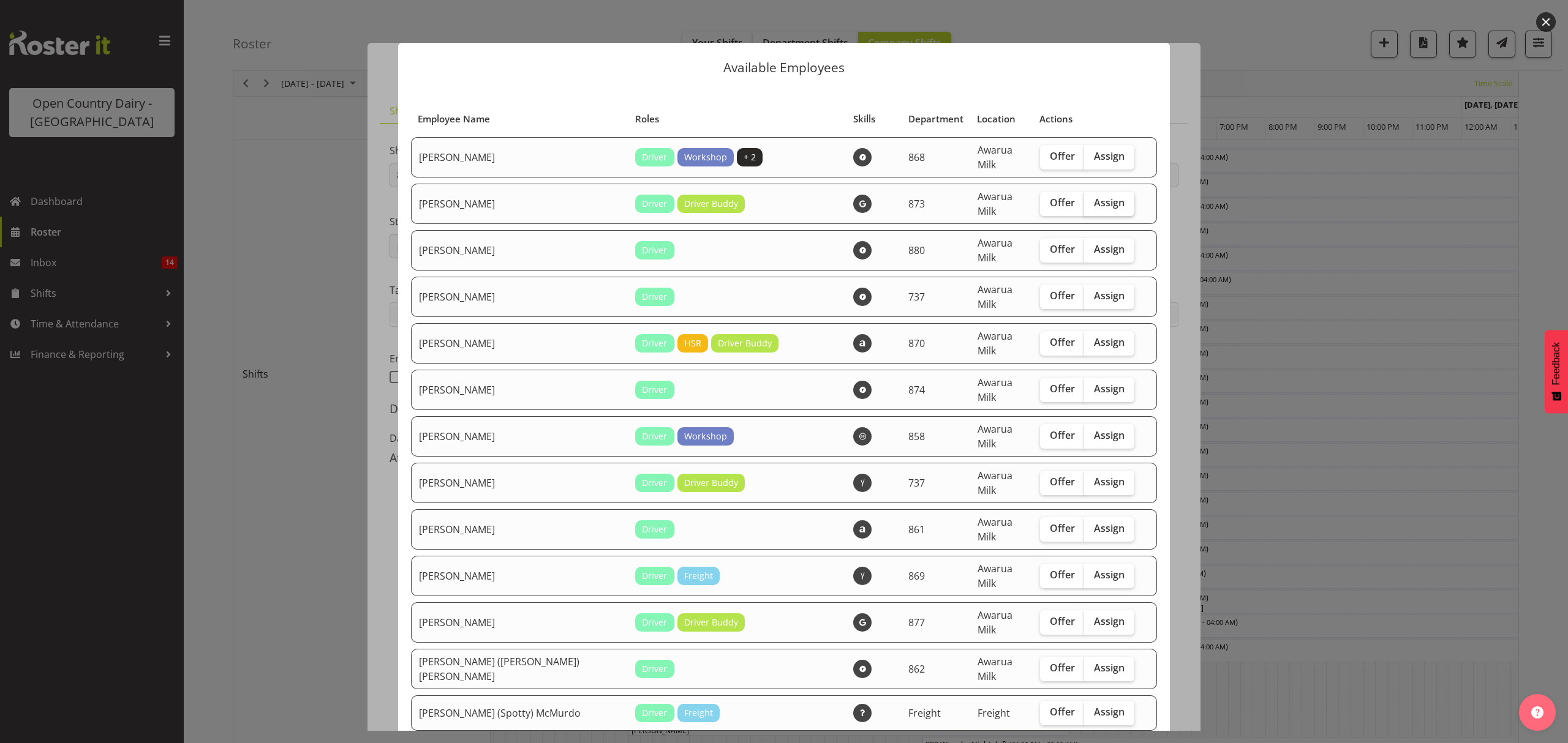
click at [1094, 198] on span "Assign" at bounding box center [1109, 203] width 31 height 12
click at [1084, 199] on input "Assign" at bounding box center [1088, 203] width 8 height 8
checkbox input "true"
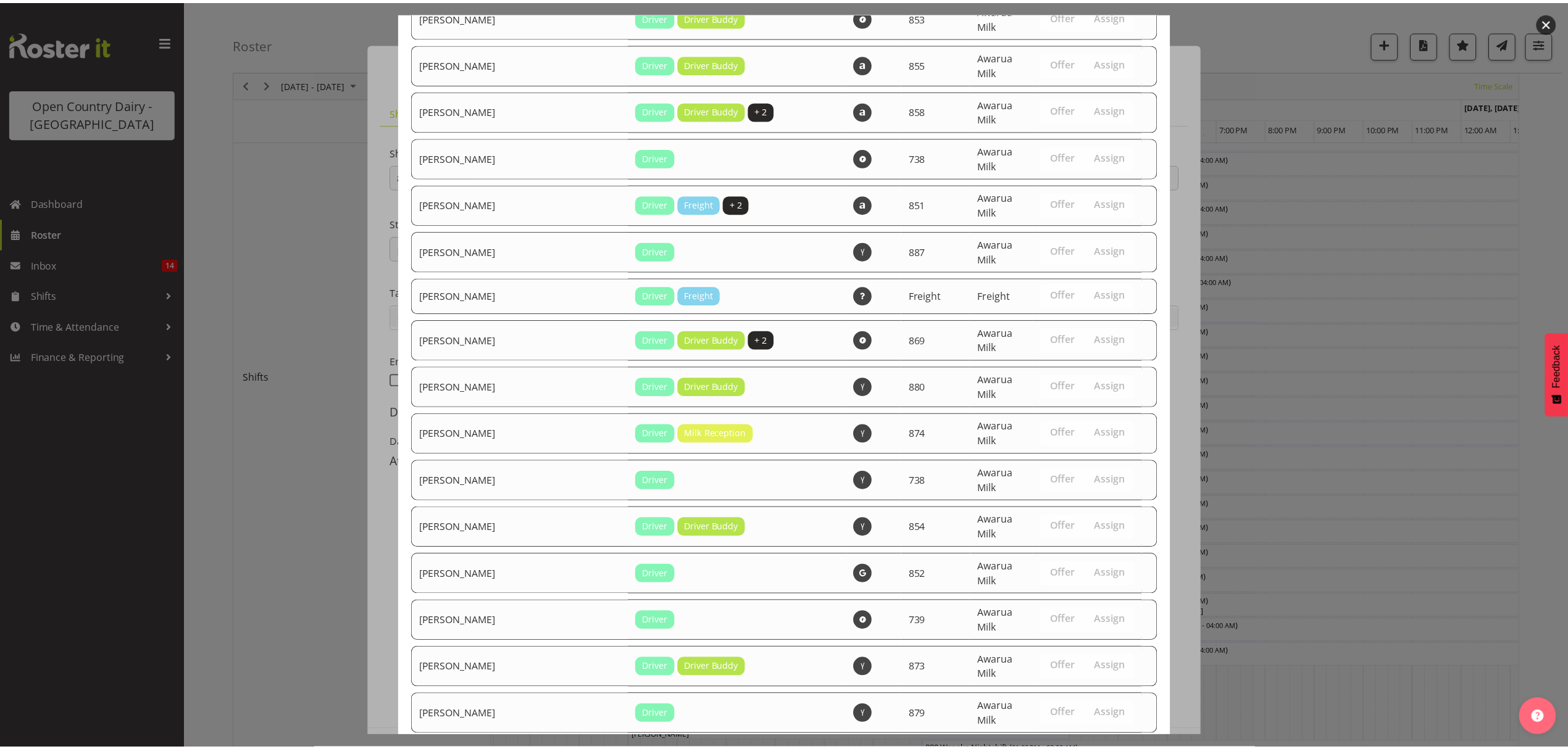
scroll to position [2046, 0]
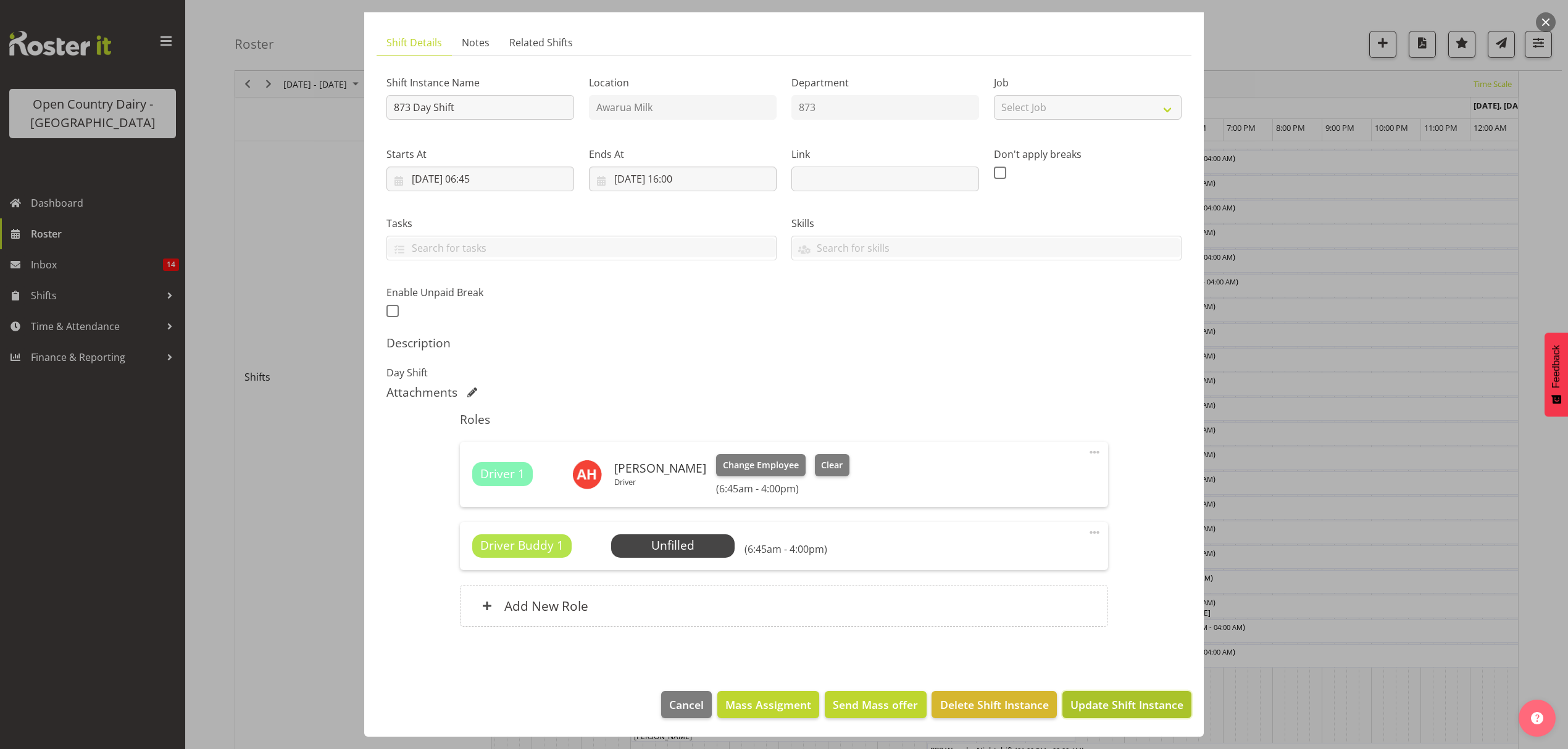
click at [1089, 697] on span "Update Shift Instance" at bounding box center [1127, 705] width 113 height 16
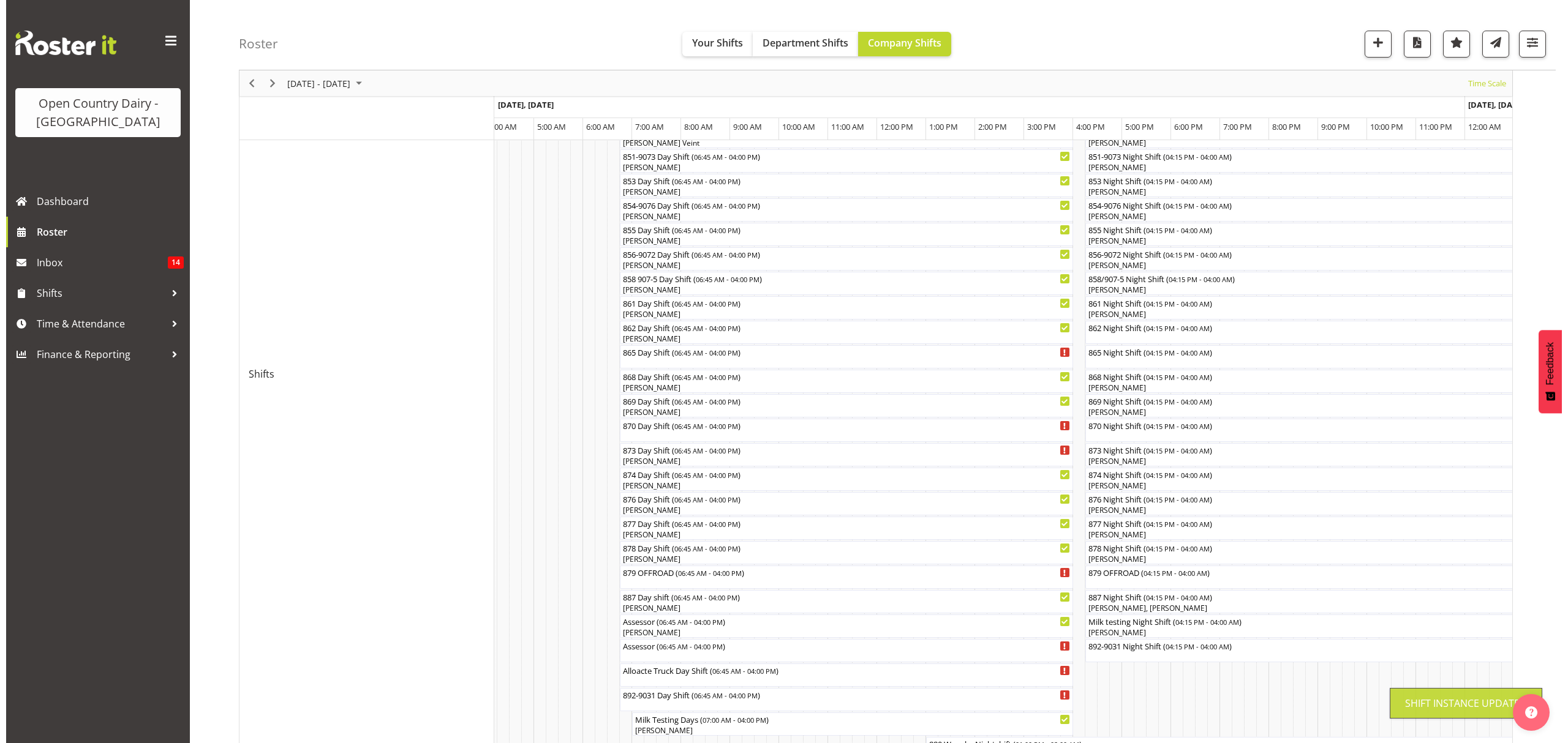
scroll to position [0, 0]
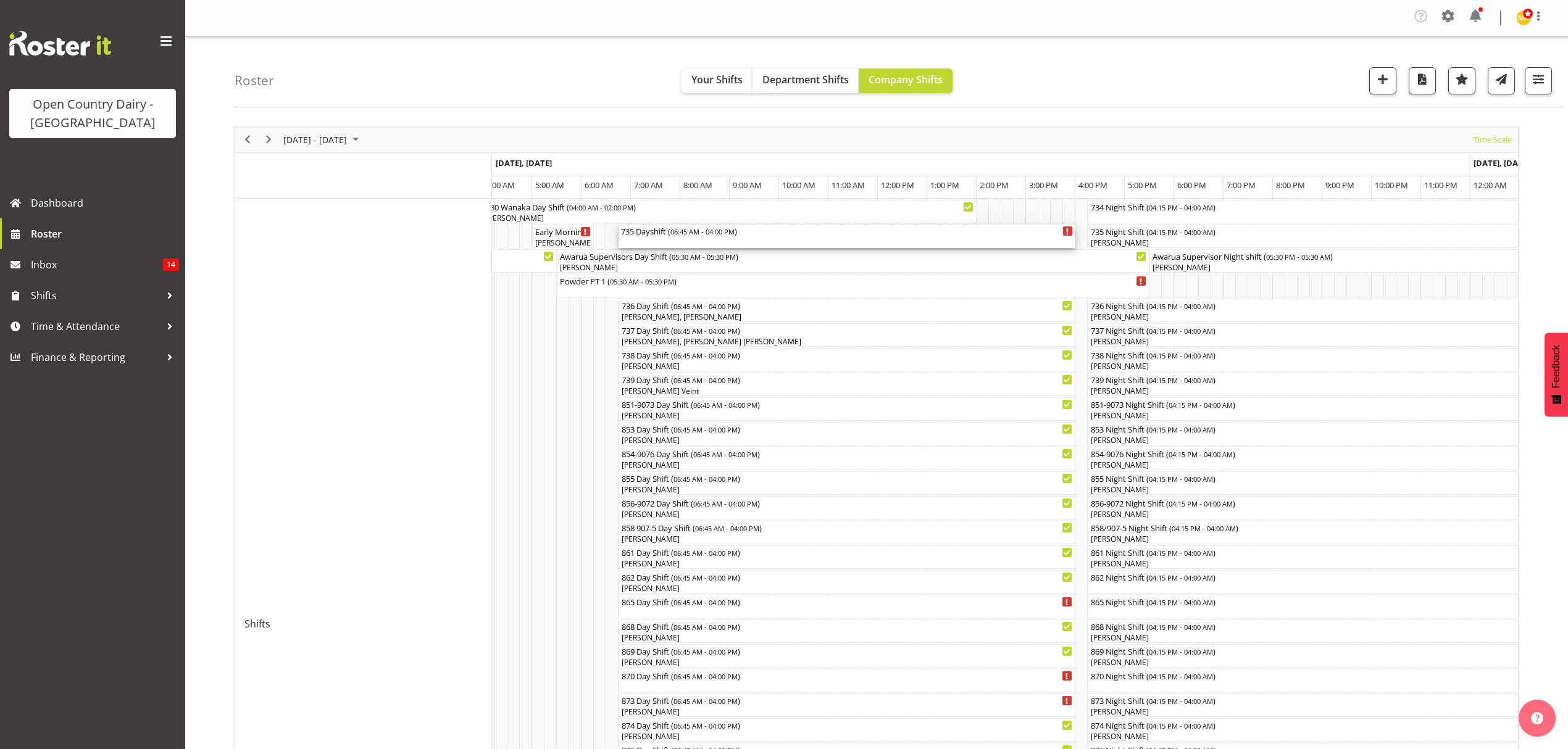
click at [695, 227] on div "735 Dayshift ( 06:45 AM - 04:00 PM )" at bounding box center [847, 230] width 452 height 12
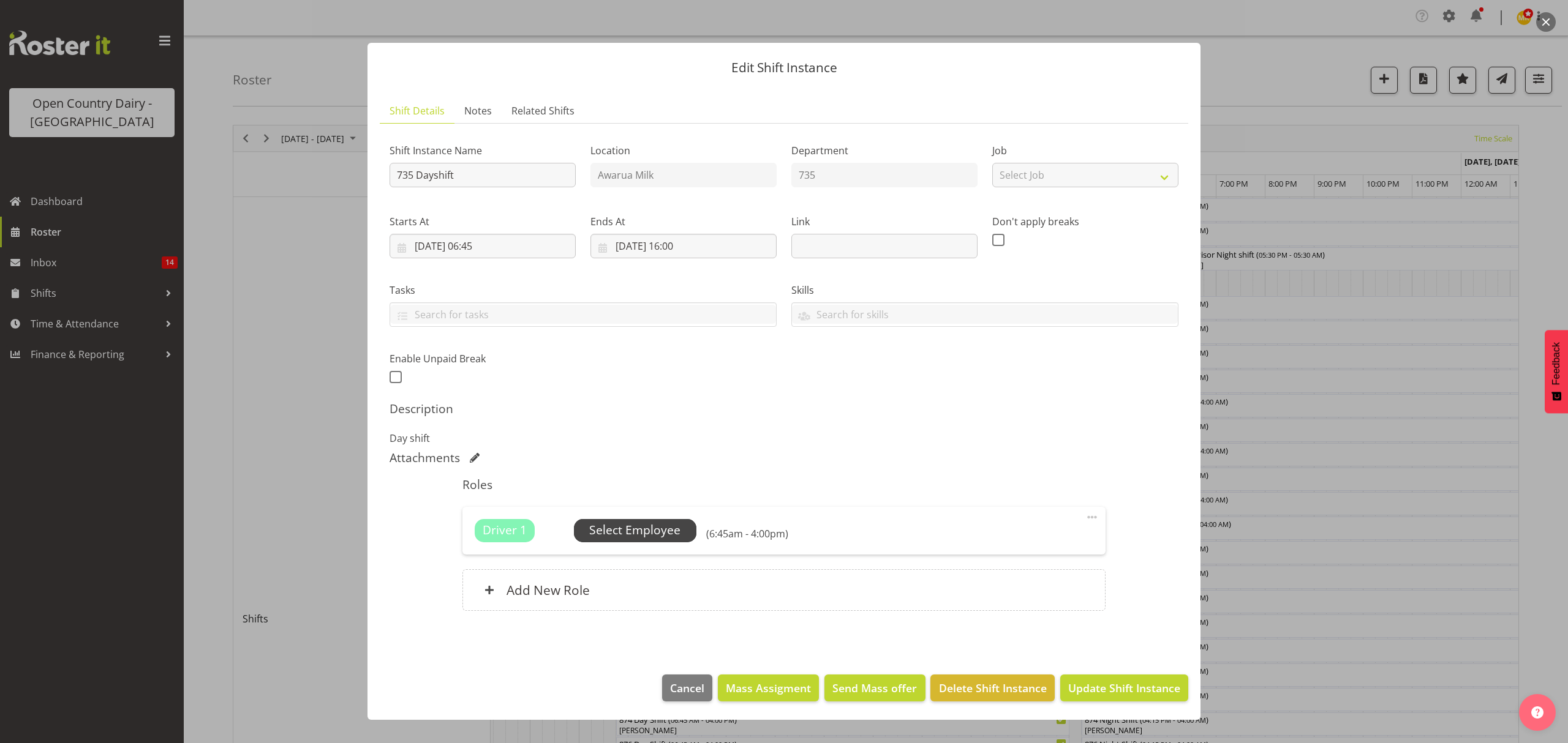
click at [672, 532] on span "Select Employee" at bounding box center [634, 530] width 91 height 18
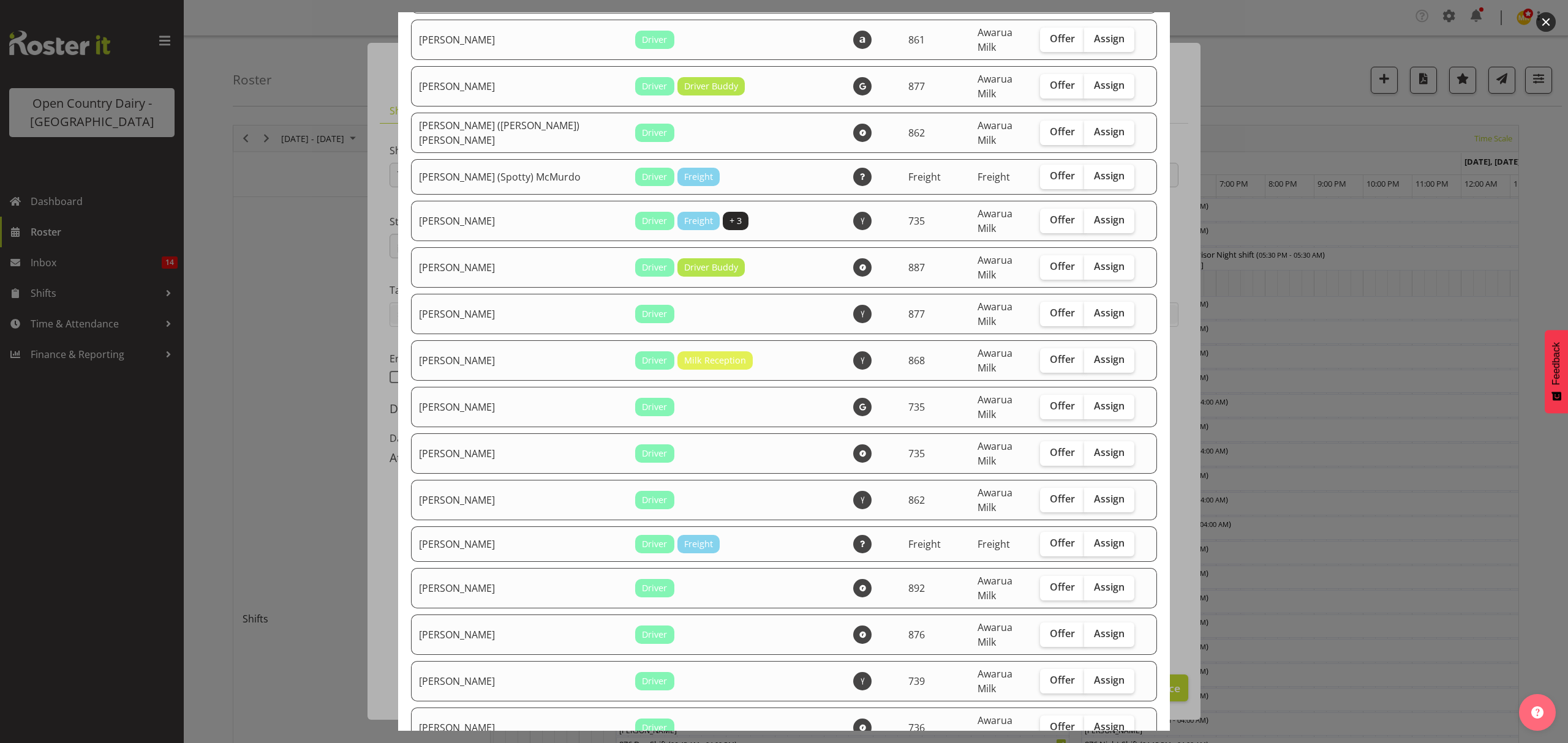
scroll to position [897, 0]
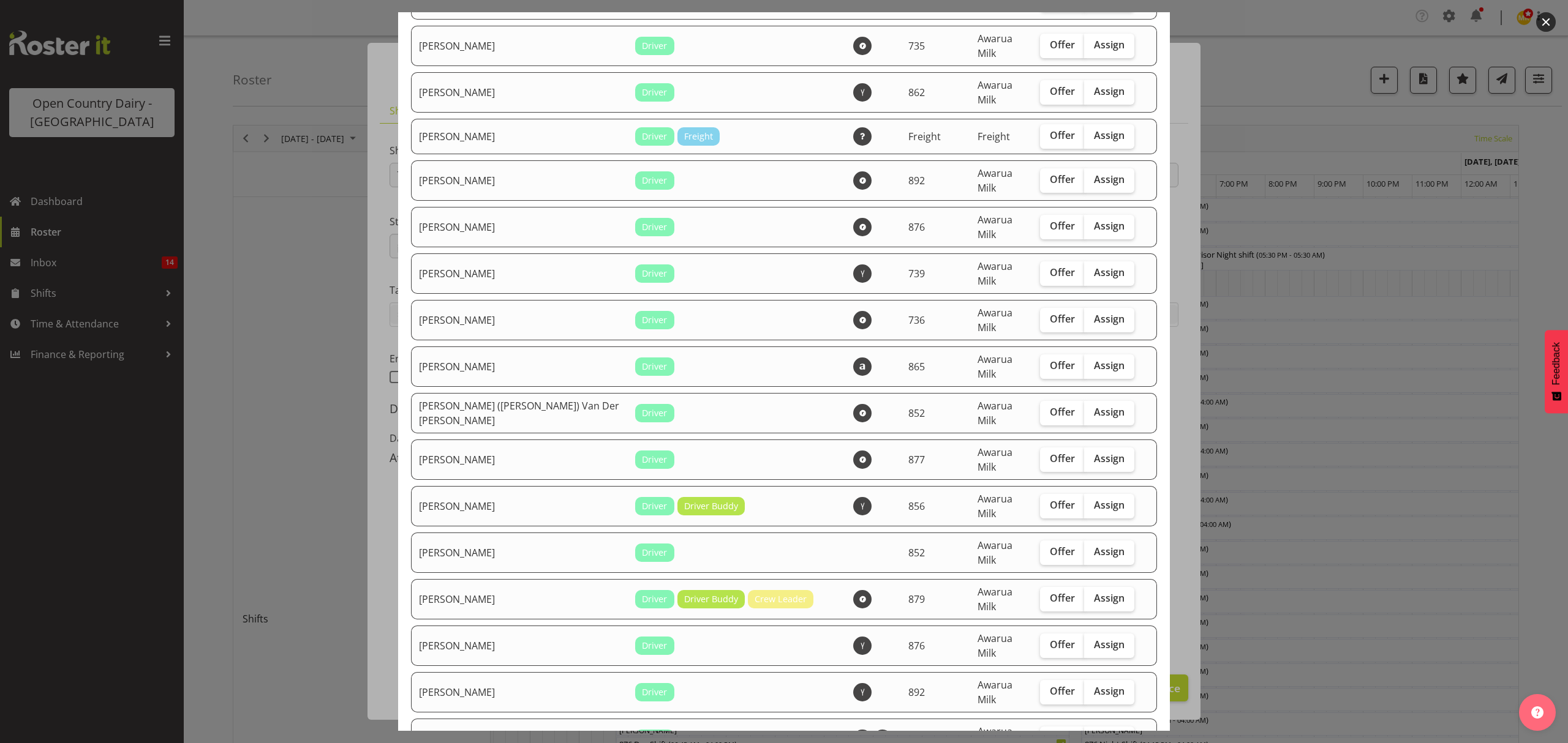
checkbox input "true"
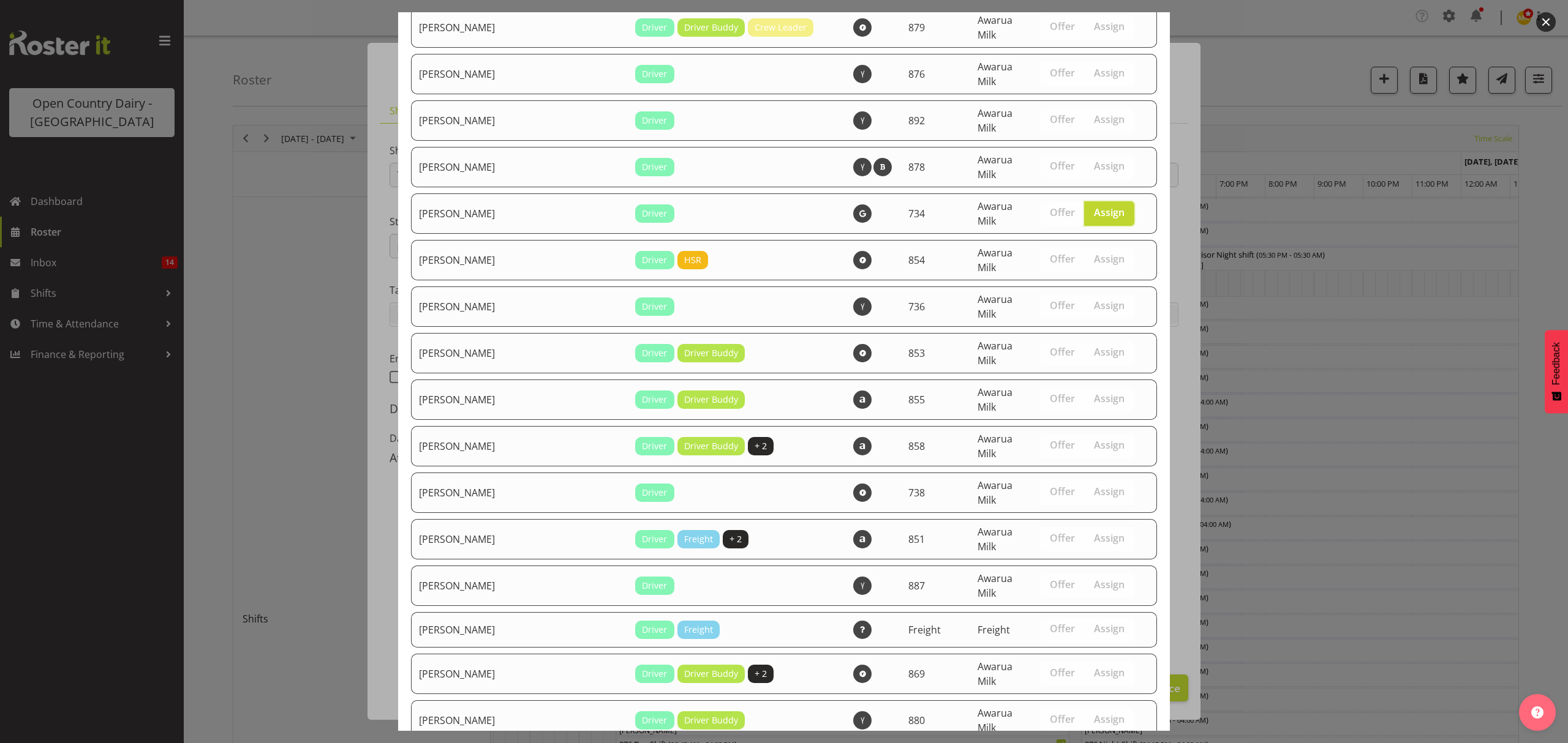
scroll to position [1947, 0]
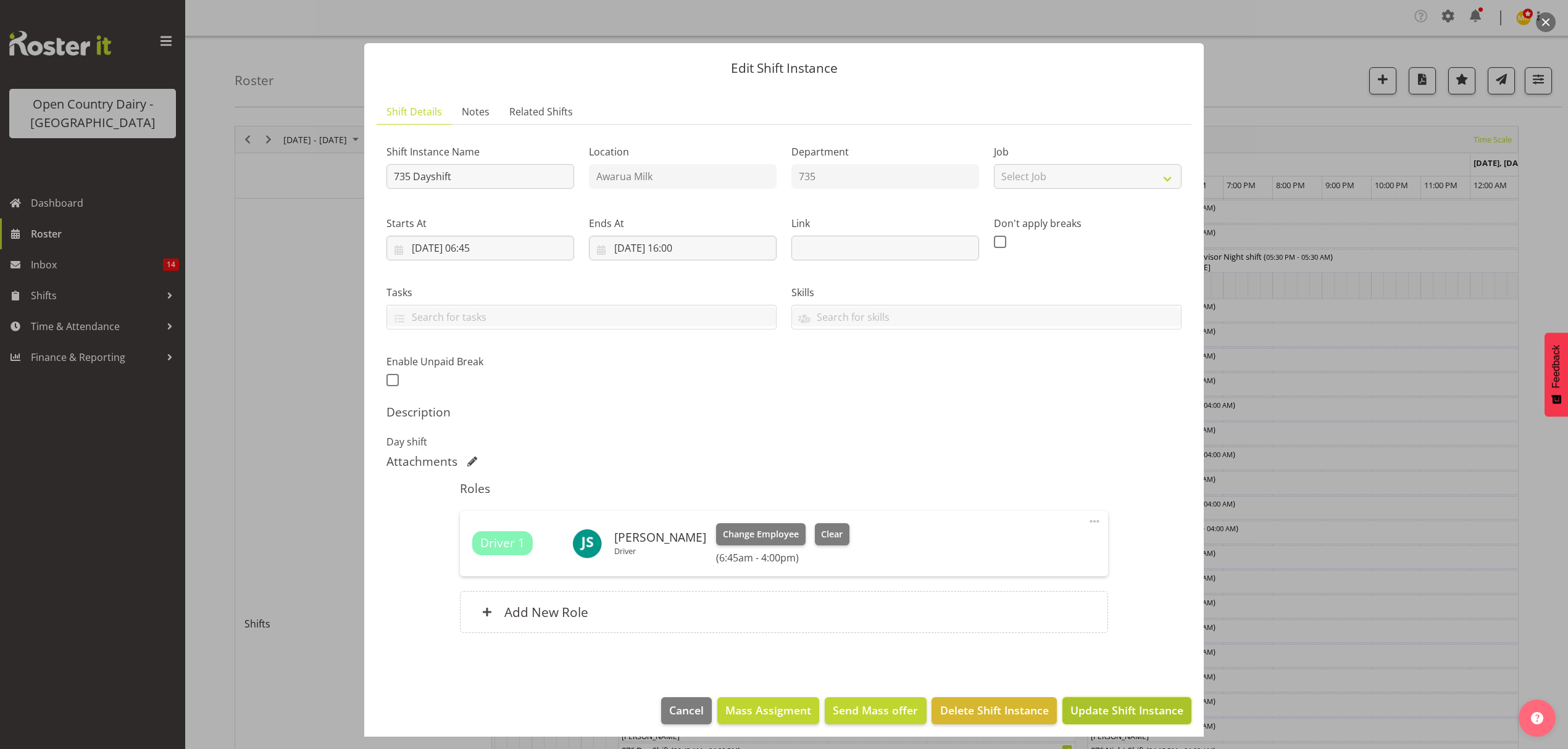
click at [1113, 702] on button "Update Shift Instance" at bounding box center [1127, 711] width 129 height 27
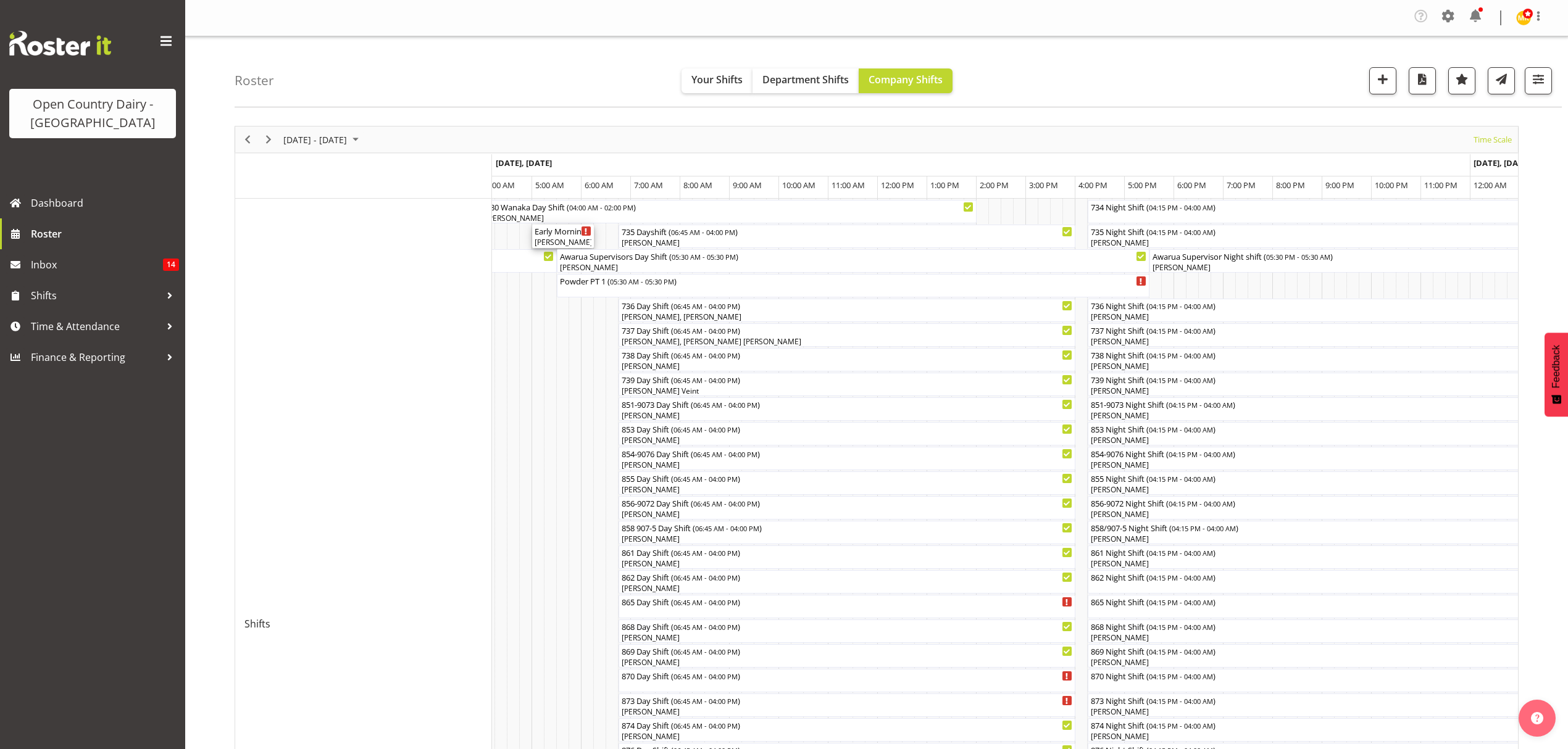
click at [556, 236] on div "Early Morning CIP ( 05:00 AM - 06:15 AM )" at bounding box center [563, 230] width 57 height 12
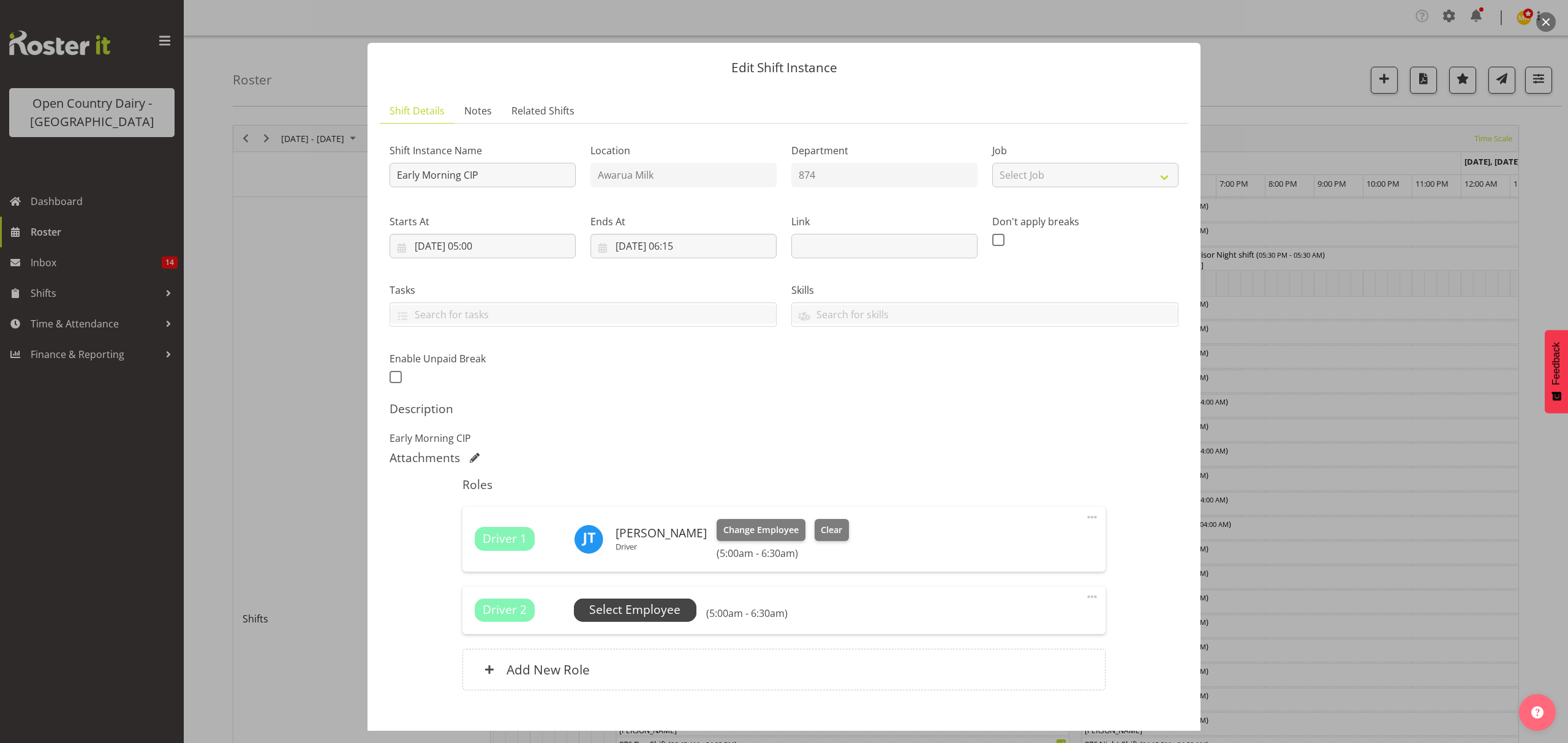
click at [642, 601] on span "Select Employee" at bounding box center [635, 610] width 122 height 23
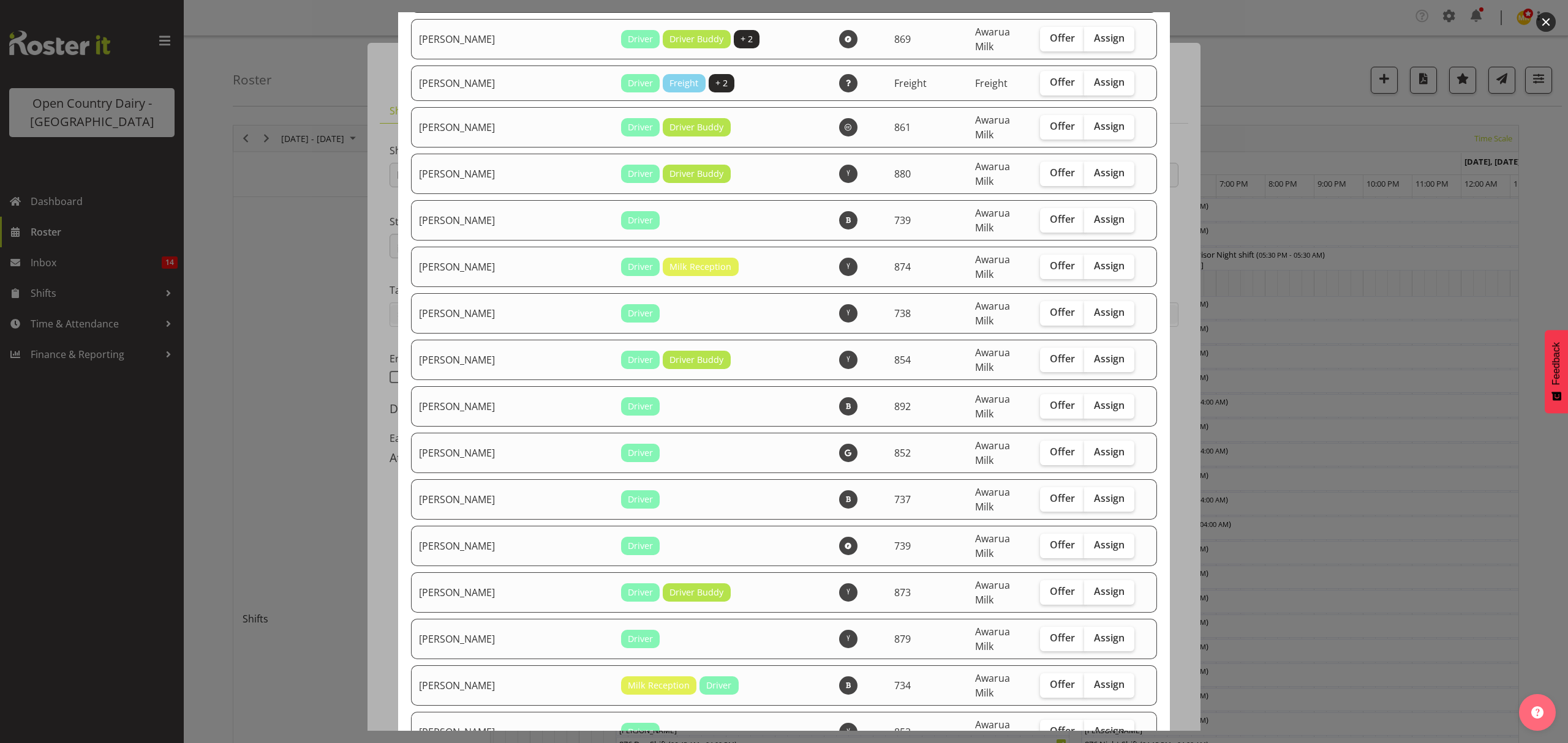
scroll to position [4162, 0]
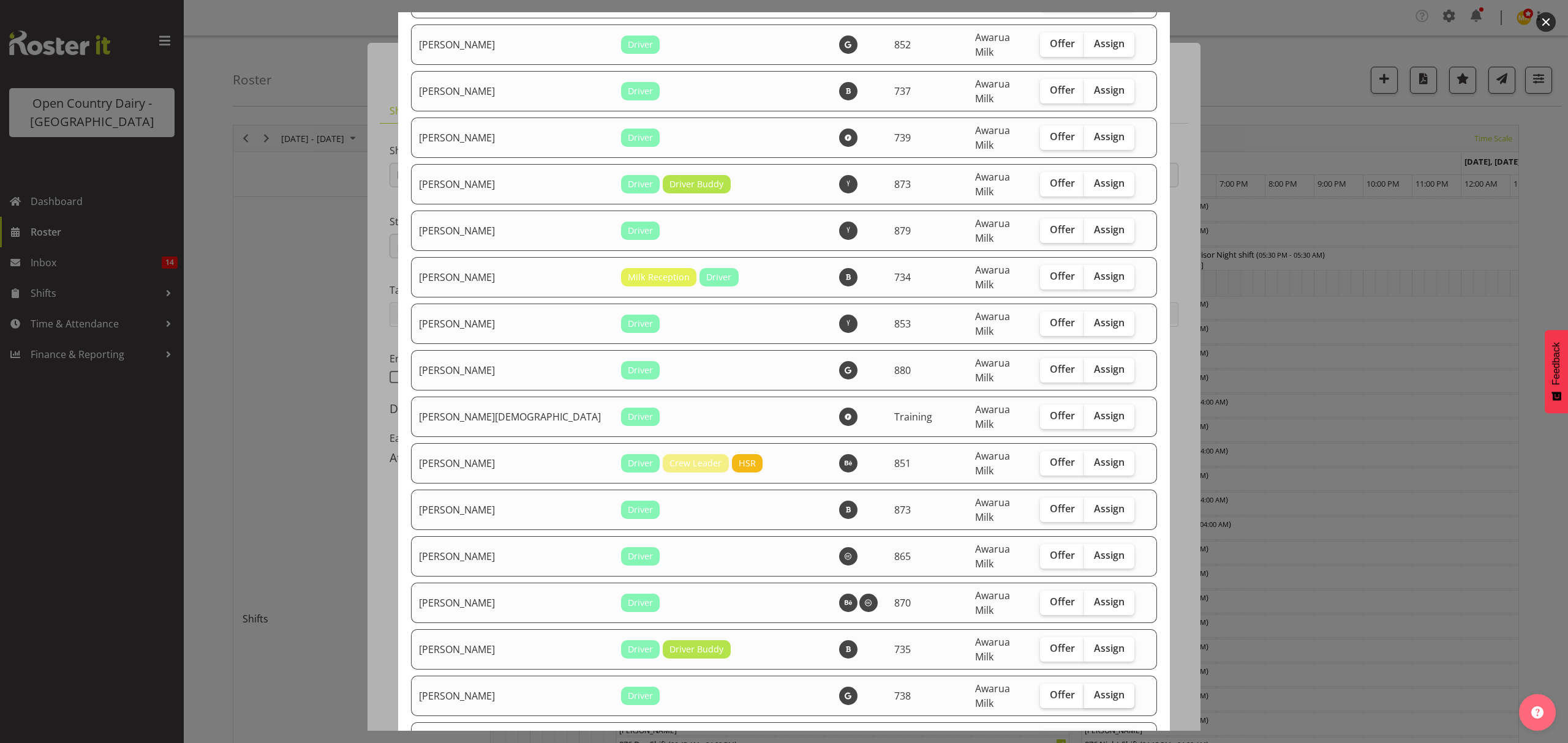
click at [1103, 689] on span "Assign" at bounding box center [1109, 694] width 31 height 12
click at [1092, 691] on input "Assign" at bounding box center [1088, 695] width 8 height 8
checkbox input "true"
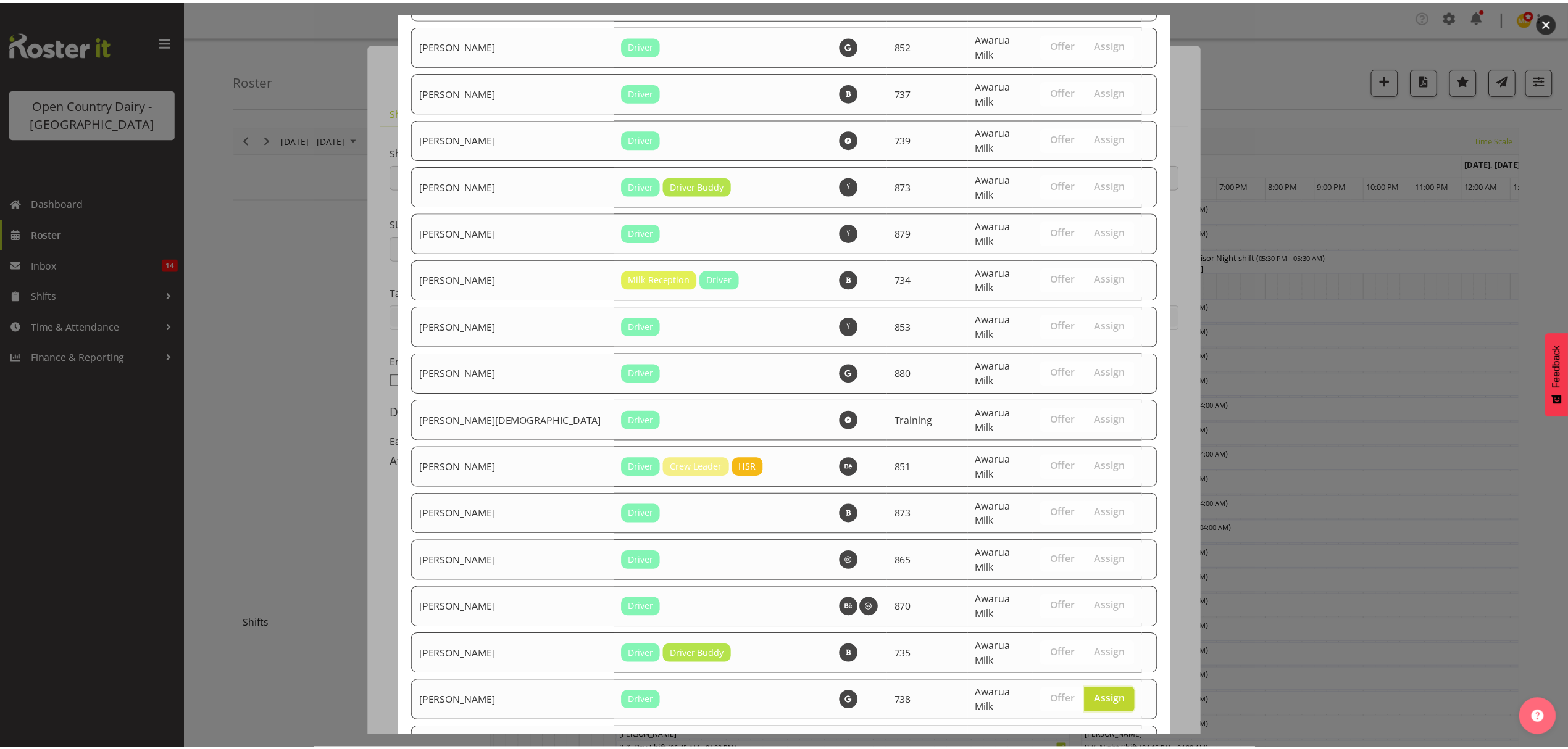
scroll to position [4354, 0]
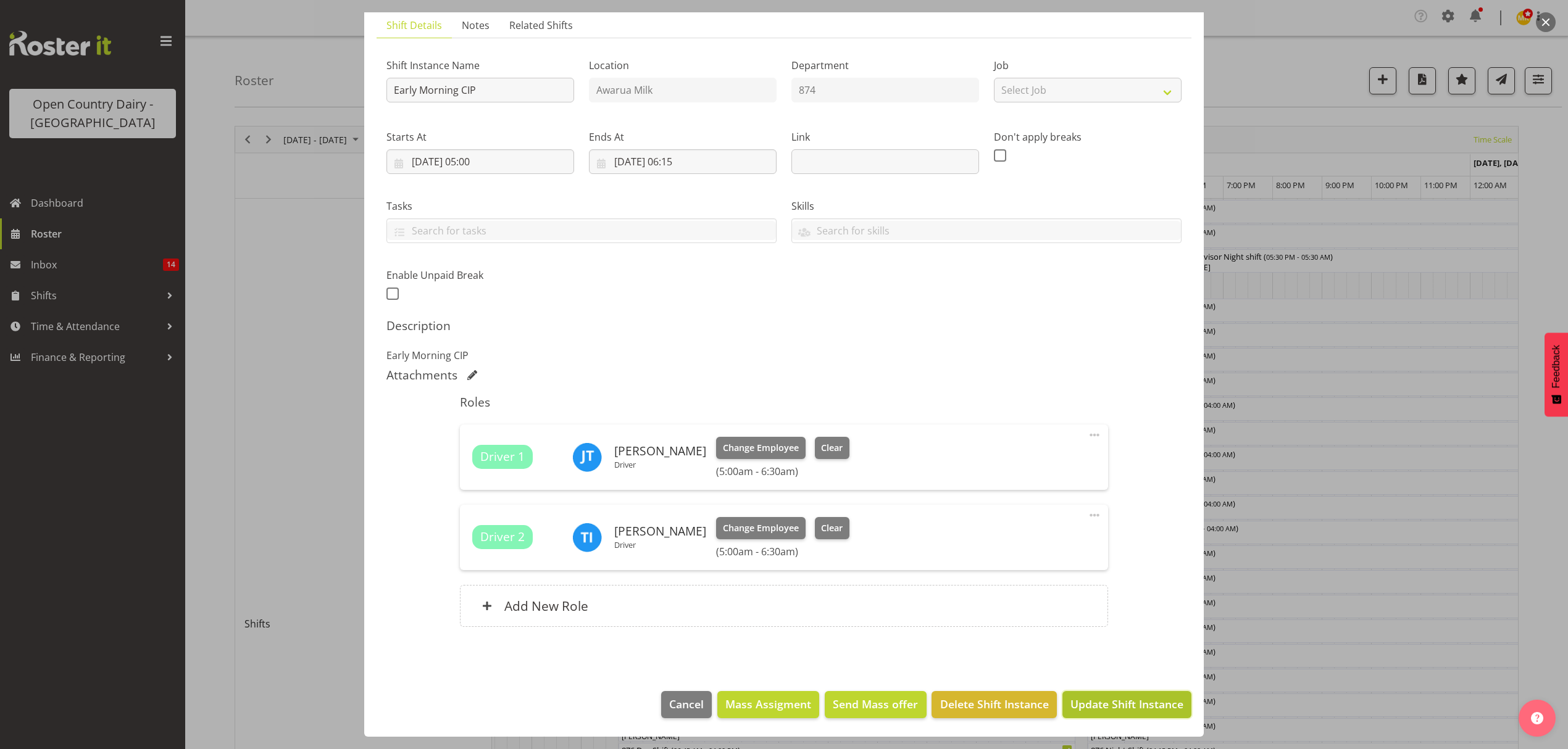
click at [1116, 692] on button "Update Shift Instance" at bounding box center [1127, 705] width 129 height 27
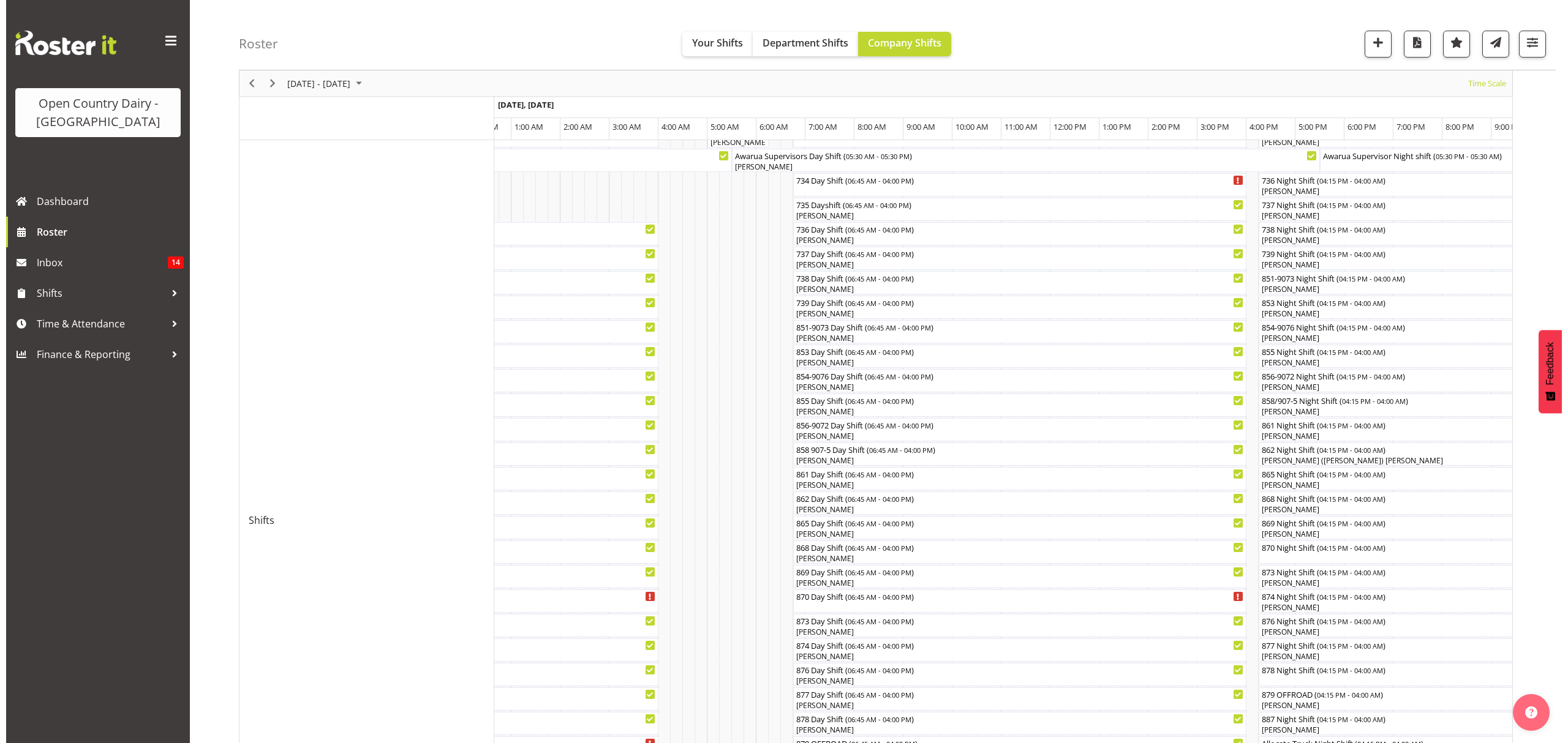
scroll to position [0, 0]
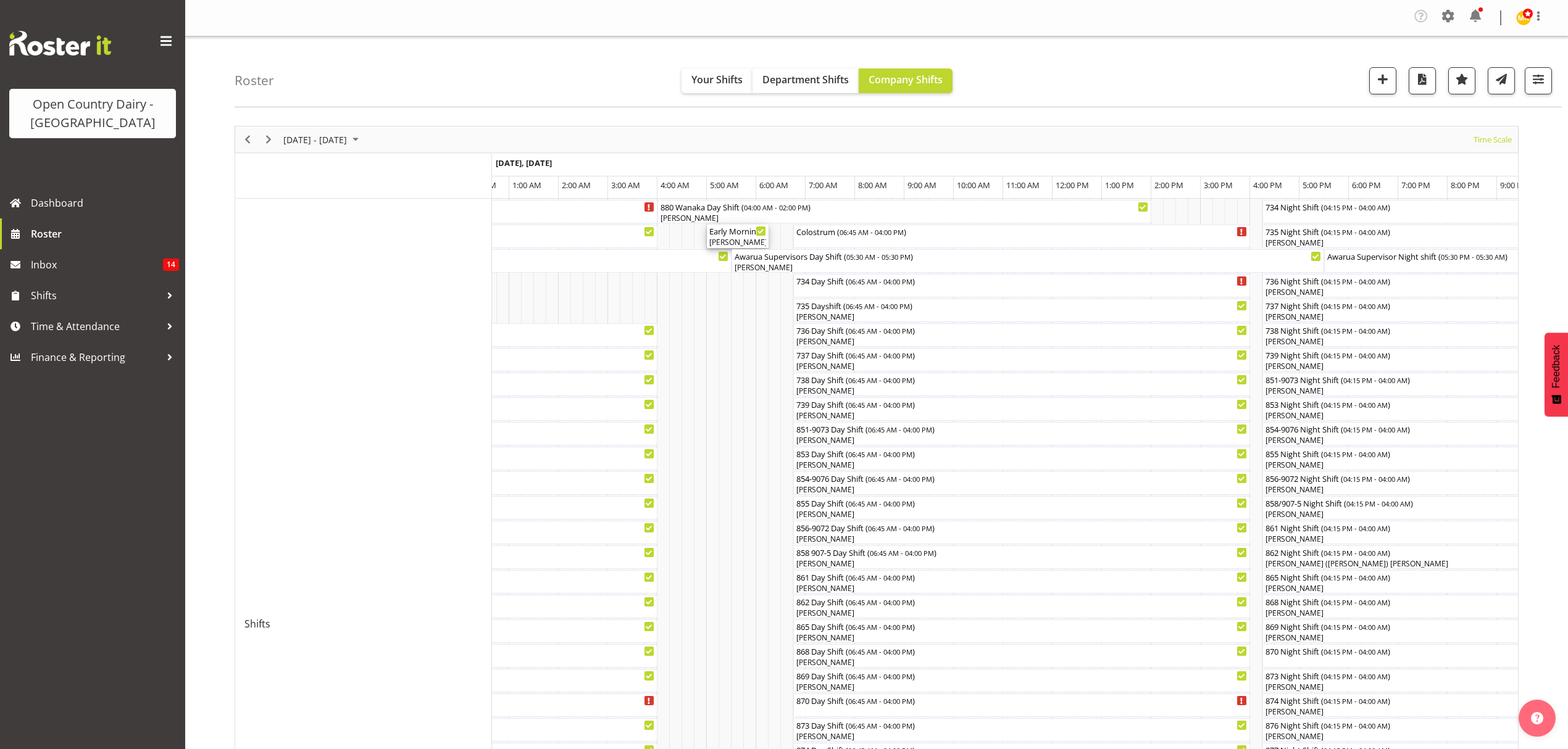
click at [748, 230] on div "Early Morning CIP ( 05:00 AM - 06:15 AM )" at bounding box center [737, 230] width 57 height 12
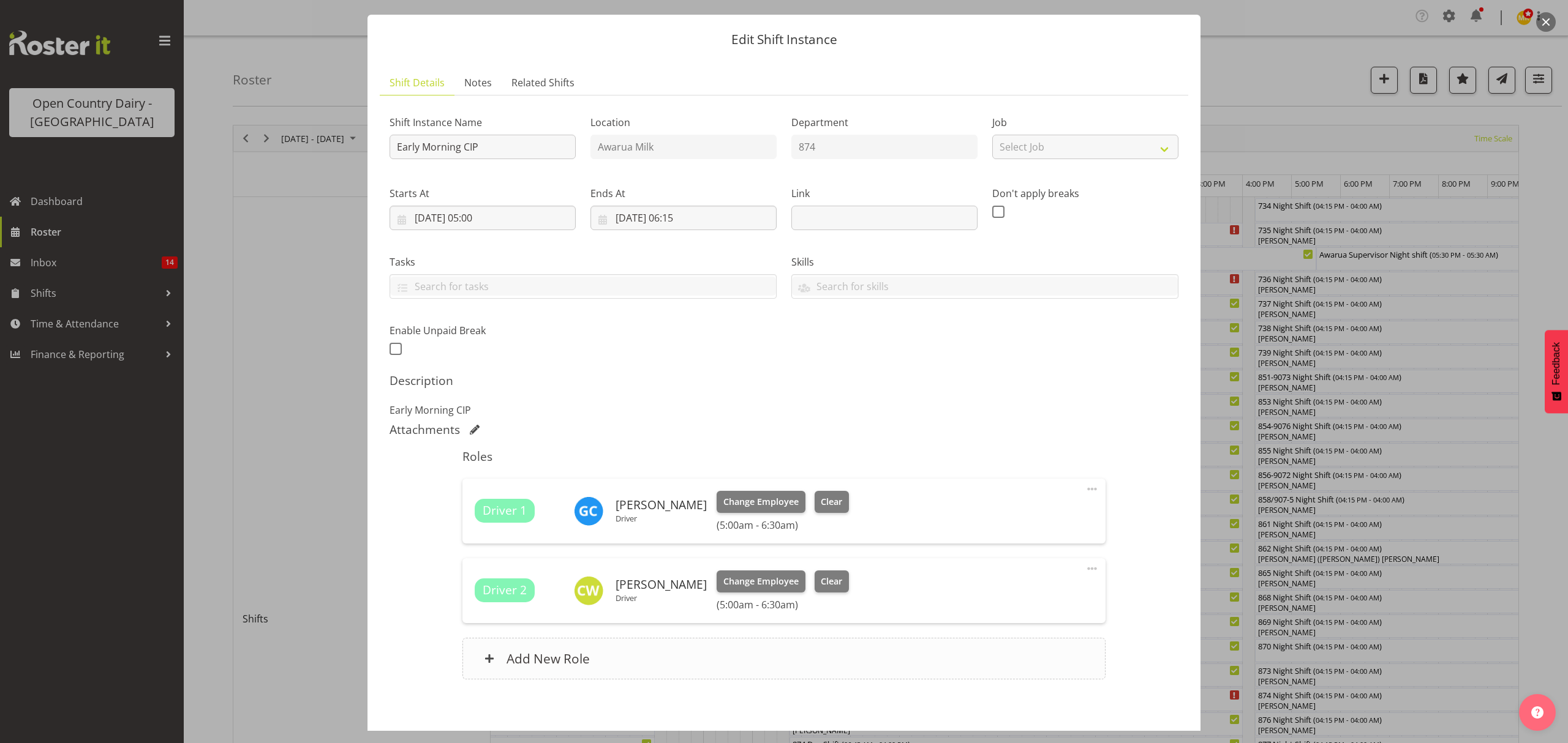
scroll to position [86, 0]
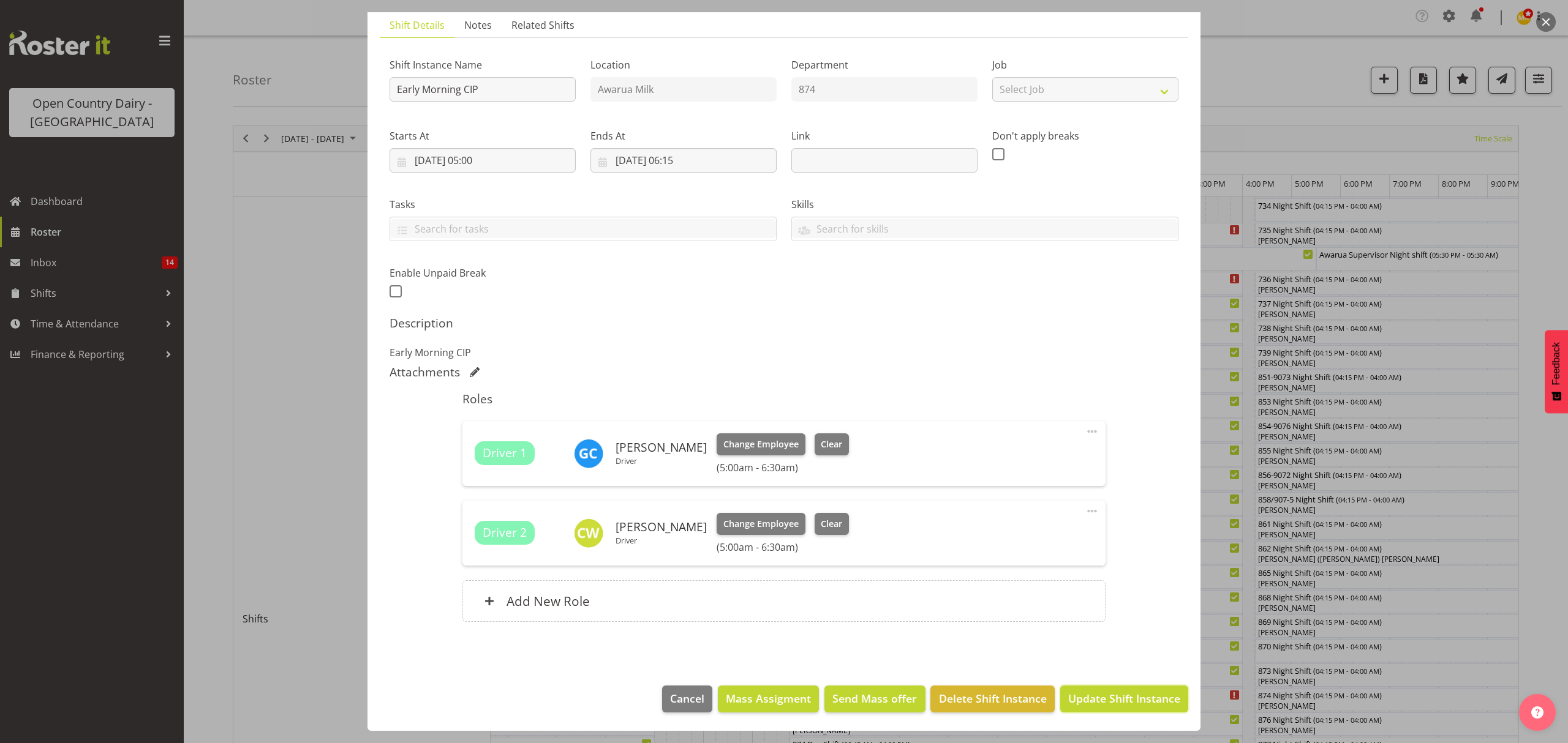
drag, startPoint x: 1099, startPoint y: 689, endPoint x: 1103, endPoint y: 652, distance: 37.2
click at [1099, 689] on button "Update Shift Instance" at bounding box center [1124, 699] width 128 height 27
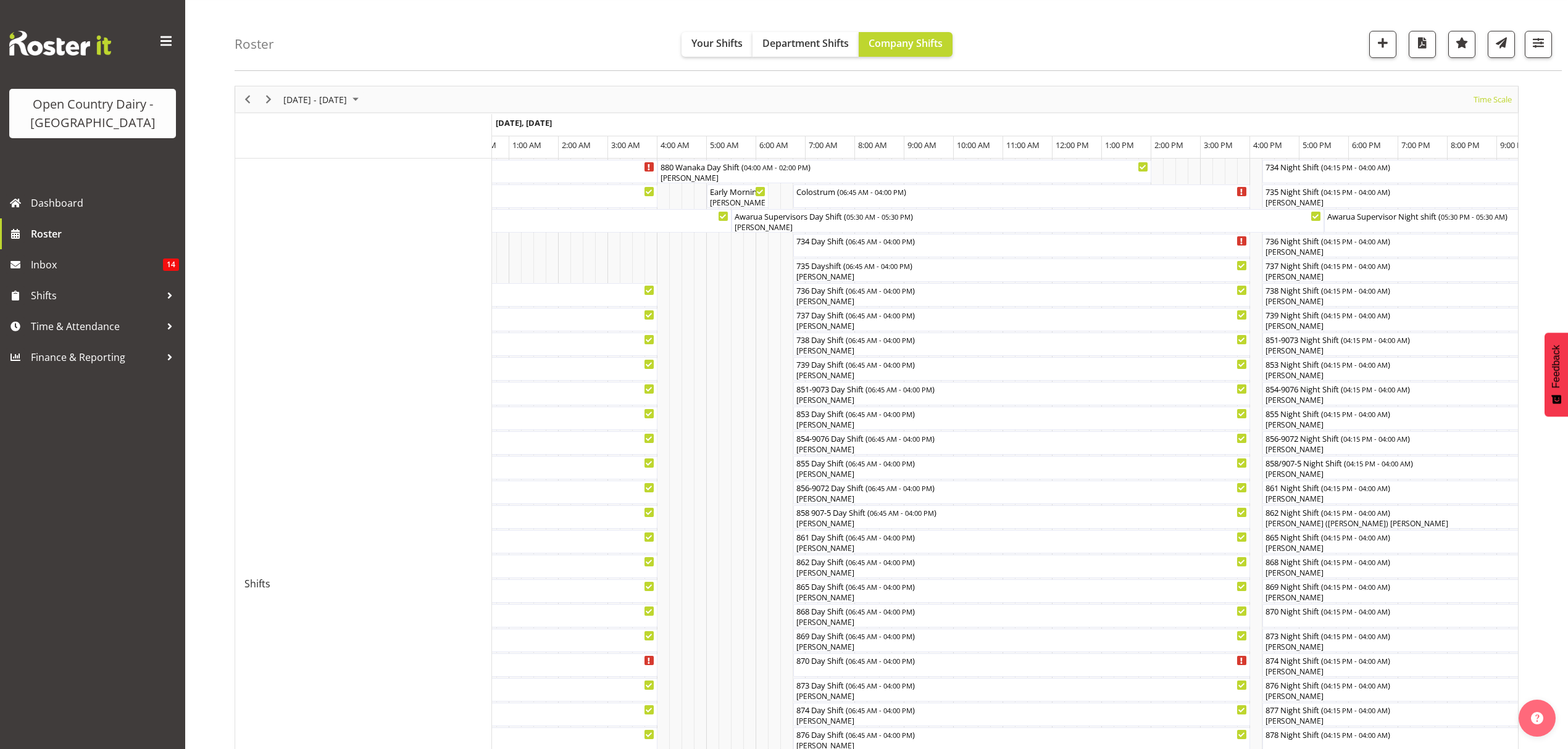
scroll to position [82, 0]
